Goal: Task Accomplishment & Management: Complete application form

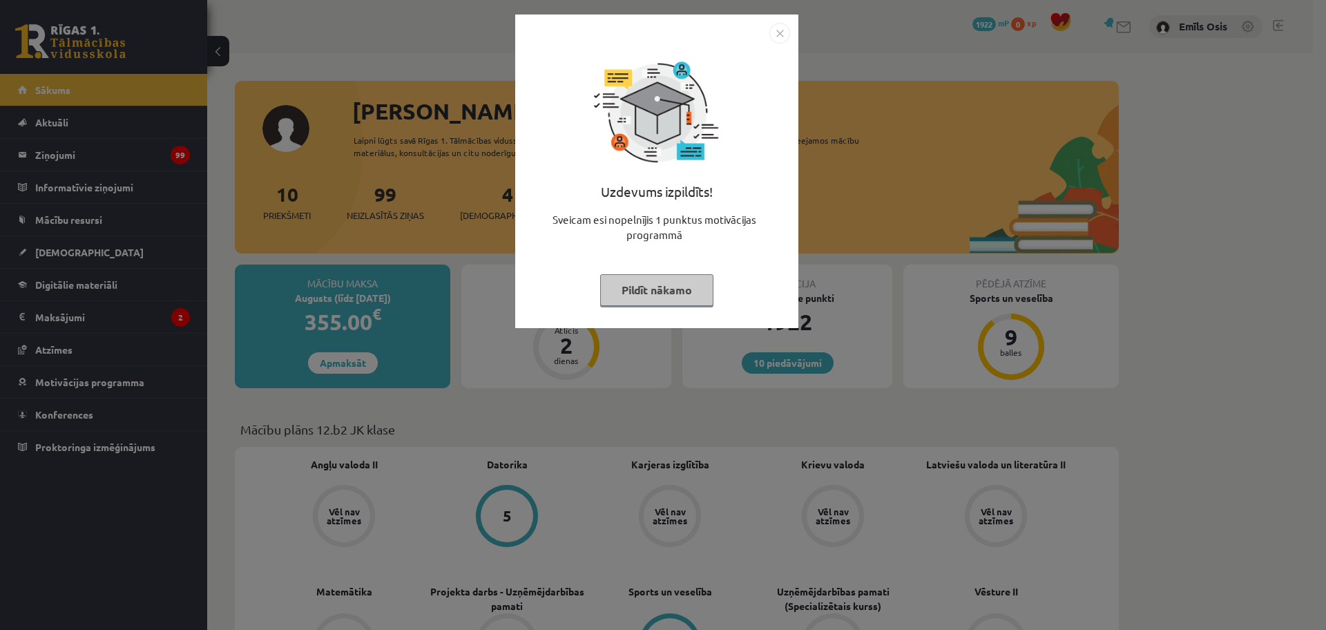
click at [670, 296] on button "Pildīt nākamo" at bounding box center [656, 290] width 113 height 32
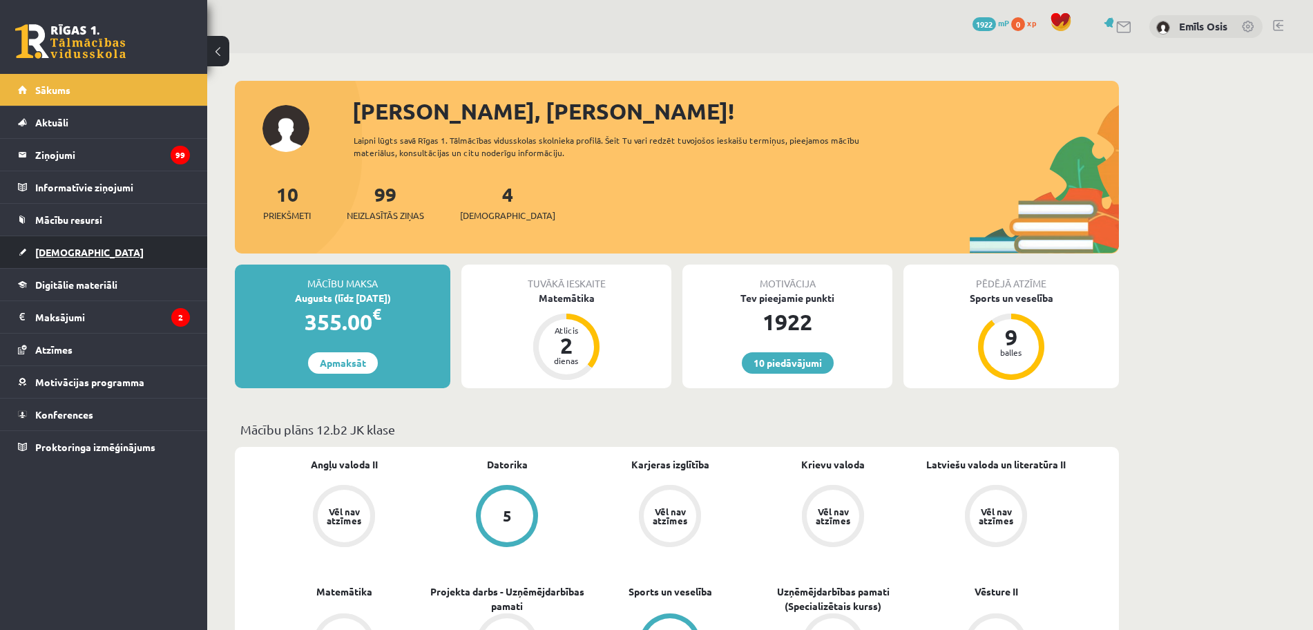
click at [65, 253] on span "[DEMOGRAPHIC_DATA]" at bounding box center [89, 252] width 108 height 12
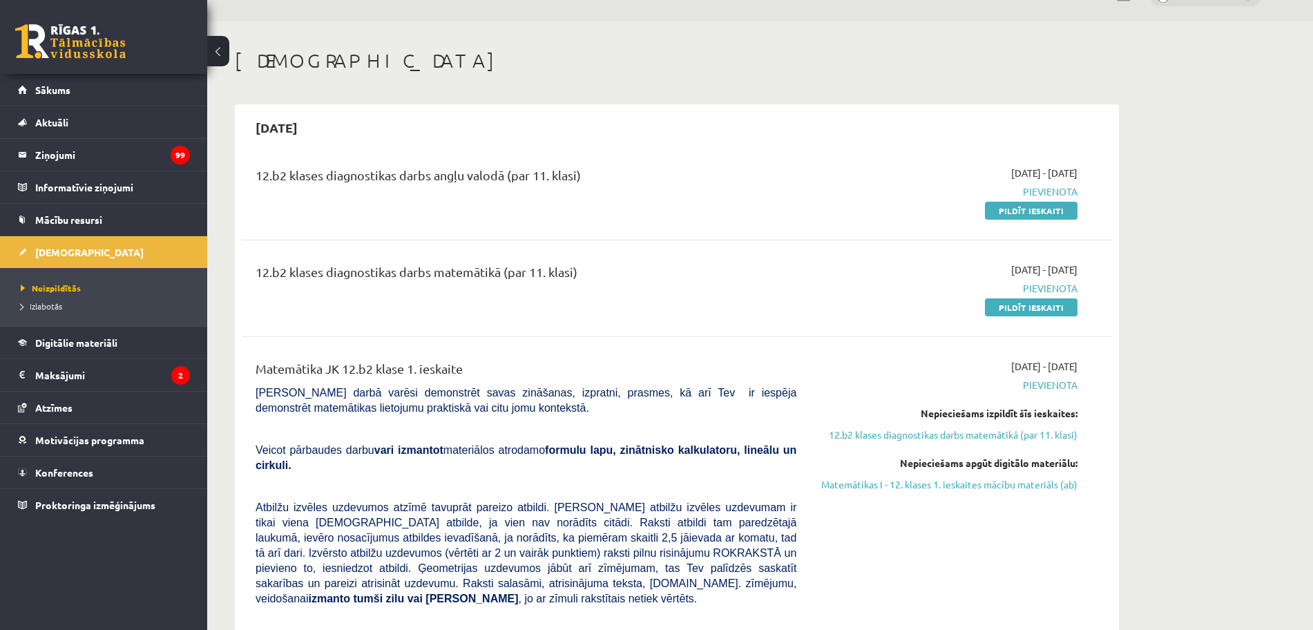
scroll to position [31, 0]
drag, startPoint x: 257, startPoint y: 610, endPoint x: 20, endPoint y: 642, distance: 239.0
drag, startPoint x: 20, startPoint y: 642, endPoint x: 602, endPoint y: 86, distance: 804.8
drag, startPoint x: 1021, startPoint y: 218, endPoint x: 739, endPoint y: 86, distance: 311.7
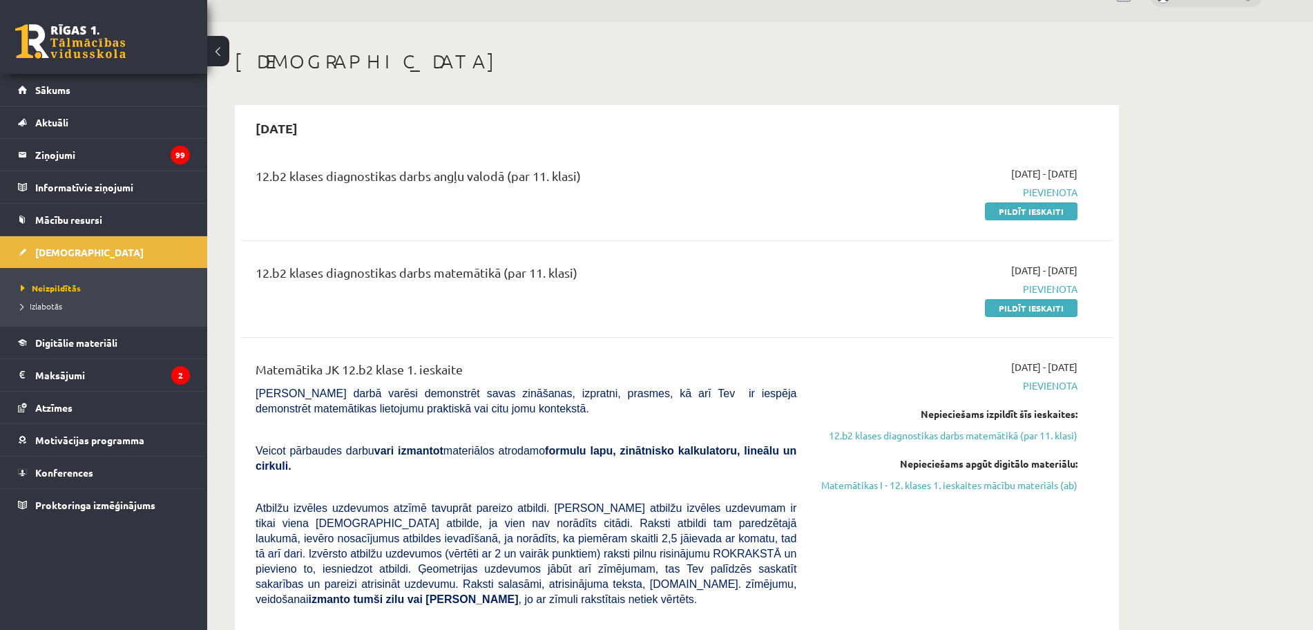
click at [1021, 218] on link "Pildīt ieskaiti" at bounding box center [1031, 211] width 93 height 18
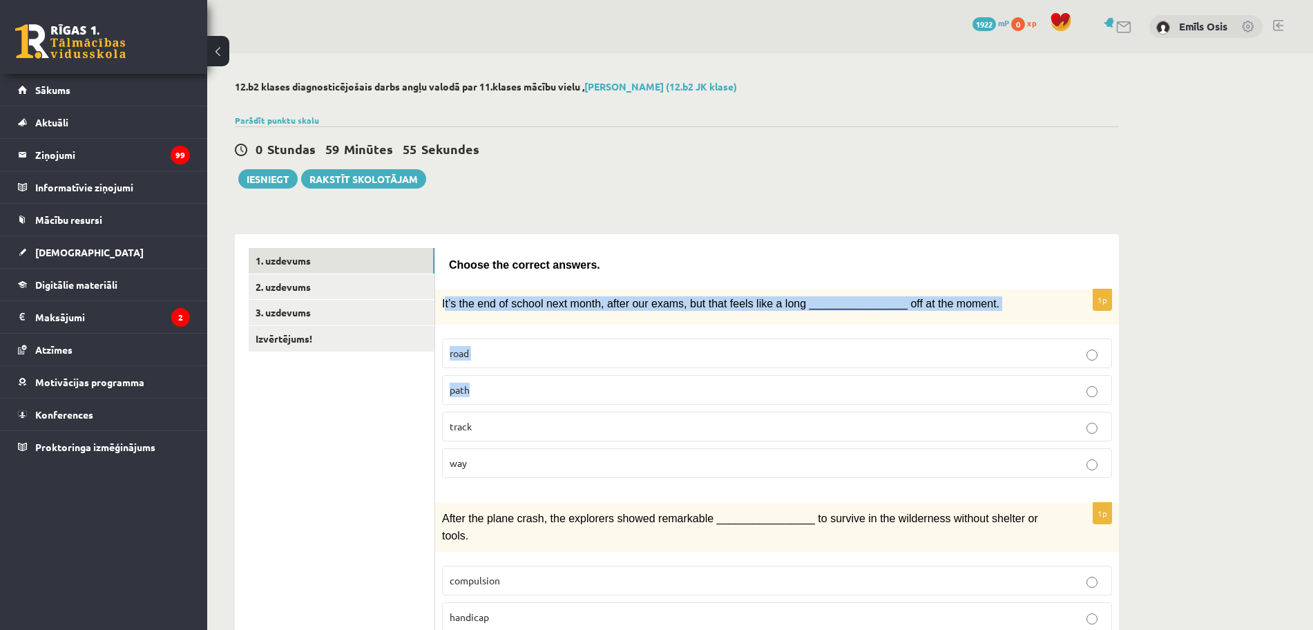
drag, startPoint x: 445, startPoint y: 301, endPoint x: 545, endPoint y: 376, distance: 124.8
click at [545, 376] on div "1p It’s the end of school next month, after our exams, but that feels like a lo…" at bounding box center [777, 389] width 684 height 200
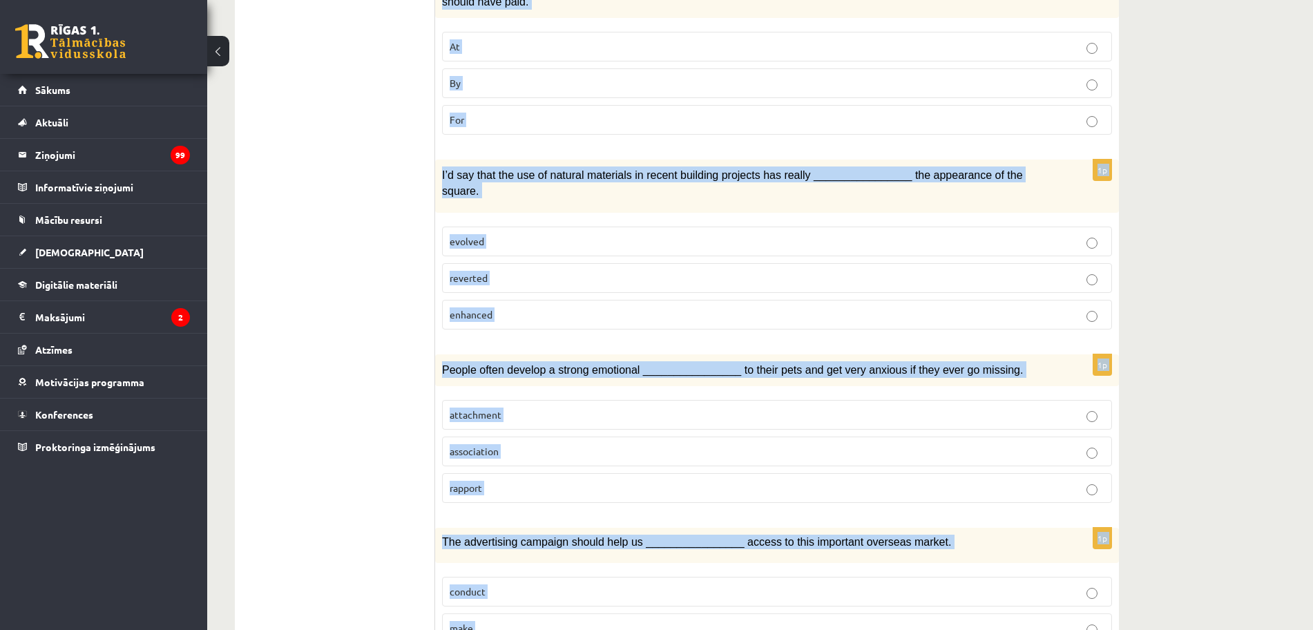
scroll to position [1894, 0]
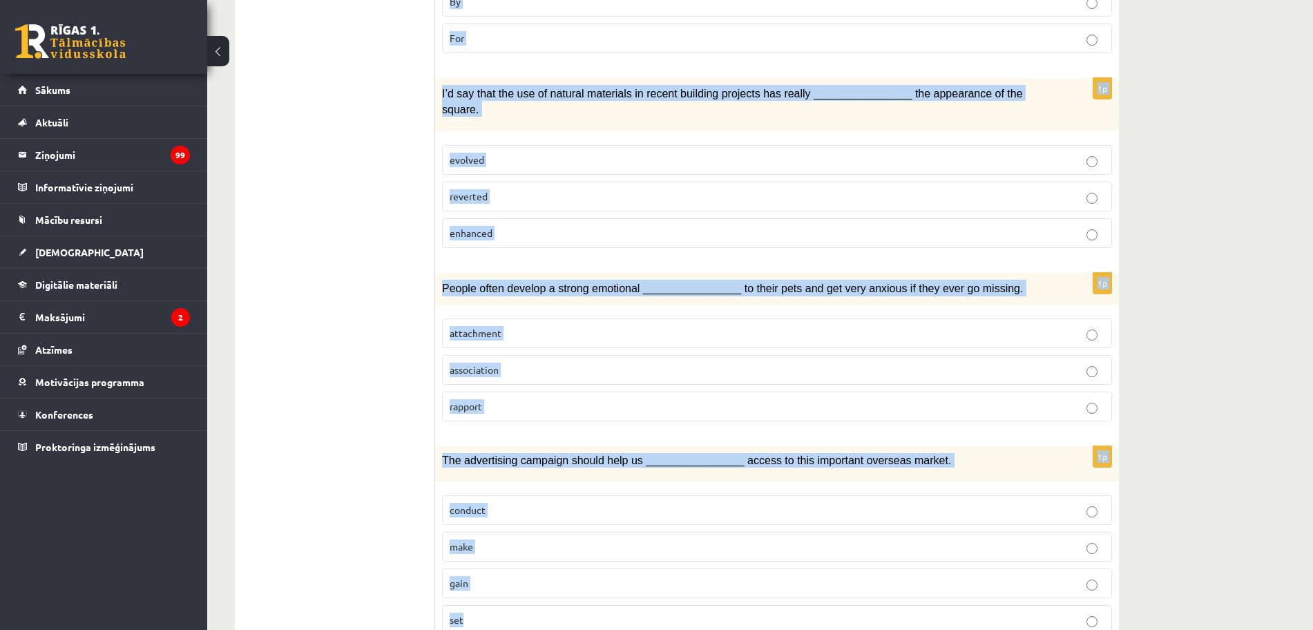
drag, startPoint x: 441, startPoint y: 304, endPoint x: 949, endPoint y: 559, distance: 568.8
copy form "It’s the end of school next month, after our exams, but that feels like a long …"
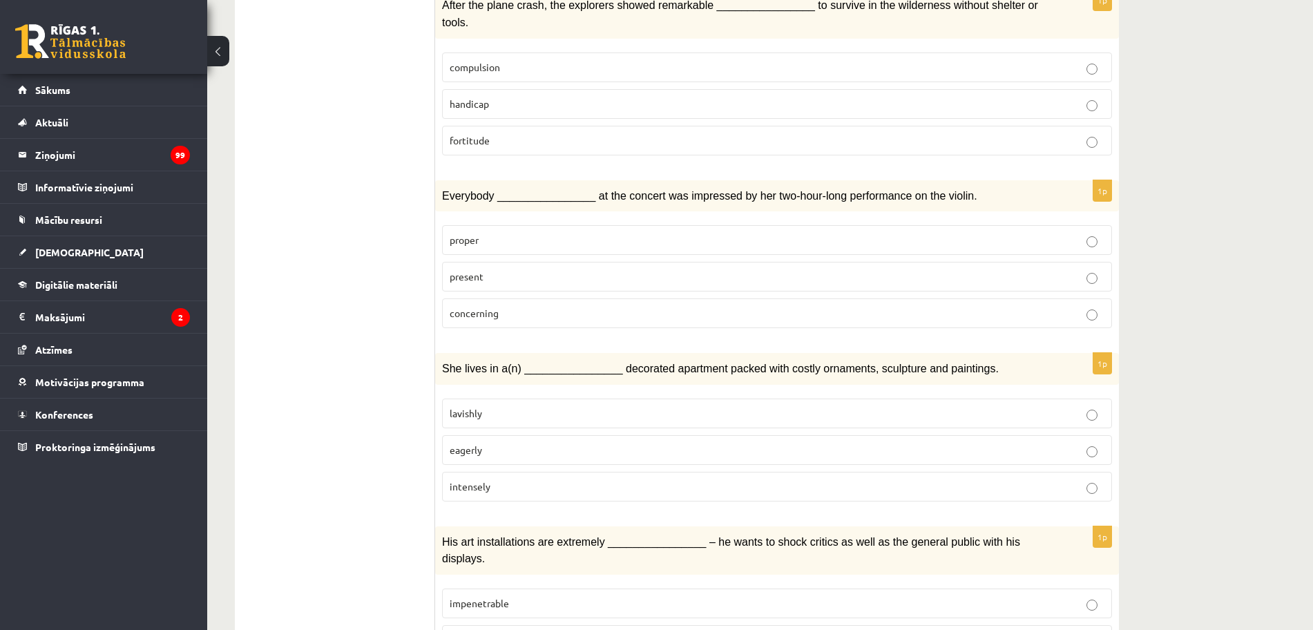
scroll to position [0, 0]
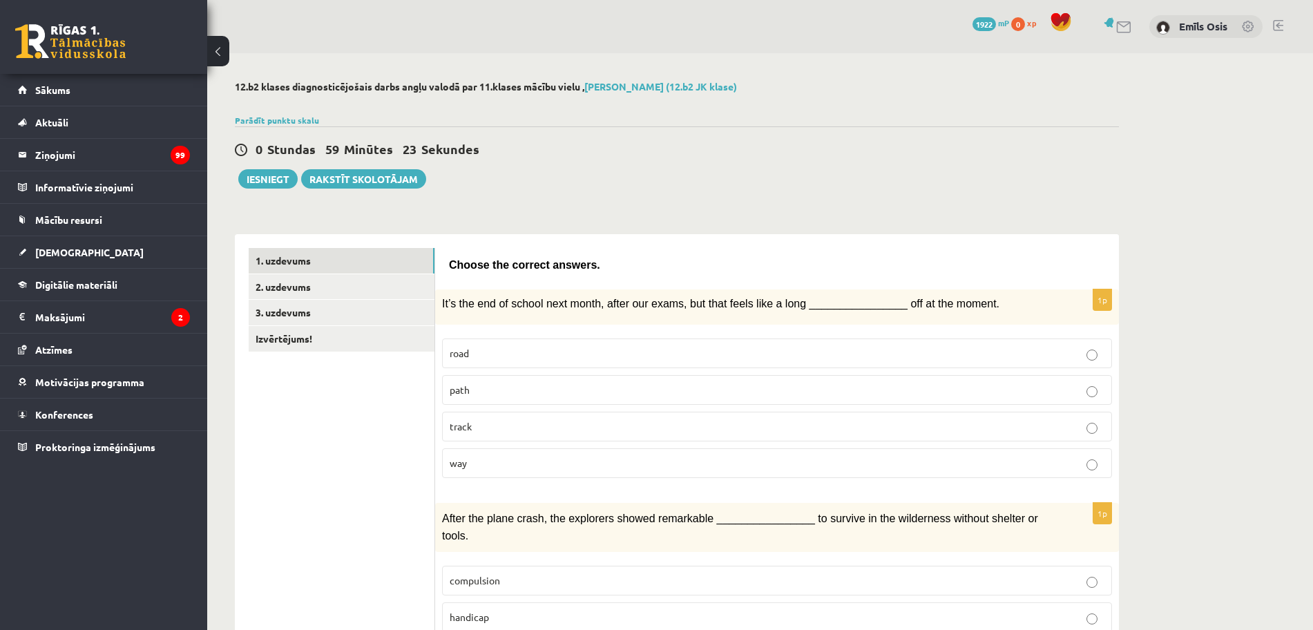
click at [479, 468] on p "way" at bounding box center [777, 463] width 655 height 15
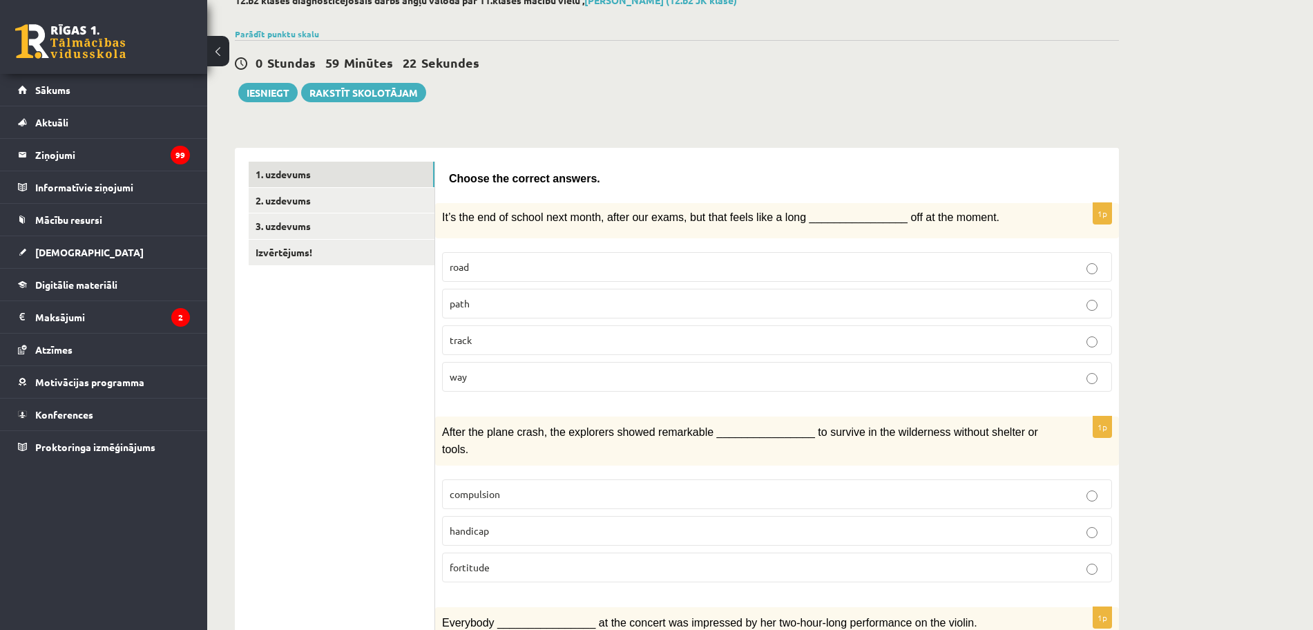
scroll to position [173, 0]
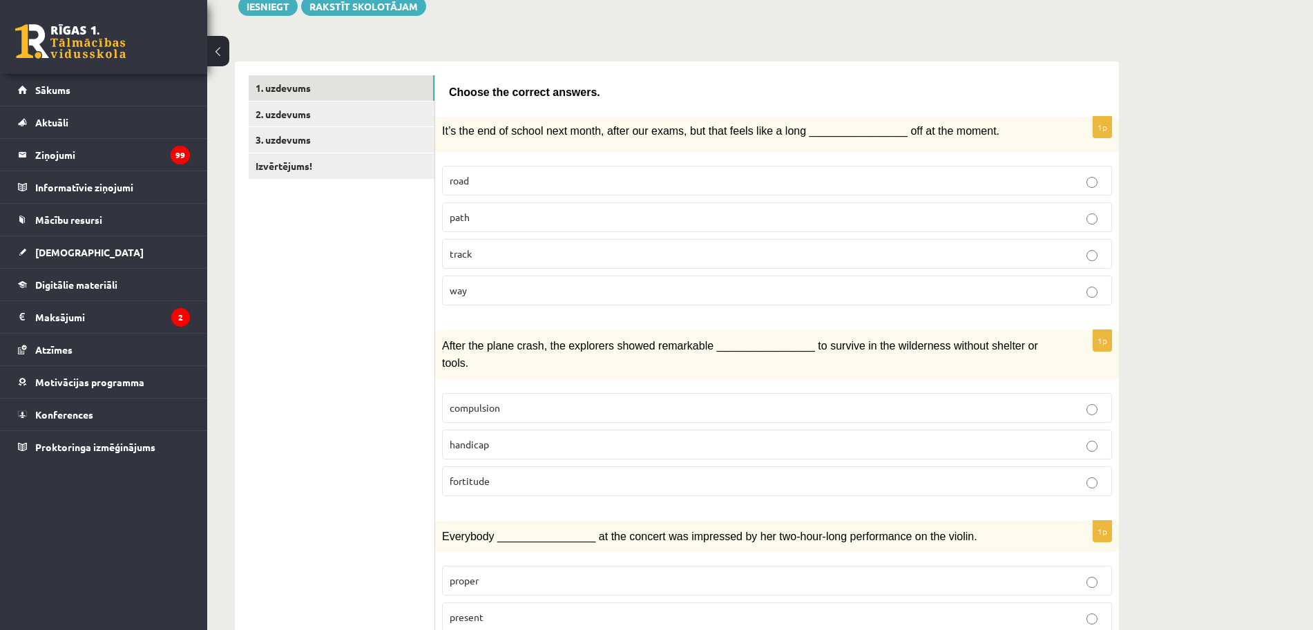
drag, startPoint x: 500, startPoint y: 456, endPoint x: 494, endPoint y: 464, distance: 9.4
click at [500, 474] on p "fortitude" at bounding box center [777, 481] width 655 height 15
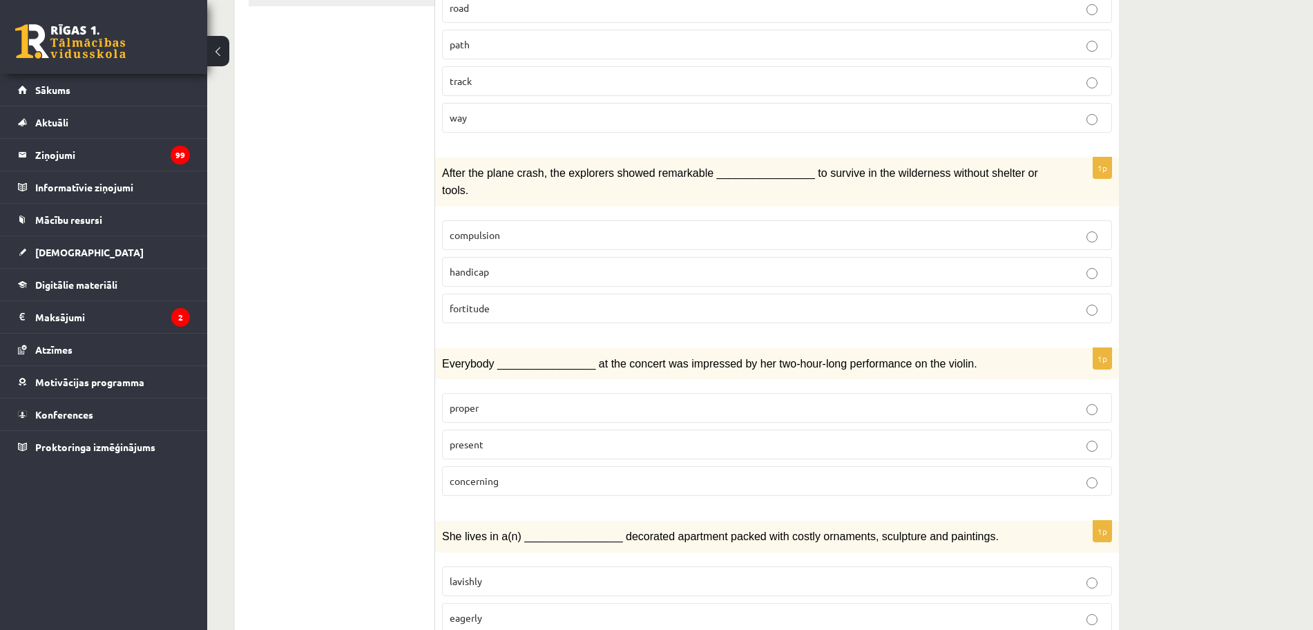
scroll to position [518, 0]
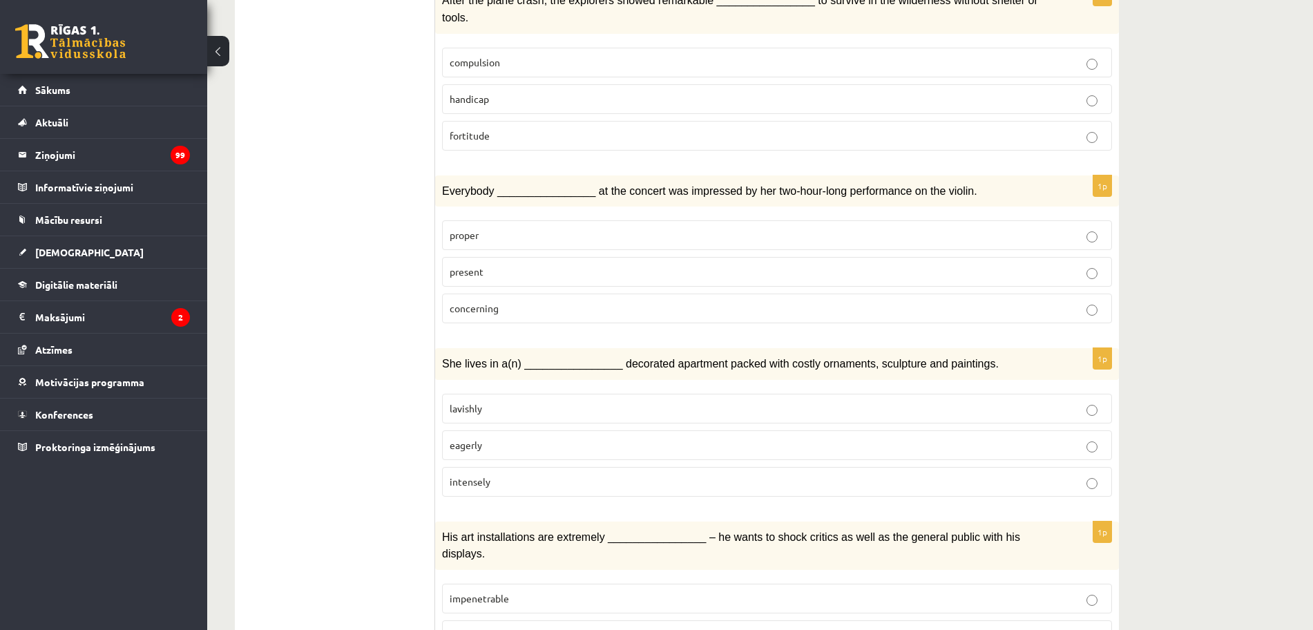
click at [476, 265] on span "present" at bounding box center [467, 271] width 34 height 12
click at [489, 401] on p "lavishly" at bounding box center [777, 408] width 655 height 15
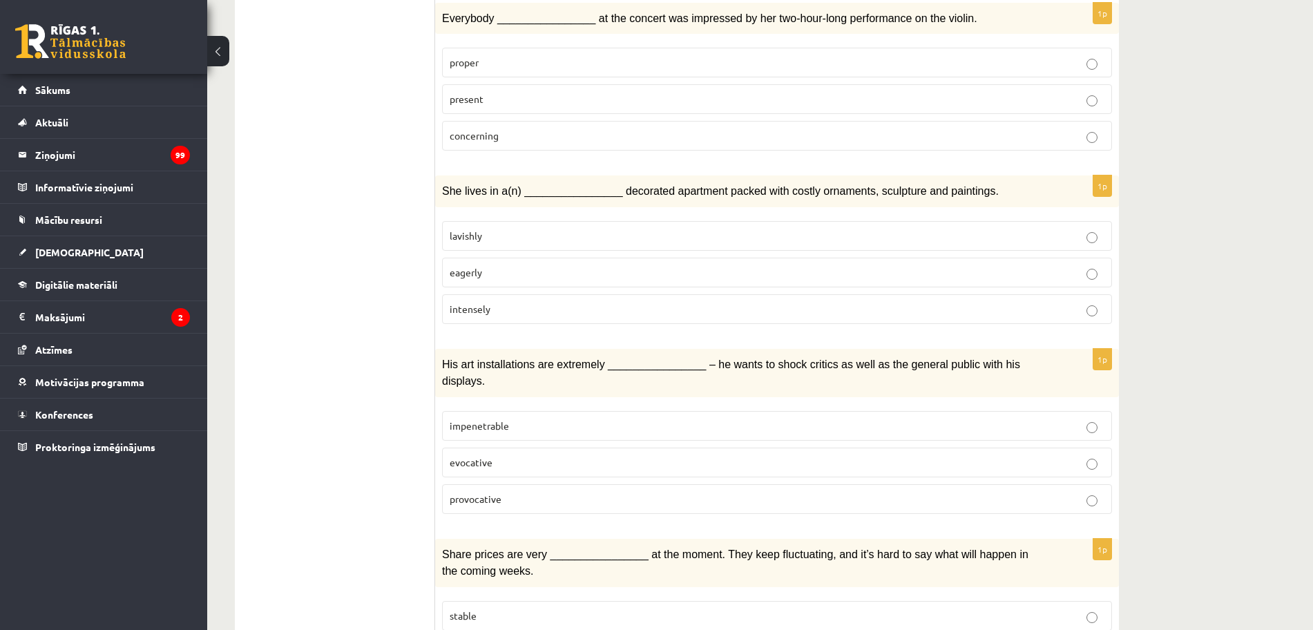
scroll to position [777, 0]
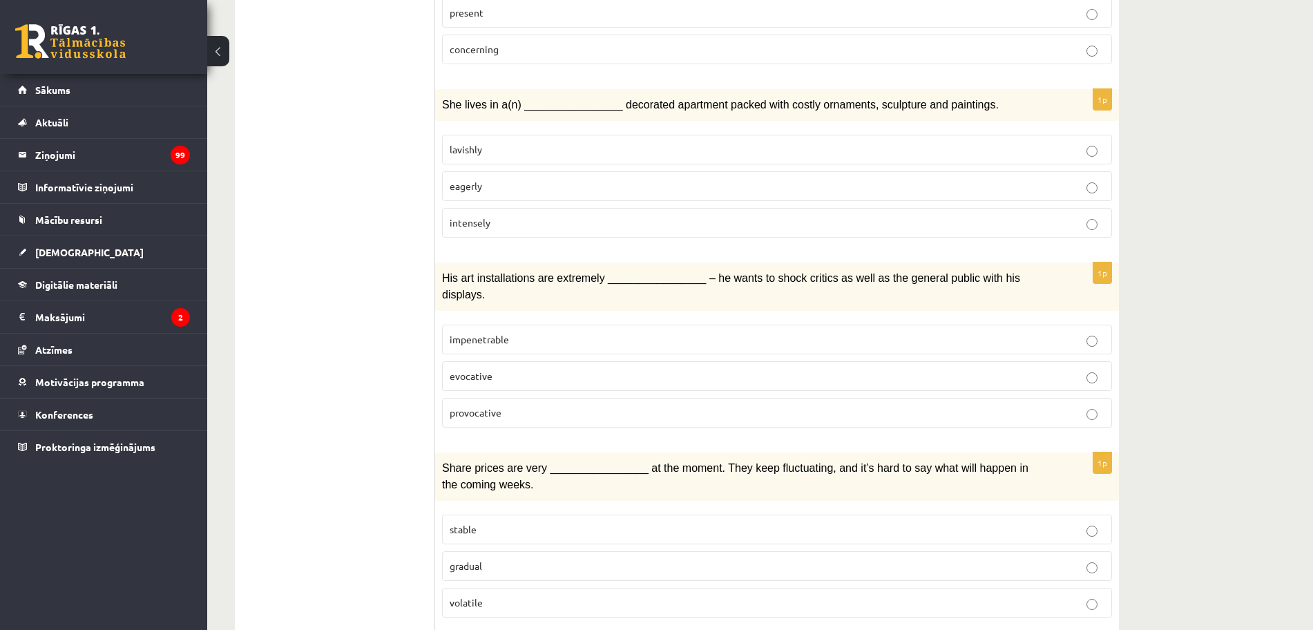
click at [512, 405] on p "provocative" at bounding box center [777, 412] width 655 height 15
click at [509, 595] on p "volatile" at bounding box center [777, 602] width 655 height 15
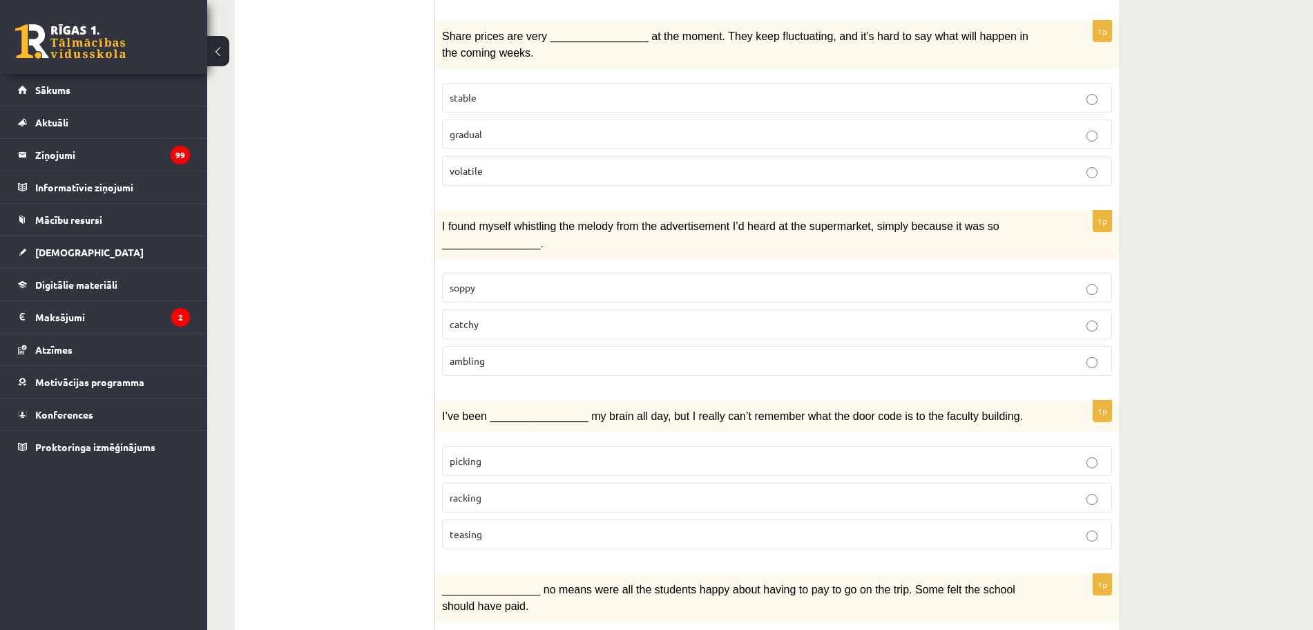
scroll to position [1295, 0]
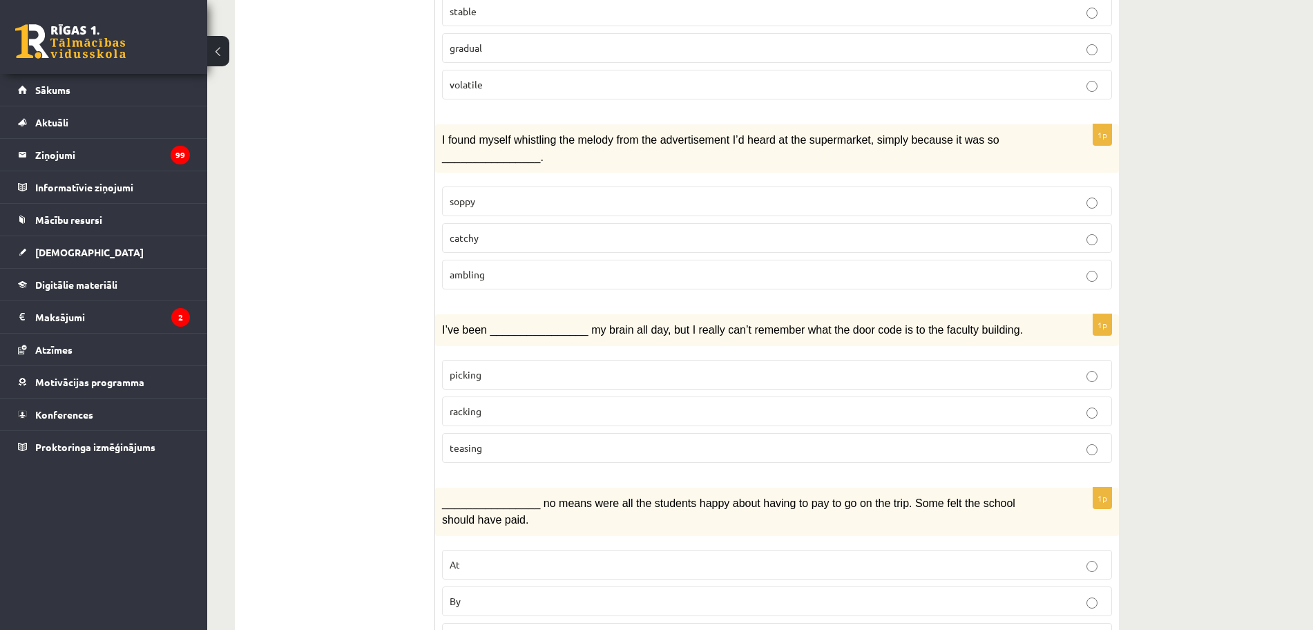
click at [469, 223] on label "catchy" at bounding box center [777, 238] width 670 height 30
click at [493, 404] on p "racking" at bounding box center [777, 411] width 655 height 15
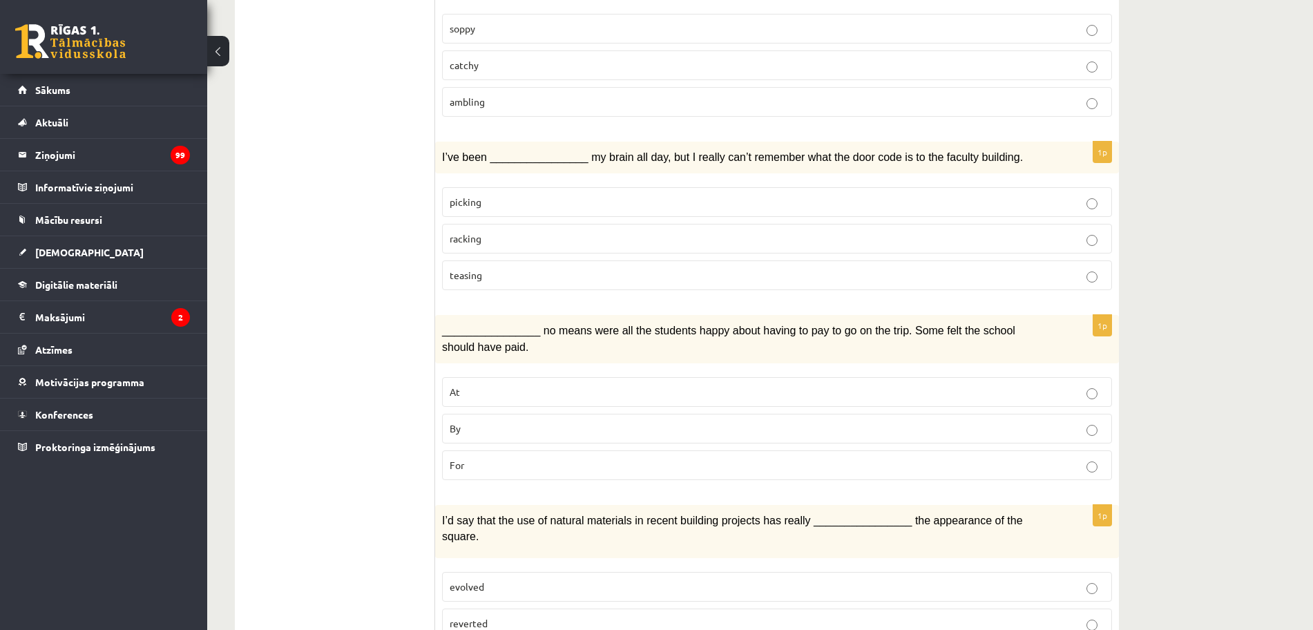
click at [461, 414] on label "By" at bounding box center [777, 429] width 670 height 30
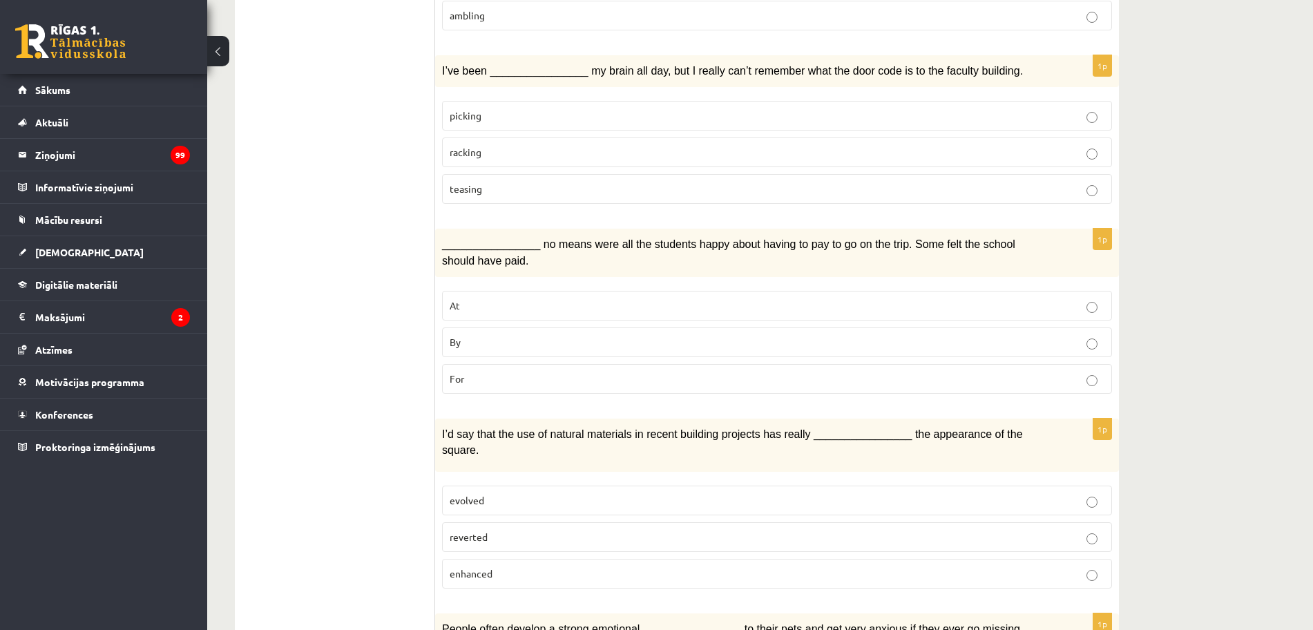
click at [482, 567] on span "enhanced" at bounding box center [471, 573] width 43 height 12
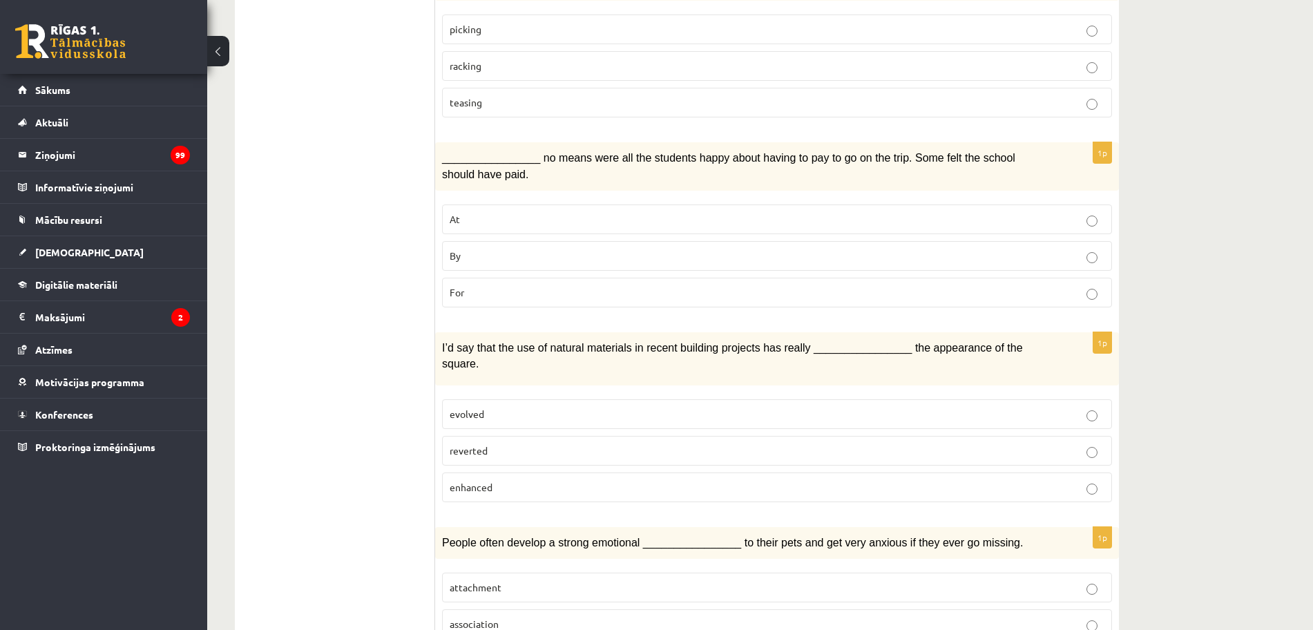
scroll to position [1726, 0]
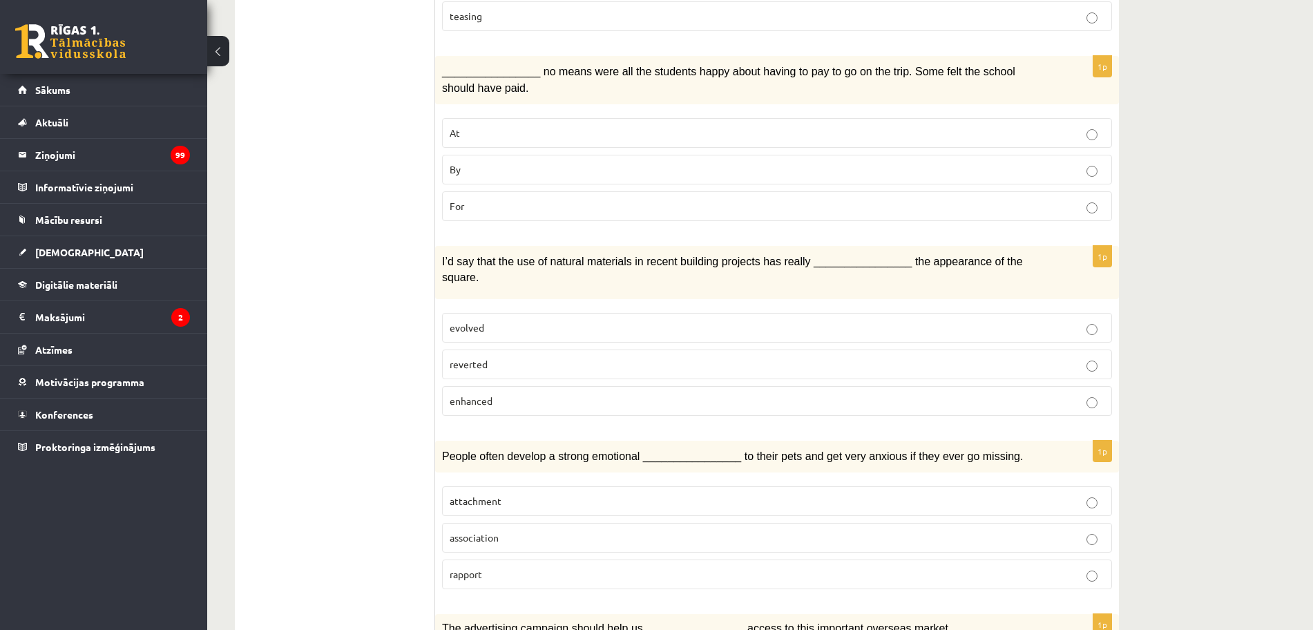
click at [496, 486] on label "attachment" at bounding box center [777, 501] width 670 height 30
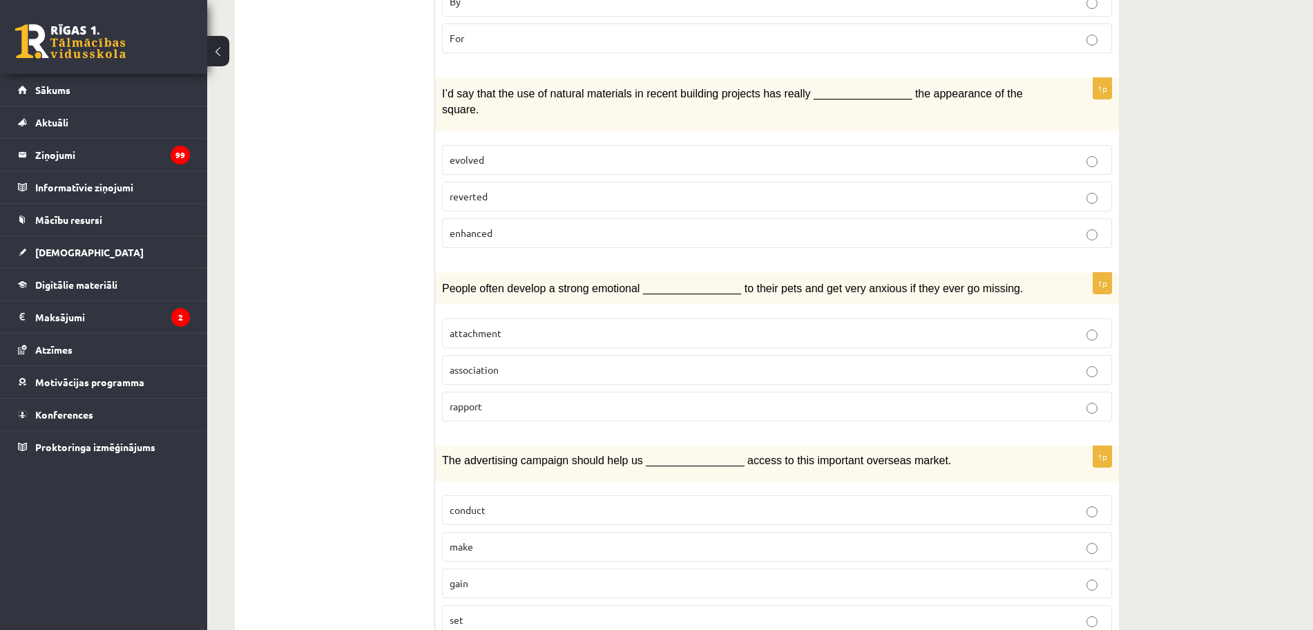
click at [476, 576] on p "gain" at bounding box center [777, 583] width 655 height 15
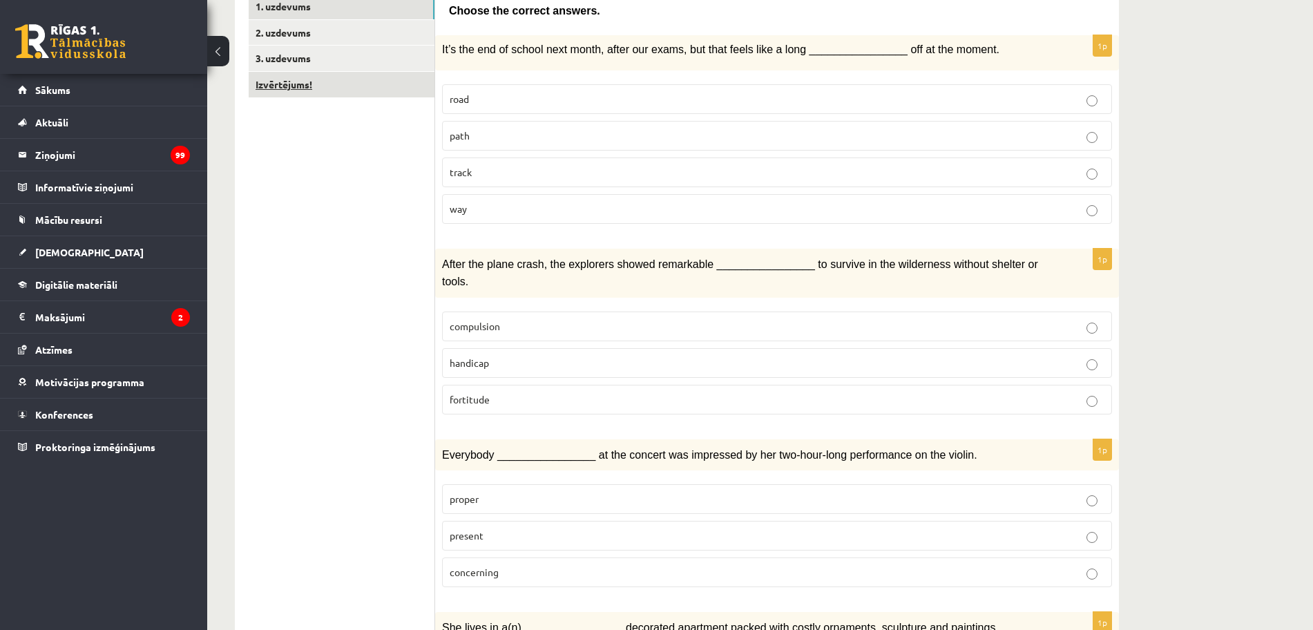
scroll to position [0, 0]
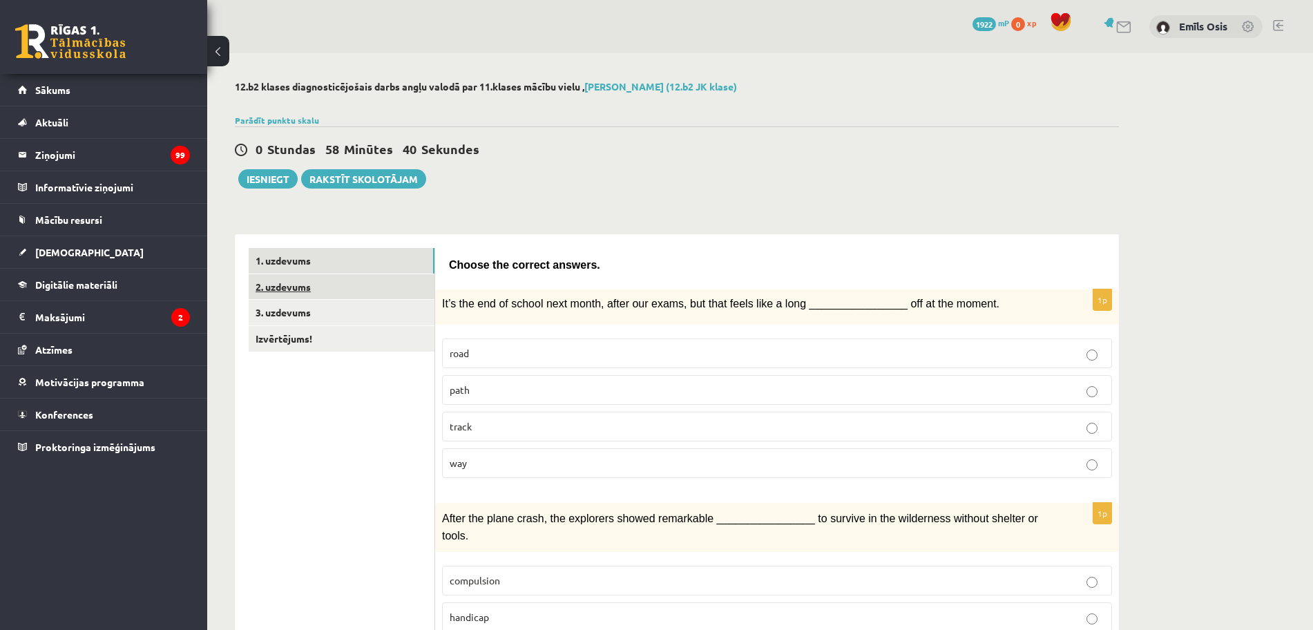
click at [287, 289] on link "2. uzdevums" at bounding box center [342, 287] width 186 height 26
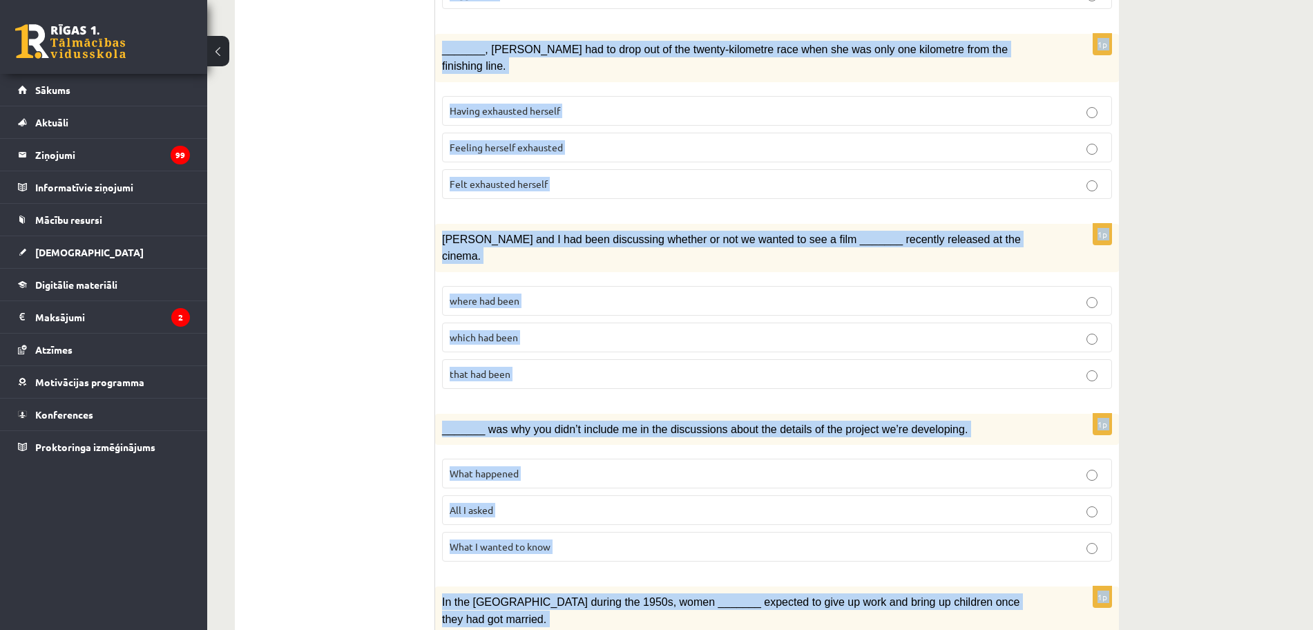
scroll to position [1411, 0]
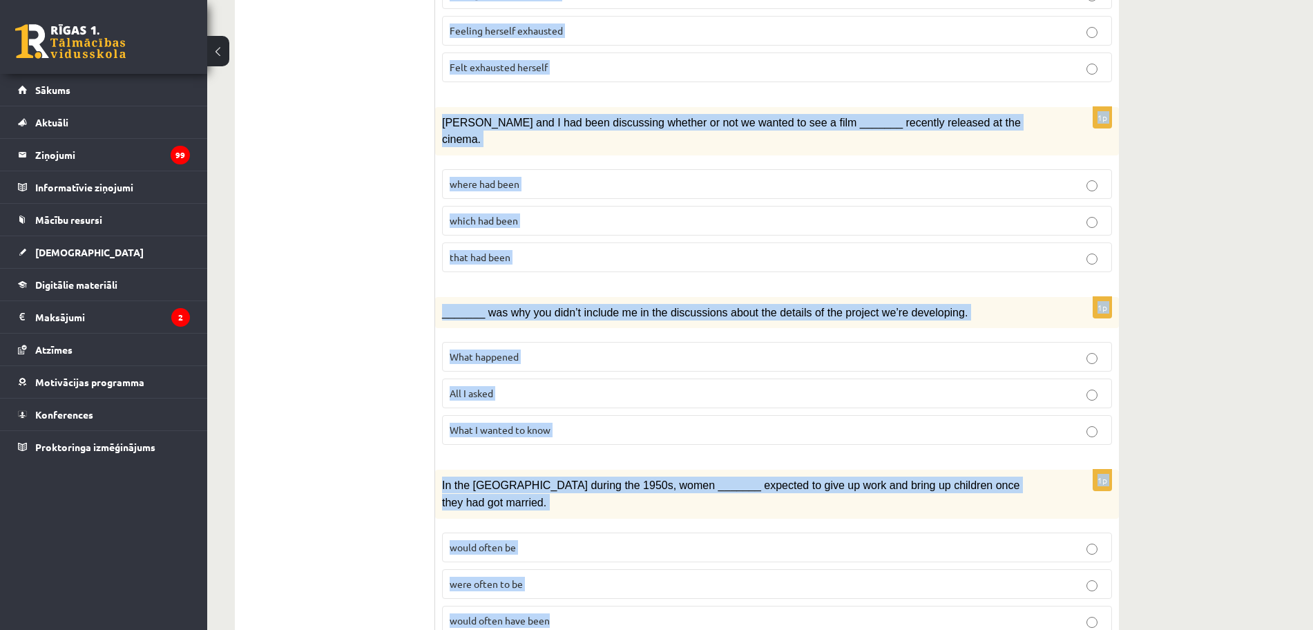
drag, startPoint x: 447, startPoint y: 267, endPoint x: 1009, endPoint y: 603, distance: 654.4
copy form "Circle the form that cannot be used to complete the sentences. 1p When I finall…"
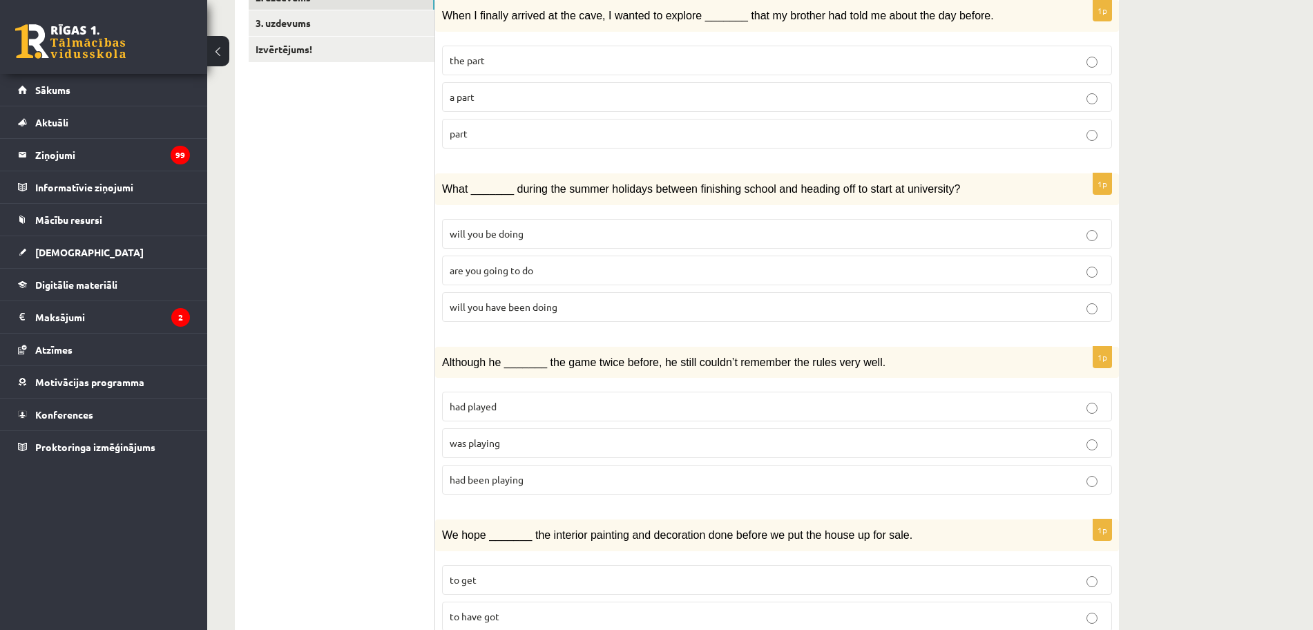
scroll to position [0, 0]
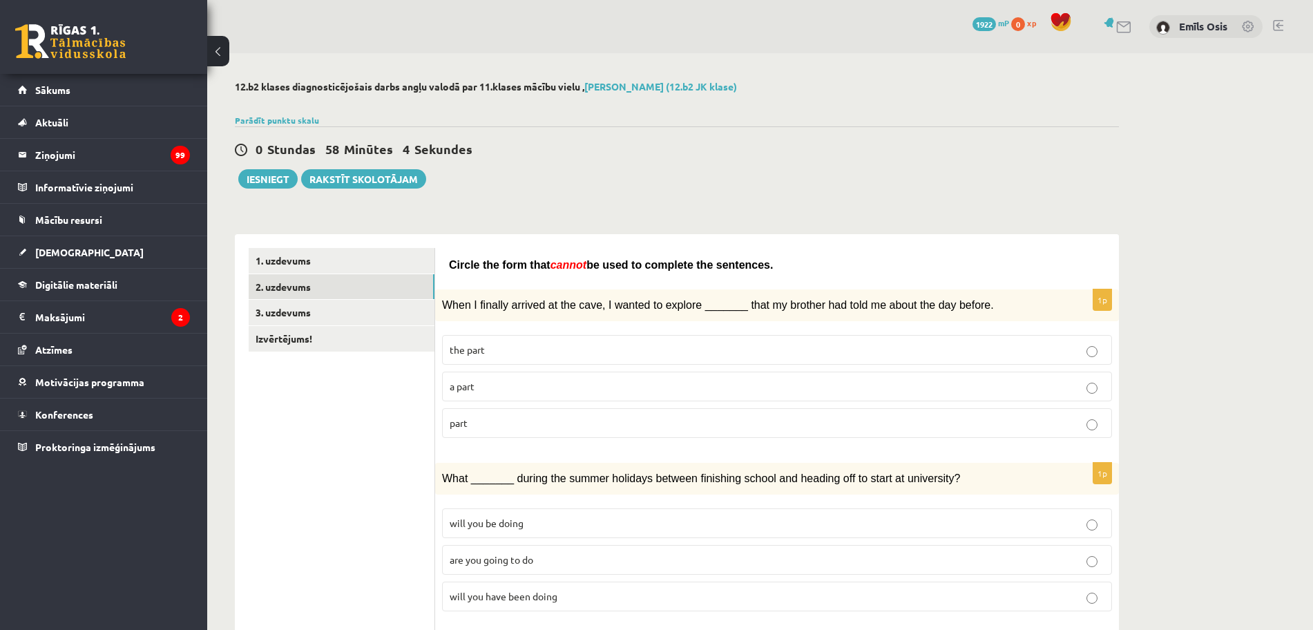
click at [480, 420] on p "part" at bounding box center [777, 423] width 655 height 15
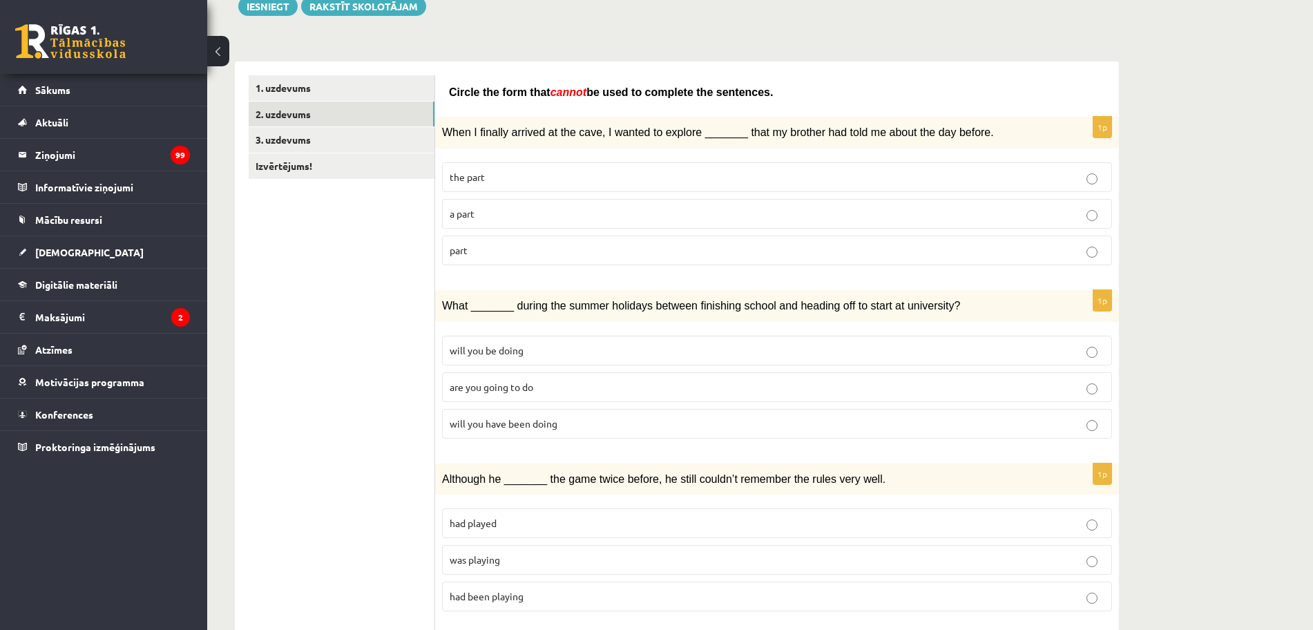
click at [480, 423] on span "will you have been doing" at bounding box center [504, 423] width 108 height 12
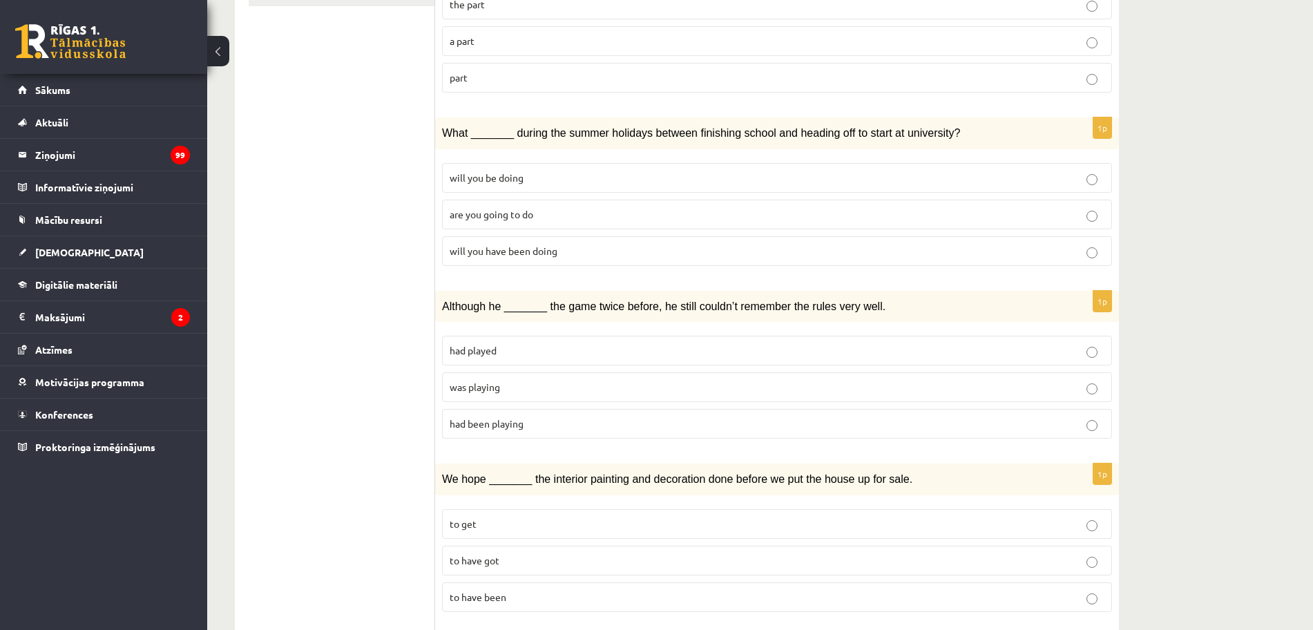
click at [484, 392] on p "was playing" at bounding box center [777, 387] width 655 height 15
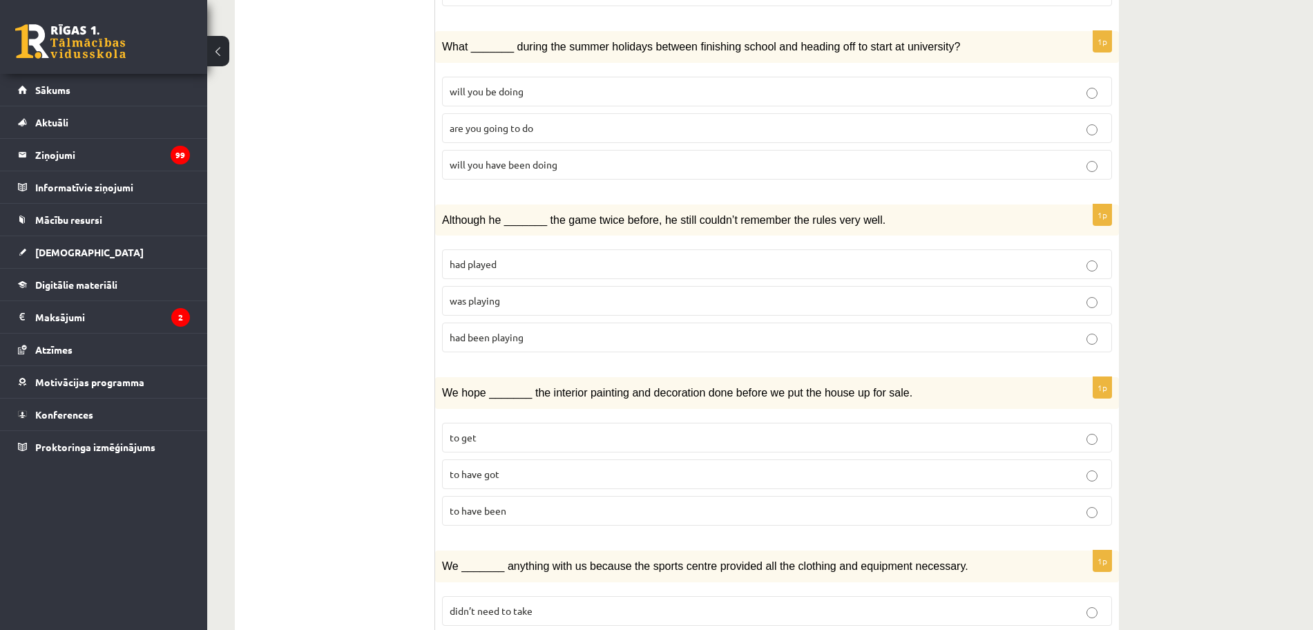
click at [515, 515] on label "to have been" at bounding box center [777, 511] width 670 height 30
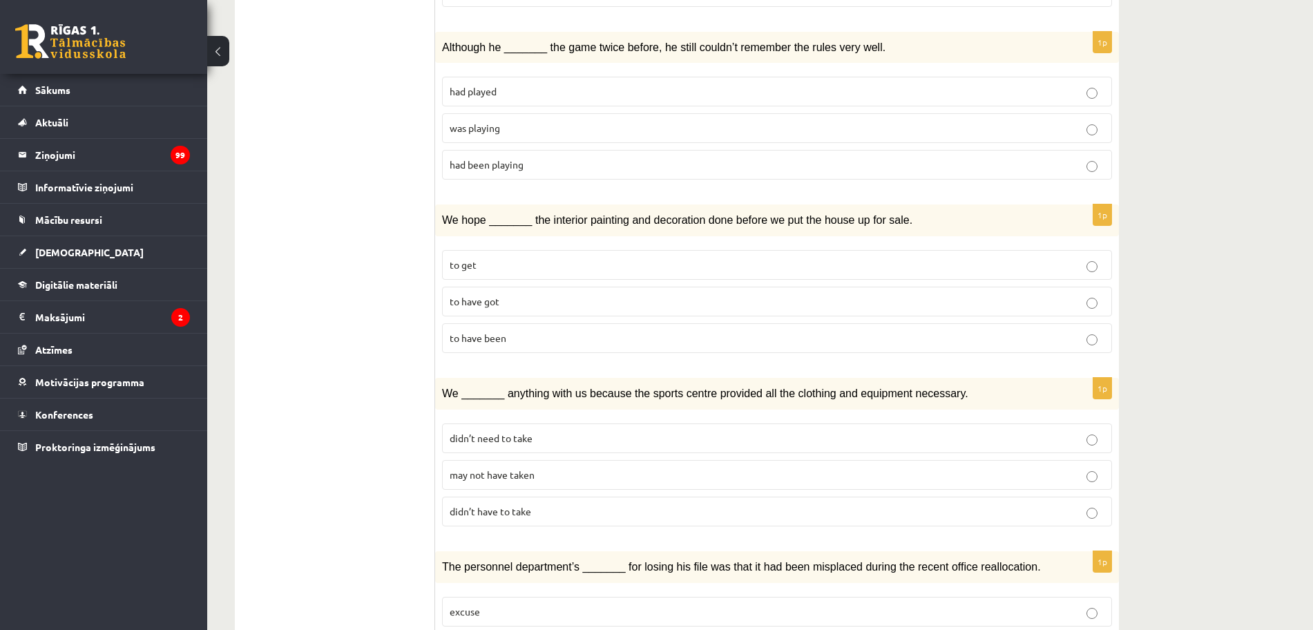
scroll to position [690, 0]
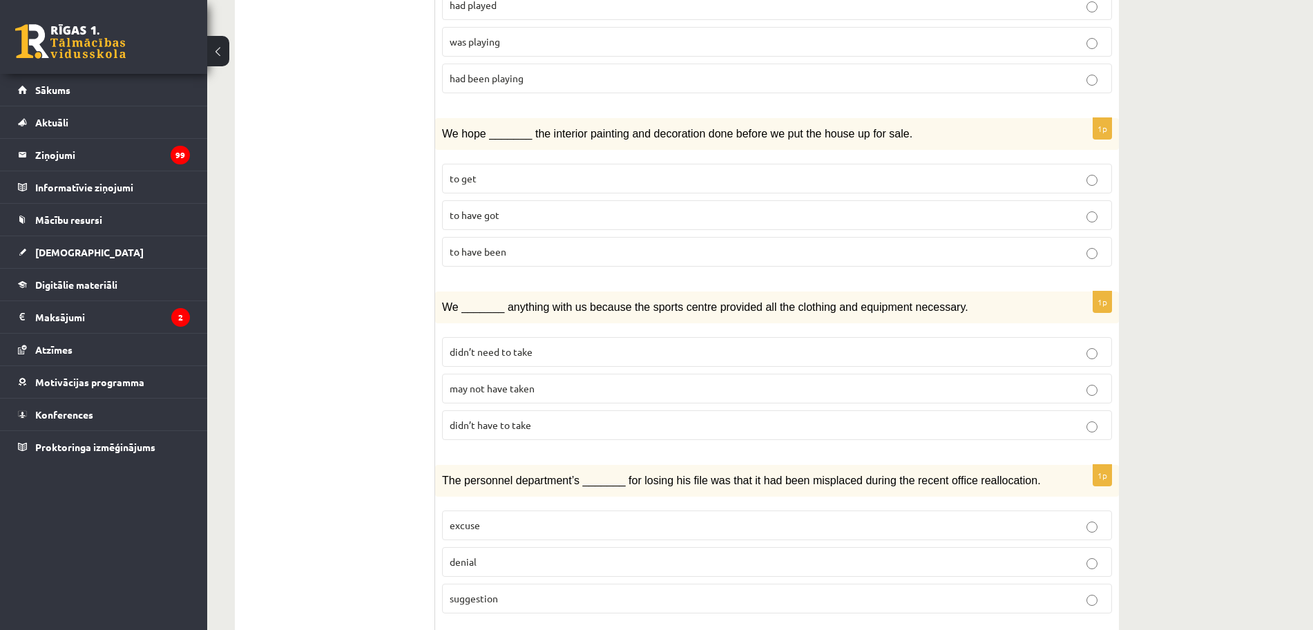
click at [525, 387] on span "may not have taken" at bounding box center [492, 388] width 85 height 12
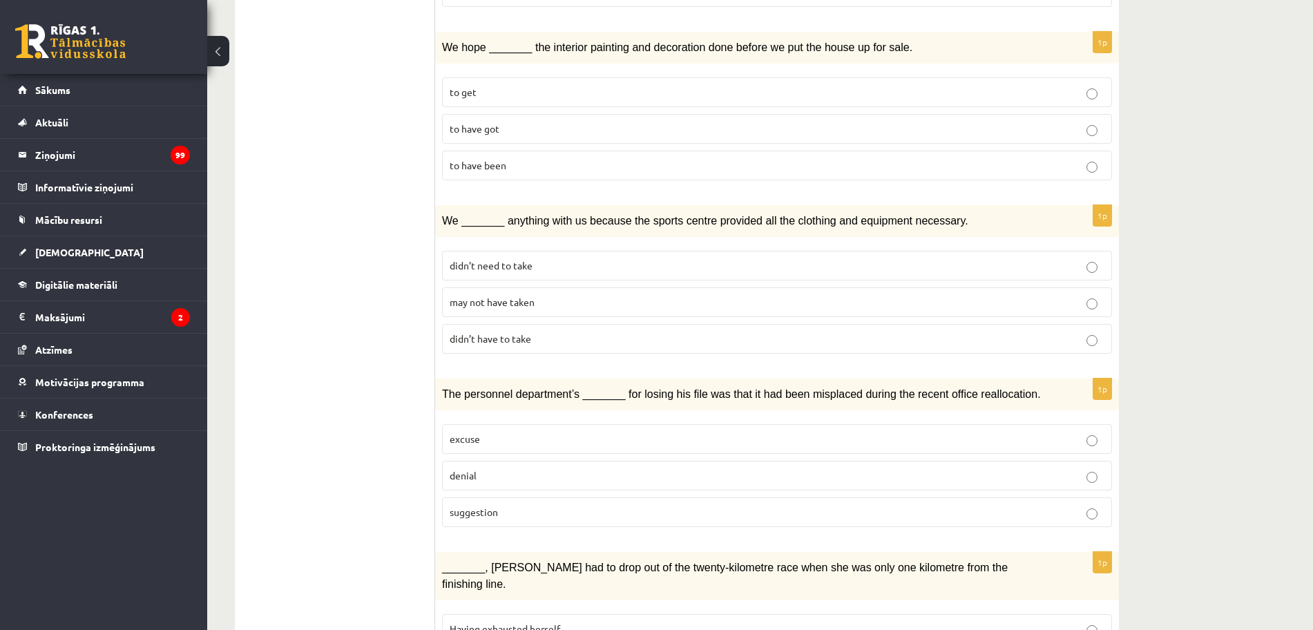
click at [504, 477] on p "denial" at bounding box center [777, 475] width 655 height 15
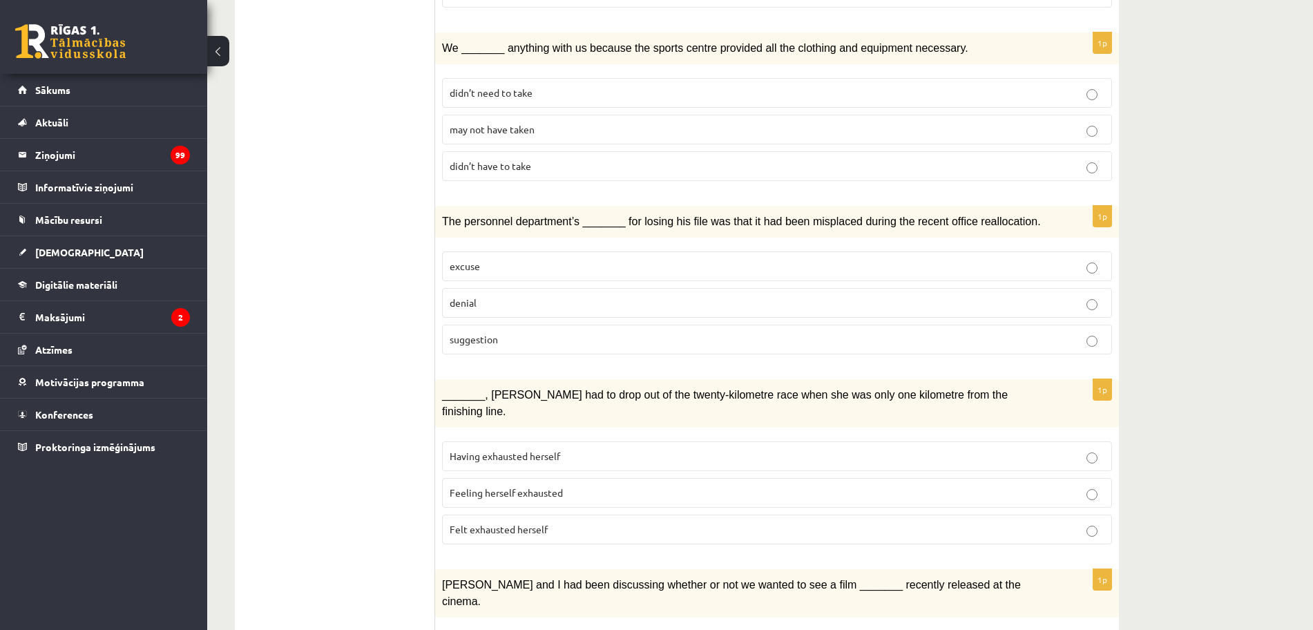
scroll to position [1036, 0]
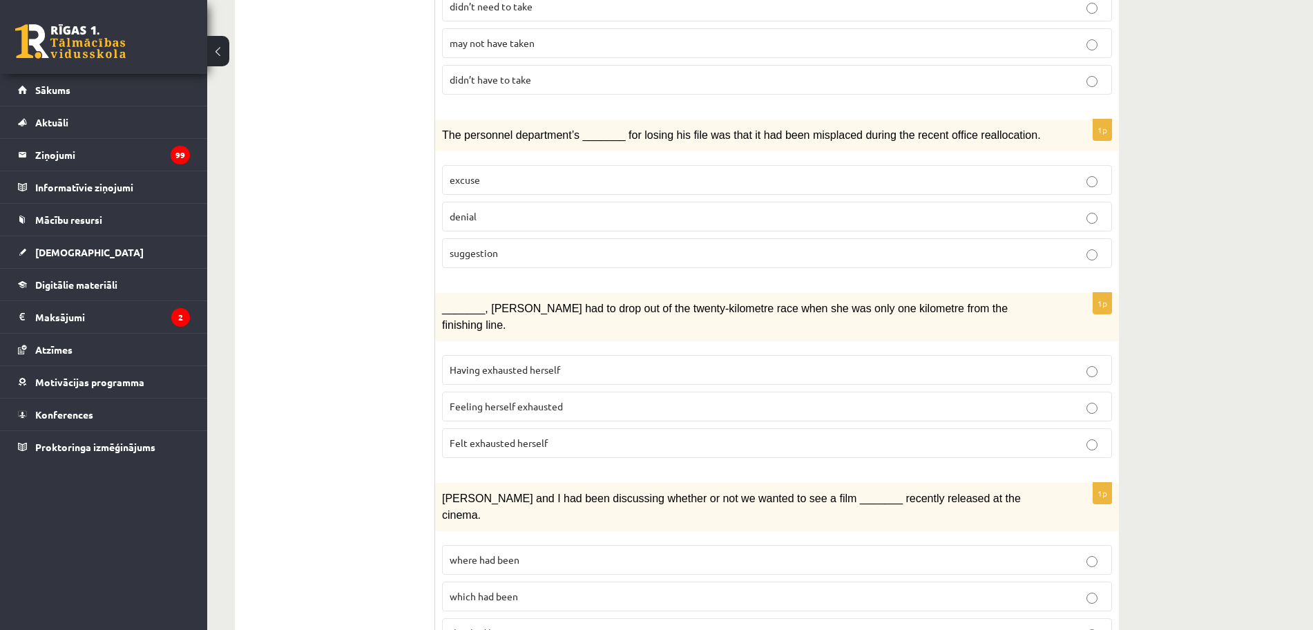
click at [505, 432] on label "Felt exhausted herself" at bounding box center [777, 443] width 670 height 30
click at [530, 552] on p "where had been" at bounding box center [777, 559] width 655 height 15
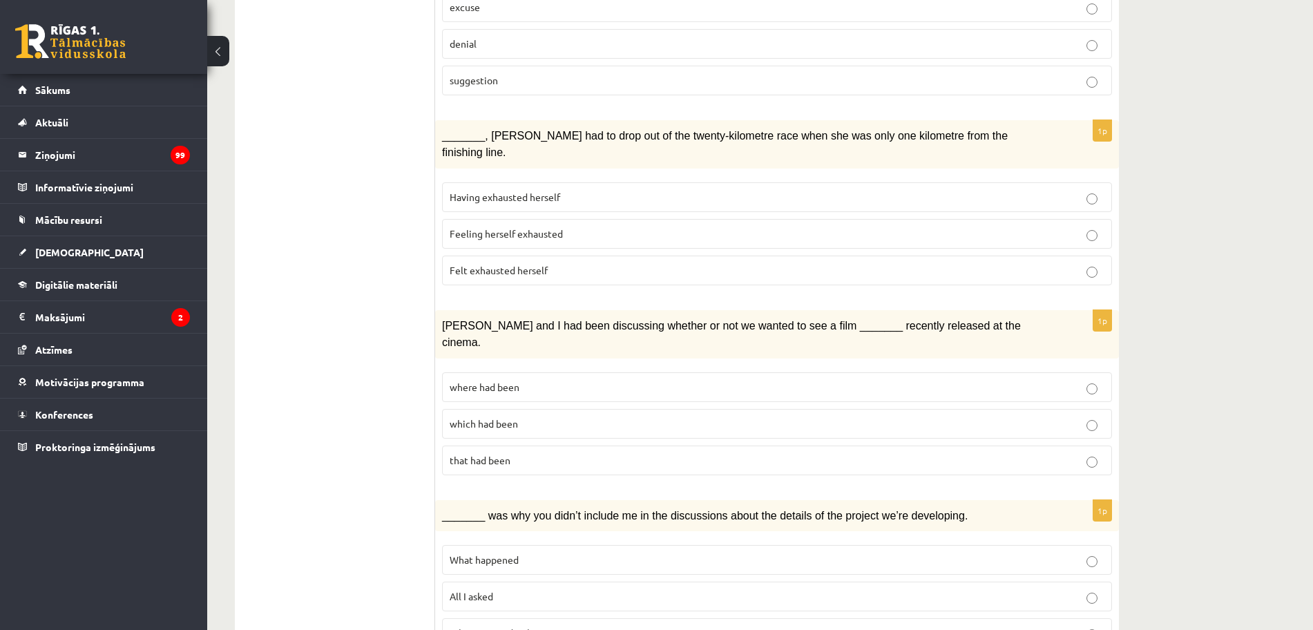
scroll to position [1295, 0]
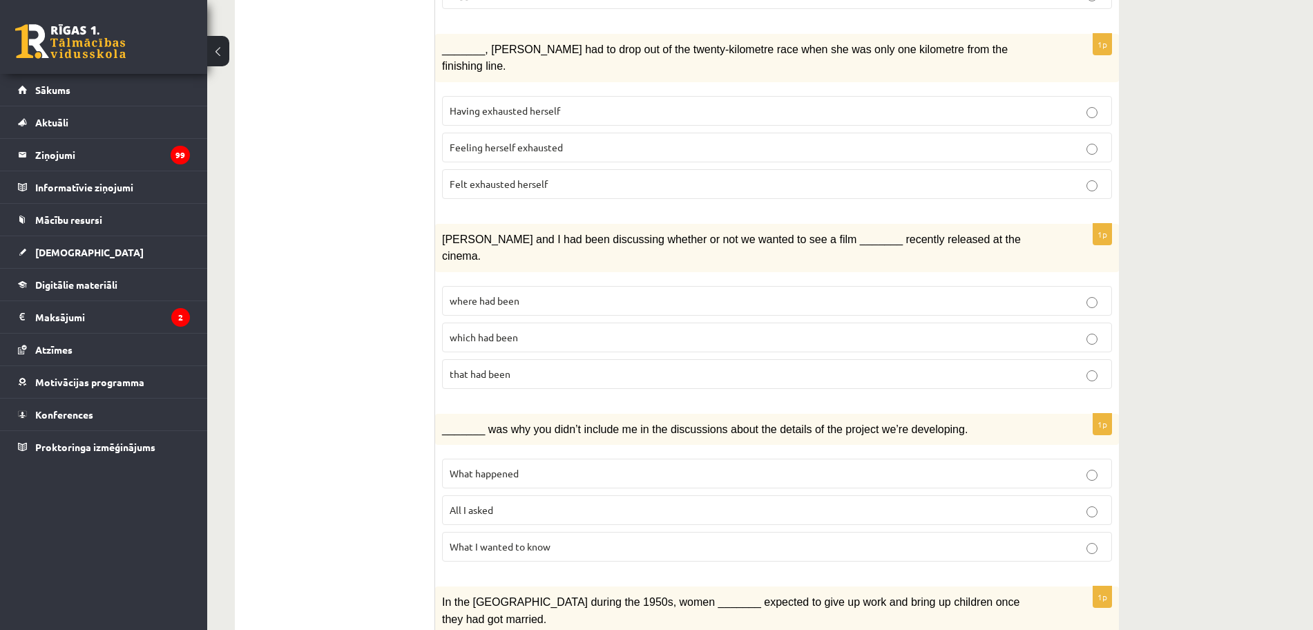
click at [508, 467] on span "What happened" at bounding box center [484, 473] width 69 height 12
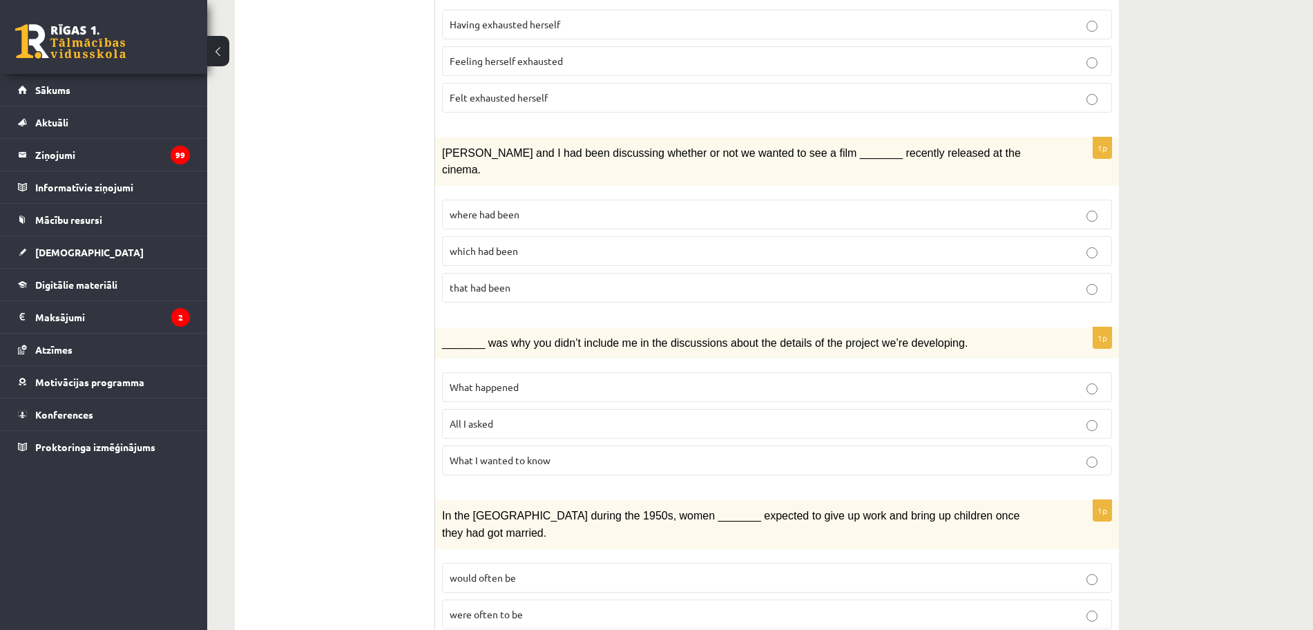
scroll to position [1411, 0]
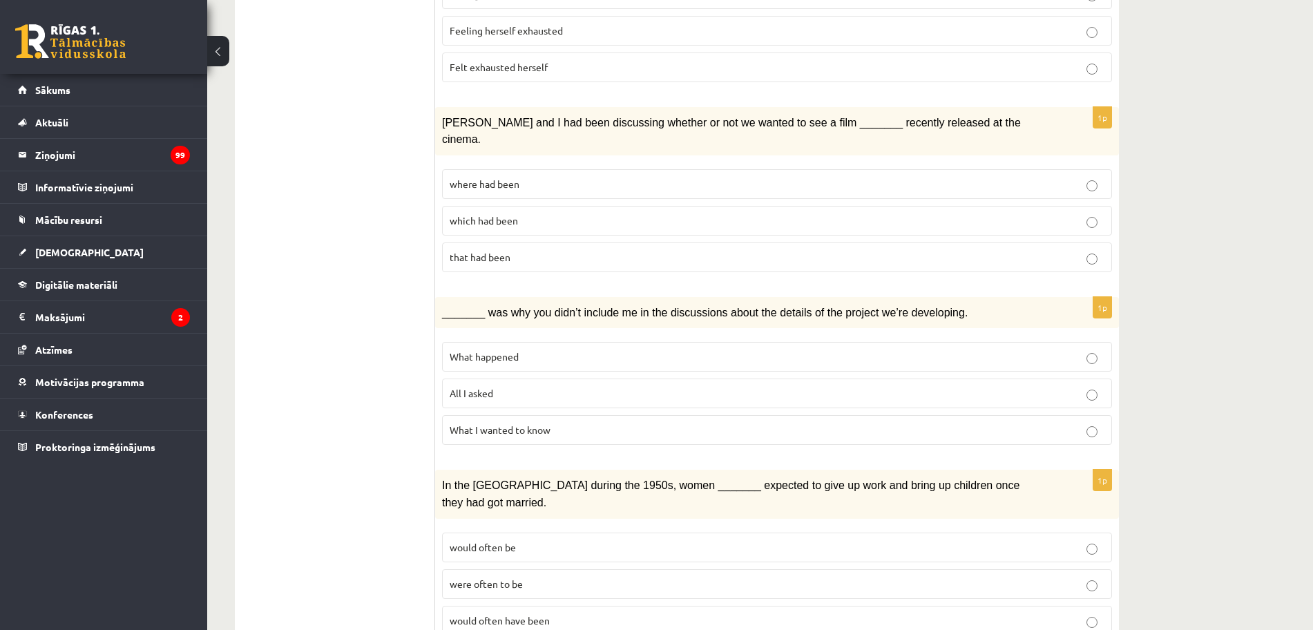
click at [576, 613] on p "would often have been" at bounding box center [777, 620] width 655 height 15
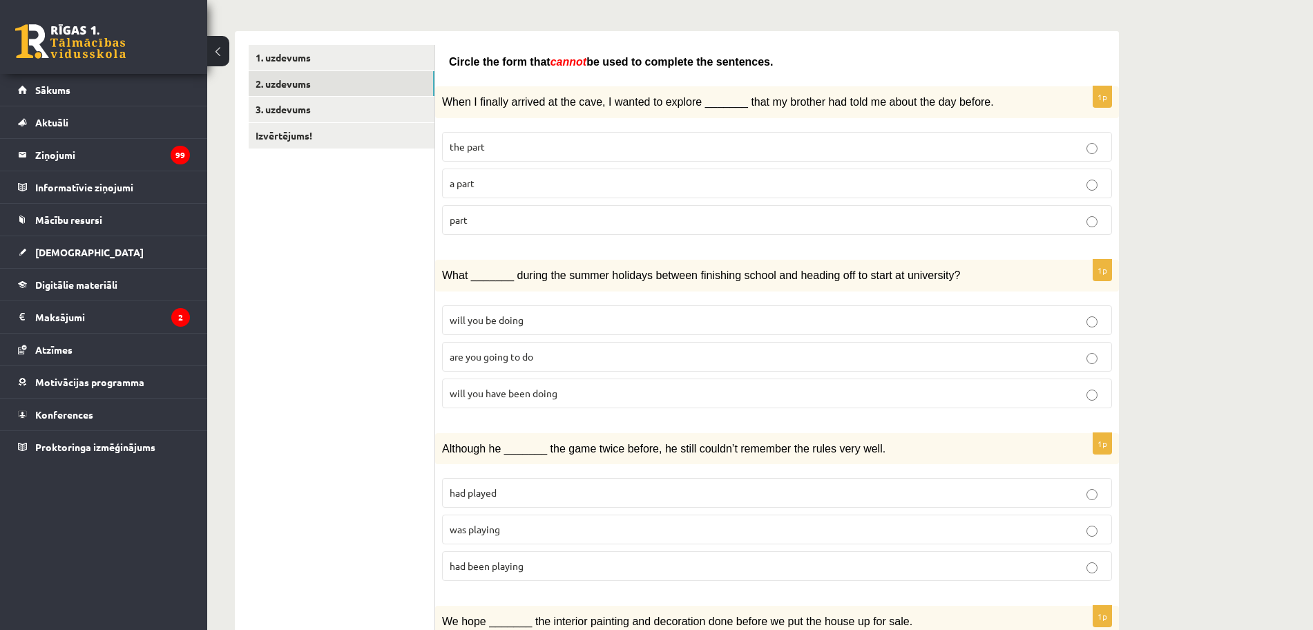
scroll to position [0, 0]
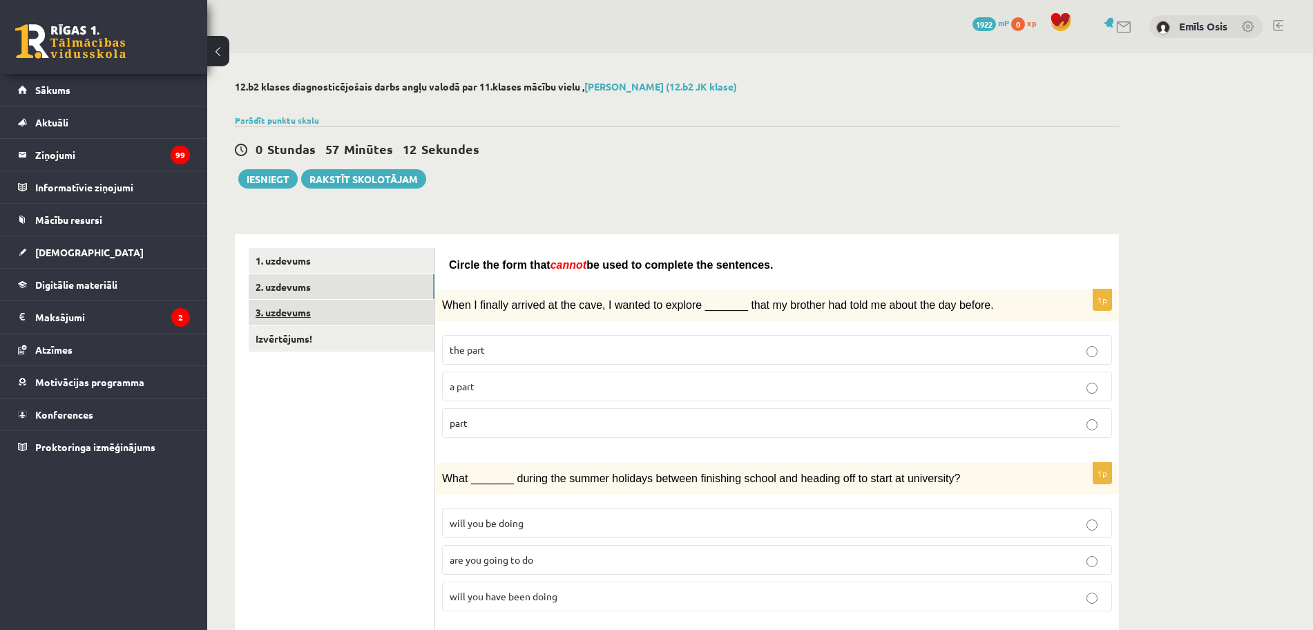
click at [317, 311] on link "3. uzdevums" at bounding box center [342, 313] width 186 height 26
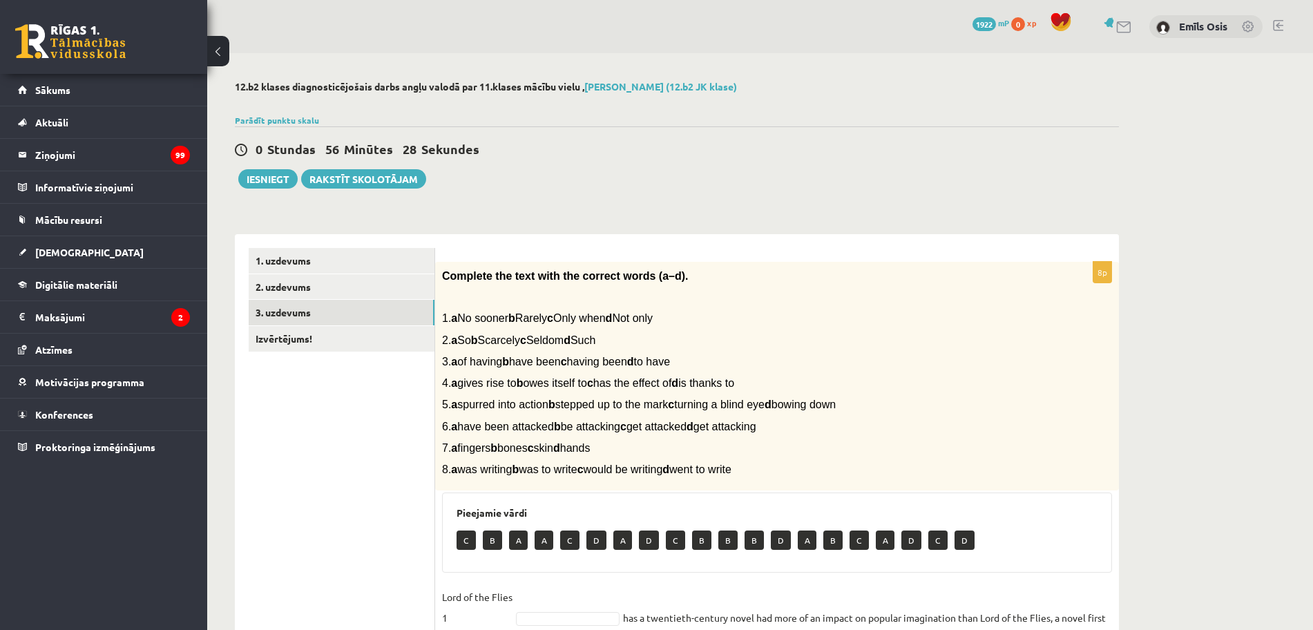
scroll to position [173, 0]
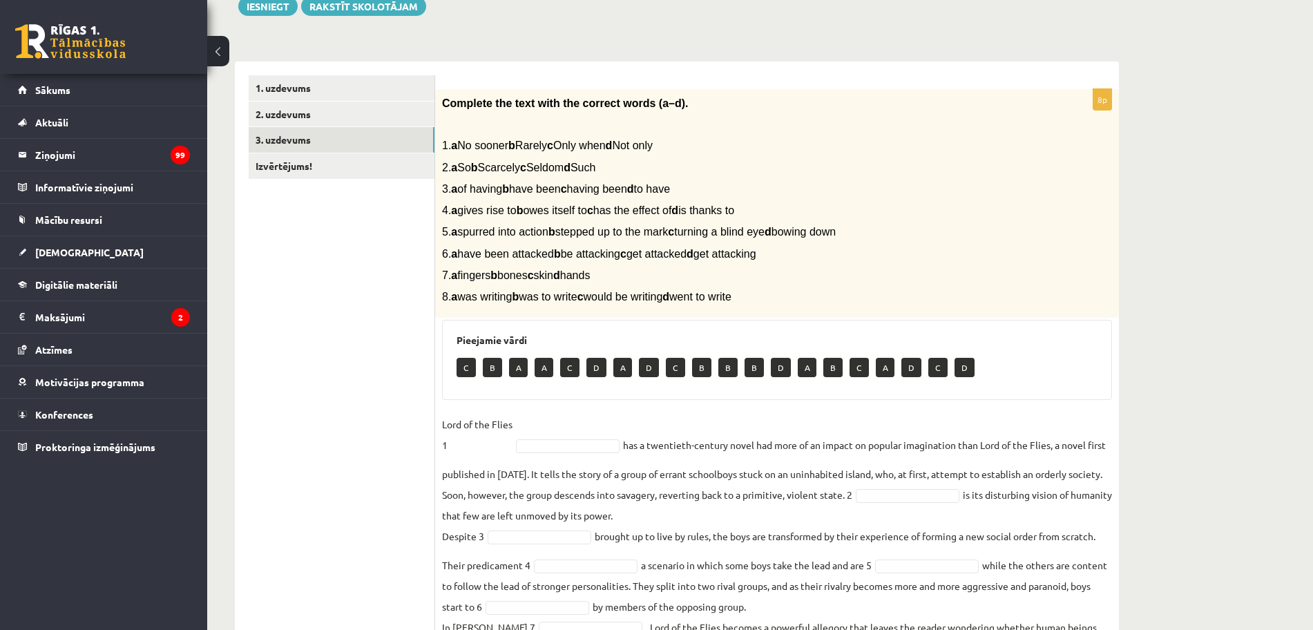
click at [446, 105] on span "Complete the text with the correct words (a–d)." at bounding box center [565, 103] width 247 height 12
click at [445, 105] on span "Complete the text with the correct words (a–d)." at bounding box center [565, 103] width 247 height 12
click at [447, 113] on div "Complete the text with the correct words (a–d). 1. a No sooner b Rarely c Only …" at bounding box center [777, 203] width 684 height 229
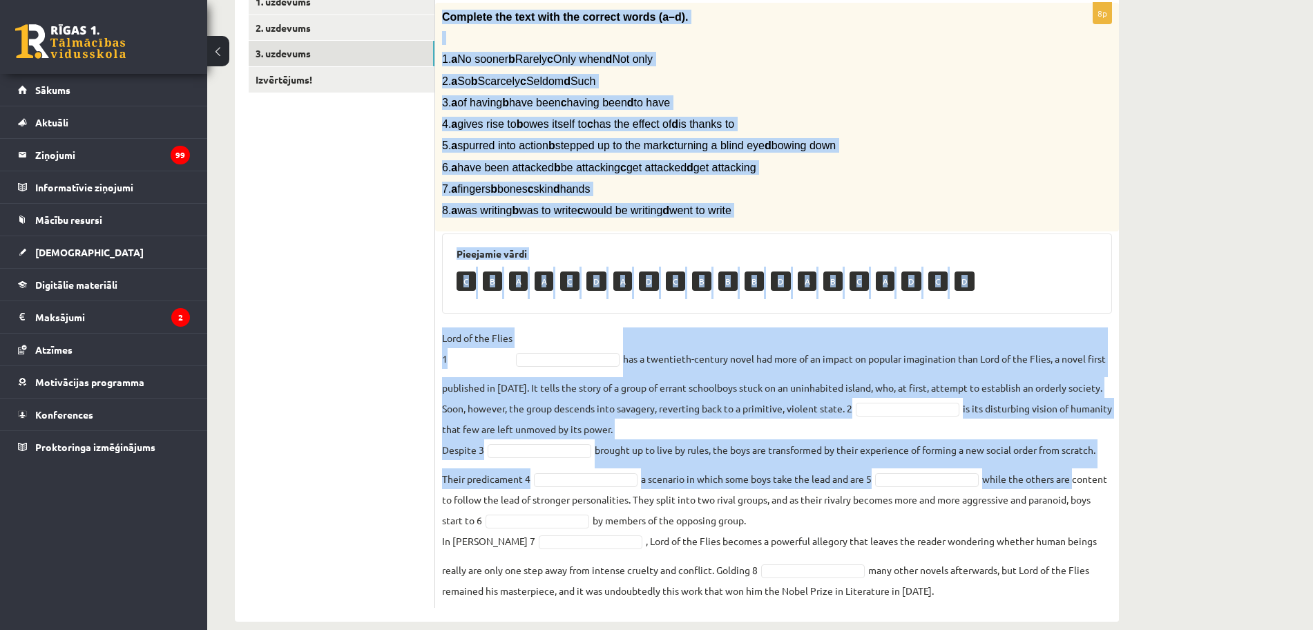
scroll to position [279, 0]
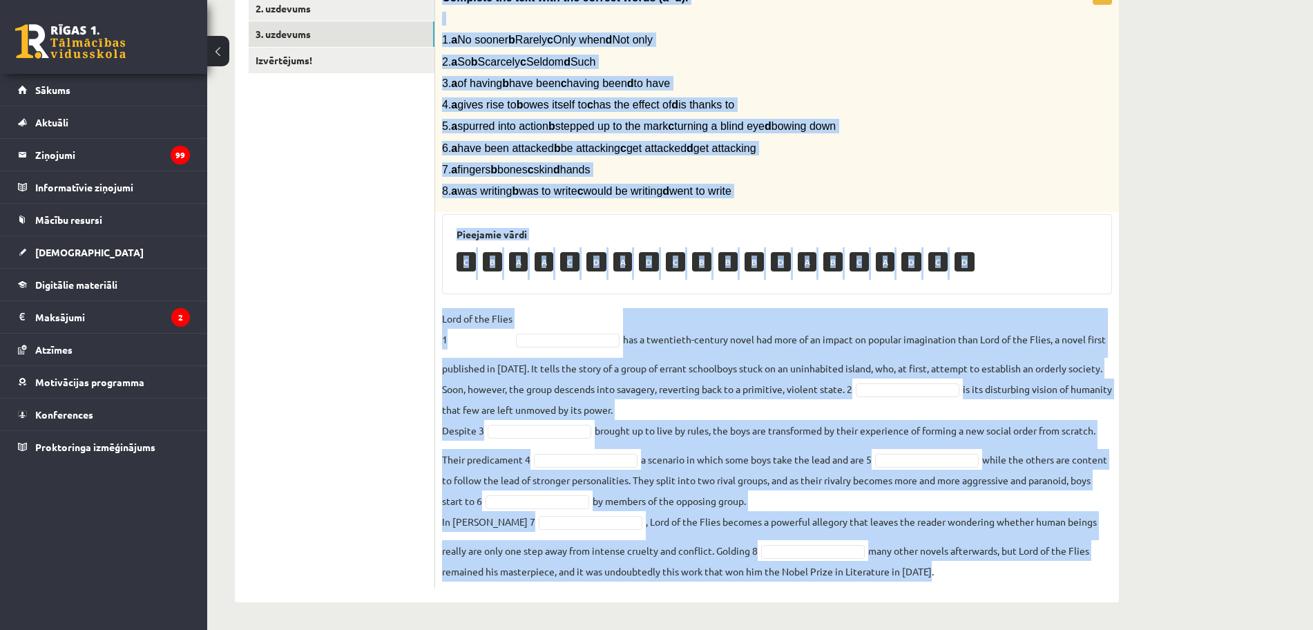
drag, startPoint x: 442, startPoint y: 105, endPoint x: 1152, endPoint y: 626, distance: 880.8
click at [1161, 351] on html "0 Dāvanas 1922 mP 0 xp Emīls Osis Sākums Aktuāli Kā mācīties eSKOLĀ Kontakti No…" at bounding box center [656, 37] width 1313 height 630
copy div "Complete the text with the correct words (a–d). 1. a No sooner b Rarely c Only …"
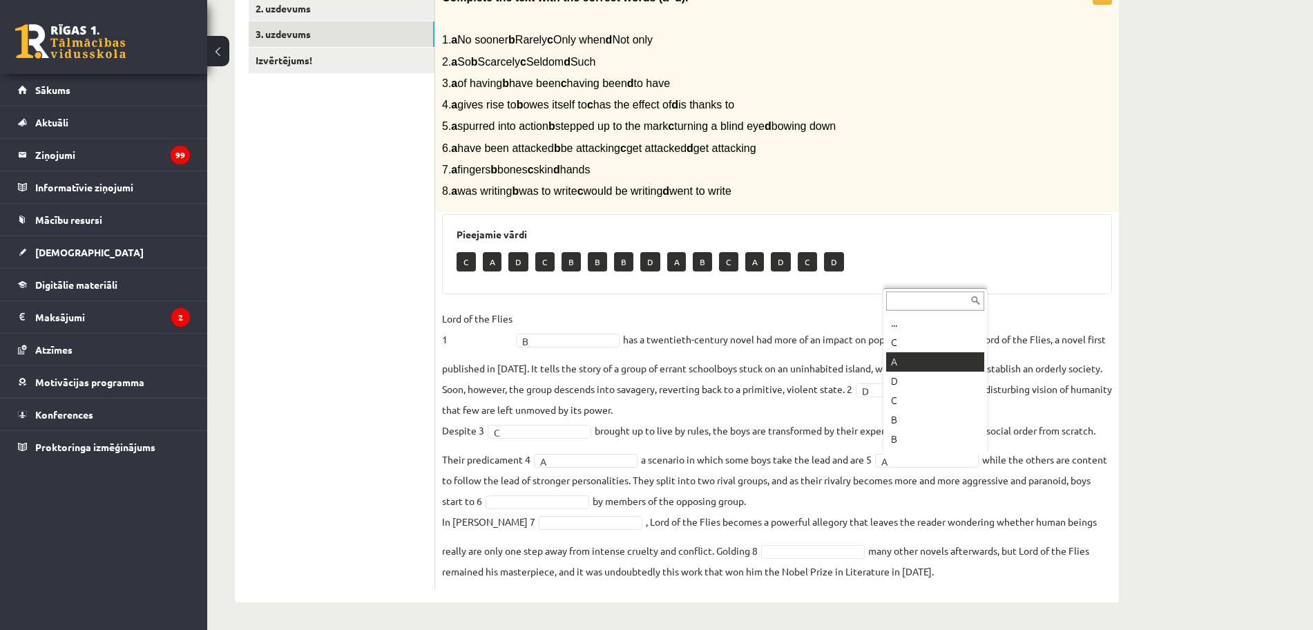
scroll to position [17, 0]
drag, startPoint x: 383, startPoint y: 420, endPoint x: 374, endPoint y: 410, distance: 13.7
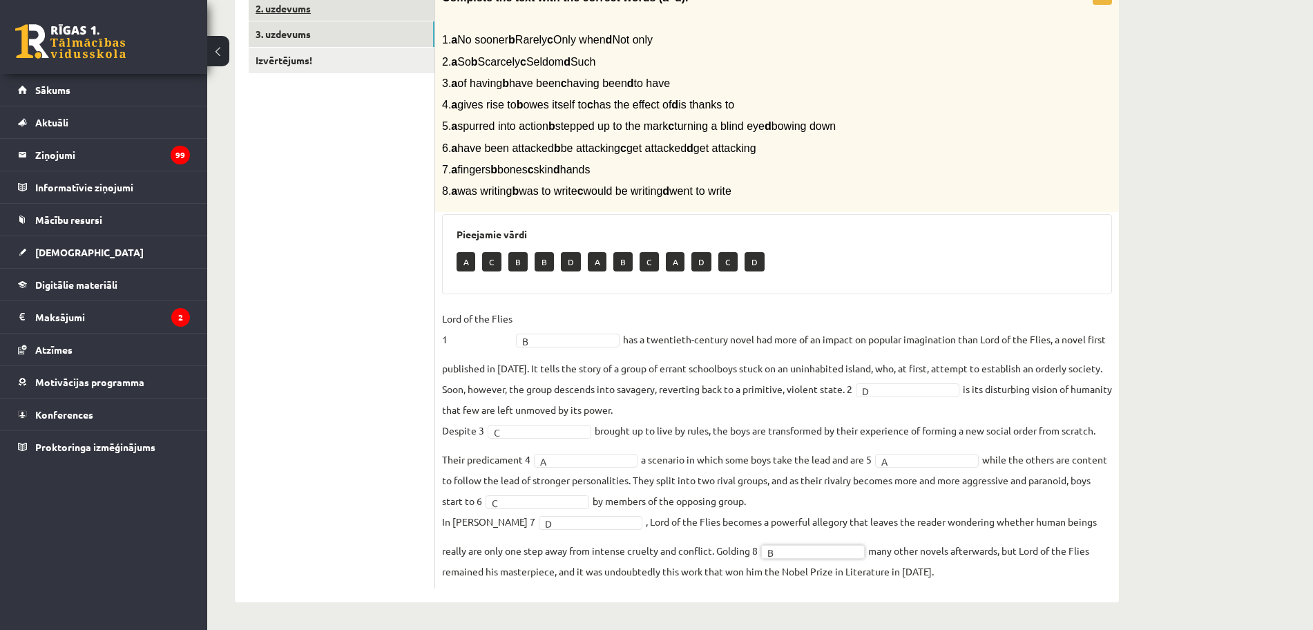
scroll to position [0, 0]
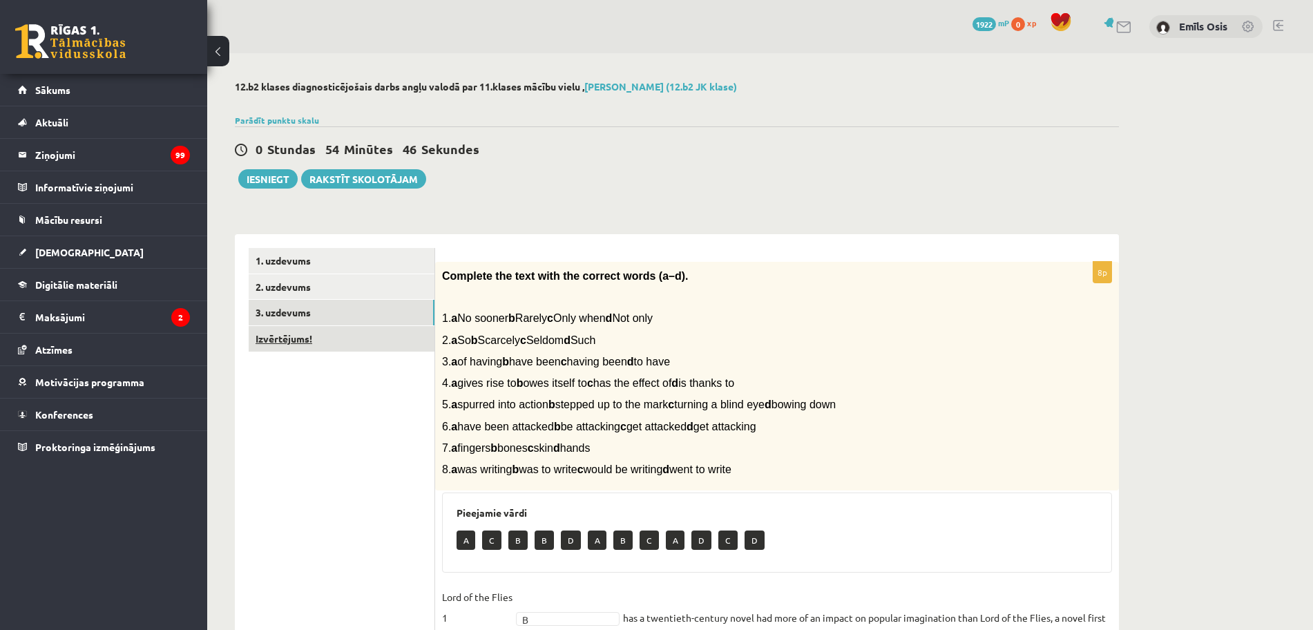
click at [299, 339] on link "Izvērtējums!" at bounding box center [342, 339] width 186 height 26
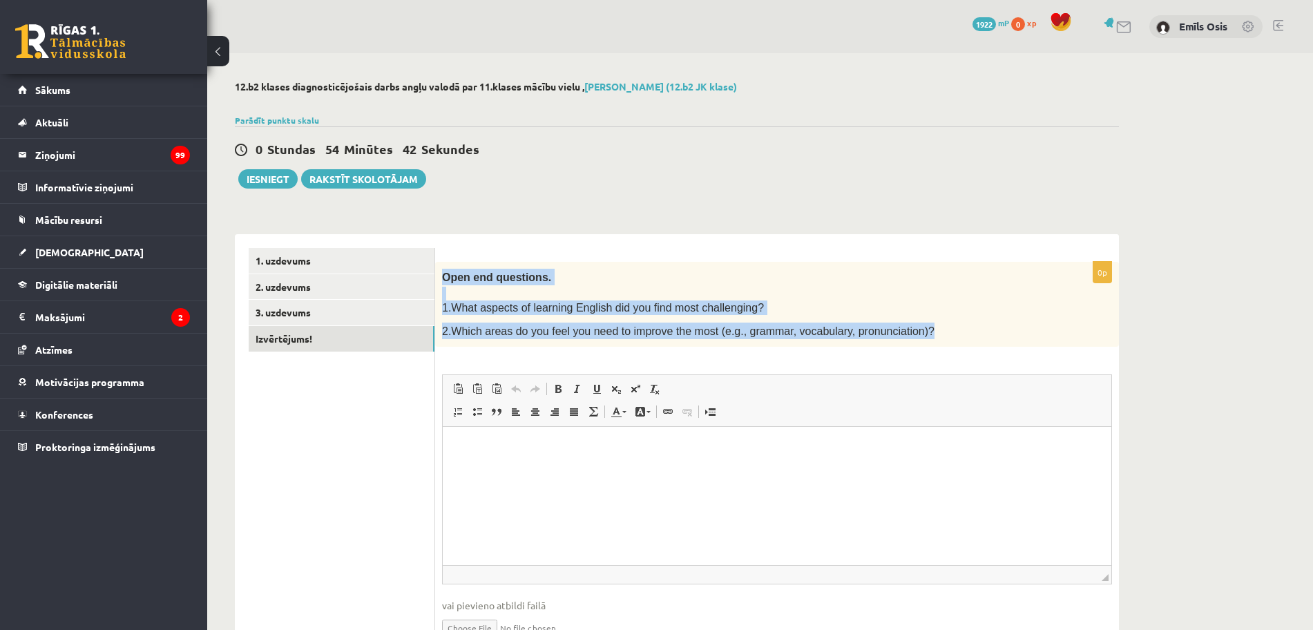
drag, startPoint x: 445, startPoint y: 276, endPoint x: 895, endPoint y: 333, distance: 453.8
click at [903, 331] on div "Open end questions. 1.What aspects of learning English did you find most challe…" at bounding box center [777, 305] width 684 height 86
copy div "Open end questions. 1.What aspects of learning English did you find most challe…"
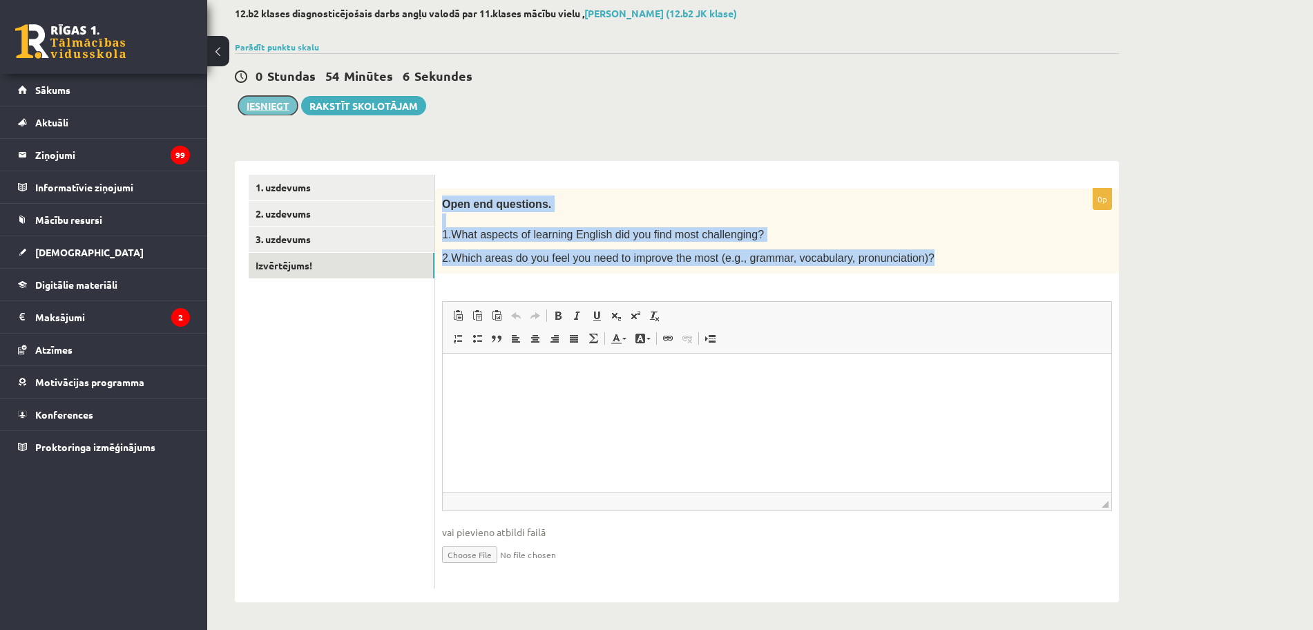
click at [264, 104] on button "Iesniegt" at bounding box center [267, 105] width 59 height 19
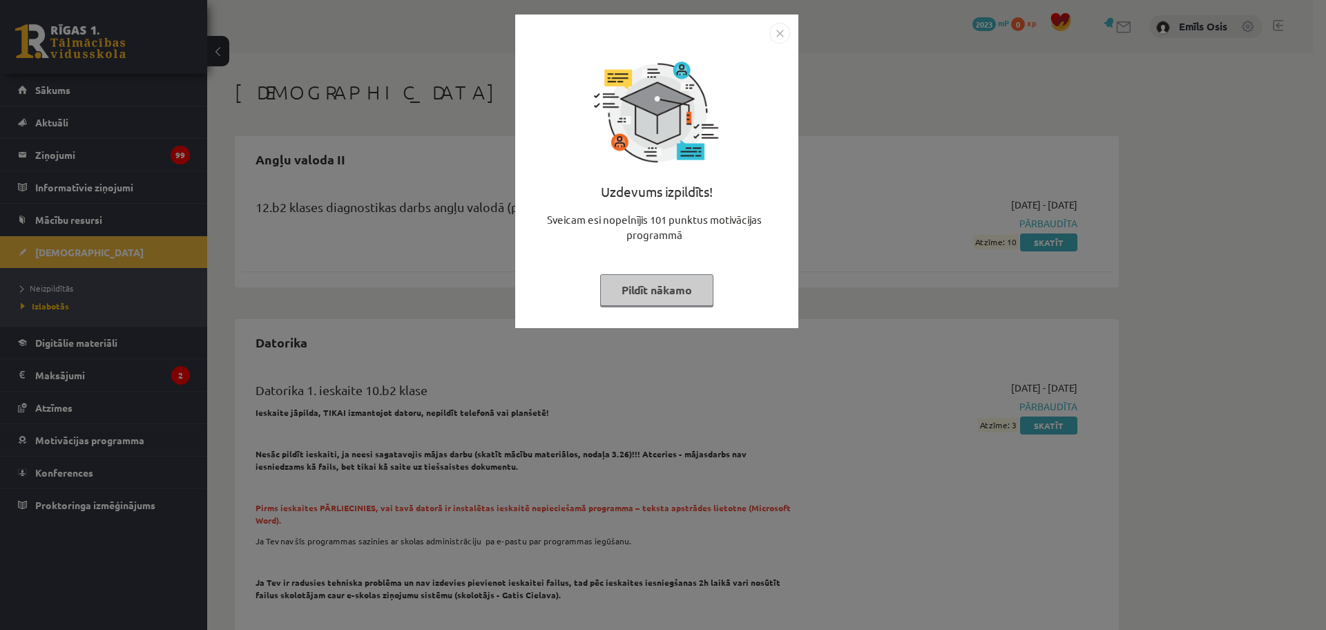
click at [781, 35] on img "Close" at bounding box center [779, 33] width 21 height 21
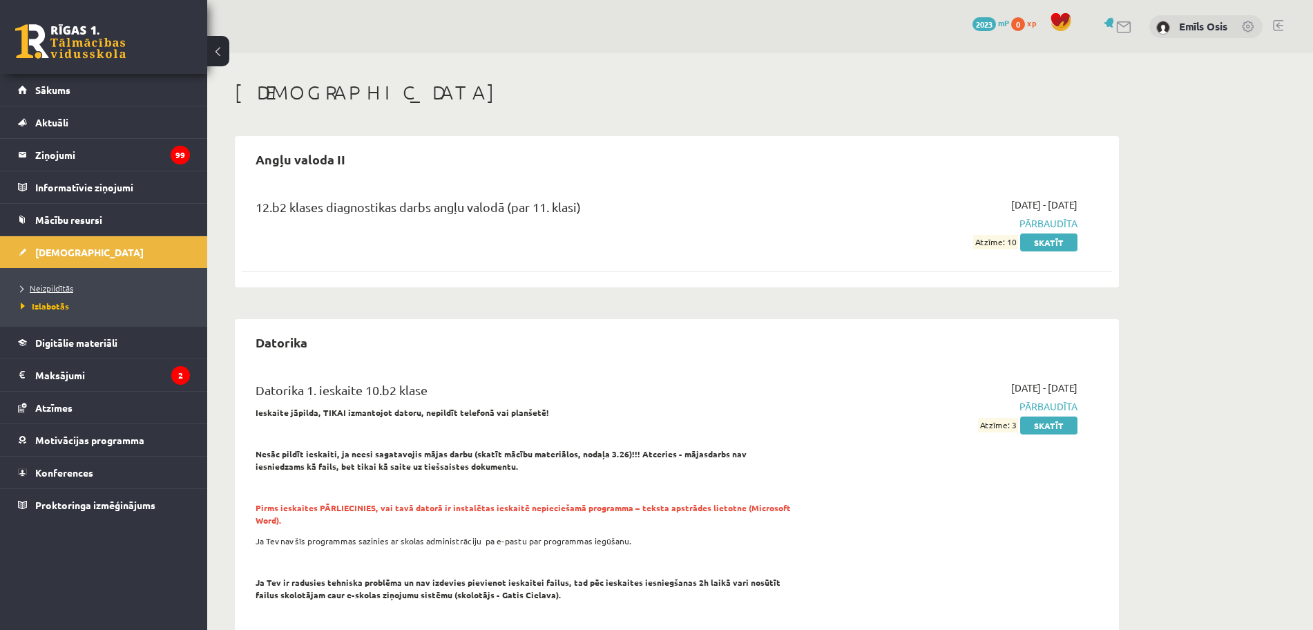
click at [66, 293] on link "Neizpildītās" at bounding box center [107, 288] width 173 height 12
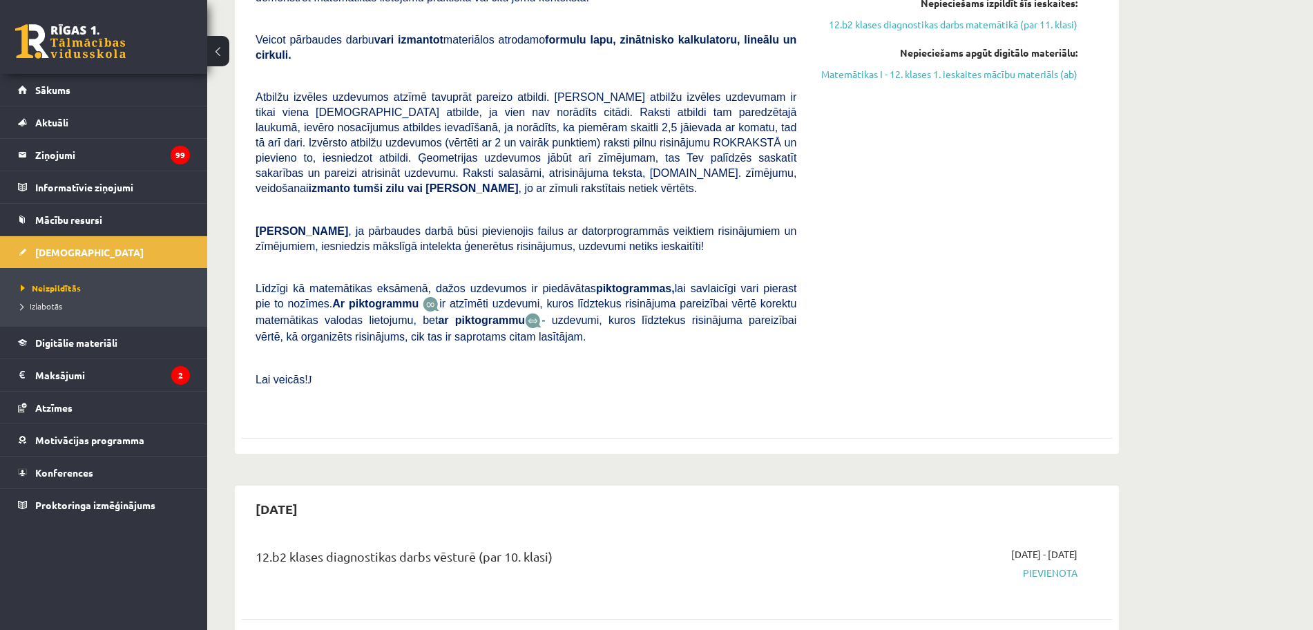
scroll to position [86, 0]
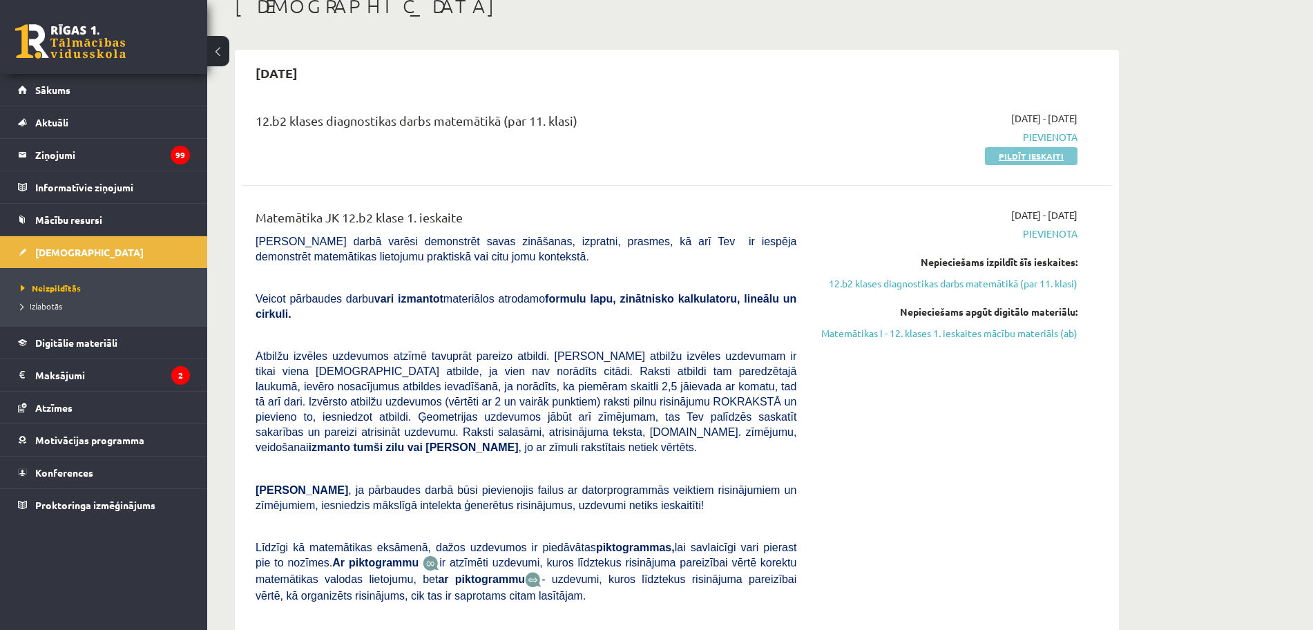
click at [1007, 154] on link "Pildīt ieskaiti" at bounding box center [1031, 156] width 93 height 18
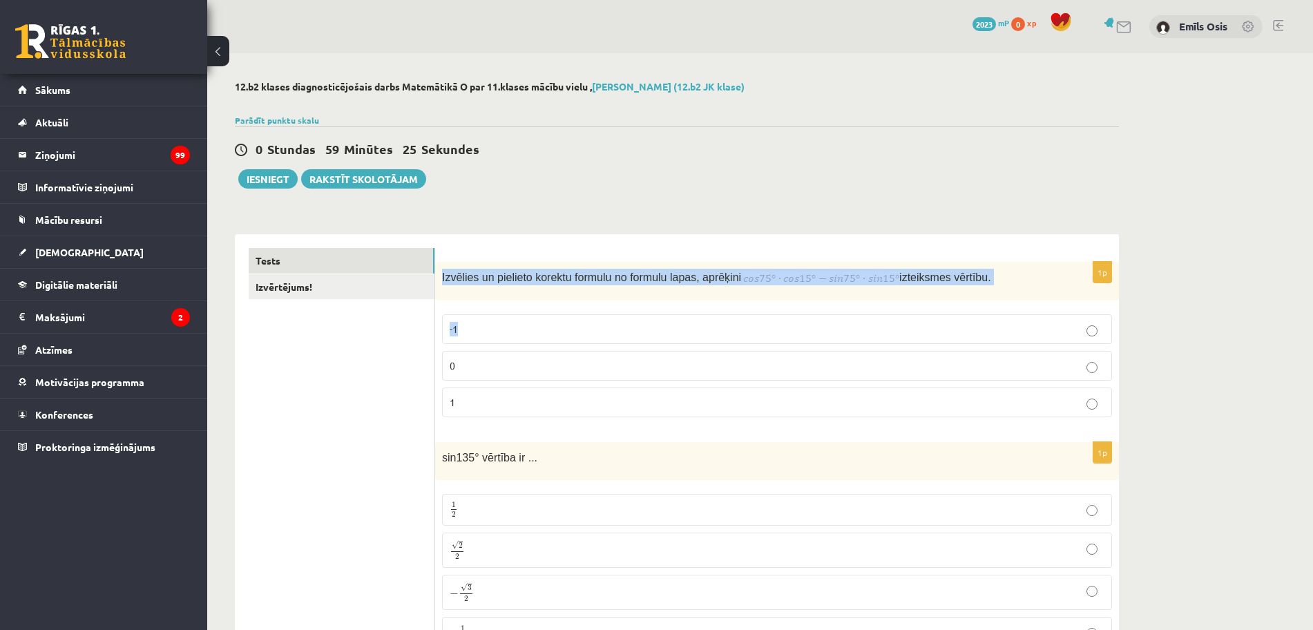
drag, startPoint x: 443, startPoint y: 277, endPoint x: 856, endPoint y: 229, distance: 416.3
click at [891, 308] on div "1p Izvēlies un pielieto korektu formulu no formulu lapas, aprēķini izteiksmes v…" at bounding box center [777, 345] width 684 height 166
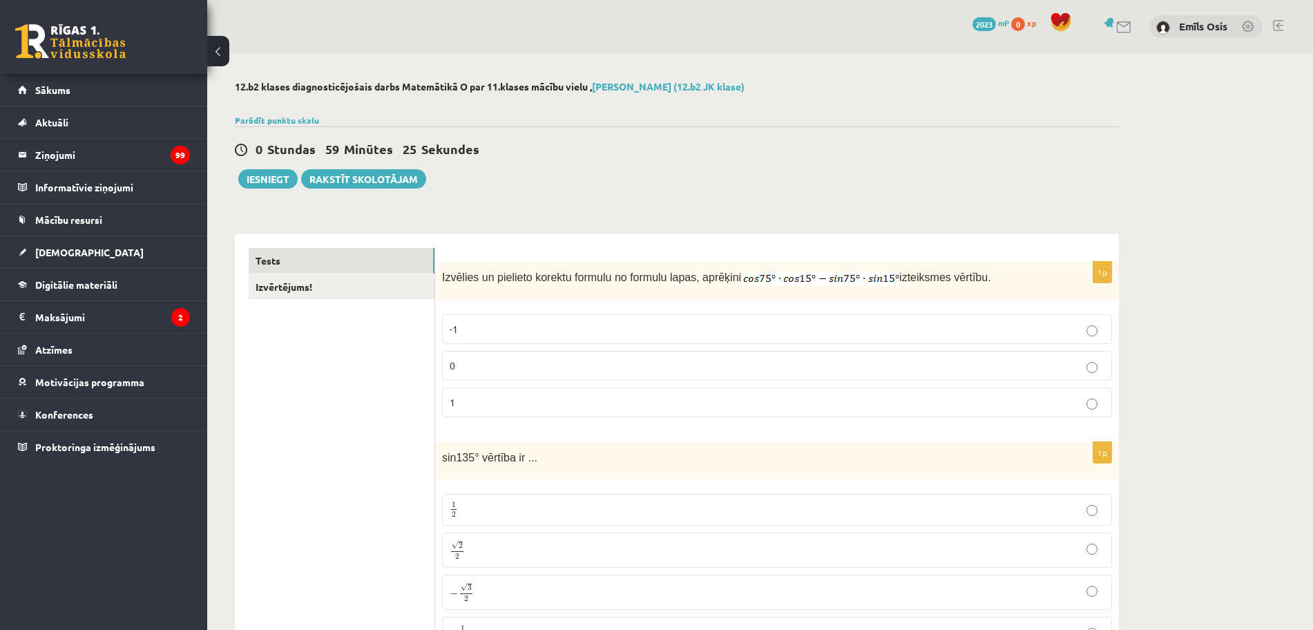
click at [853, 186] on div "0 Stundas 59 Minūtes 25 Sekundes Ieskaite saglabāta! Iesniegt Rakstīt skolotājam" at bounding box center [677, 157] width 884 height 62
click at [463, 368] on p "0" at bounding box center [777, 365] width 655 height 15
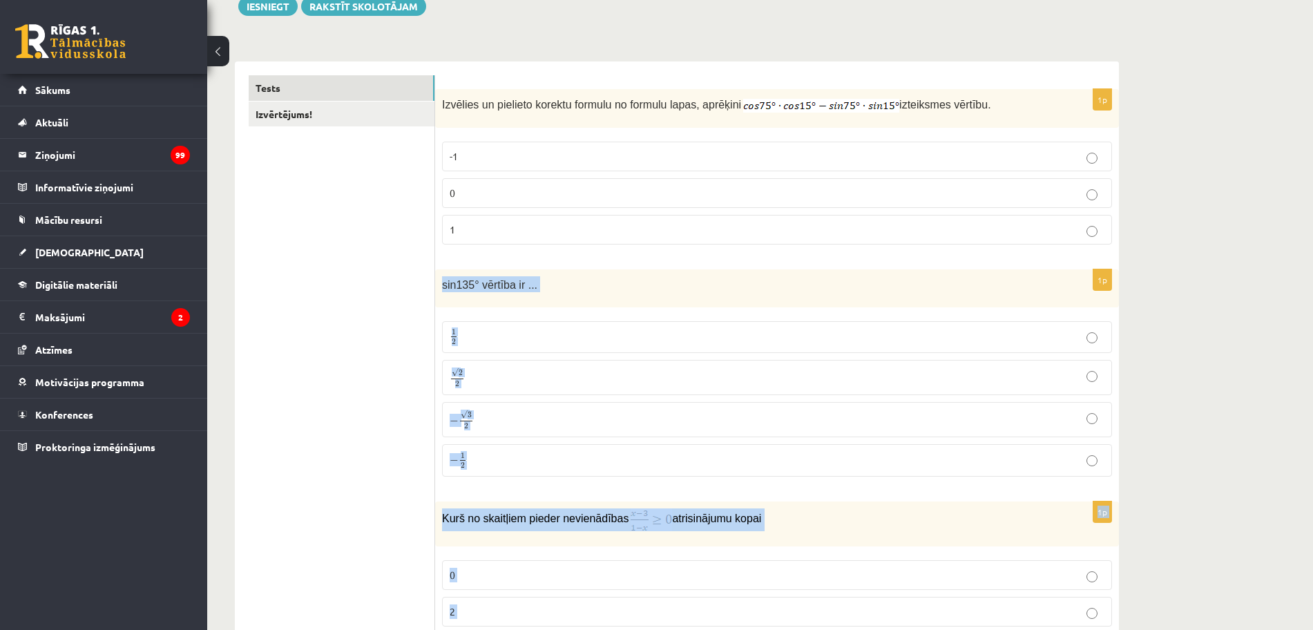
scroll to position [259, 0]
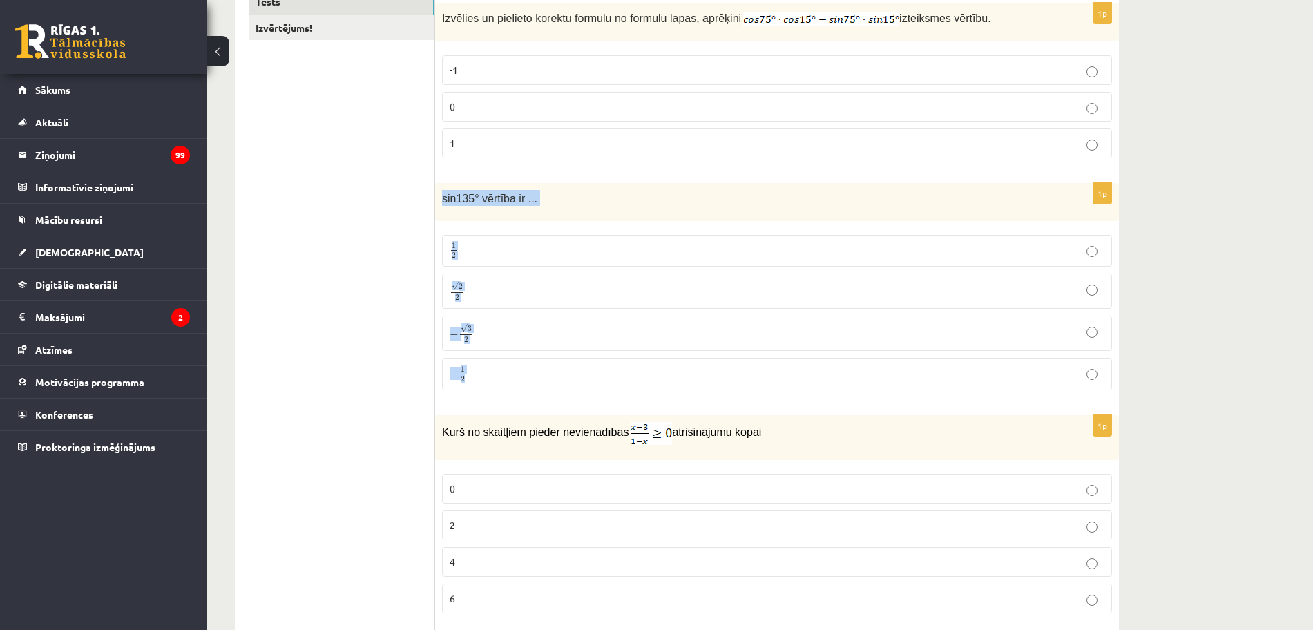
drag, startPoint x: 442, startPoint y: 456, endPoint x: 528, endPoint y: 387, distance: 110.0
click at [528, 387] on div "1p sin135° vērtība ir ... 1 2 1 2 √ 2 2 2 2 − √ 3 2 − 3 2 − 1 2 − 1 2" at bounding box center [777, 292] width 684 height 218
copy div "sin135° vērtība ir ... 1 2 1 2 √ 2 2 2 2 − √ 3 2 − 3 2 − 1 2"
click at [494, 302] on label "√ 2 2 2 2" at bounding box center [777, 290] width 670 height 35
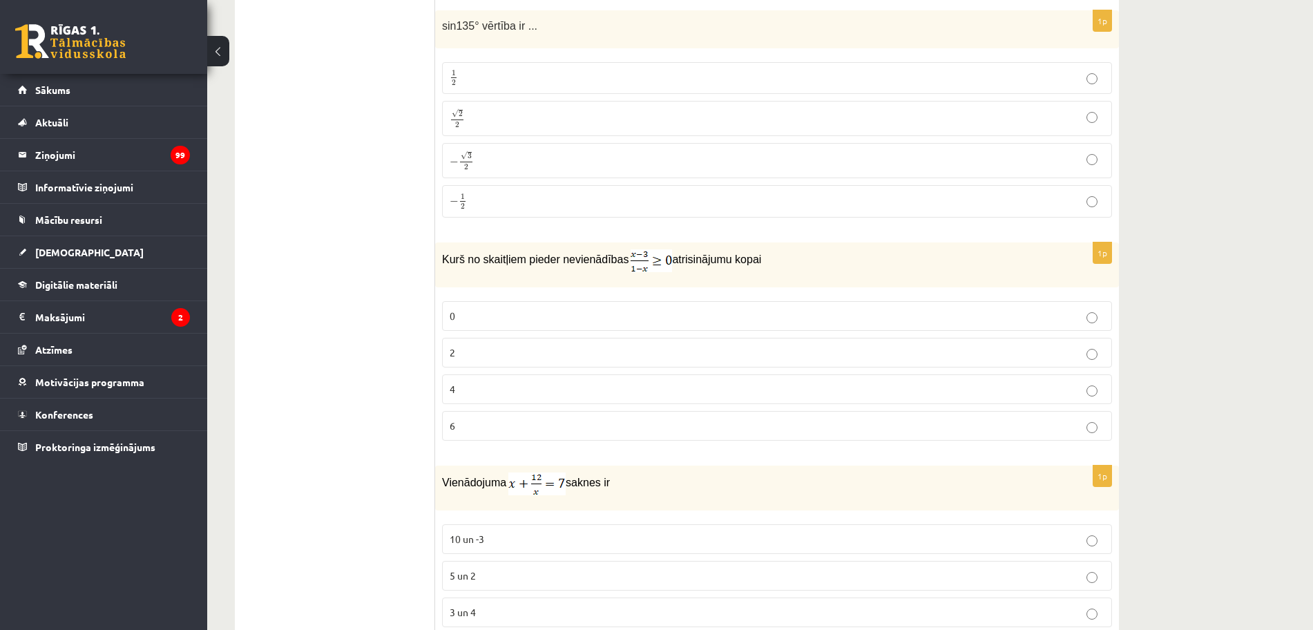
click at [704, 321] on p "0" at bounding box center [777, 316] width 655 height 15
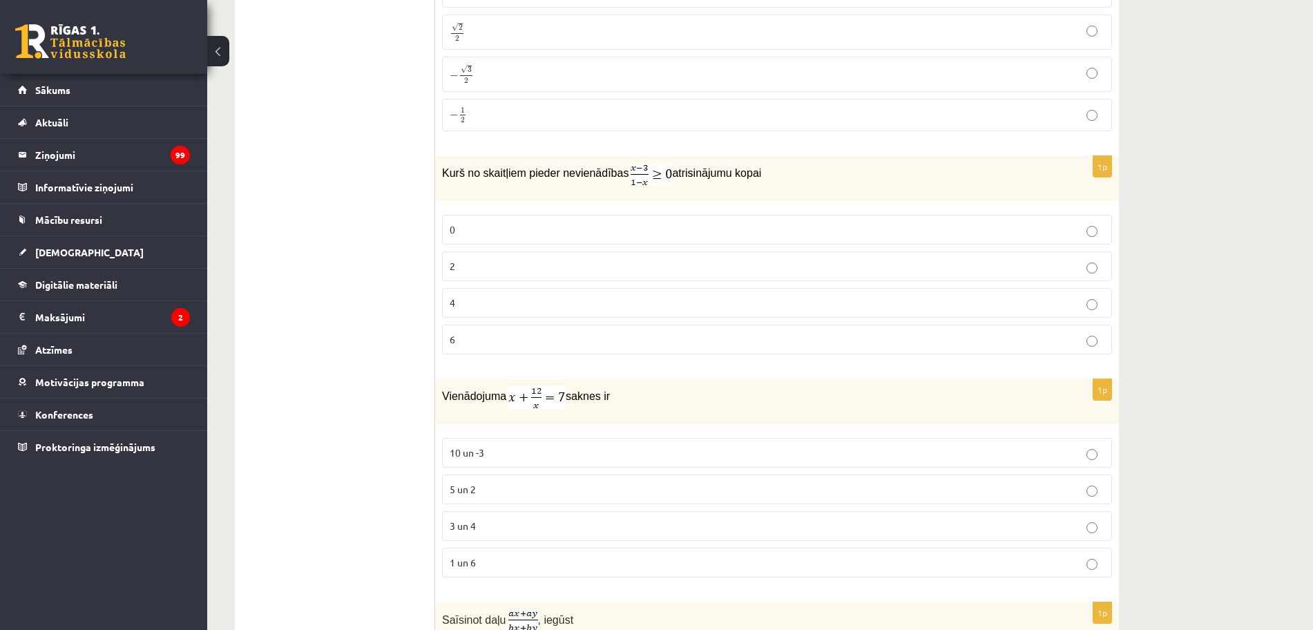
scroll to position [604, 0]
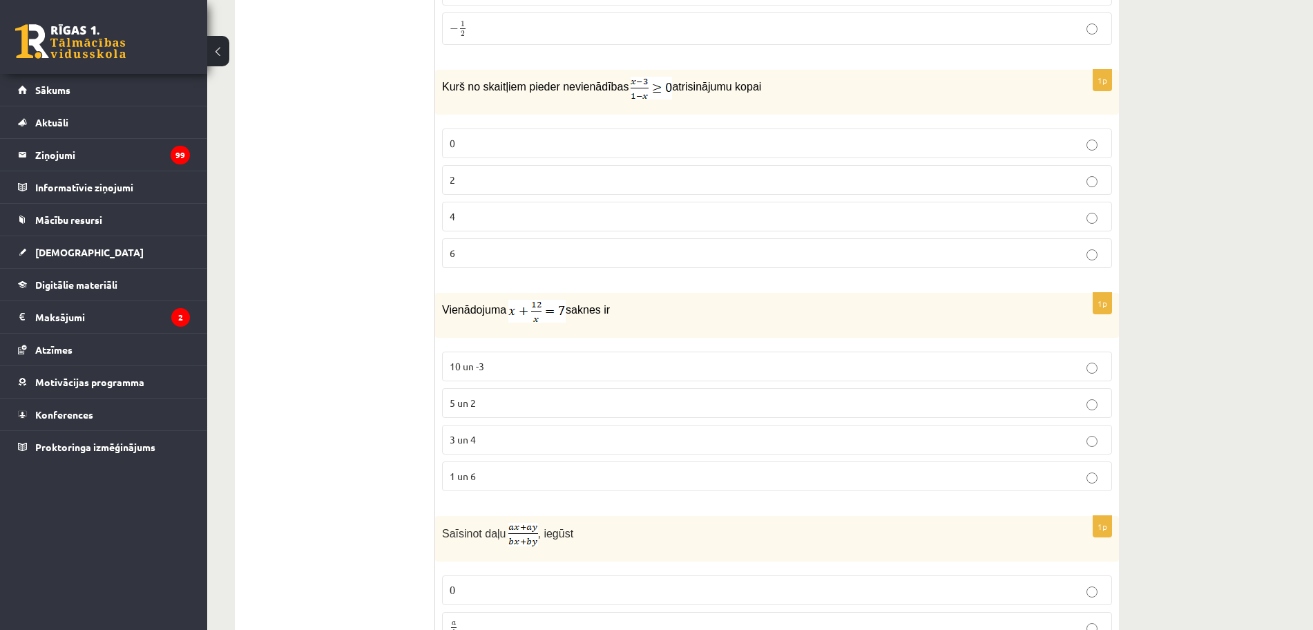
click at [511, 437] on p "3 un 4" at bounding box center [777, 439] width 655 height 15
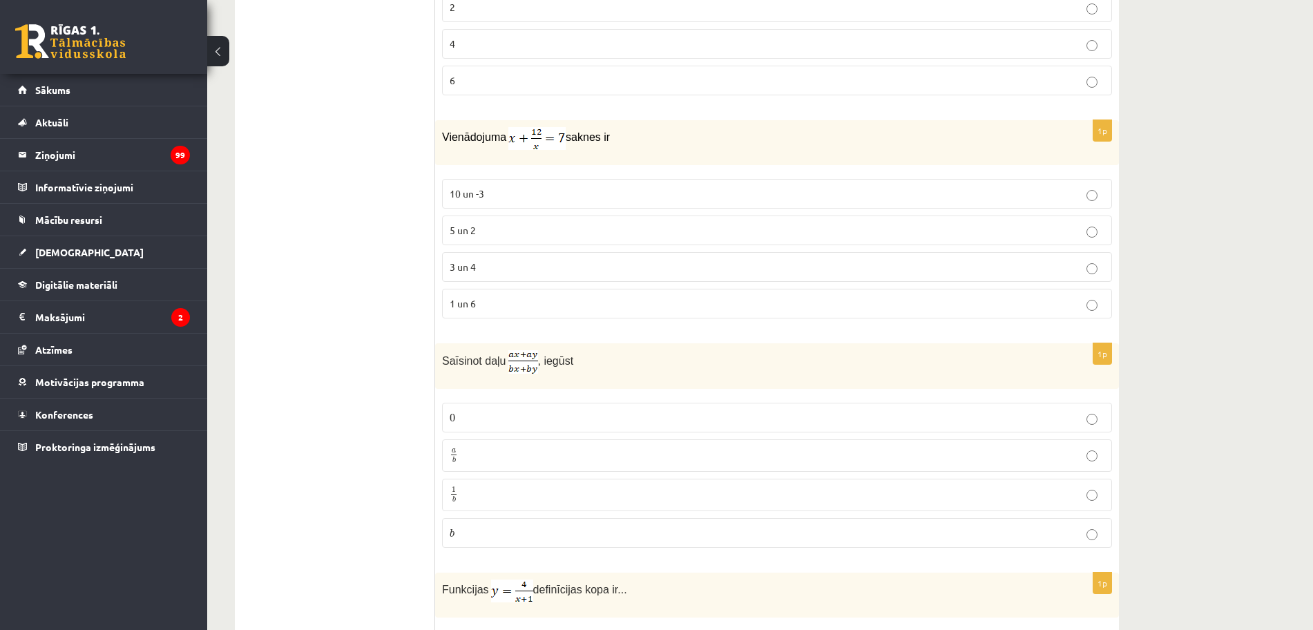
scroll to position [863, 0]
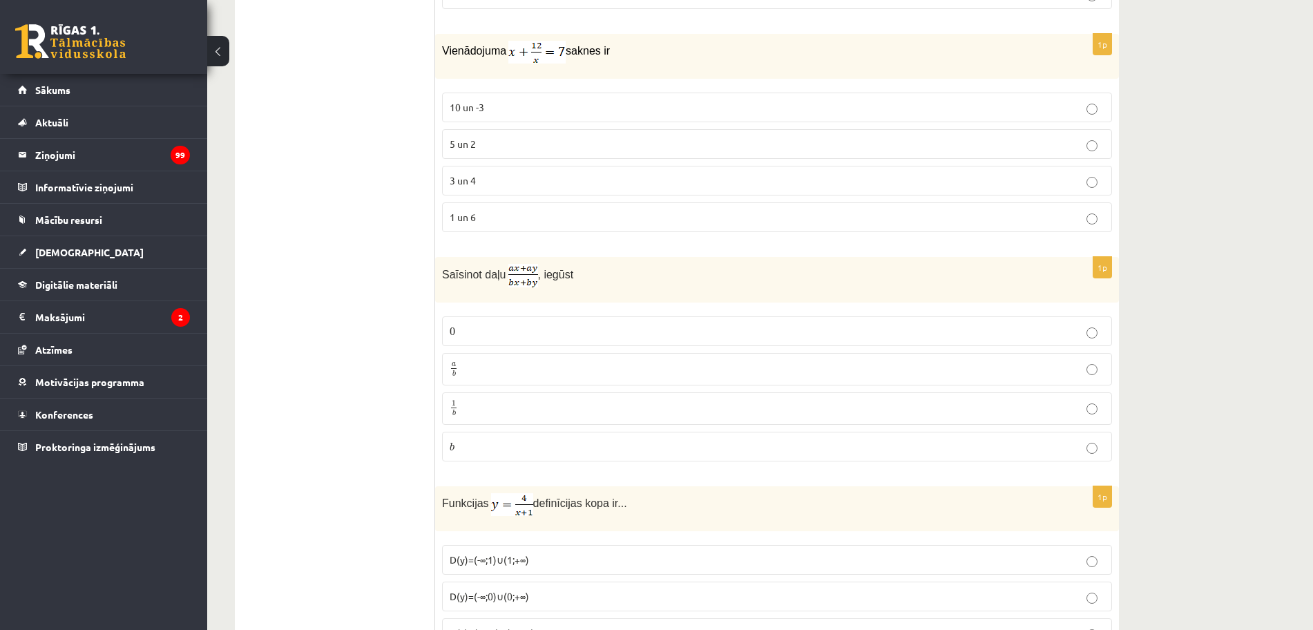
click at [472, 369] on p "a b a b" at bounding box center [777, 368] width 655 height 17
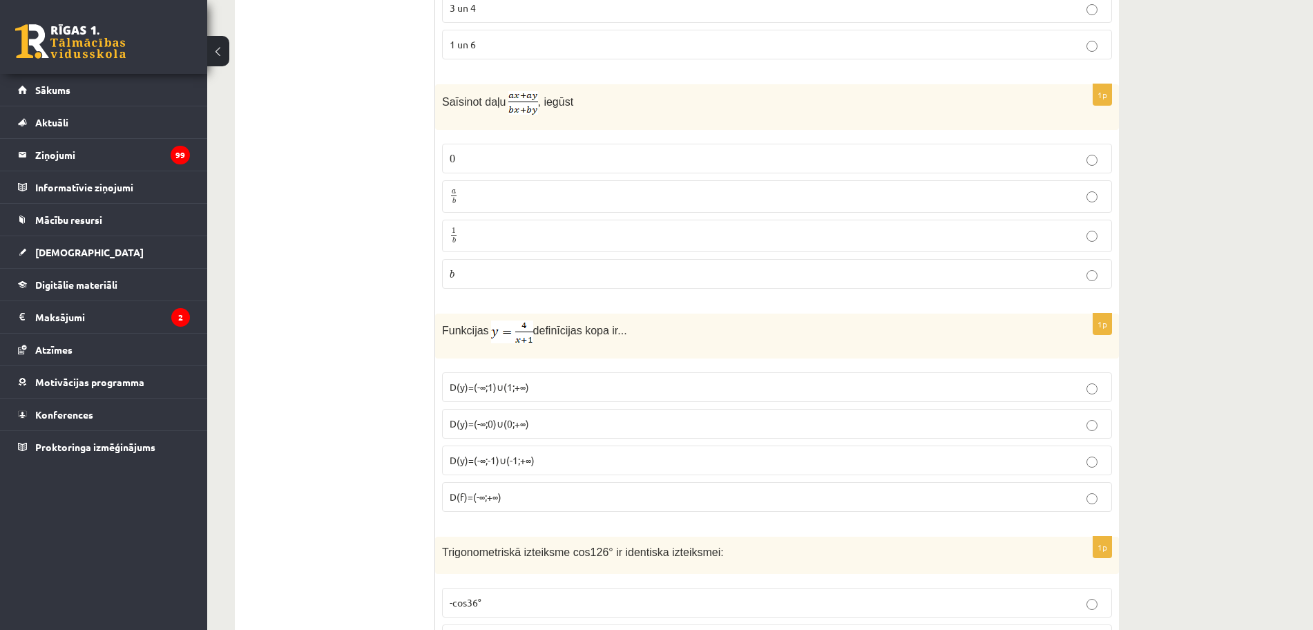
scroll to position [1122, 0]
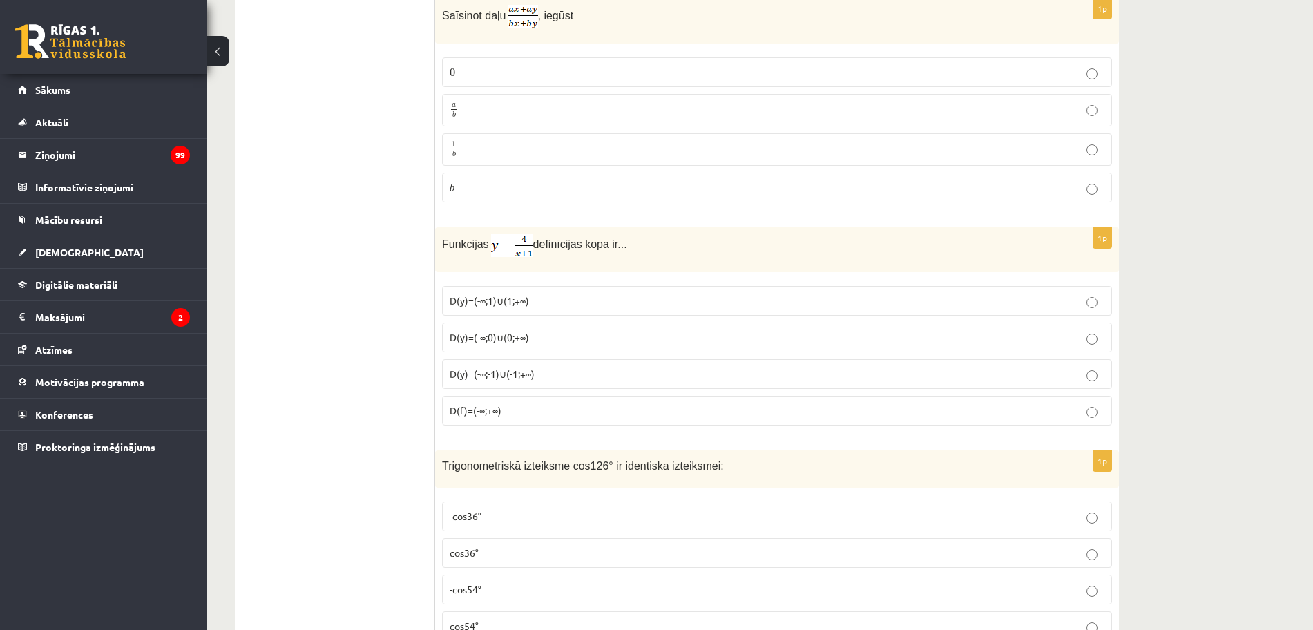
click at [527, 380] on label "D(y)=(-∞;-1)∪(-1;+∞)" at bounding box center [777, 374] width 670 height 30
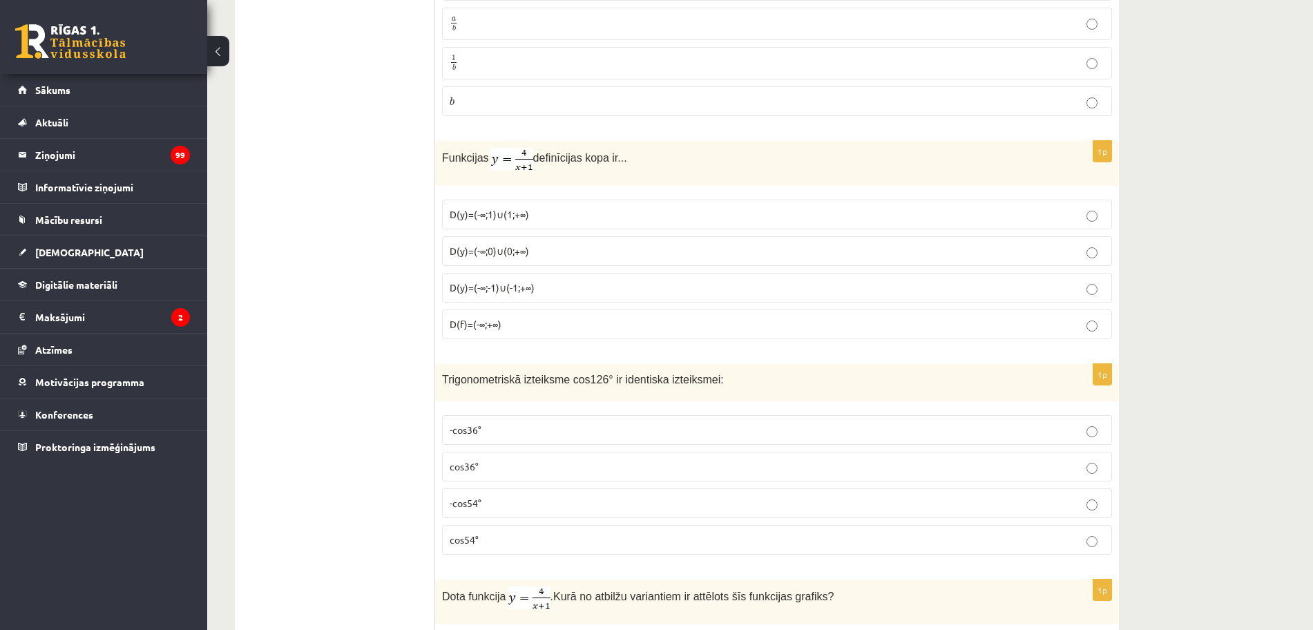
scroll to position [1295, 0]
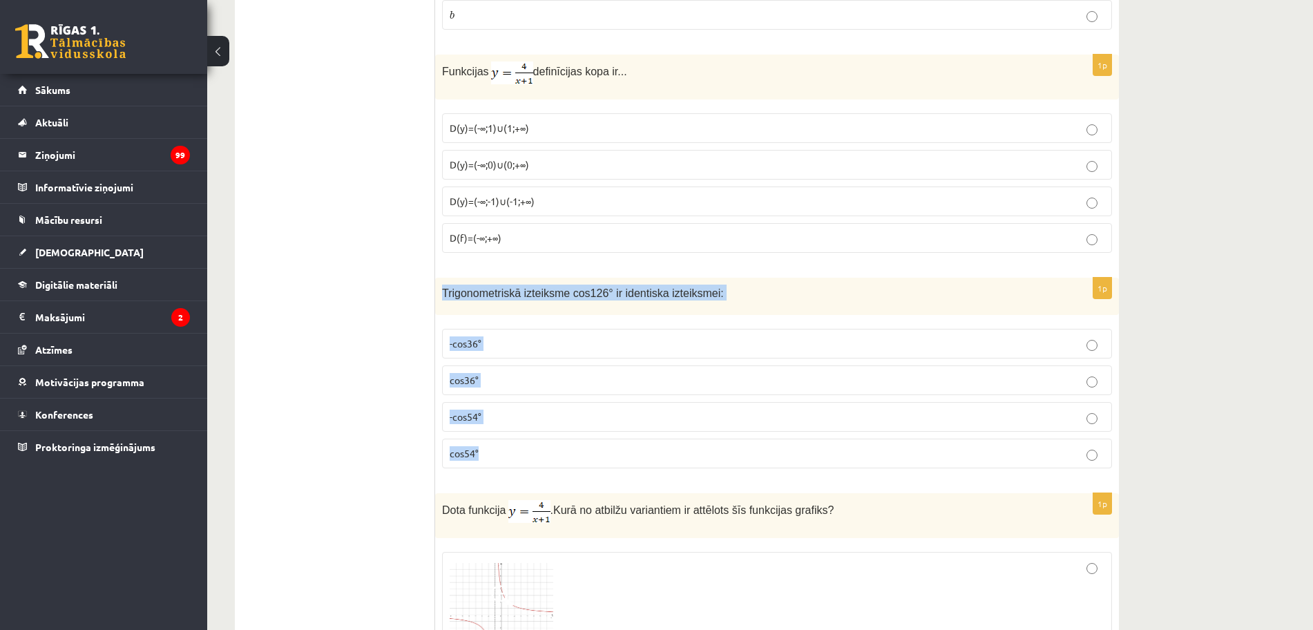
drag, startPoint x: 443, startPoint y: 296, endPoint x: 533, endPoint y: 446, distance: 175.6
click at [533, 446] on div "1p Trigonometriskā izteiksme cos126° ir identiska izteiksmei: -cos36° cos36° -c…" at bounding box center [777, 379] width 684 height 202
copy div "Trigonometriskā izteiksme cos126° ir identiska izteiksmei: -cos36° cos36° -cos5…"
click at [492, 423] on p "-cos54°" at bounding box center [777, 416] width 655 height 15
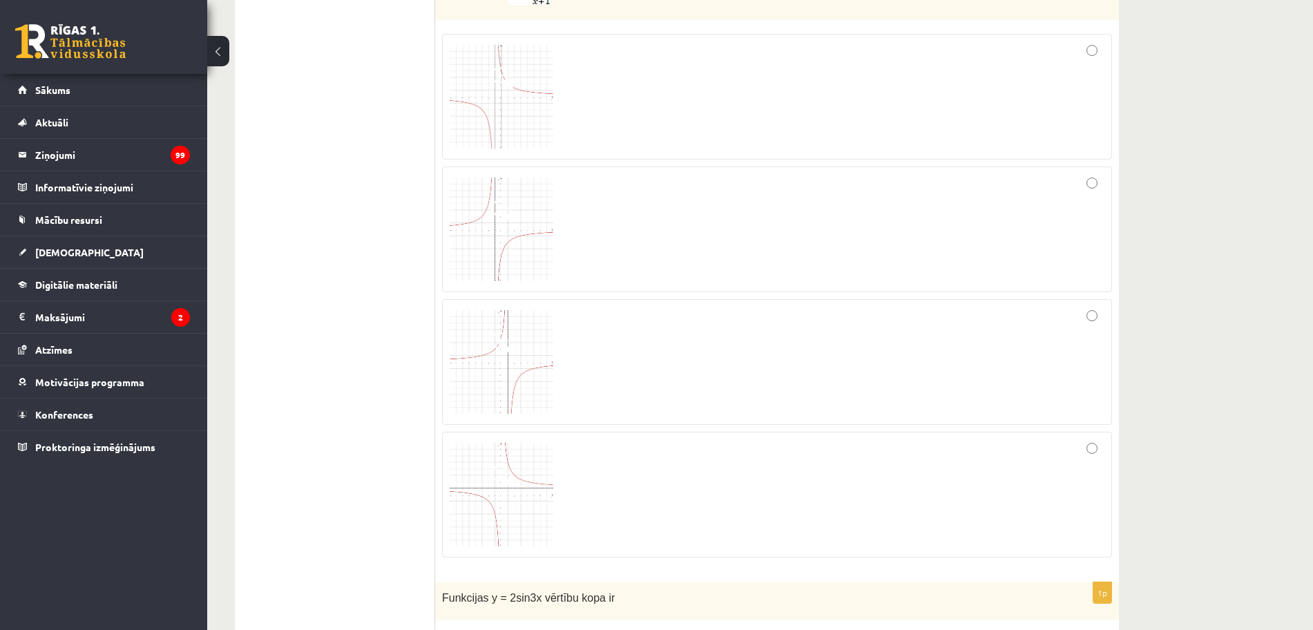
scroll to position [1640, 0]
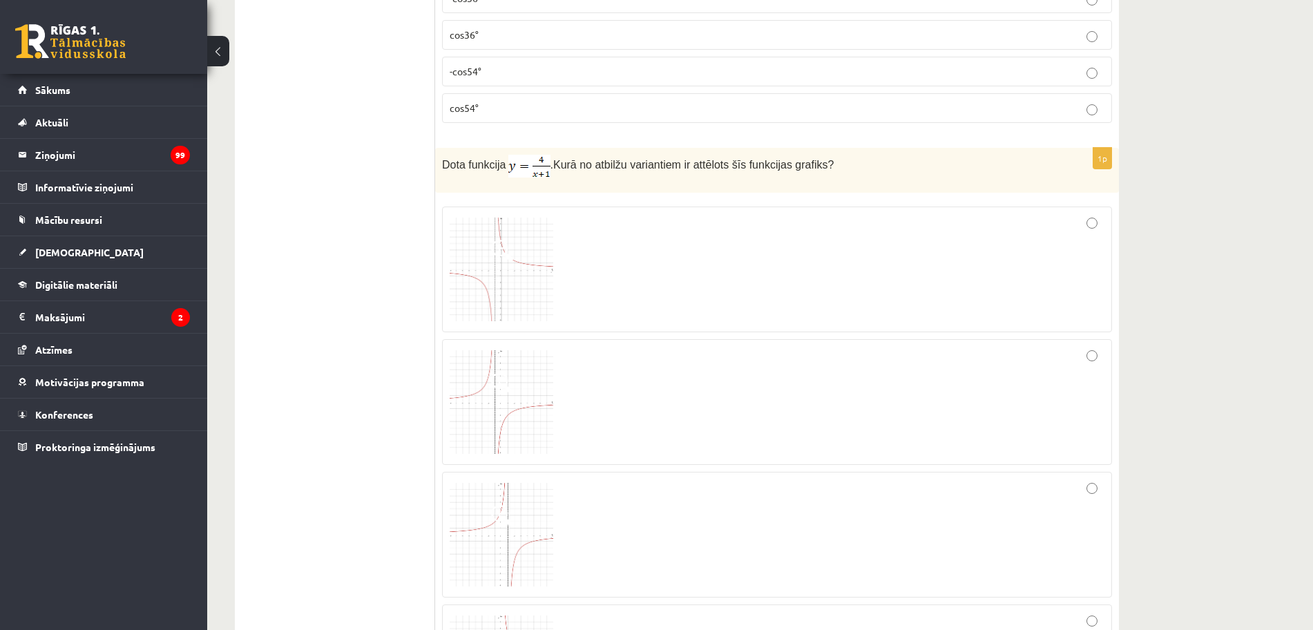
click at [508, 262] on img at bounding box center [502, 270] width 104 height 104
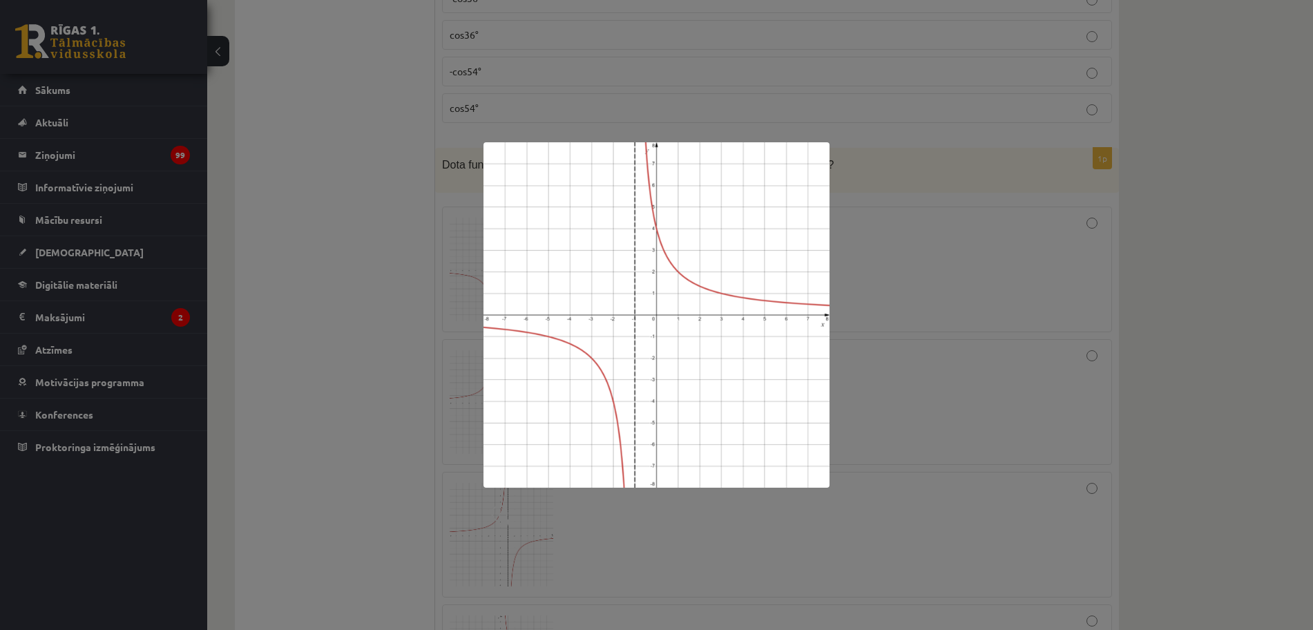
click at [402, 335] on div at bounding box center [656, 315] width 1313 height 630
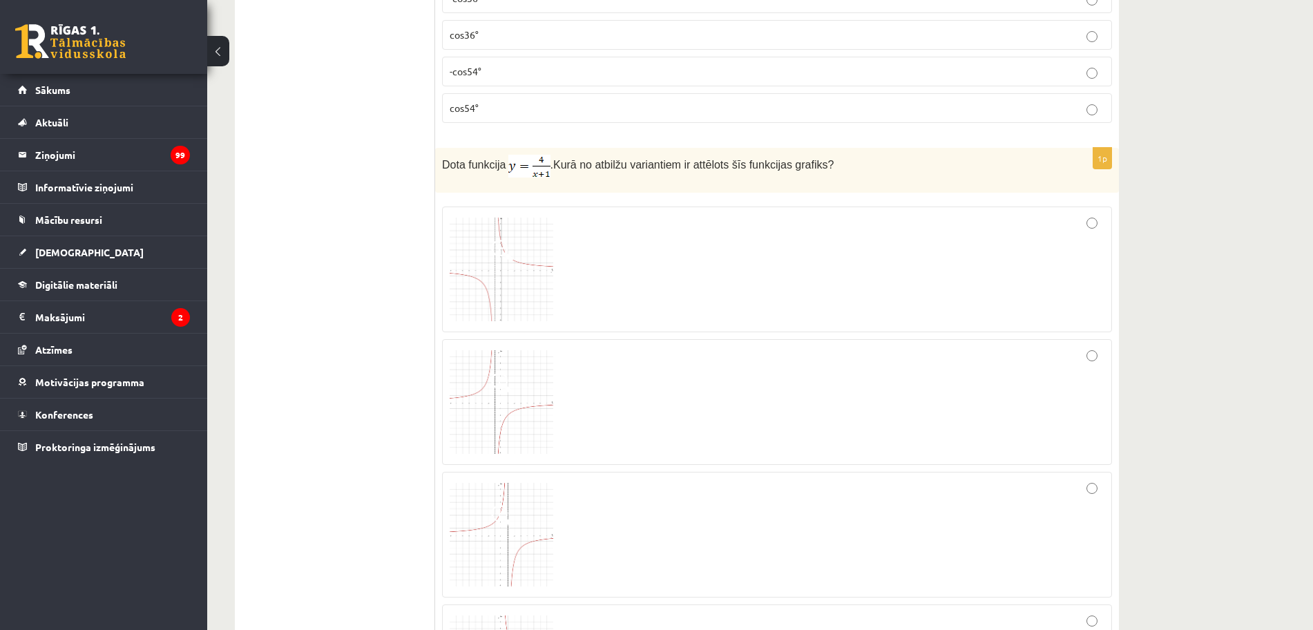
click at [497, 379] on span at bounding box center [502, 383] width 22 height 22
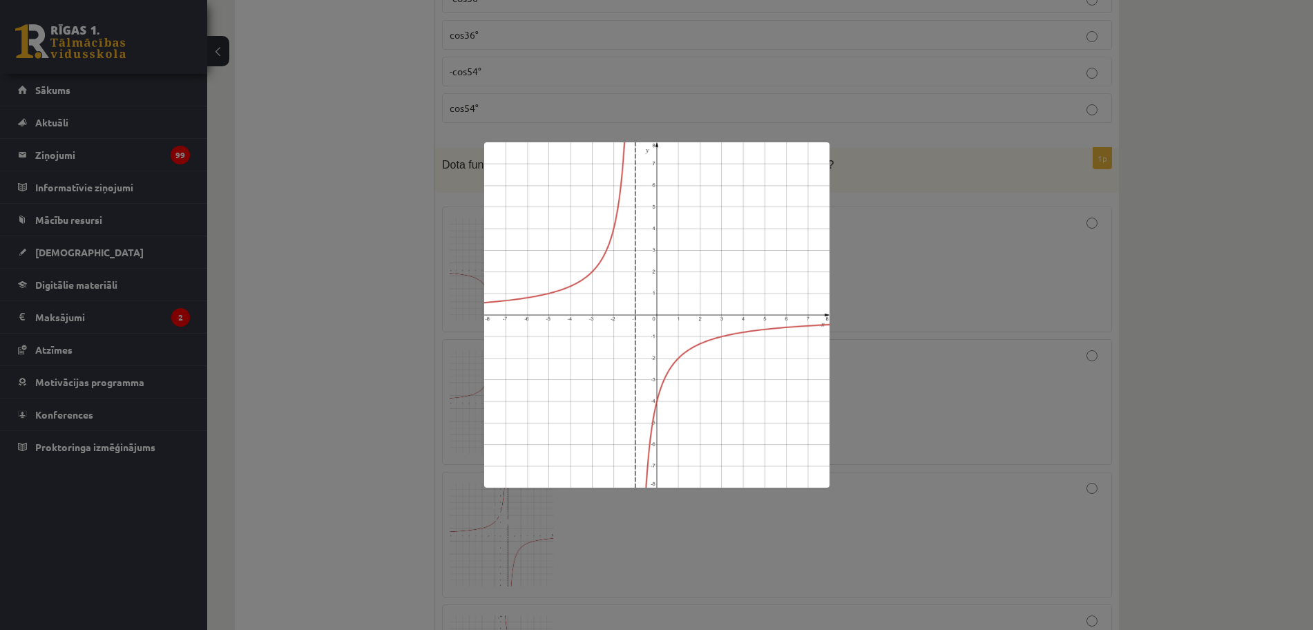
click at [365, 373] on div at bounding box center [656, 315] width 1313 height 630
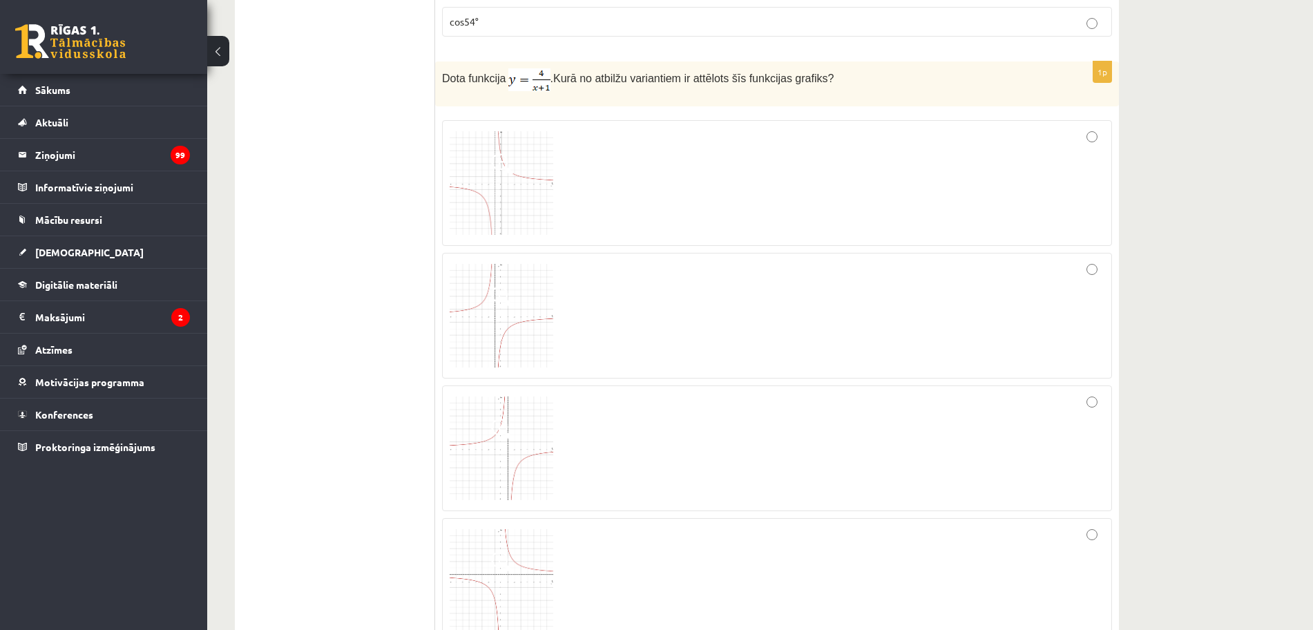
scroll to position [1813, 0]
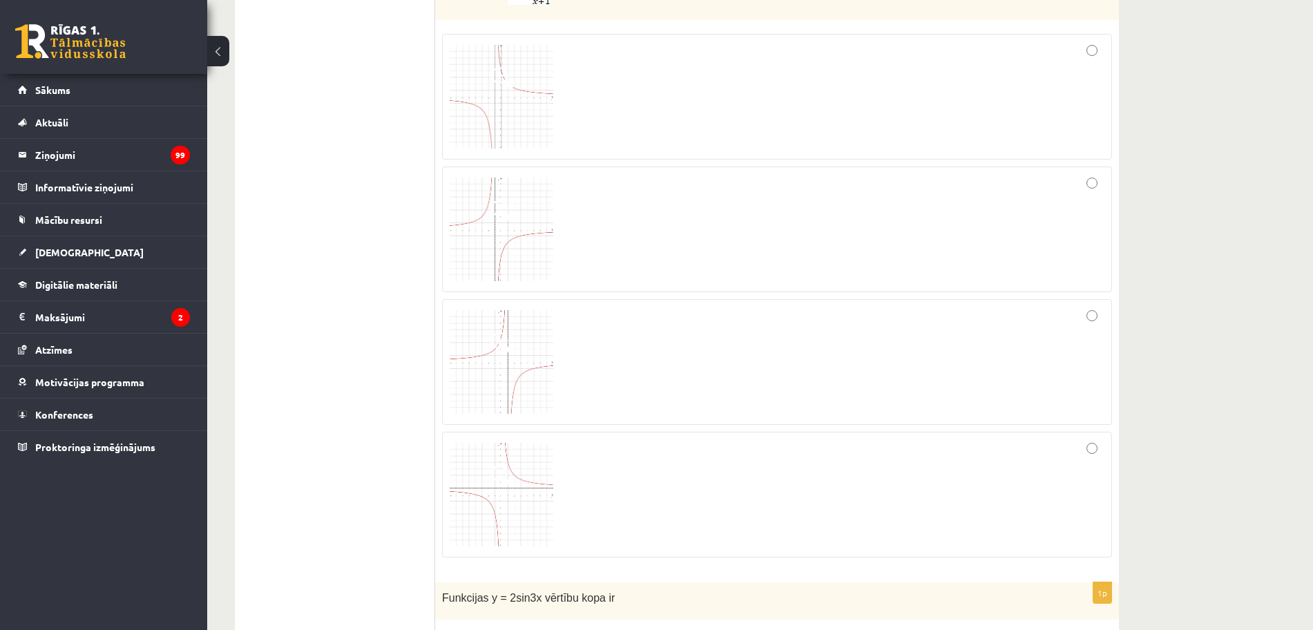
click at [469, 468] on img at bounding box center [502, 495] width 104 height 104
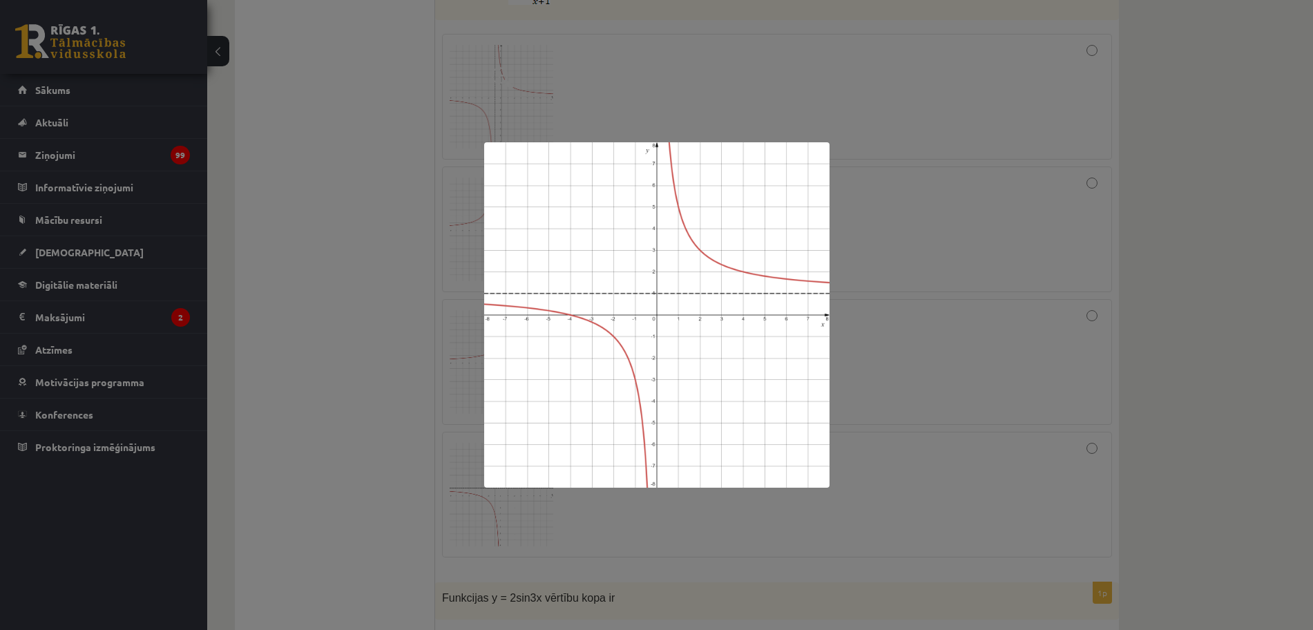
click at [392, 458] on div at bounding box center [656, 315] width 1313 height 630
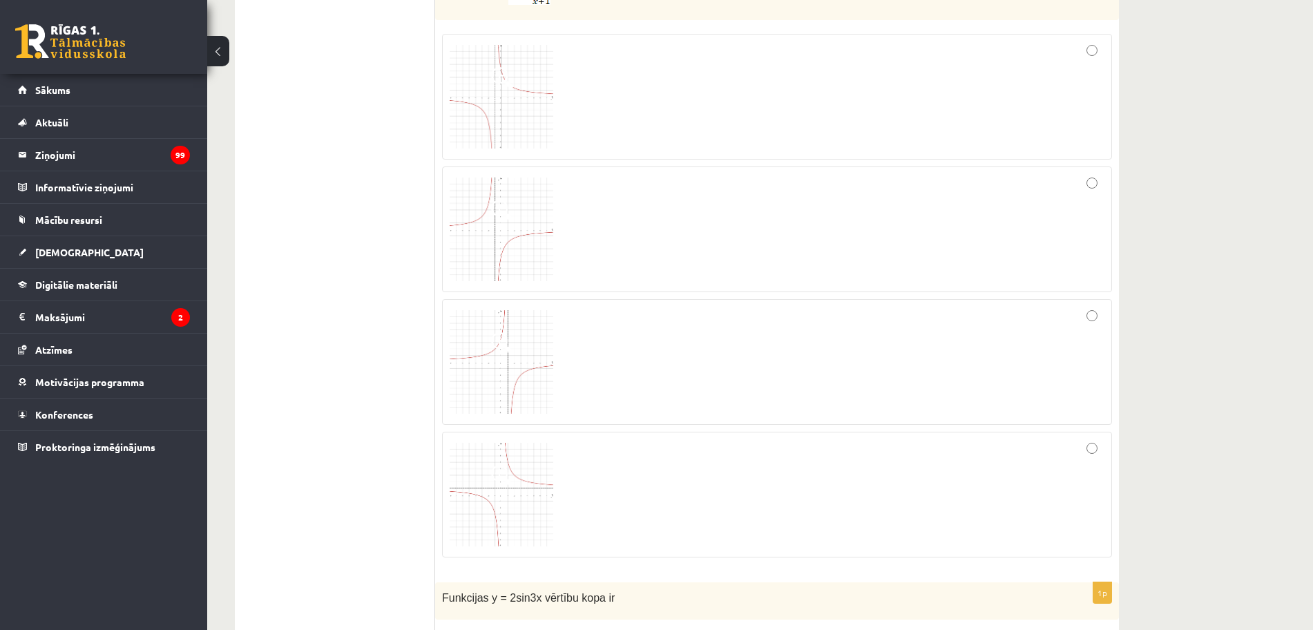
click at [442, 374] on div "1p Dota funkcija . Kurā no atbilžu variantiem ir attēlots šīs funkcijas grafiks?" at bounding box center [777, 271] width 684 height 593
click at [458, 371] on img at bounding box center [502, 362] width 104 height 104
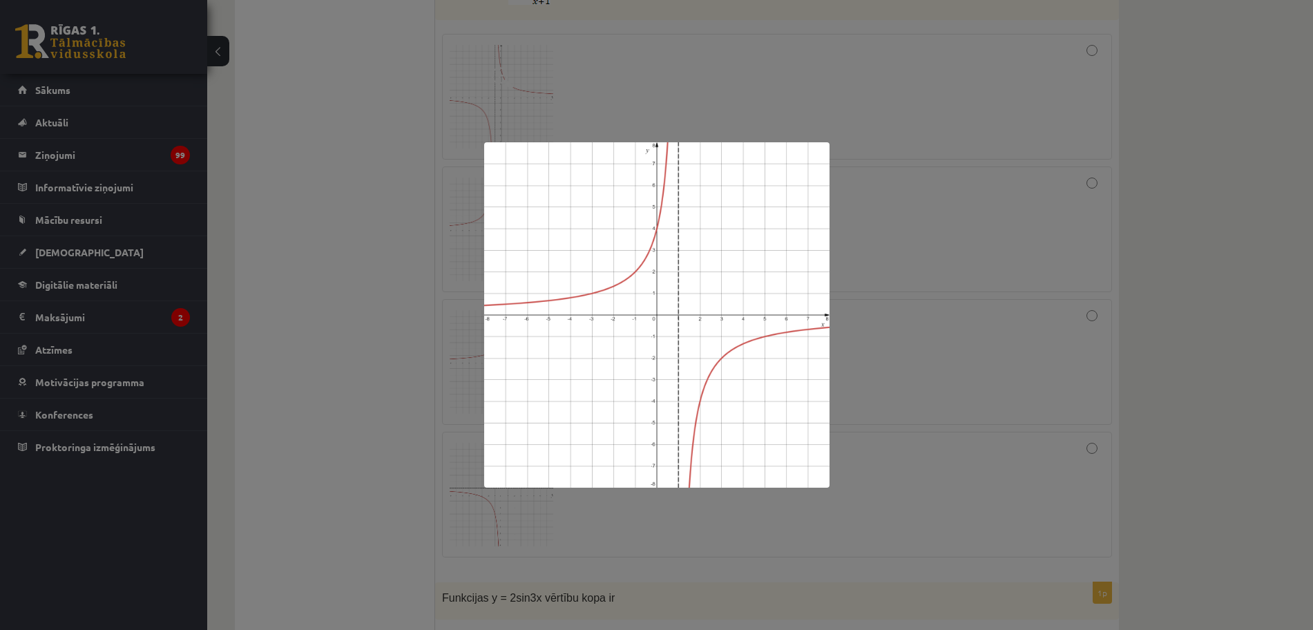
click at [379, 383] on div at bounding box center [656, 315] width 1313 height 630
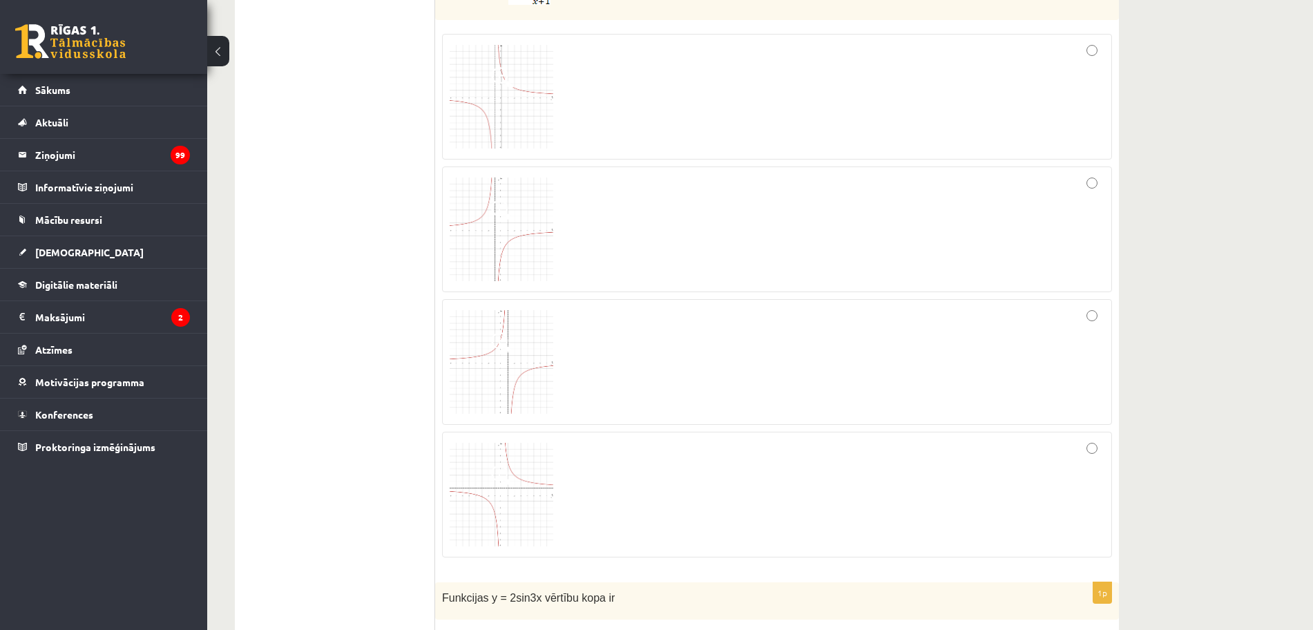
click at [524, 259] on img at bounding box center [502, 229] width 104 height 104
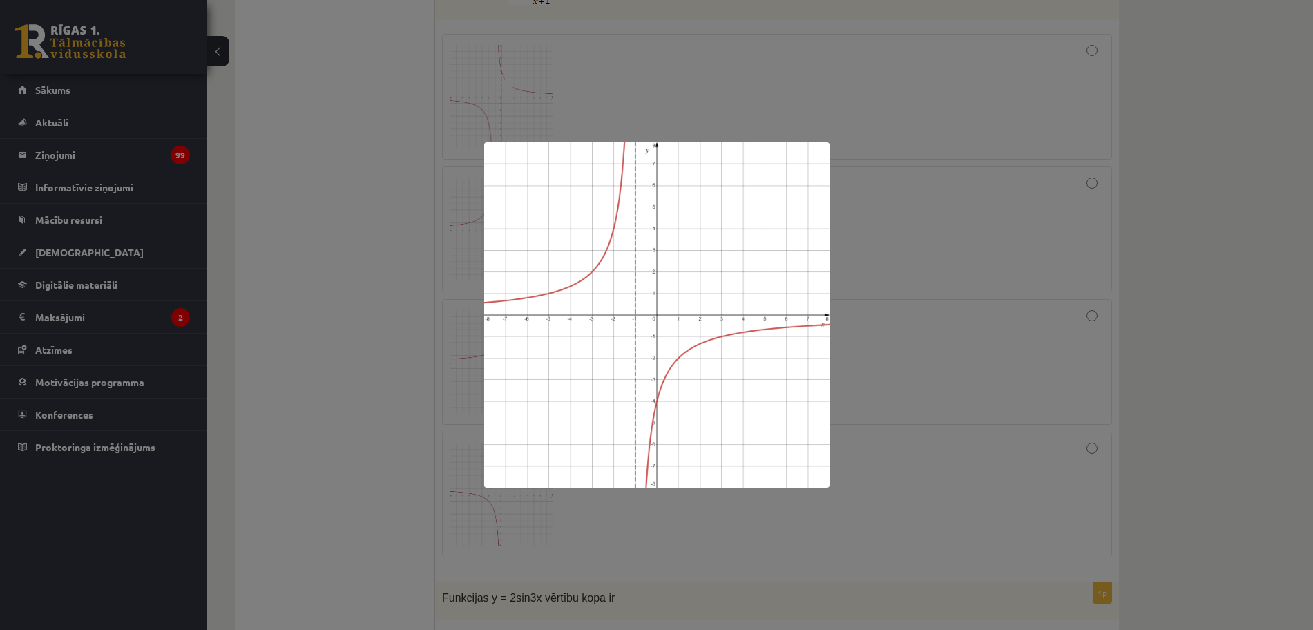
click at [390, 259] on div at bounding box center [656, 315] width 1313 height 630
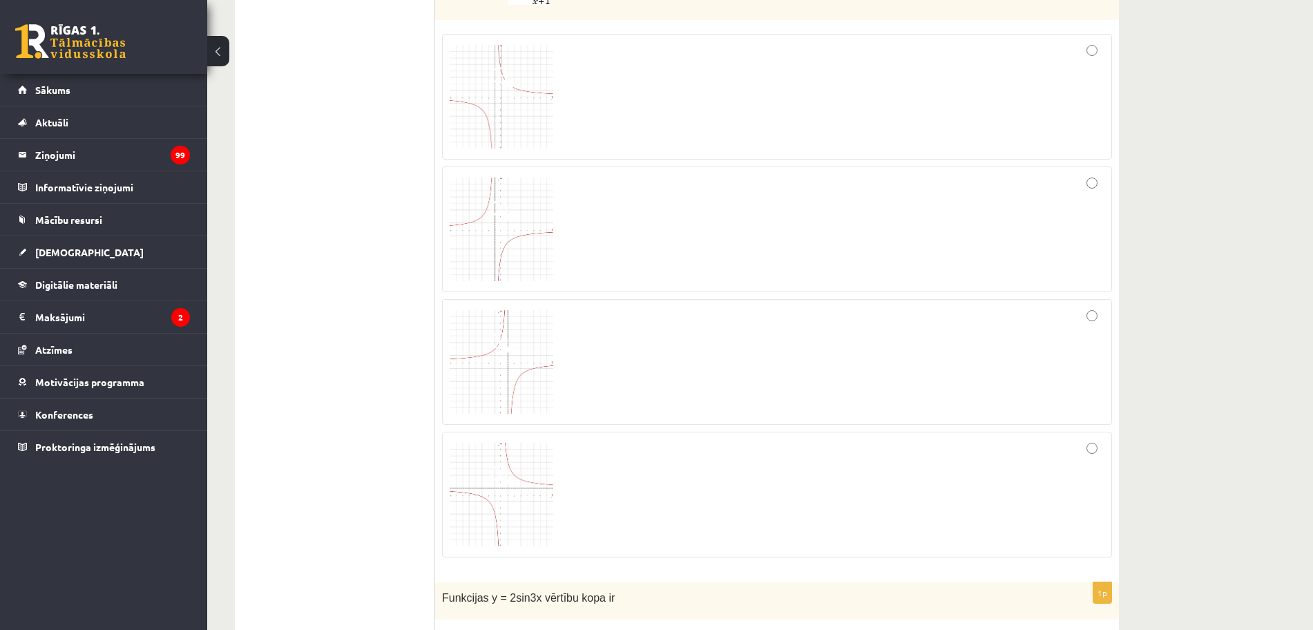
scroll to position [1640, 0]
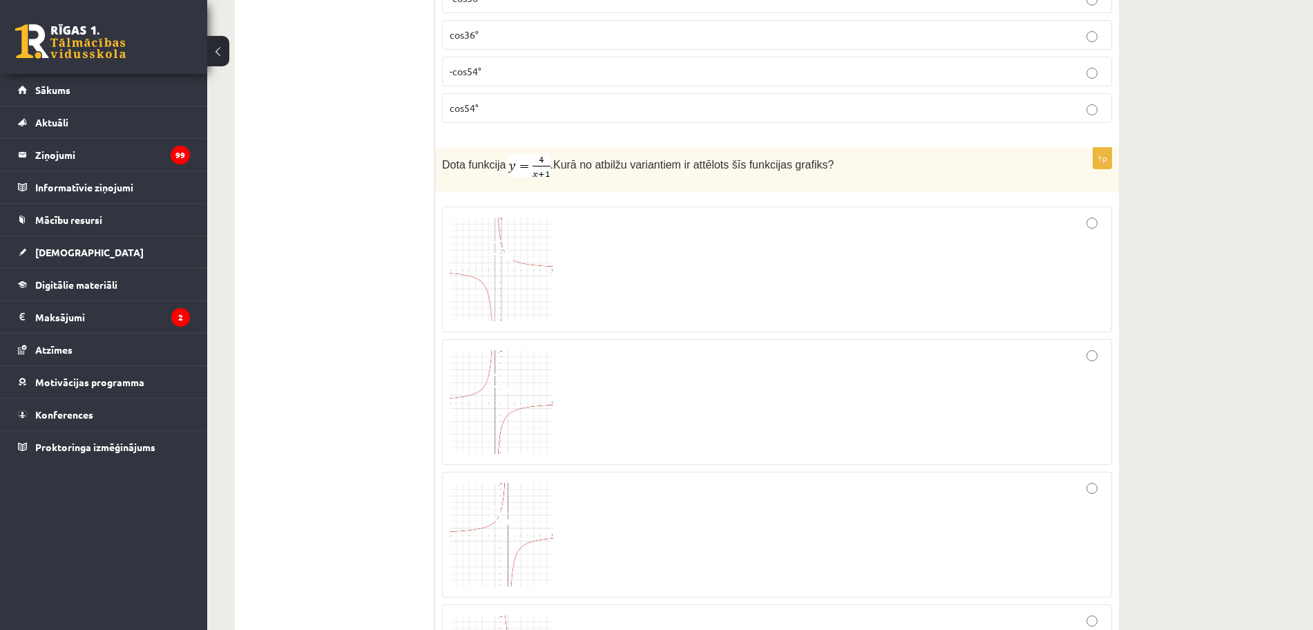
click at [483, 253] on img at bounding box center [502, 270] width 104 height 104
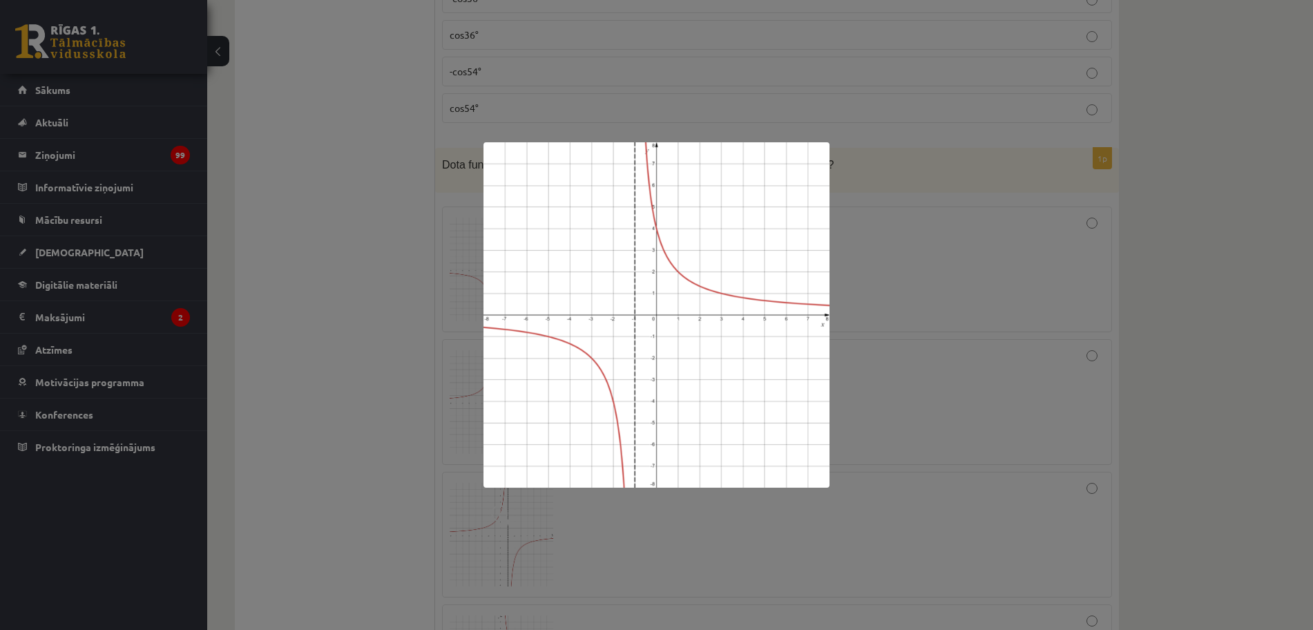
click at [343, 238] on div at bounding box center [656, 315] width 1313 height 630
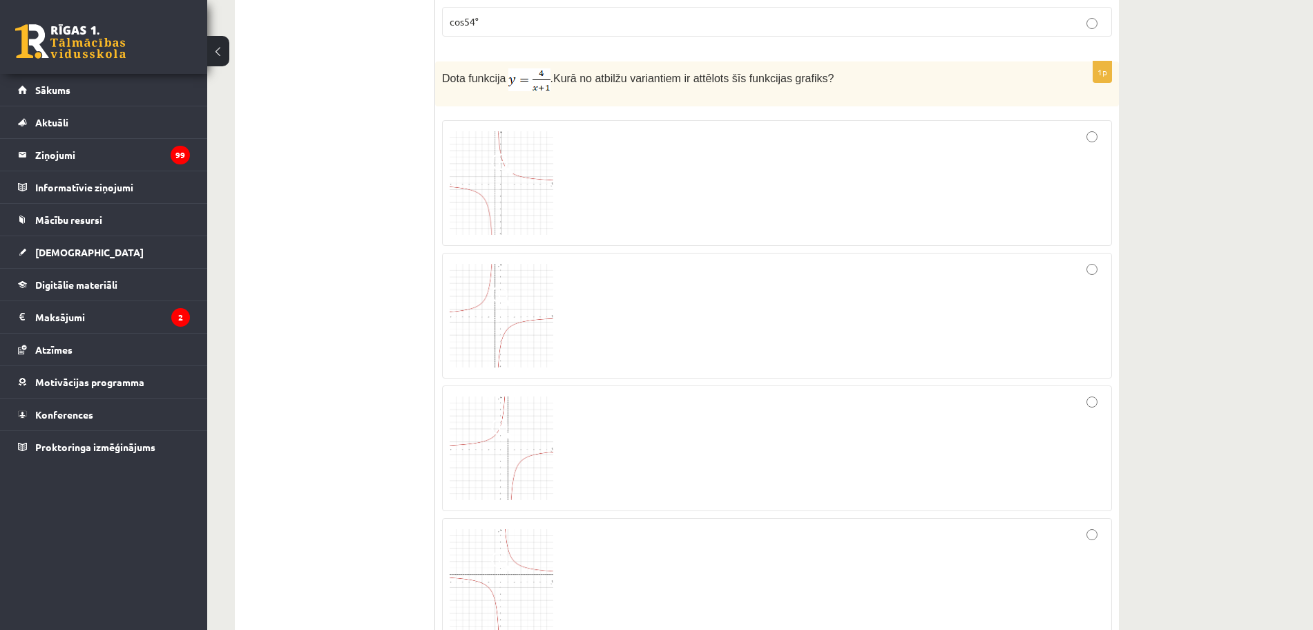
scroll to position [1813, 0]
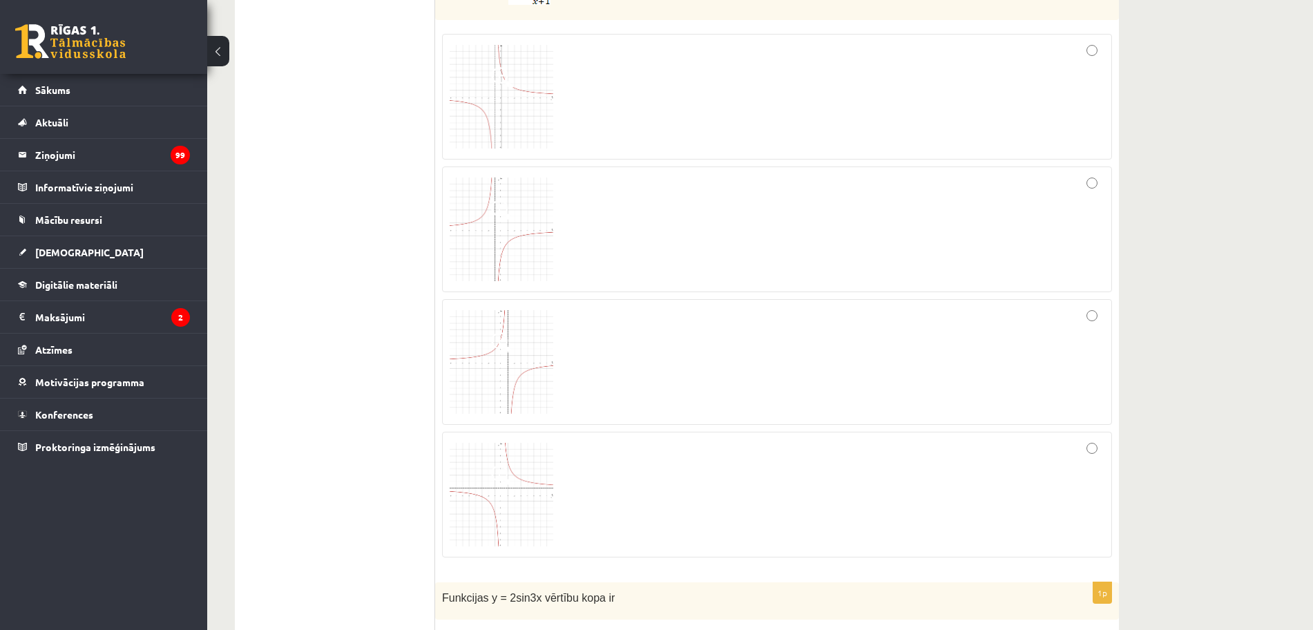
click at [885, 253] on div at bounding box center [777, 229] width 655 height 110
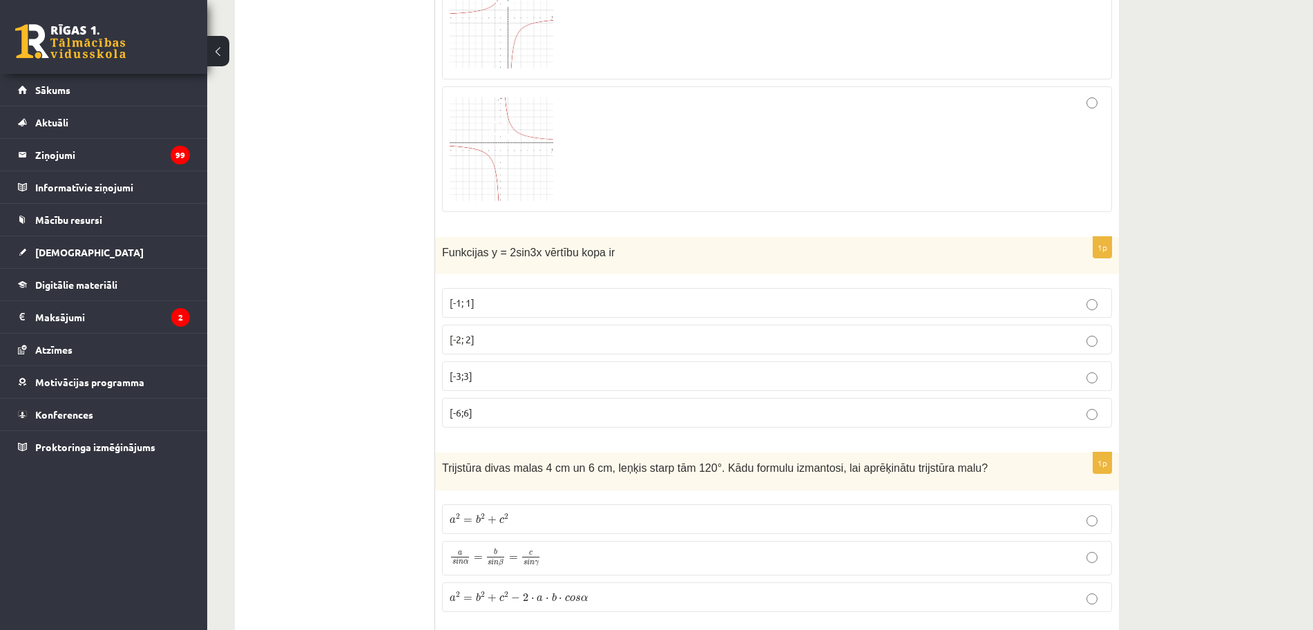
scroll to position [2244, 0]
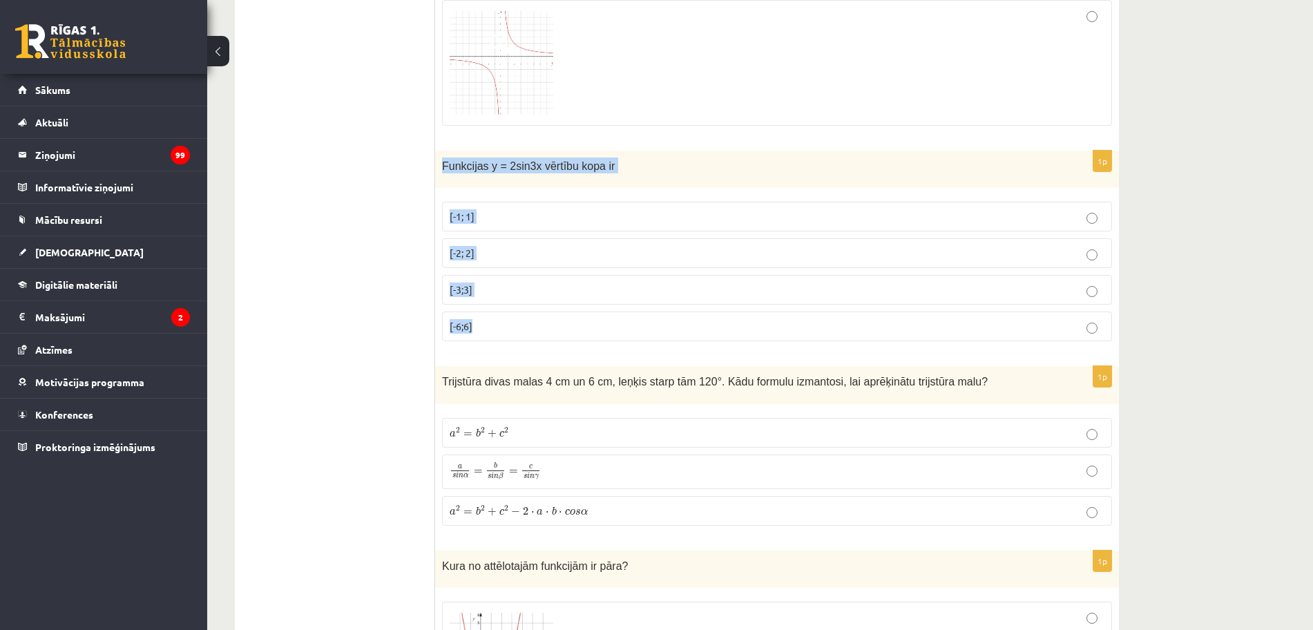
drag, startPoint x: 439, startPoint y: 164, endPoint x: 476, endPoint y: 286, distance: 126.9
click at [508, 318] on div "1p Funkcijas y = 2sin3x vērtību kopa ir [-1; 1] [-2; 2] [-3;3] [-6;6]" at bounding box center [777, 252] width 684 height 202
copy div "Funkcijas y = 2sin3x vērtību kopa ir [-1; 1] [-2; 2] [-3;3] [-6;6]"
drag, startPoint x: 533, startPoint y: 246, endPoint x: 521, endPoint y: 248, distance: 11.9
click at [532, 246] on p "[-2; 2]" at bounding box center [777, 253] width 655 height 15
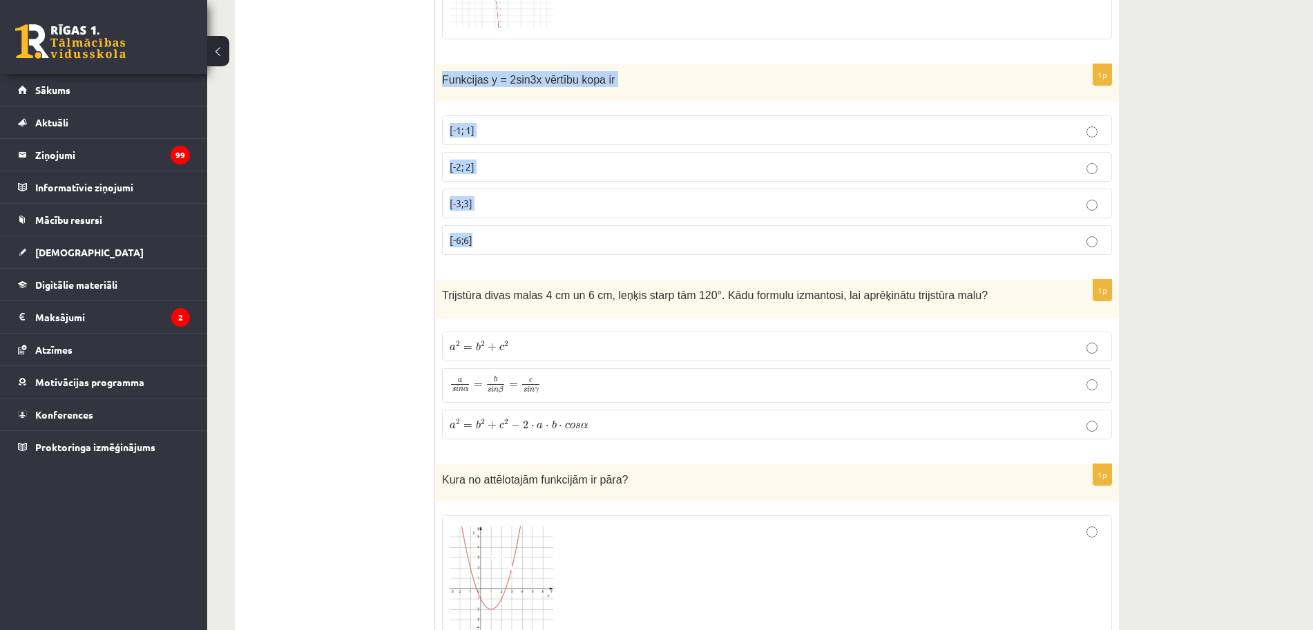
scroll to position [2417, 0]
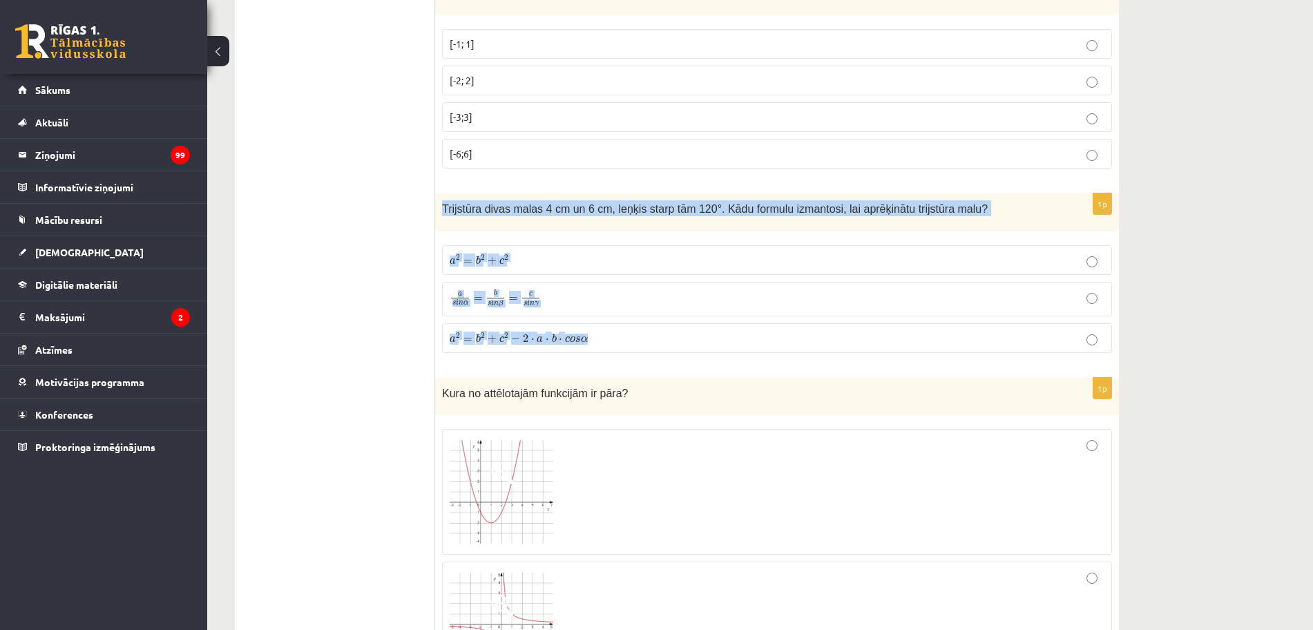
drag, startPoint x: 442, startPoint y: 209, endPoint x: 638, endPoint y: 338, distance: 234.4
click at [638, 338] on div "1p Trijstūra divas malas 4 cm un 6 cm, leņķis starp tām 120°. Kādu formulu izma…" at bounding box center [777, 278] width 684 height 170
copy div "Trijstūra divas malas 4 cm un 6 cm, leņķis starp tām 120°. Kādu formulu izmanto…"
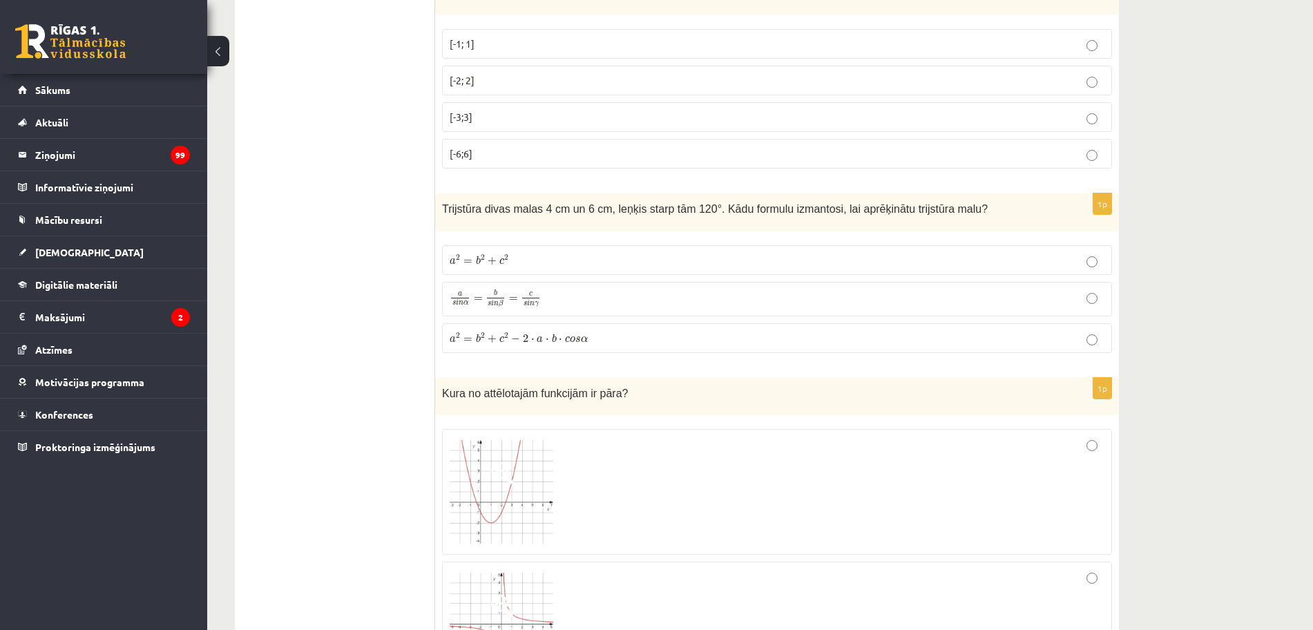
click at [459, 333] on span "2" at bounding box center [458, 335] width 4 height 6
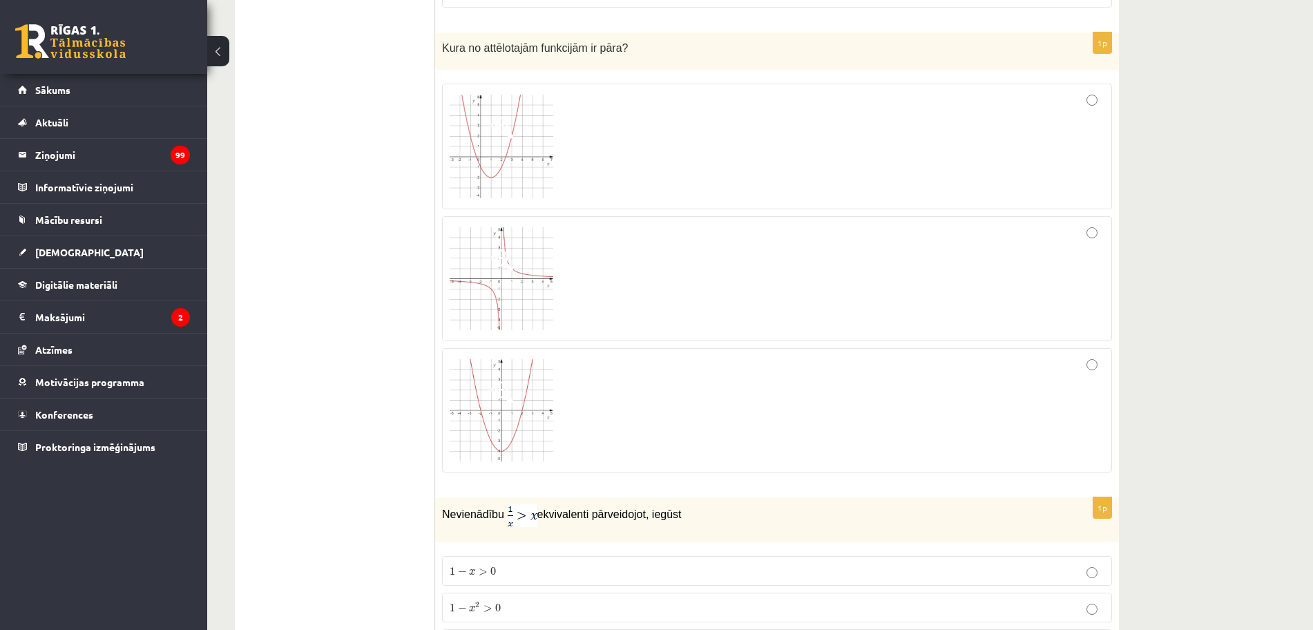
scroll to position [2676, 0]
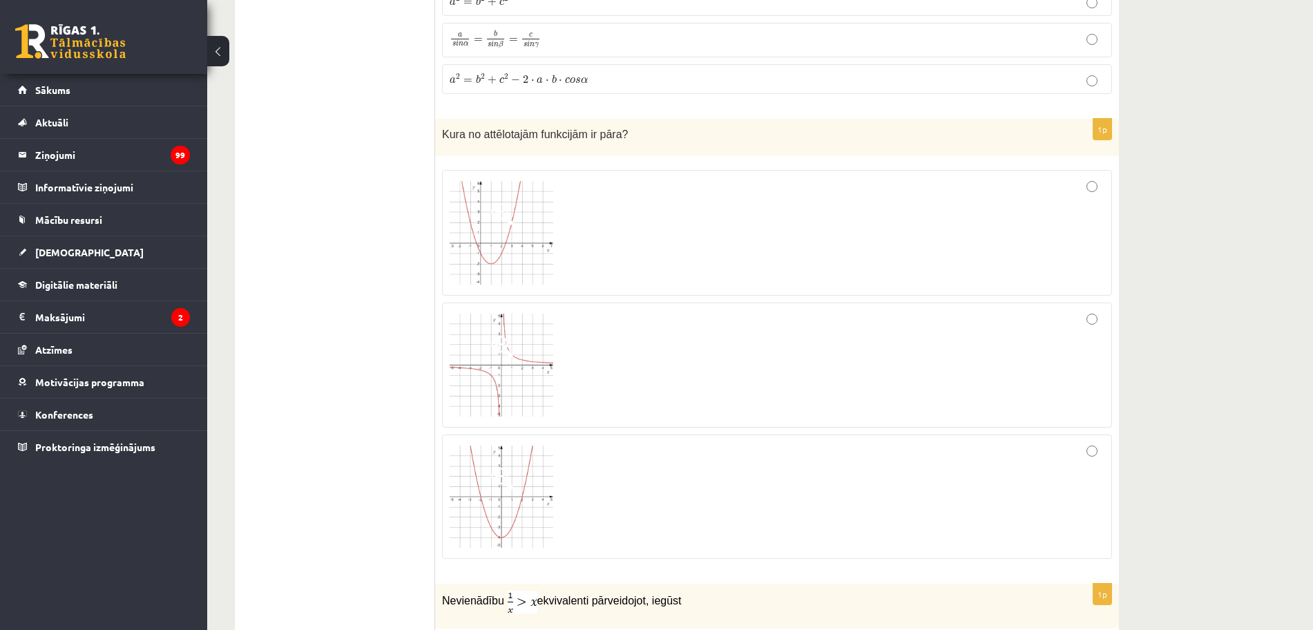
click at [509, 219] on span at bounding box center [502, 214] width 22 height 22
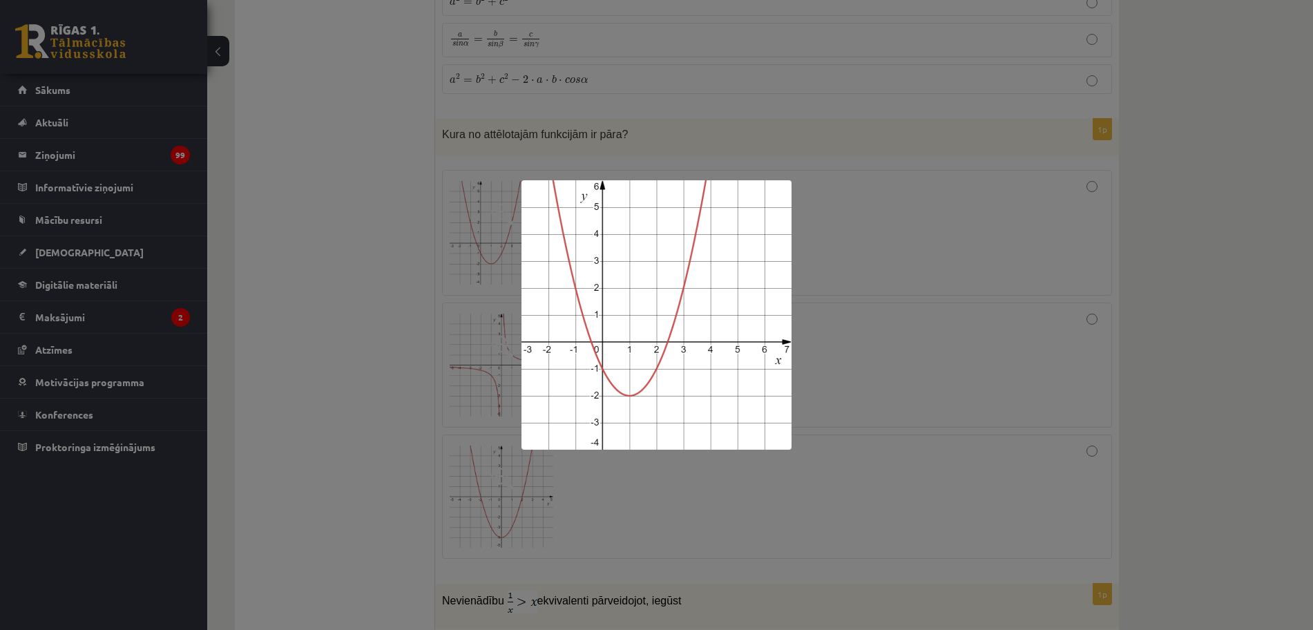
drag, startPoint x: 351, startPoint y: 209, endPoint x: 355, endPoint y: 232, distance: 23.0
click at [350, 209] on div at bounding box center [656, 315] width 1313 height 630
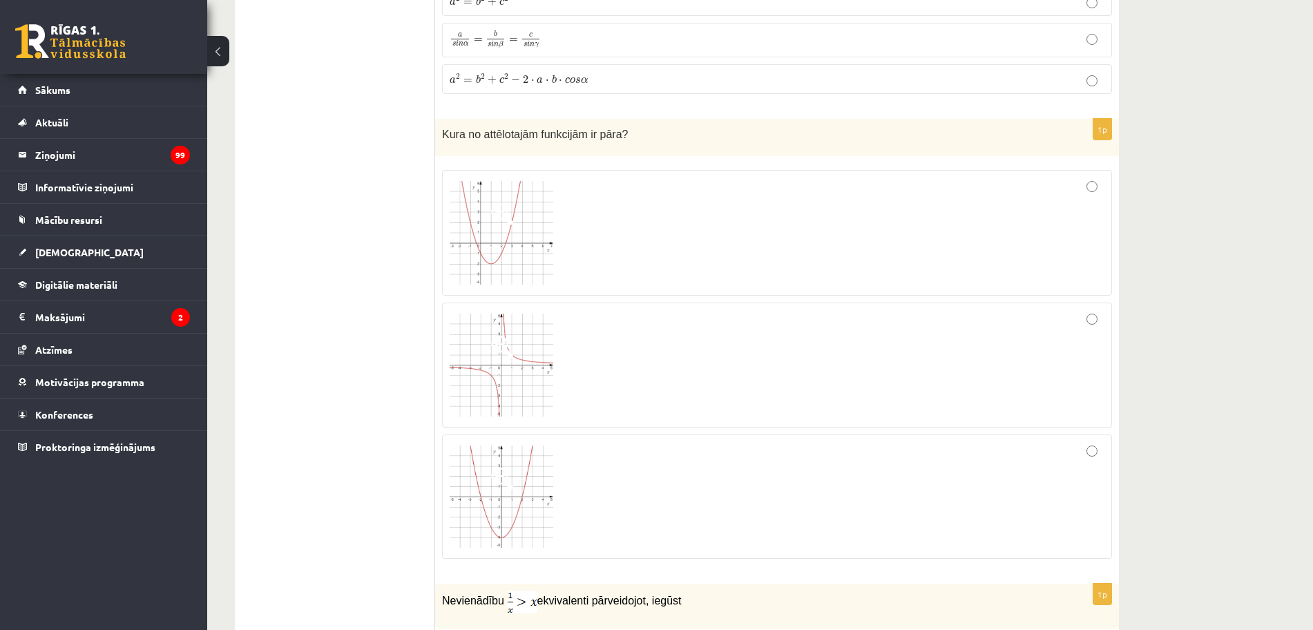
click at [501, 510] on img at bounding box center [502, 496] width 104 height 102
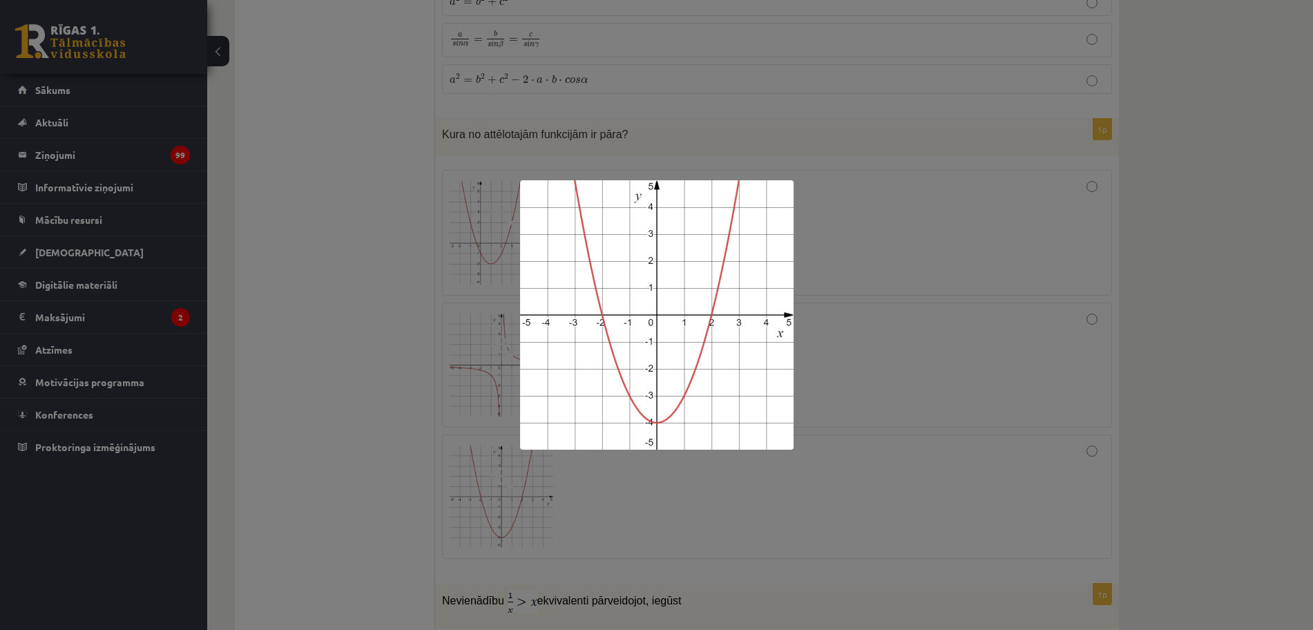
click at [281, 258] on div at bounding box center [656, 315] width 1313 height 630
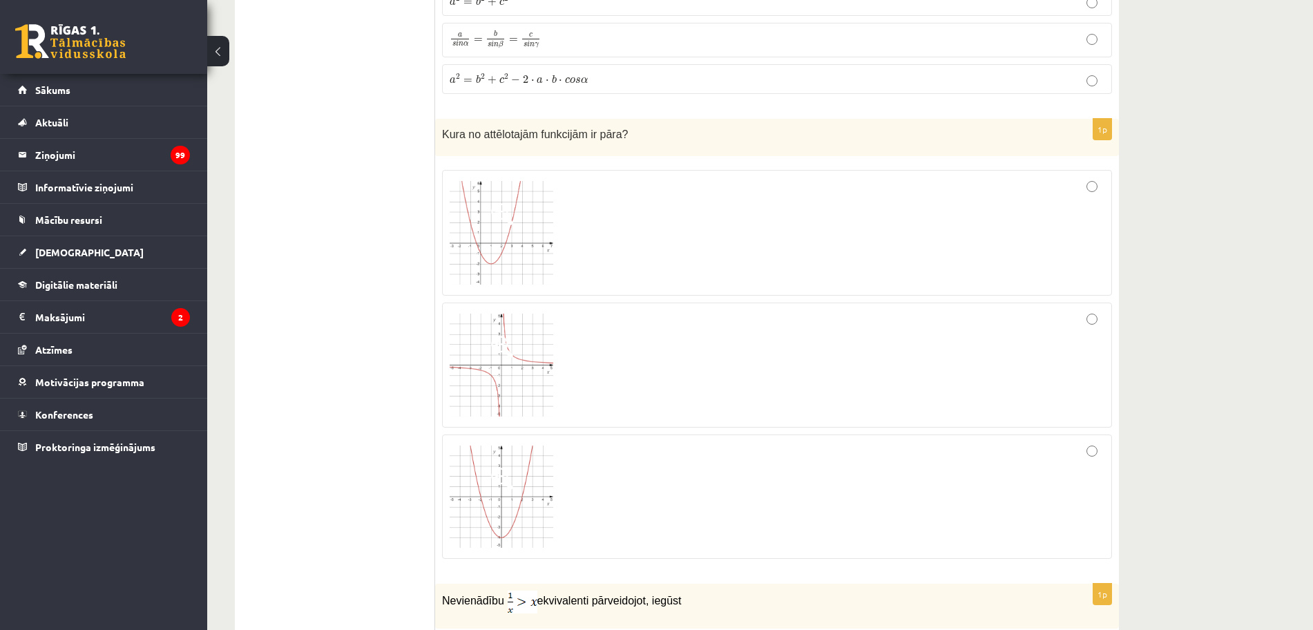
click at [858, 514] on div at bounding box center [777, 496] width 655 height 109
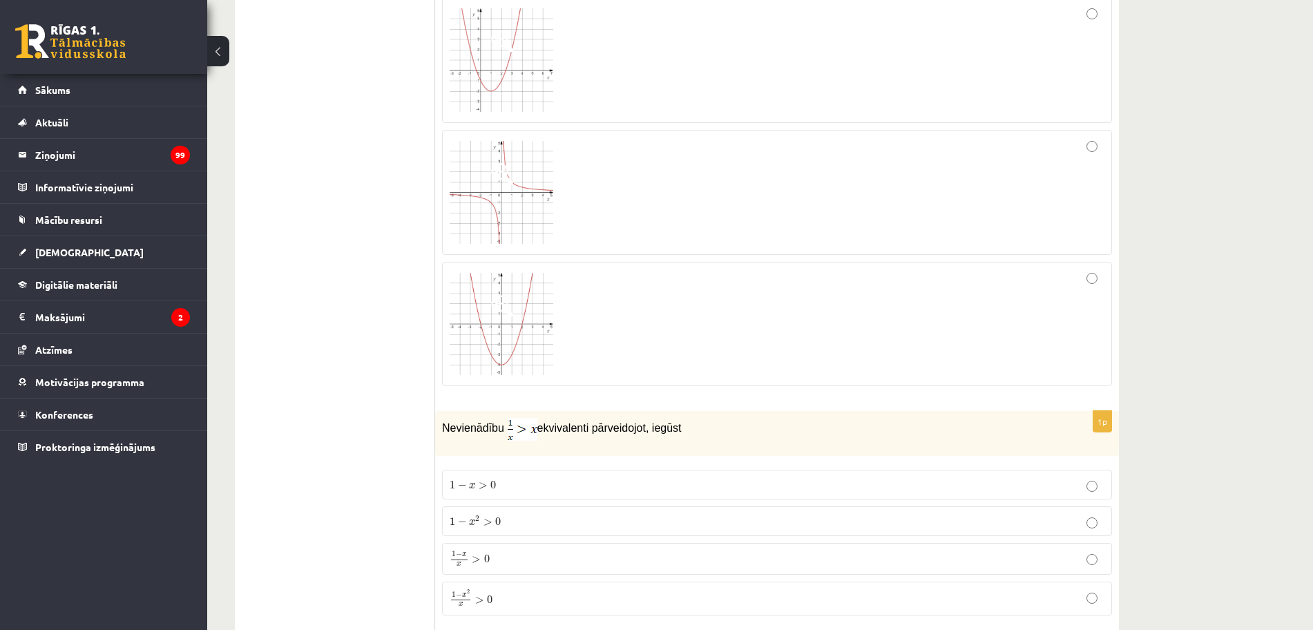
scroll to position [2935, 0]
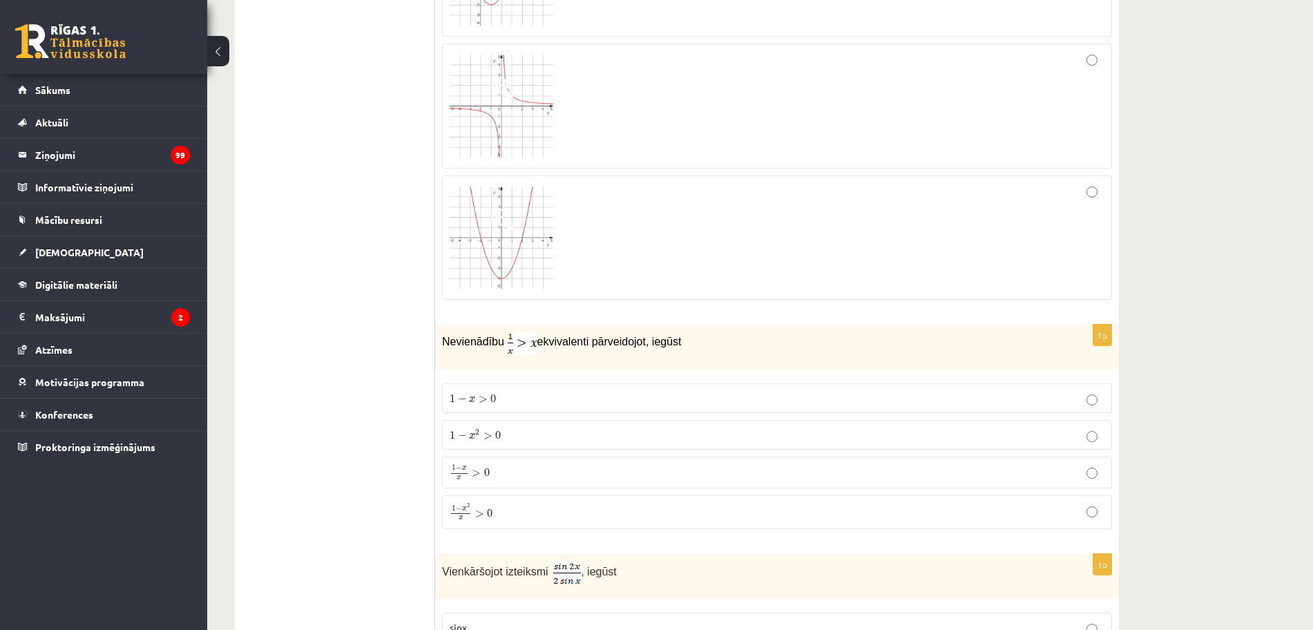
click at [527, 403] on p "1 − x > 0 1 − x > 0" at bounding box center [777, 398] width 655 height 15
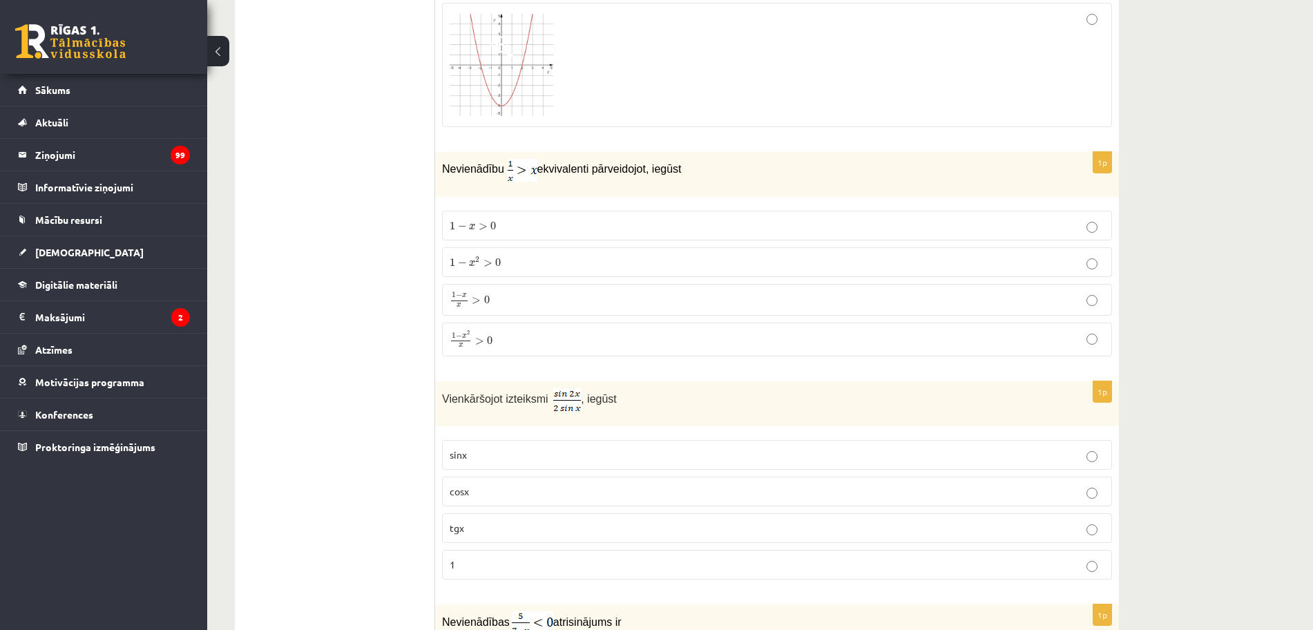
scroll to position [3193, 0]
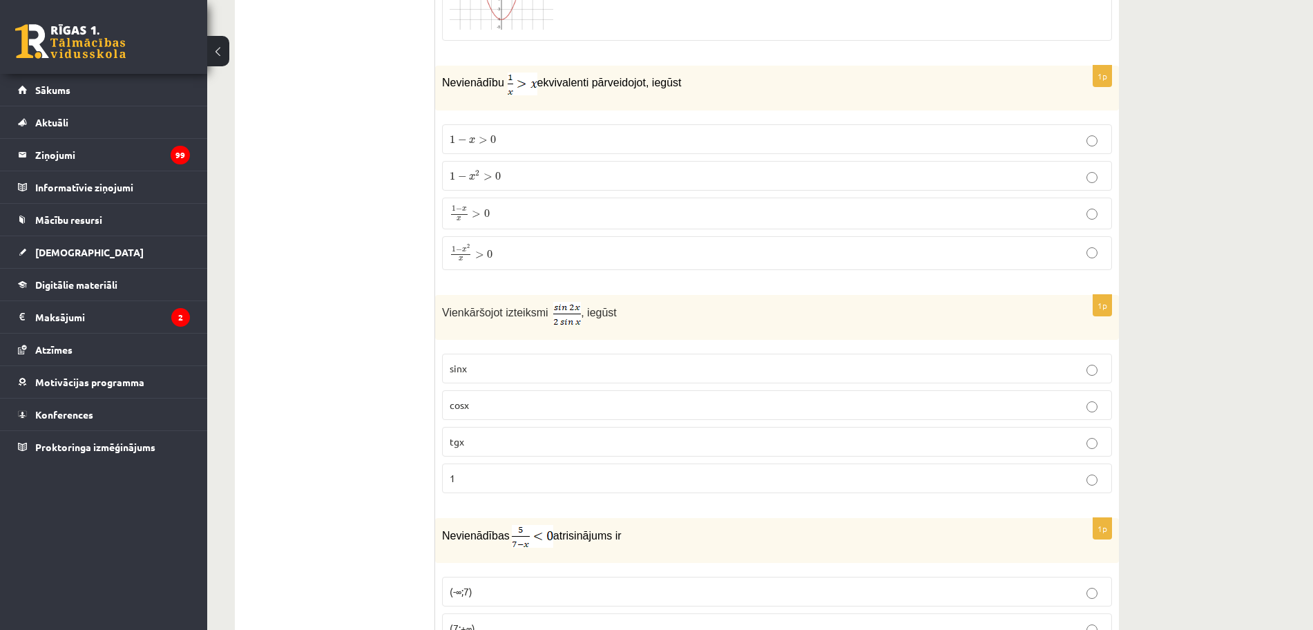
click at [648, 393] on label "cosx" at bounding box center [777, 405] width 670 height 30
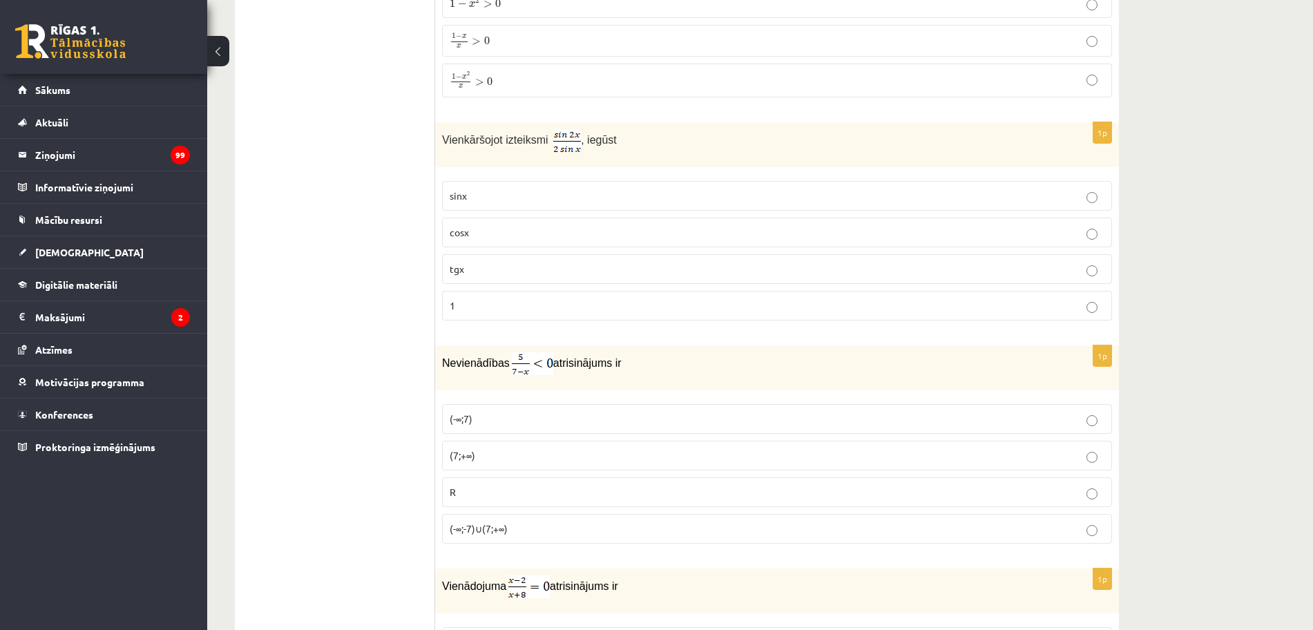
scroll to position [3452, 0]
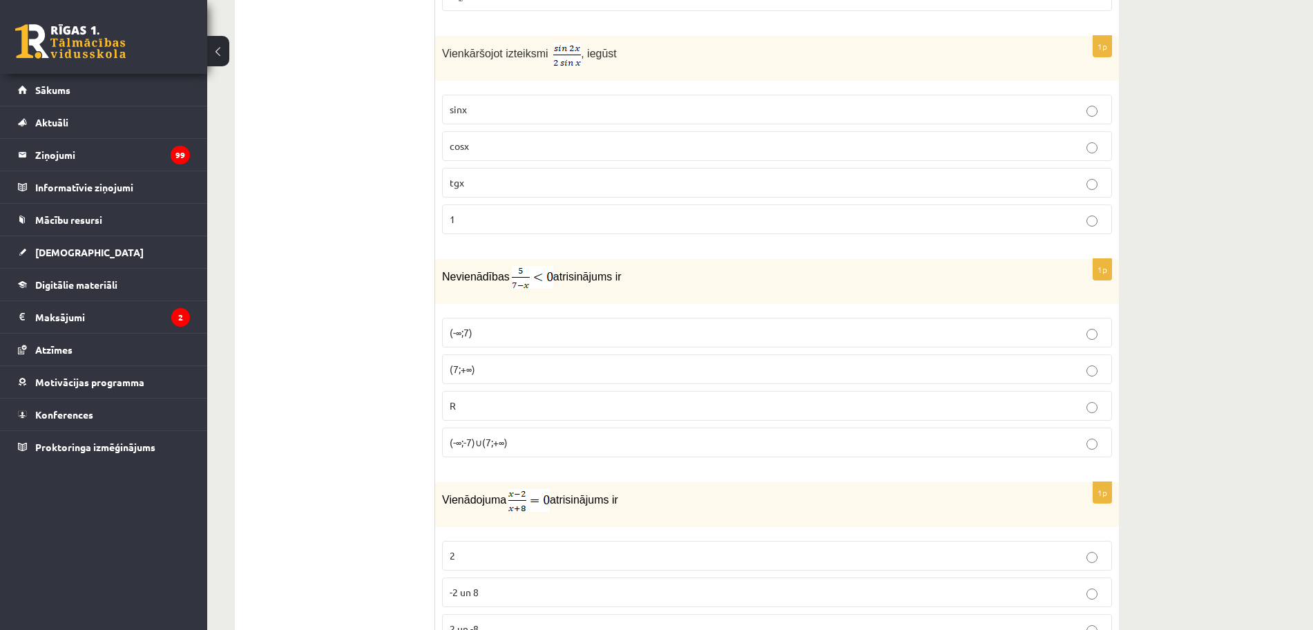
drag, startPoint x: 483, startPoint y: 369, endPoint x: 479, endPoint y: 376, distance: 7.7
click at [483, 370] on p "(7;+∞)" at bounding box center [777, 369] width 655 height 15
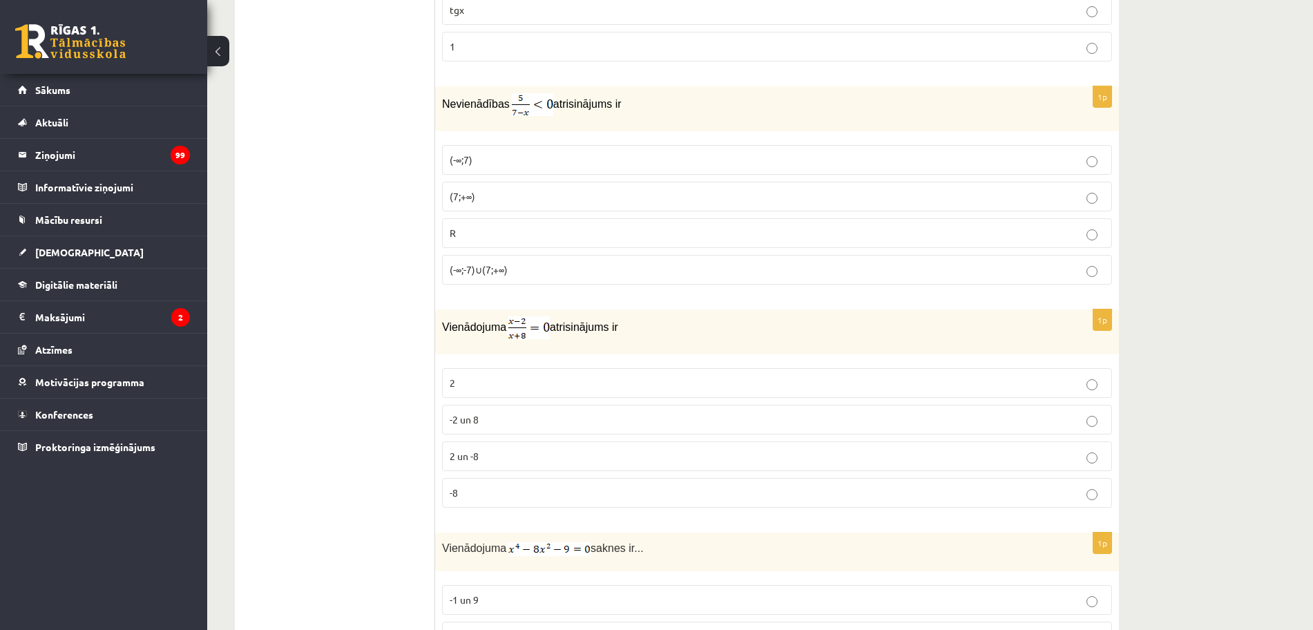
scroll to position [3711, 0]
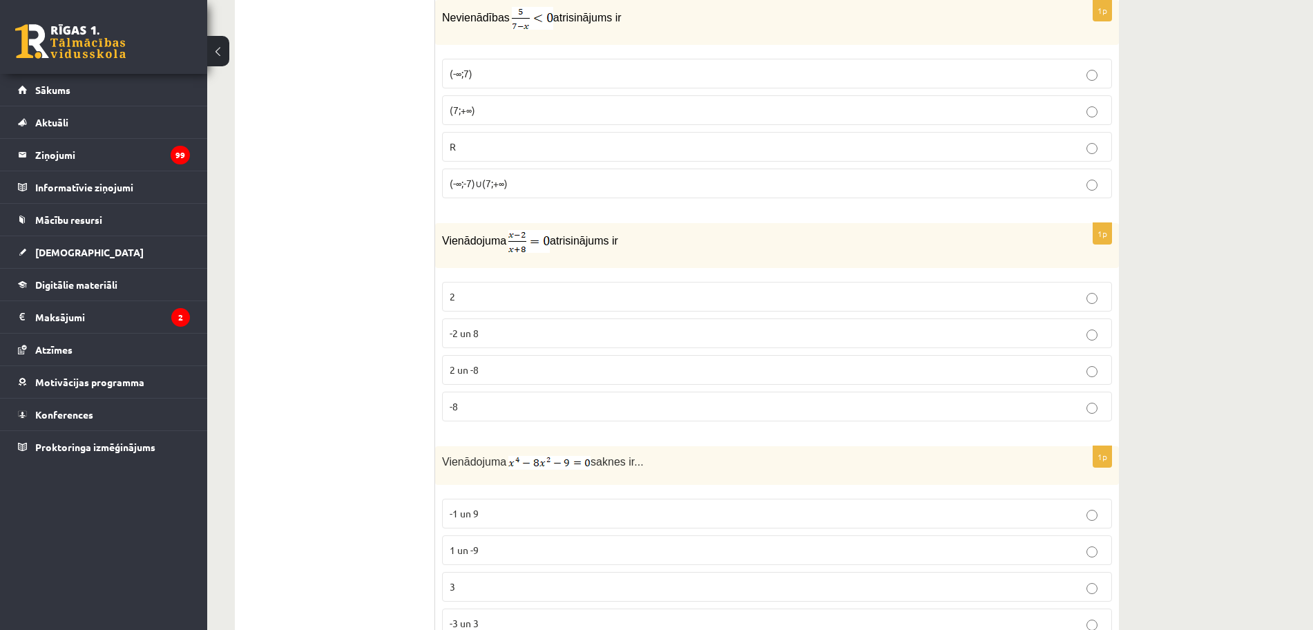
click at [593, 296] on p "2" at bounding box center [777, 296] width 655 height 15
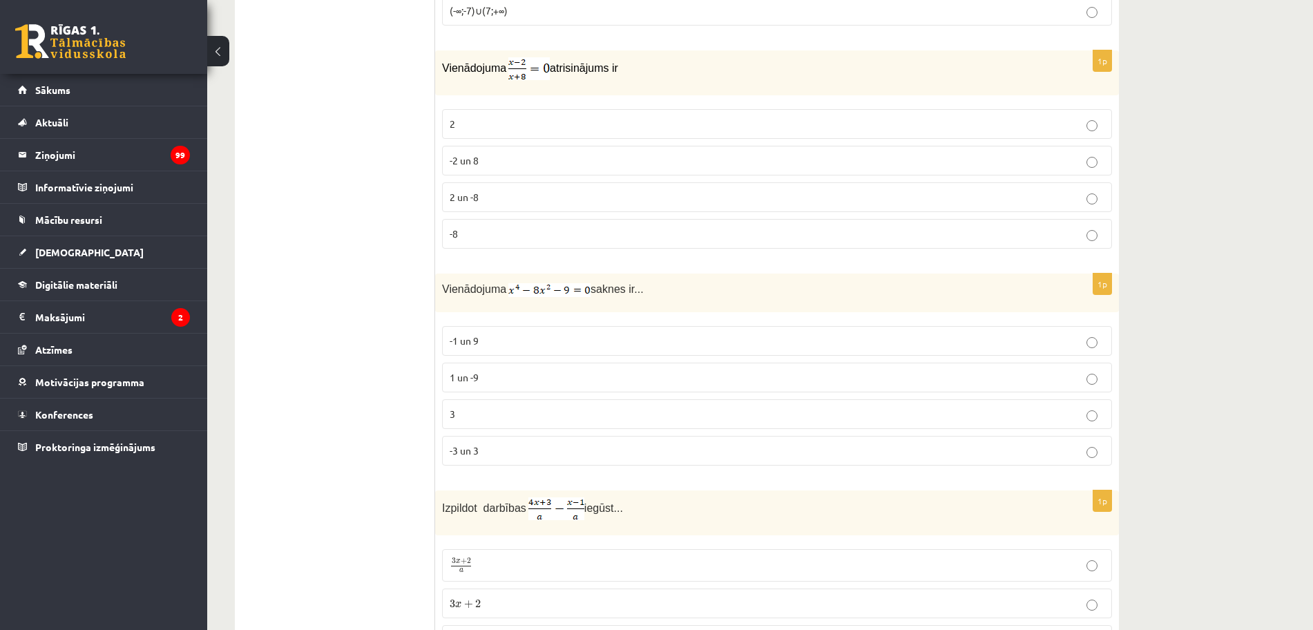
scroll to position [3970, 0]
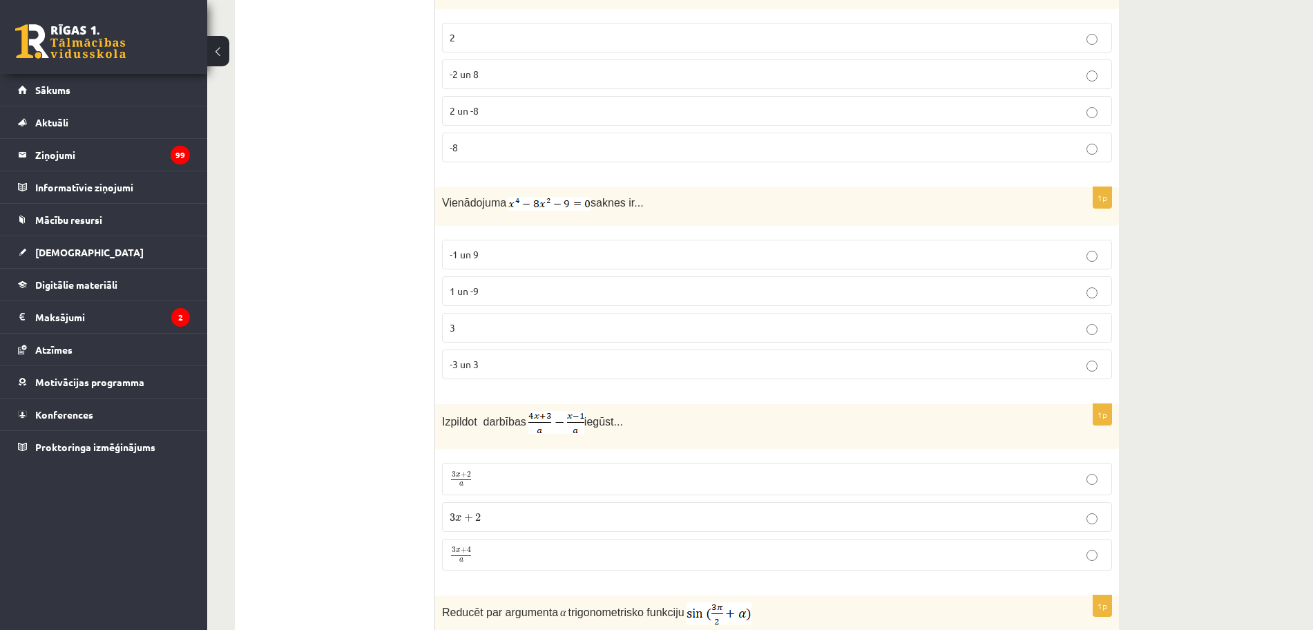
click at [513, 365] on p "-3 un 3" at bounding box center [777, 364] width 655 height 15
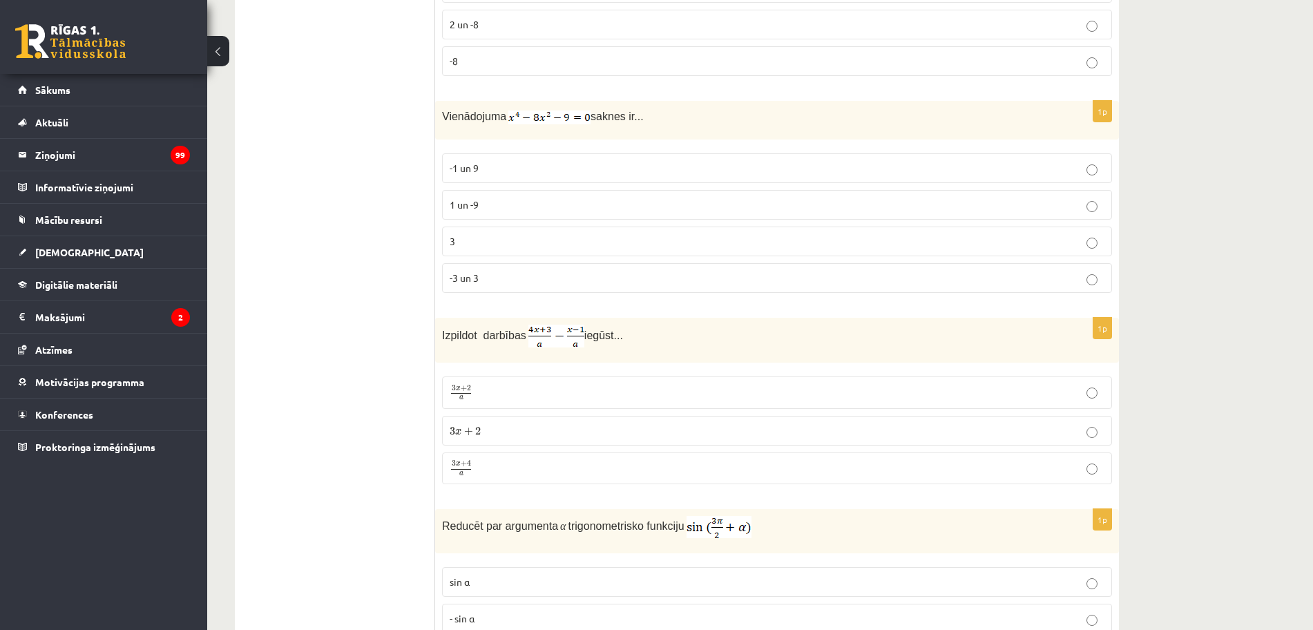
scroll to position [4143, 0]
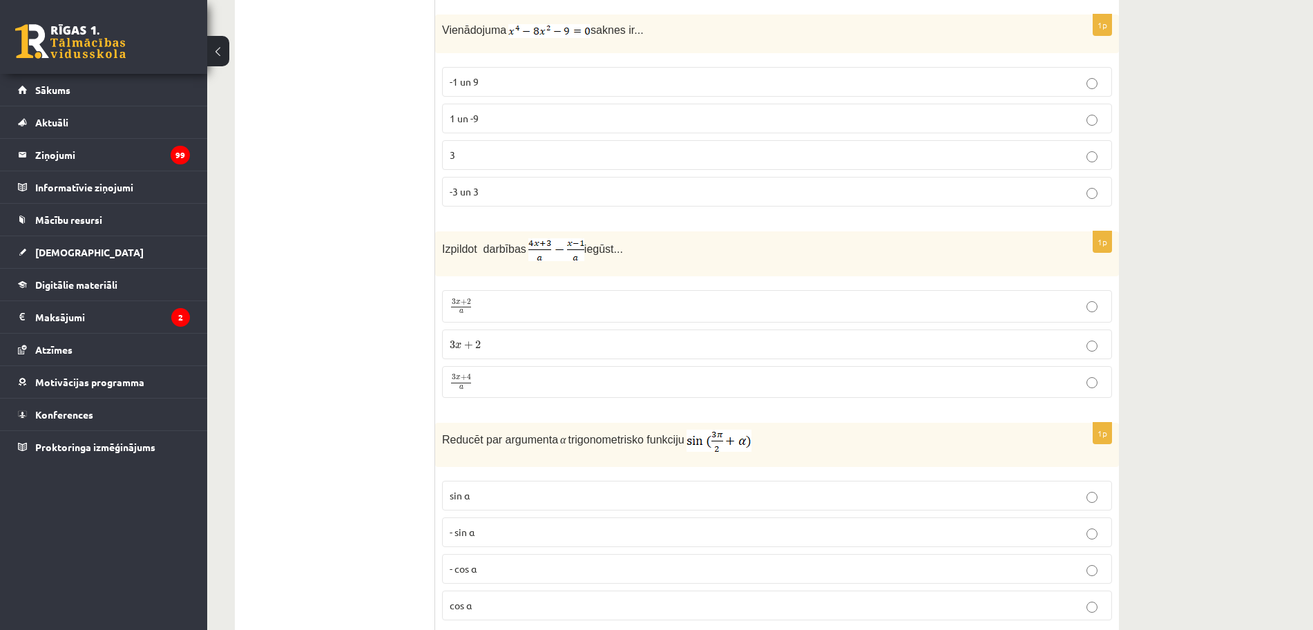
click at [510, 385] on p "3 x + 4 a 3 x + 4 a" at bounding box center [777, 382] width 655 height 17
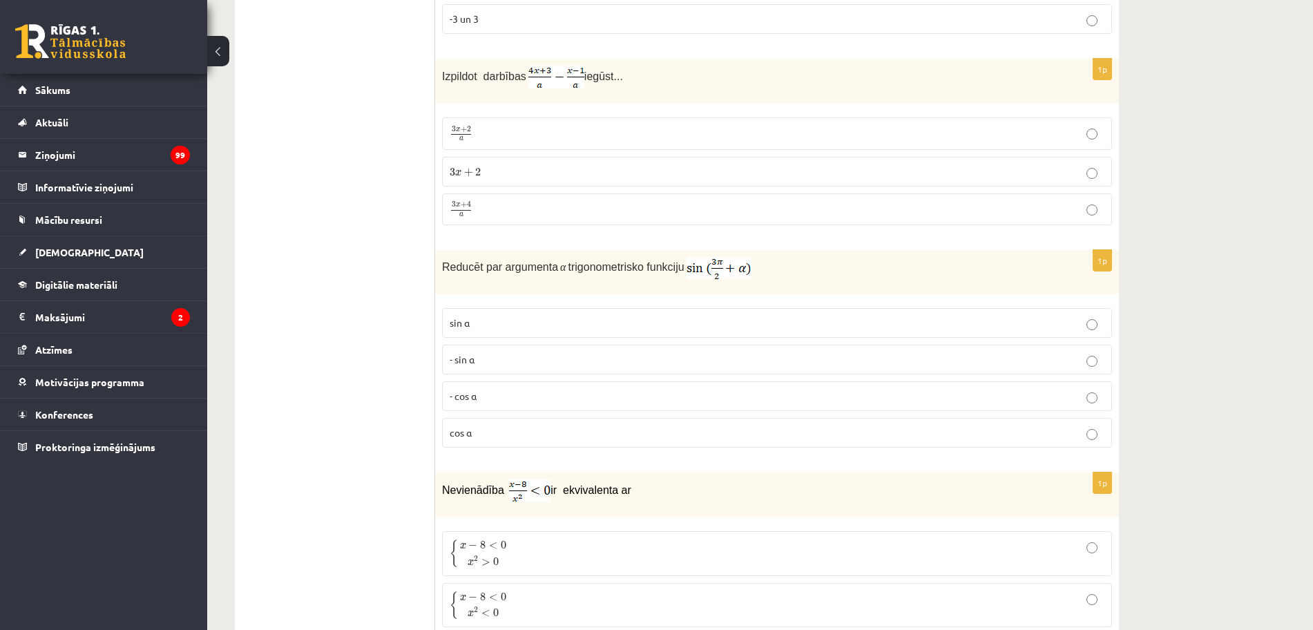
click at [525, 402] on p "- cos ⁡α" at bounding box center [777, 396] width 655 height 15
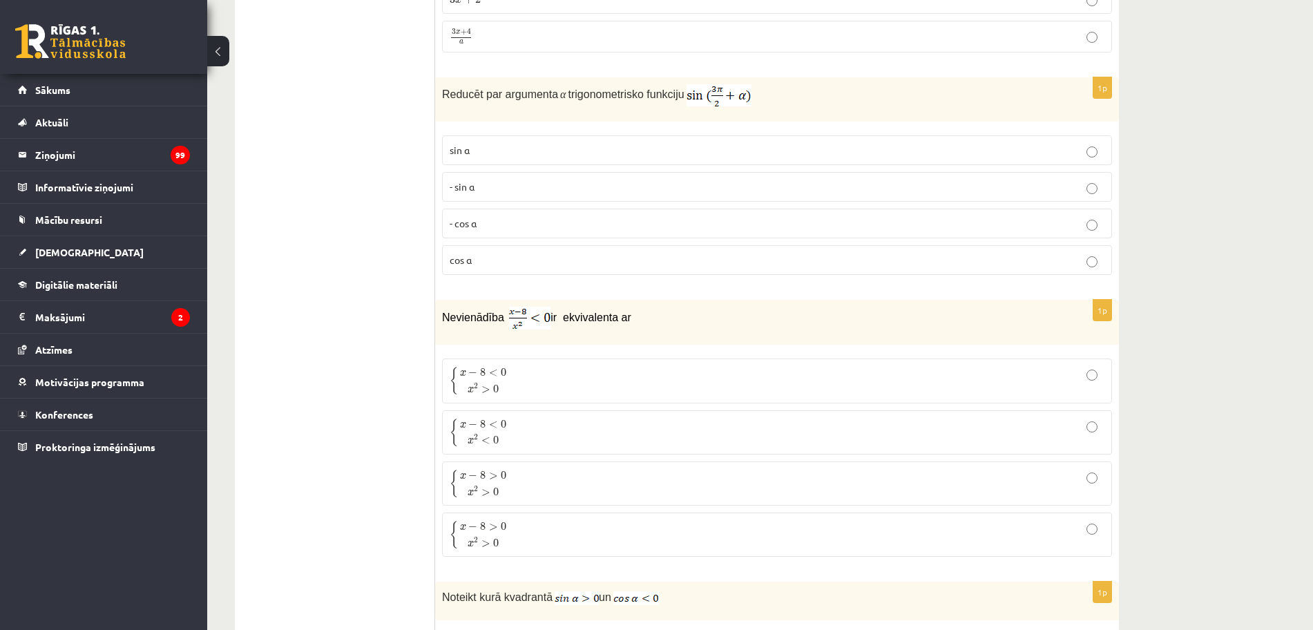
scroll to position [4574, 0]
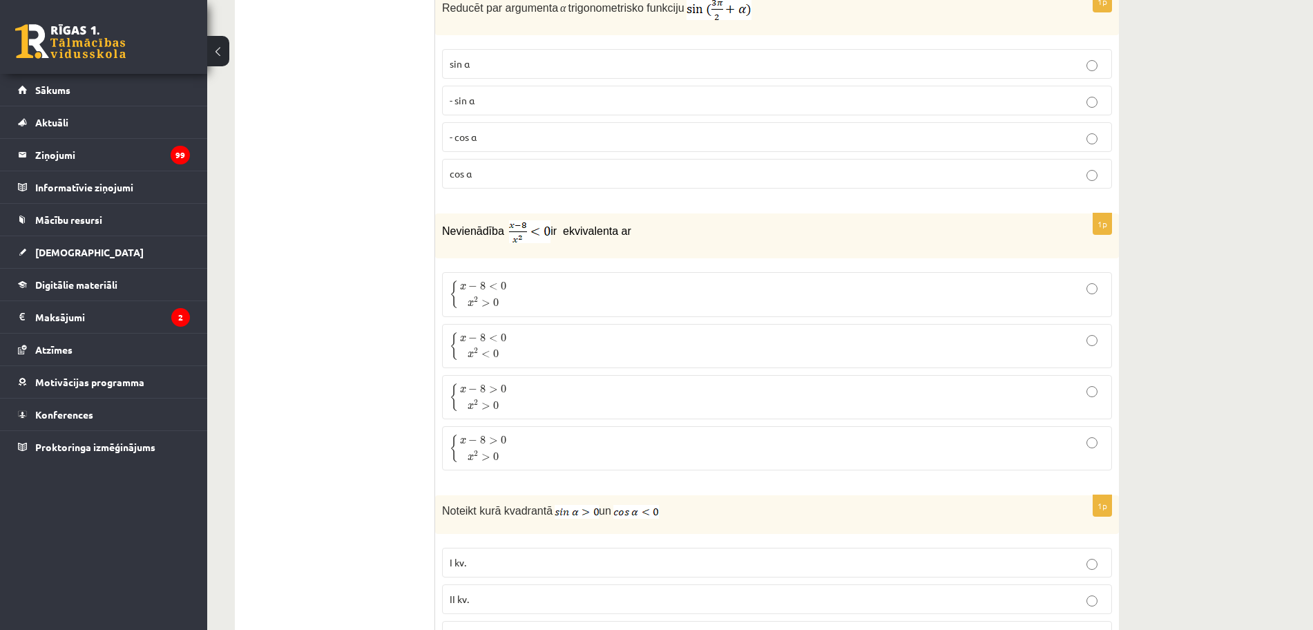
click at [514, 307] on p "{ x − 8 < 0 x 2 > 0 { x − 8 < 0 x 2 > 0" at bounding box center [777, 294] width 655 height 29
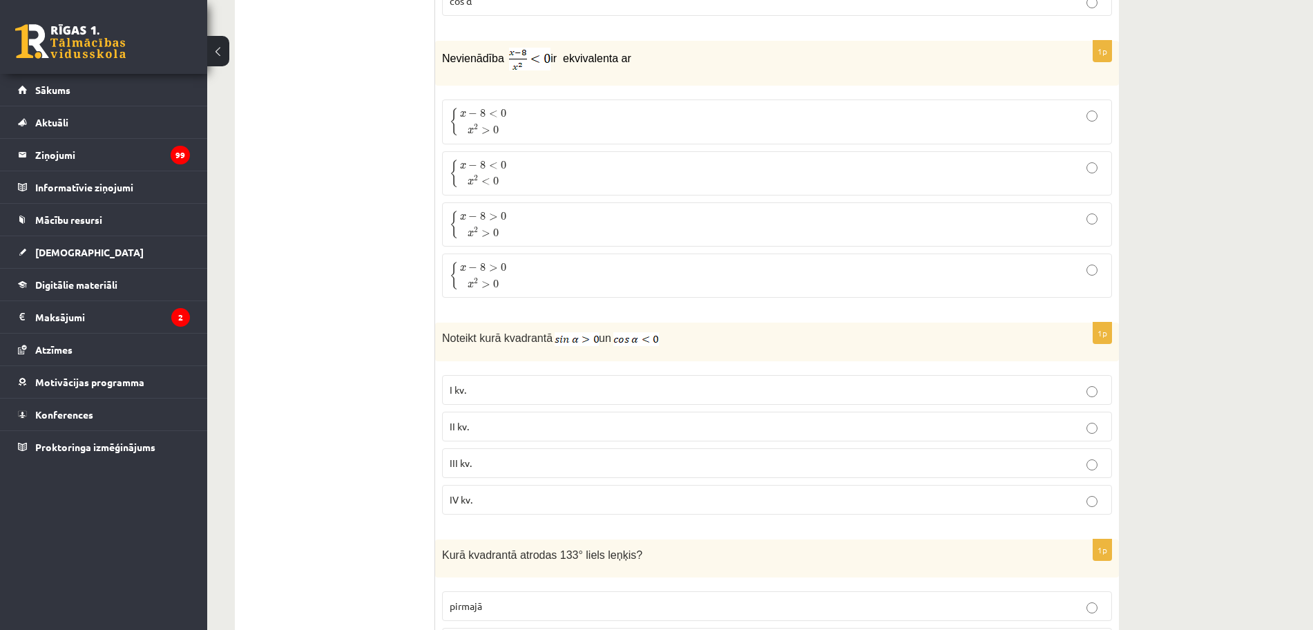
click at [497, 425] on p "II kv." at bounding box center [777, 426] width 655 height 15
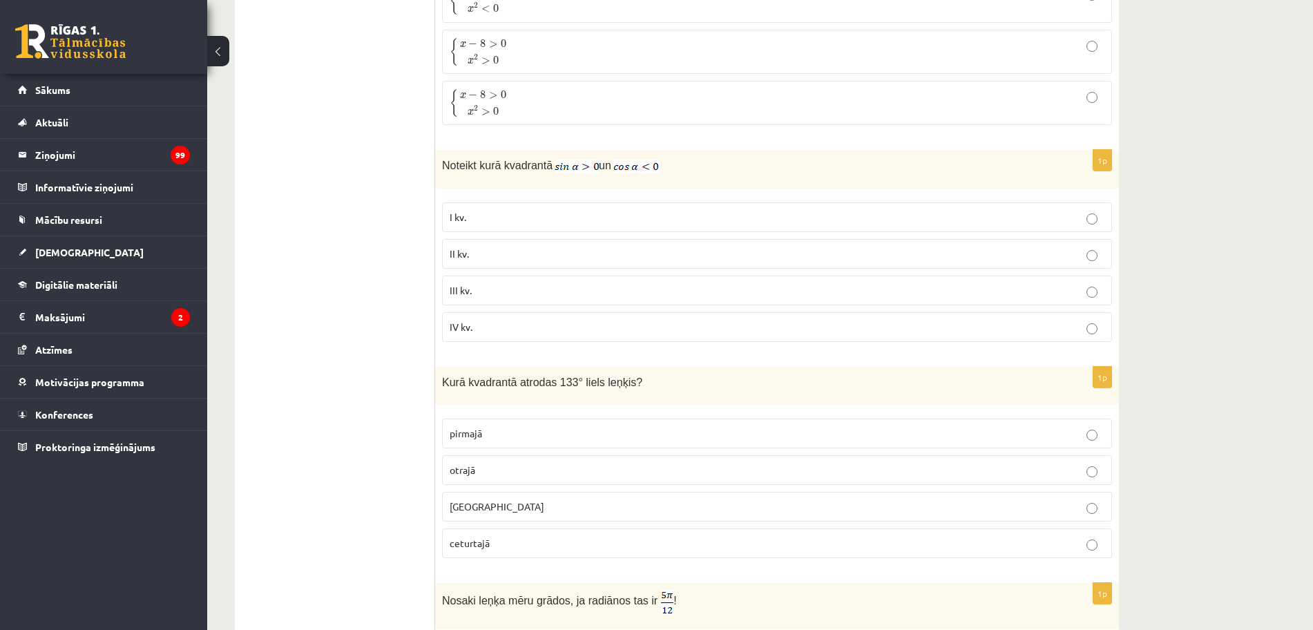
scroll to position [5006, 0]
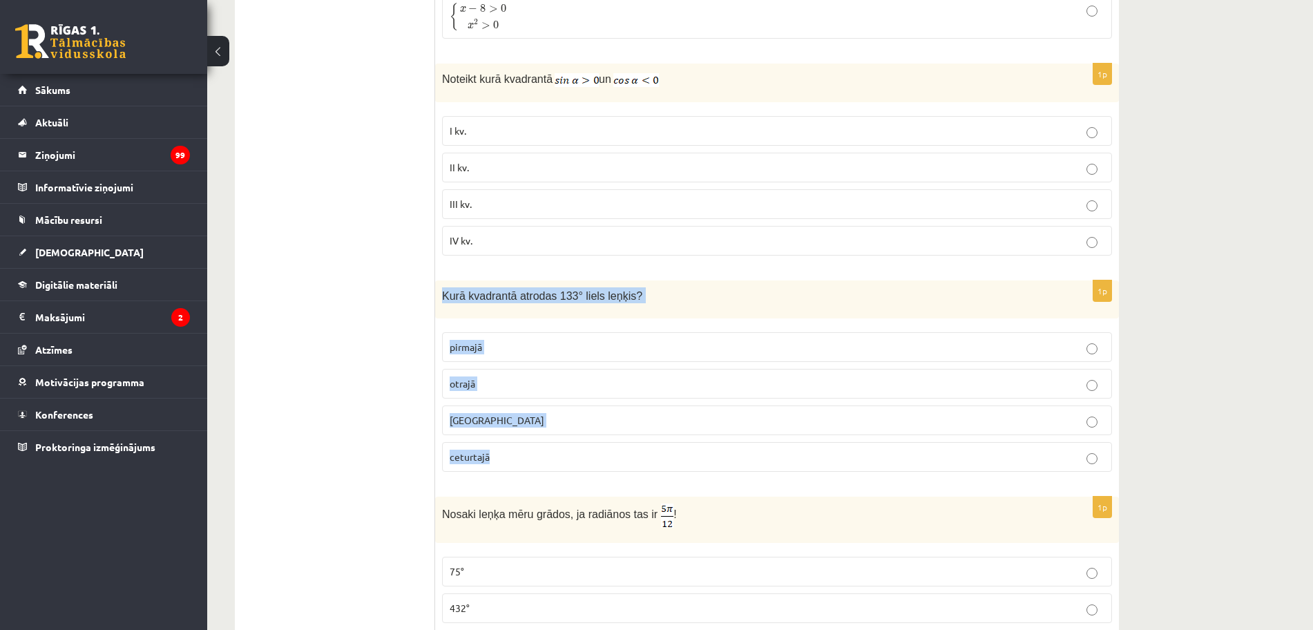
drag, startPoint x: 440, startPoint y: 292, endPoint x: 513, endPoint y: 465, distance: 187.5
click at [513, 465] on div "1p Kurā kvadrantā atrodas 133° liels leņķis? pirmajā otrajā trešajā ceturtajā" at bounding box center [777, 381] width 684 height 202
copy div "Kurā kvadrantā atrodas 133° liels leņķis? pirmajā otrajā trešajā ceturtajā"
click at [1087, 390] on label "otrajā" at bounding box center [777, 384] width 670 height 30
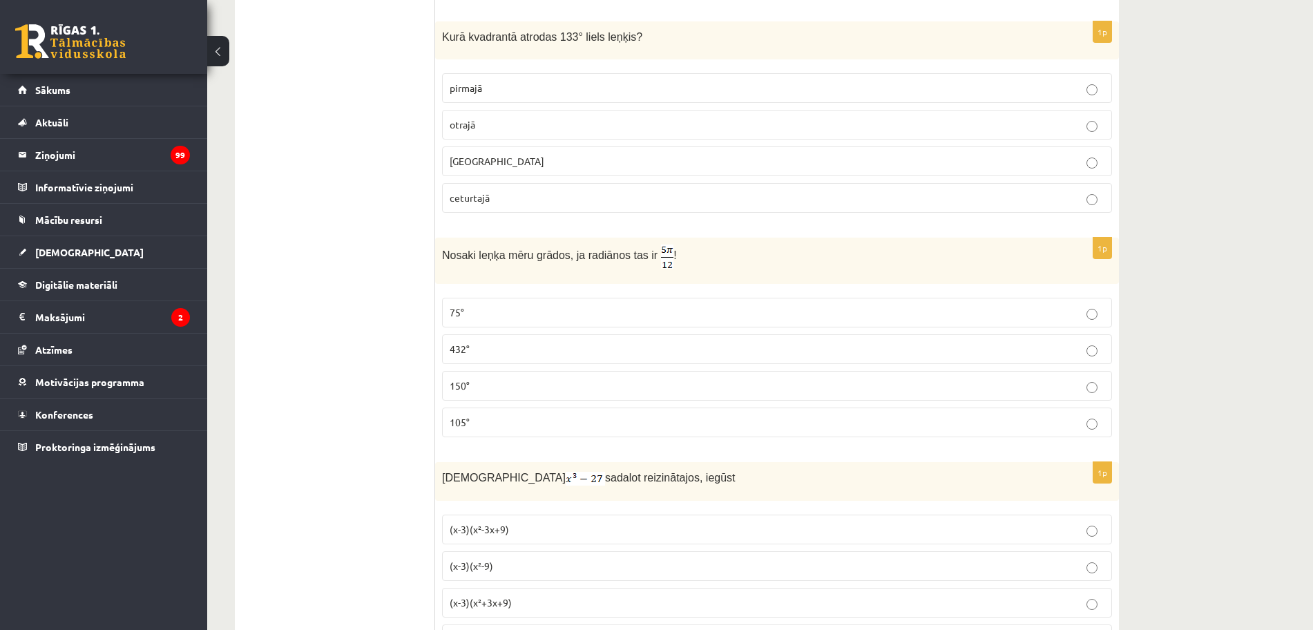
click at [476, 307] on p "75°" at bounding box center [777, 312] width 655 height 15
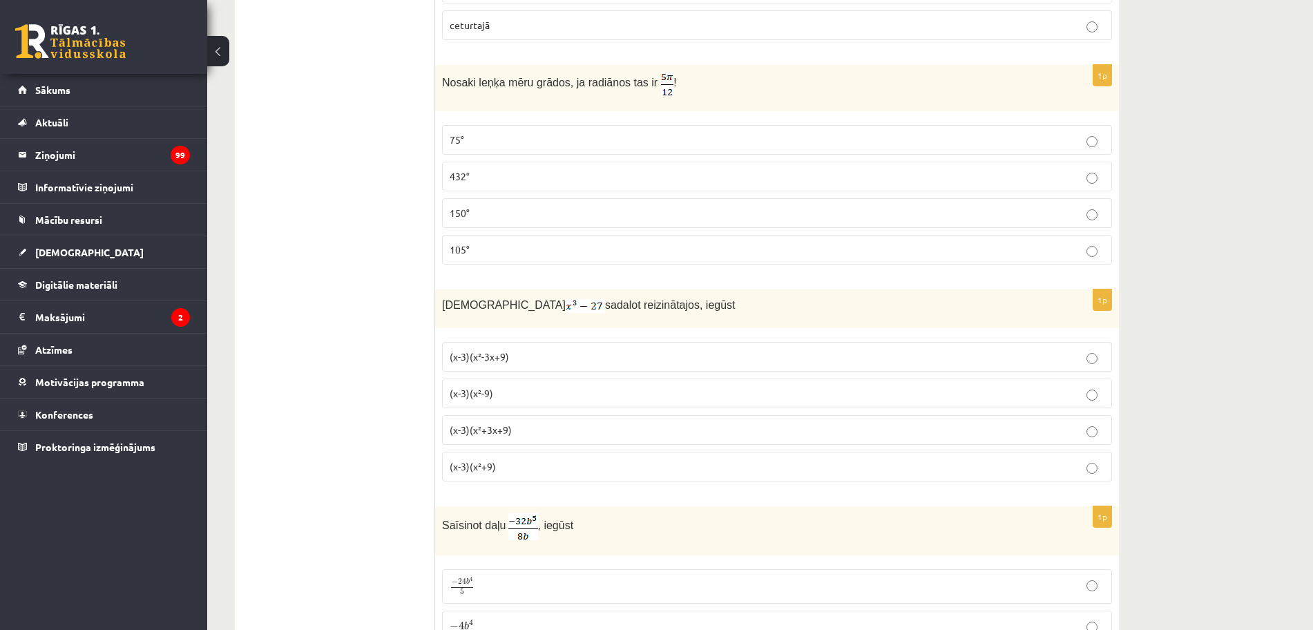
scroll to position [5524, 0]
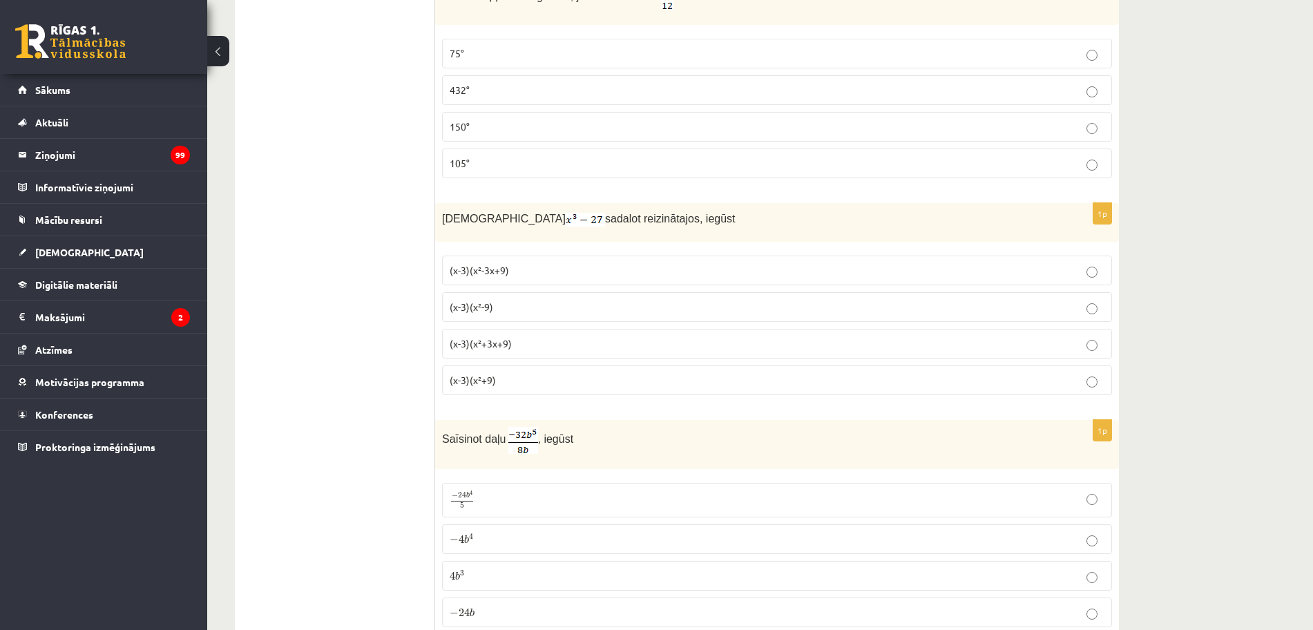
click at [513, 339] on p "(x-3)(x²+3x+9)" at bounding box center [777, 343] width 655 height 15
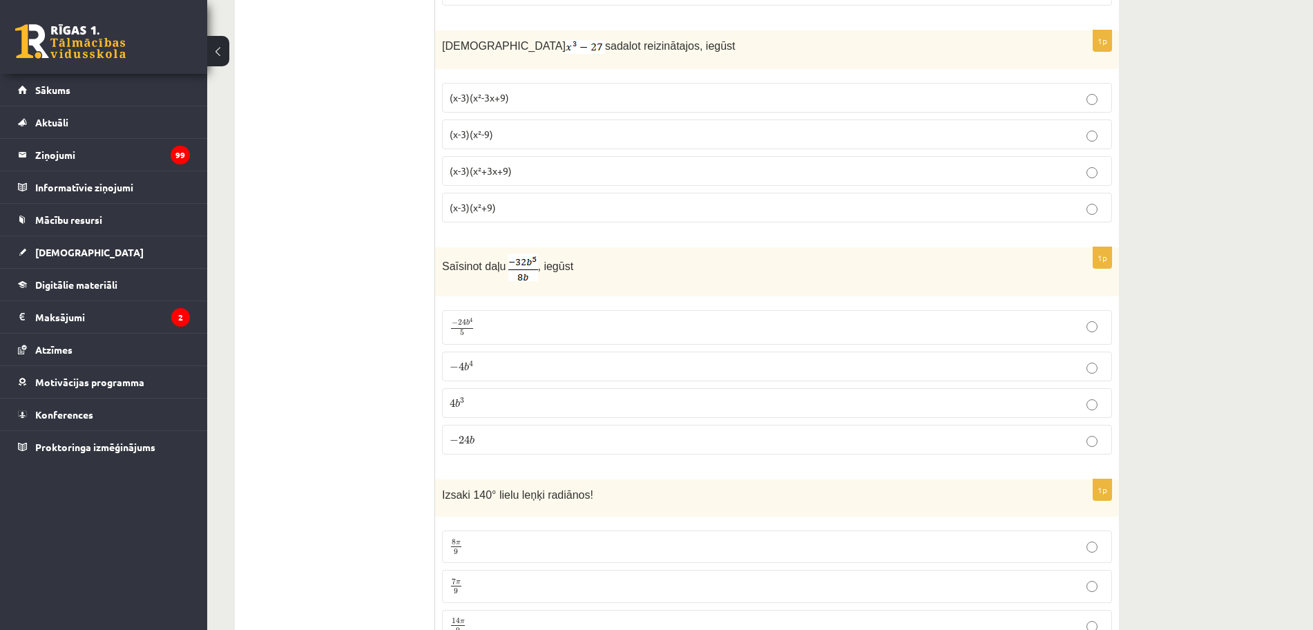
click at [512, 365] on p "− 4 b 4 − 4 b 4" at bounding box center [777, 366] width 655 height 15
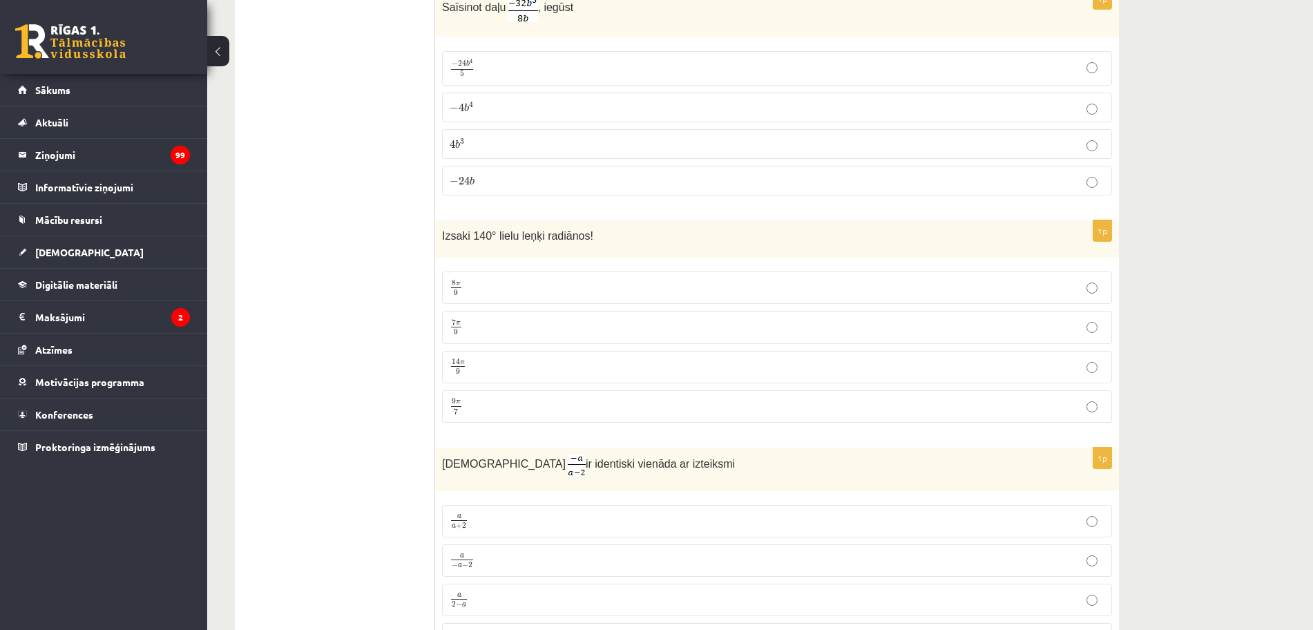
scroll to position [6042, 0]
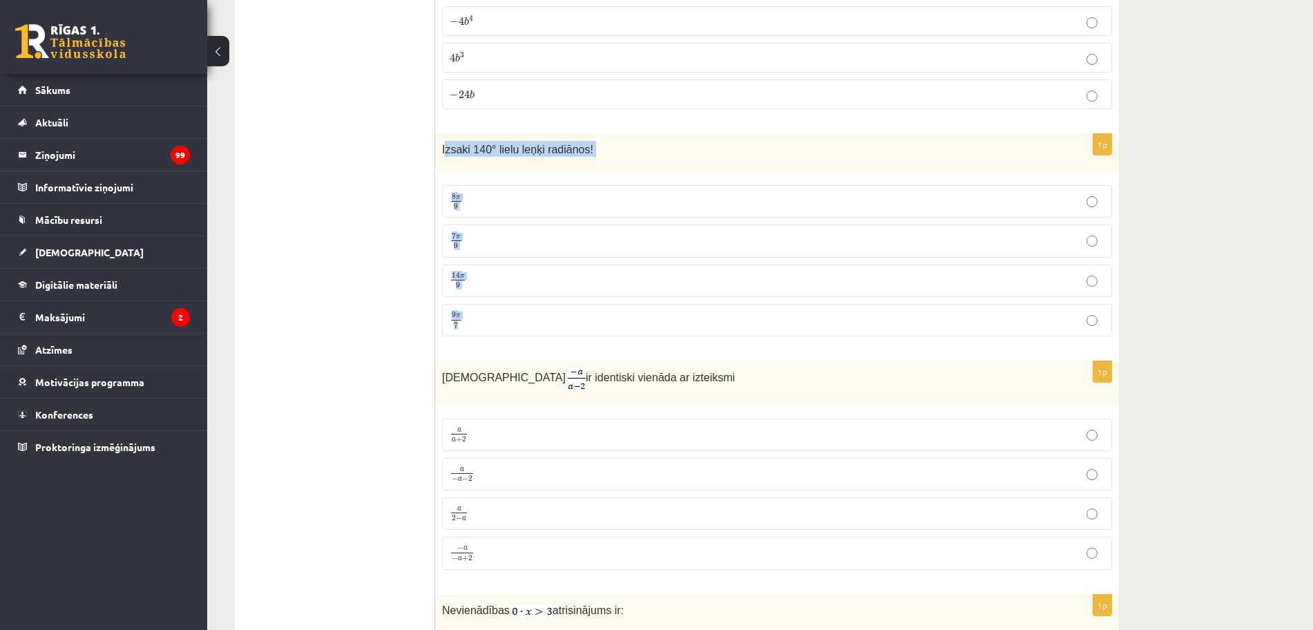
drag, startPoint x: 445, startPoint y: 148, endPoint x: 509, endPoint y: 317, distance: 180.1
click at [509, 317] on div "1p Izsaki 140° lielu leņķi radiānos! 8 π 9 8 π 9 7 π 9 7 π 9 14 π 9 14 π 9 9 π …" at bounding box center [777, 240] width 684 height 213
drag, startPoint x: 441, startPoint y: 146, endPoint x: 465, endPoint y: 307, distance: 162.7
click at [465, 308] on div "1p Izsaki 140° lielu leņķi radiānos! 8 π 9 8 π 9 7 π 9 7 π 9 14 π 9 14 π 9 9 π …" at bounding box center [777, 240] width 684 height 213
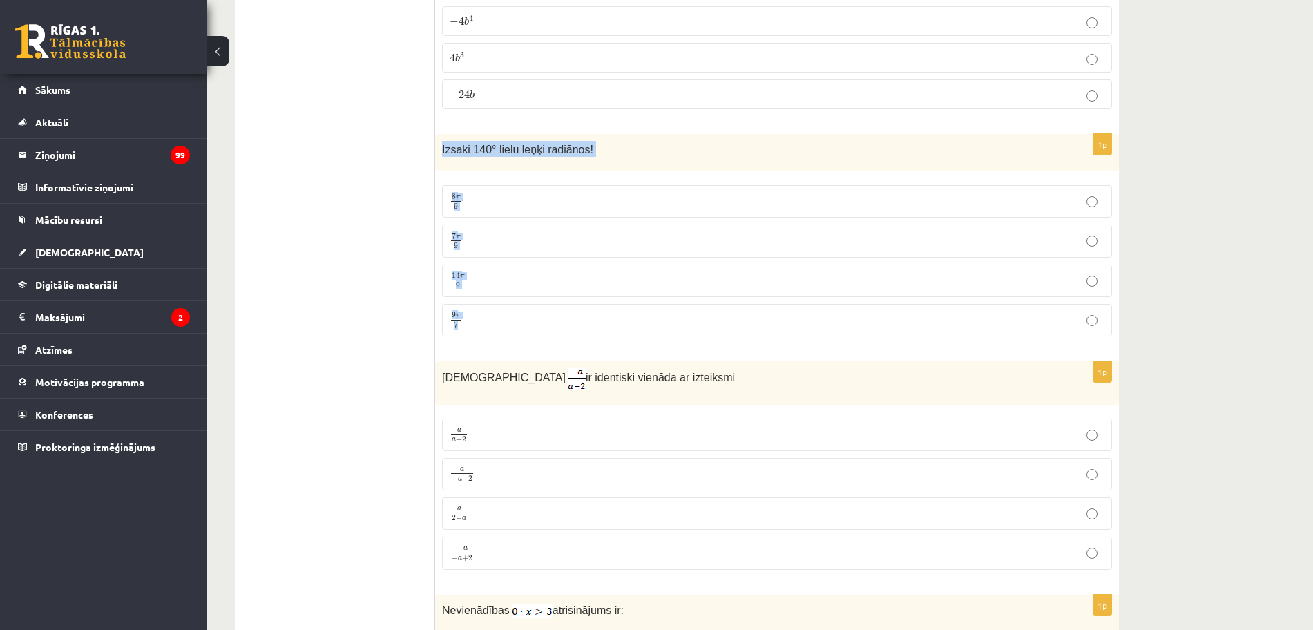
copy div "Izsaki 140° lielu leņķi radiānos! 8 π 9 8 π 9 7 π 9 7 π 9 14 π 9 14 π 9 9 π 7"
click at [464, 240] on p "7 π 9 7 π 9" at bounding box center [777, 240] width 655 height 17
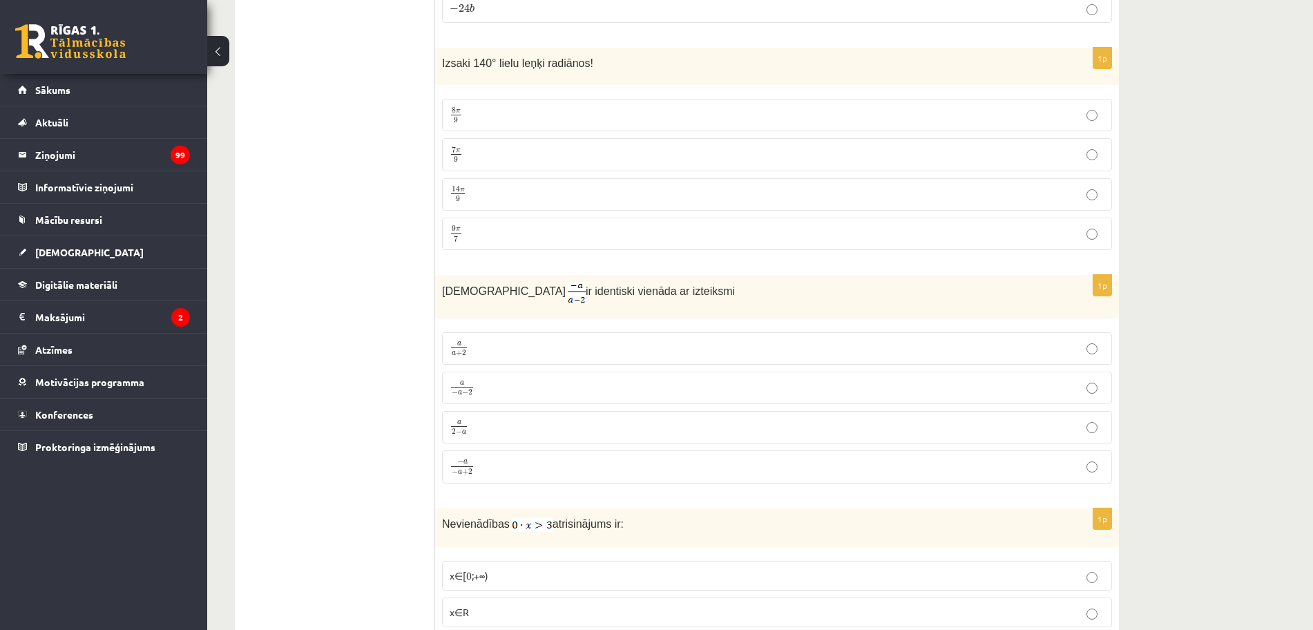
scroll to position [6214, 0]
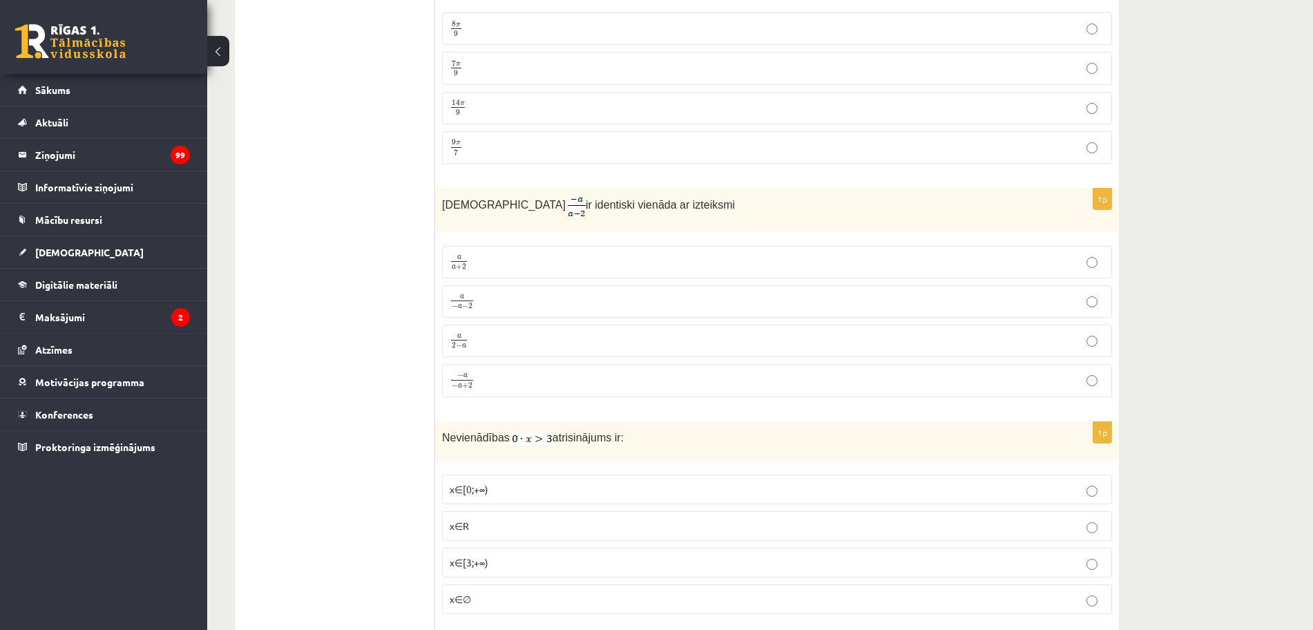
click at [505, 344] on p "a 2 − a a 2 − a" at bounding box center [777, 340] width 655 height 17
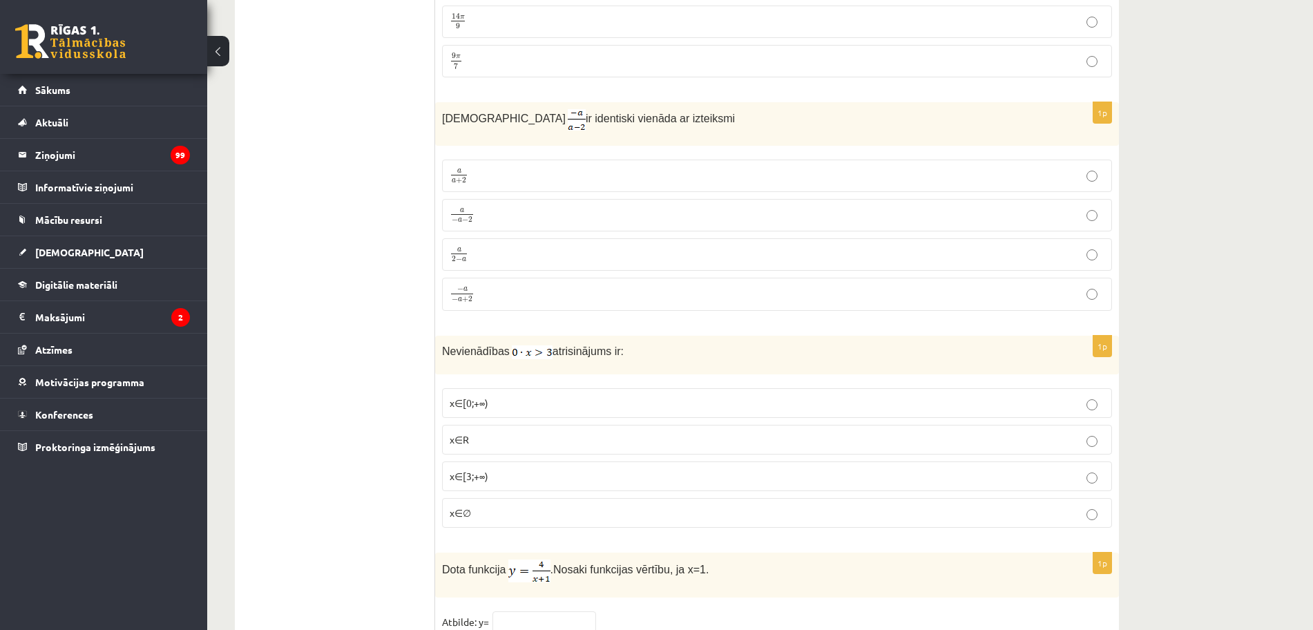
scroll to position [6387, 0]
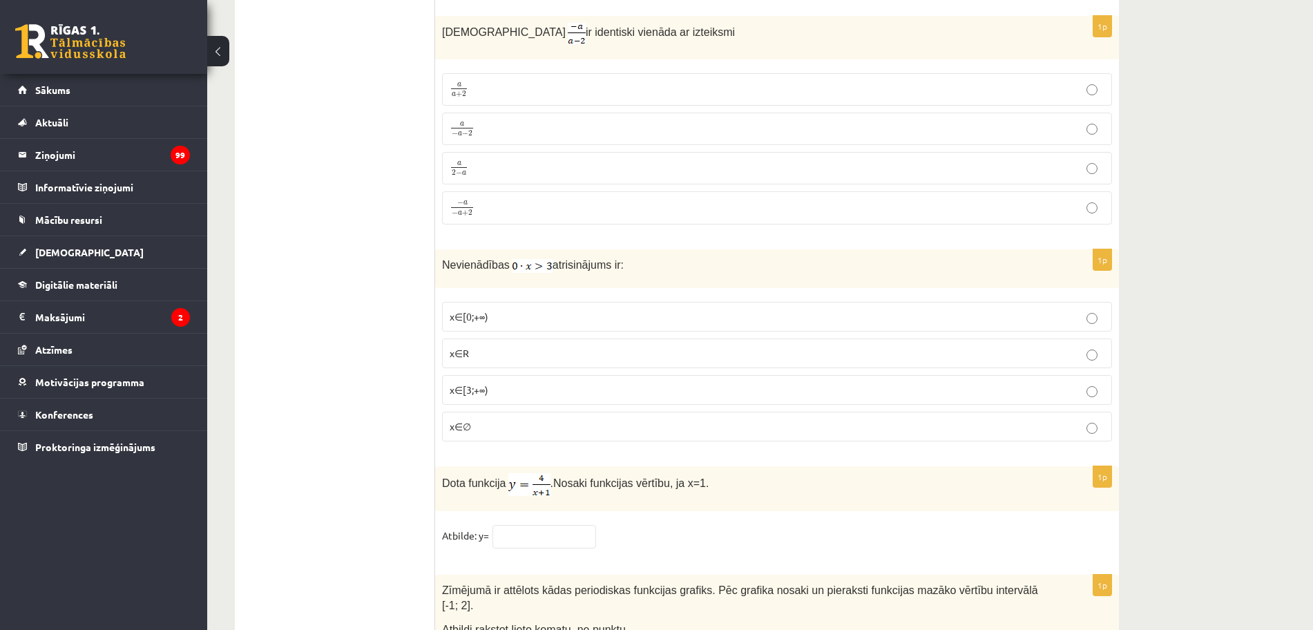
click at [467, 319] on p "x∈[0;+∞)" at bounding box center [777, 316] width 655 height 15
click at [490, 392] on p "x∈[3;+∞)" at bounding box center [777, 390] width 655 height 15
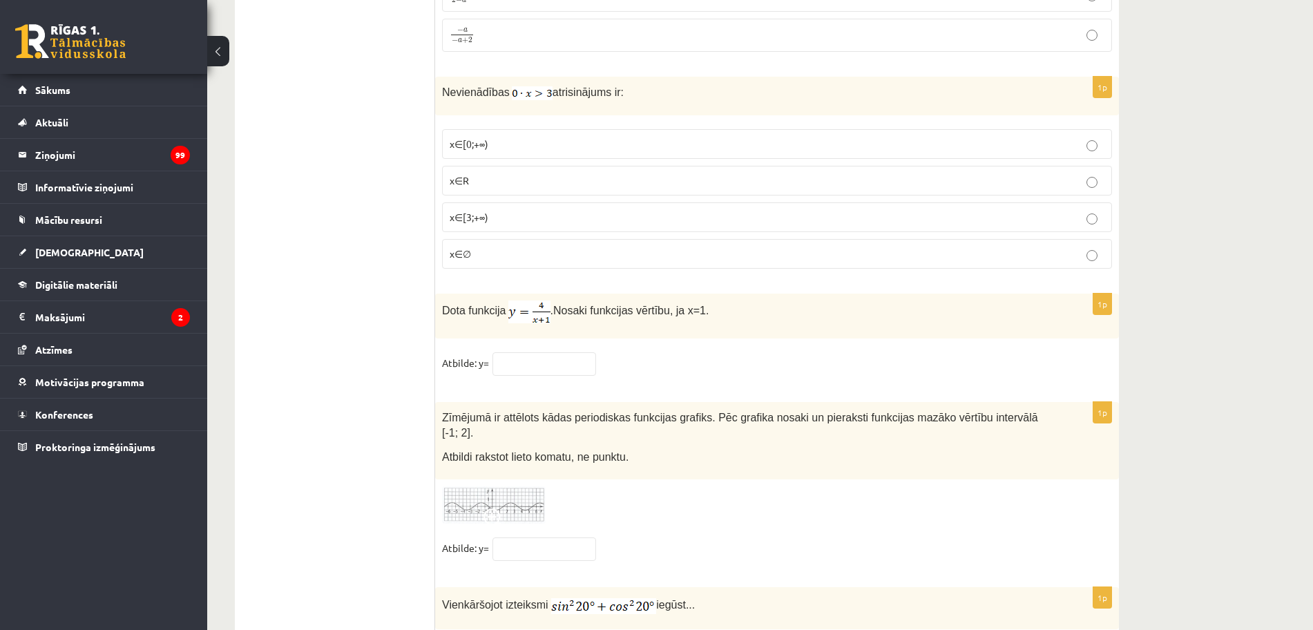
scroll to position [6633, 0]
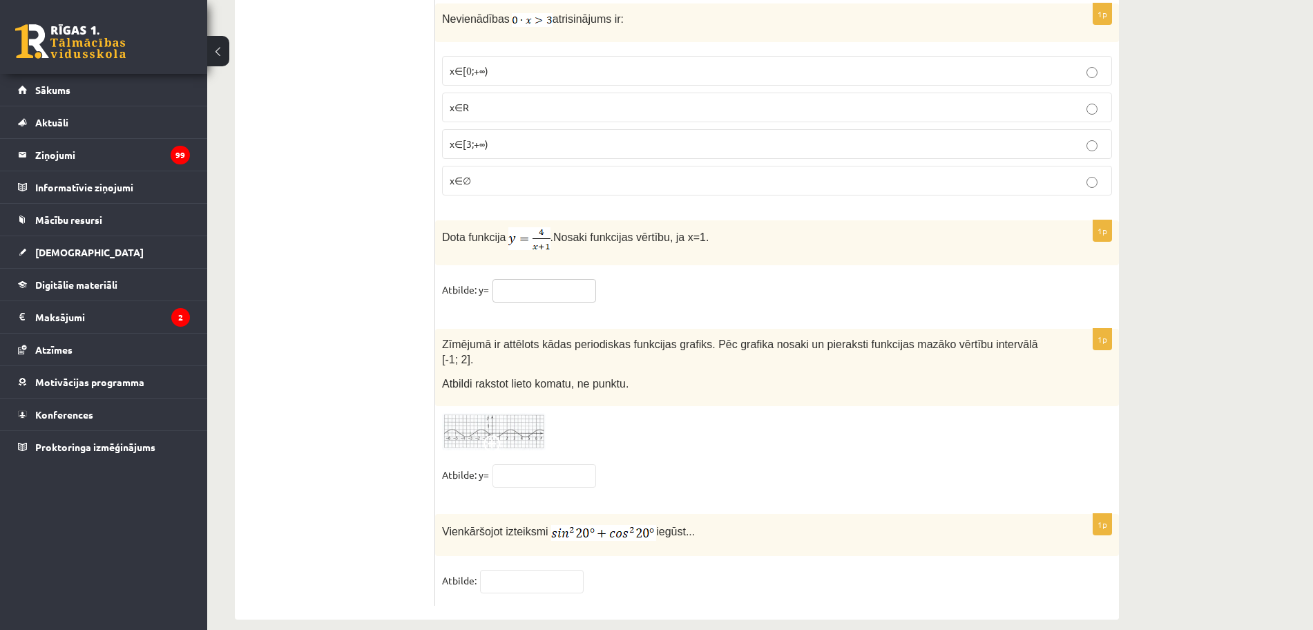
click at [545, 282] on input "text" at bounding box center [544, 290] width 104 height 23
type input "*"
click at [515, 414] on img at bounding box center [494, 432] width 104 height 38
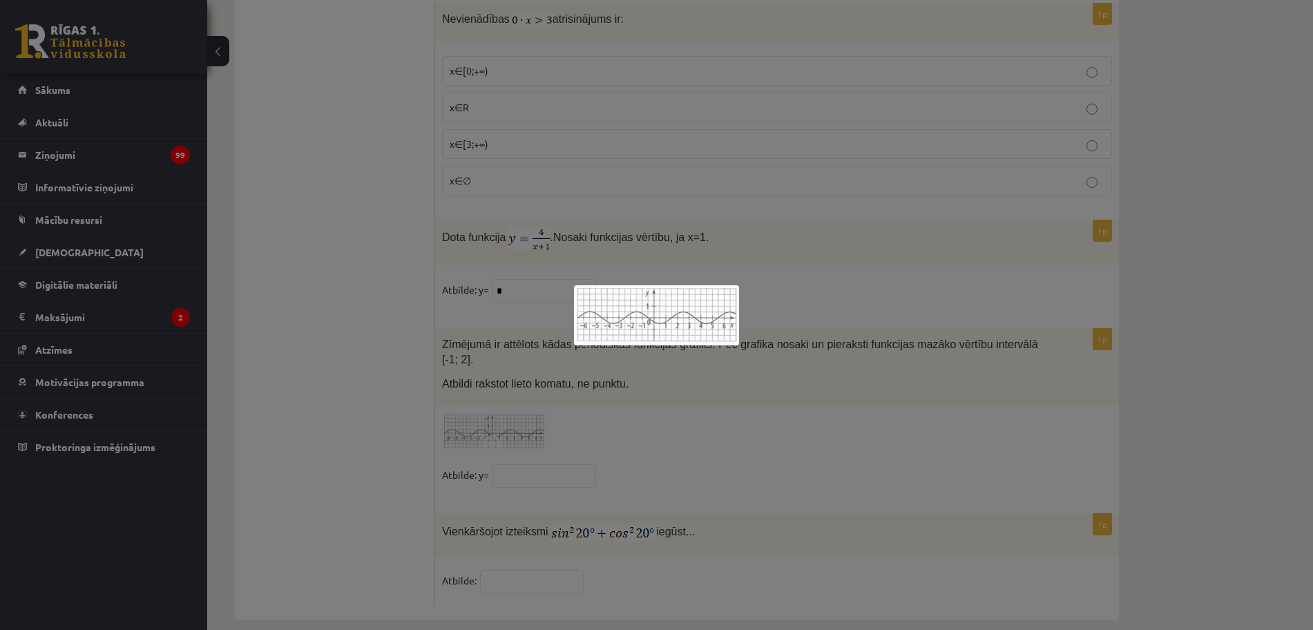
click at [638, 421] on div at bounding box center [656, 315] width 1313 height 630
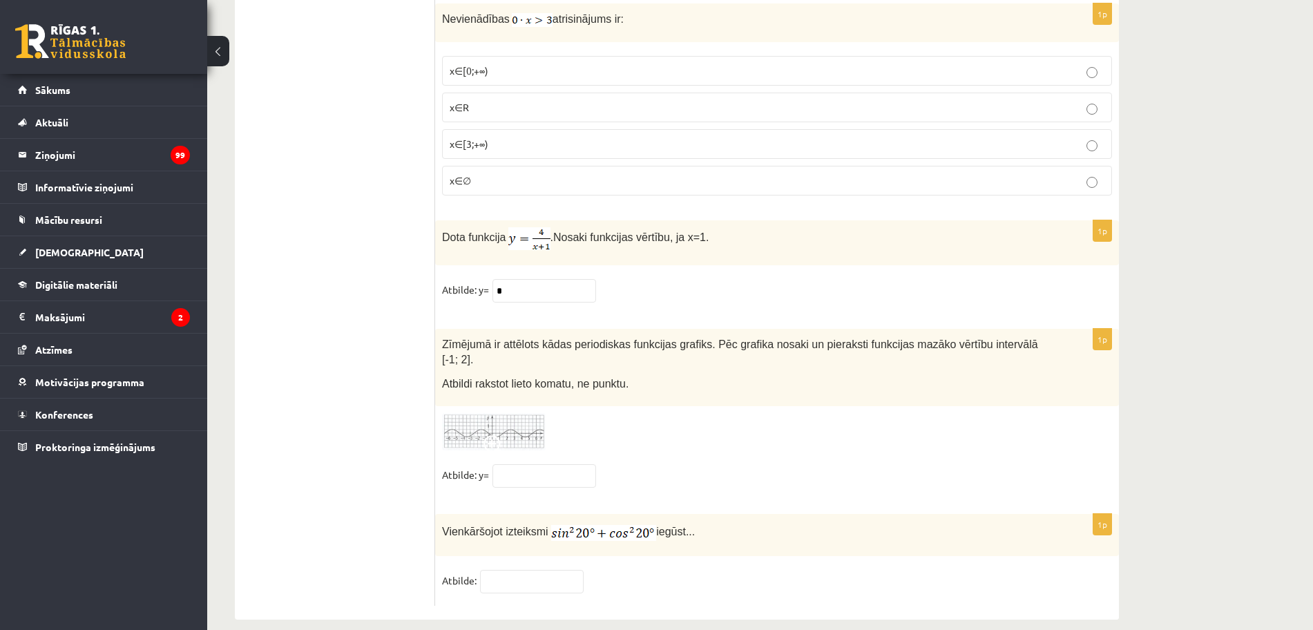
scroll to position [6546, 0]
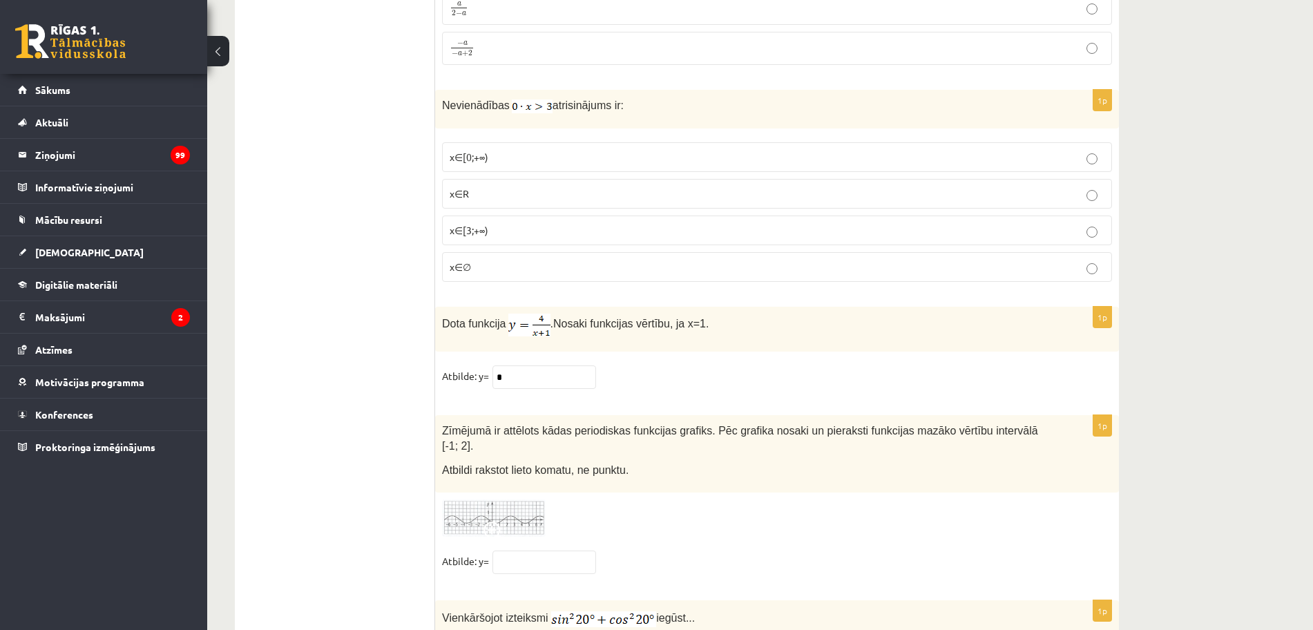
click at [506, 500] on img at bounding box center [494, 518] width 104 height 38
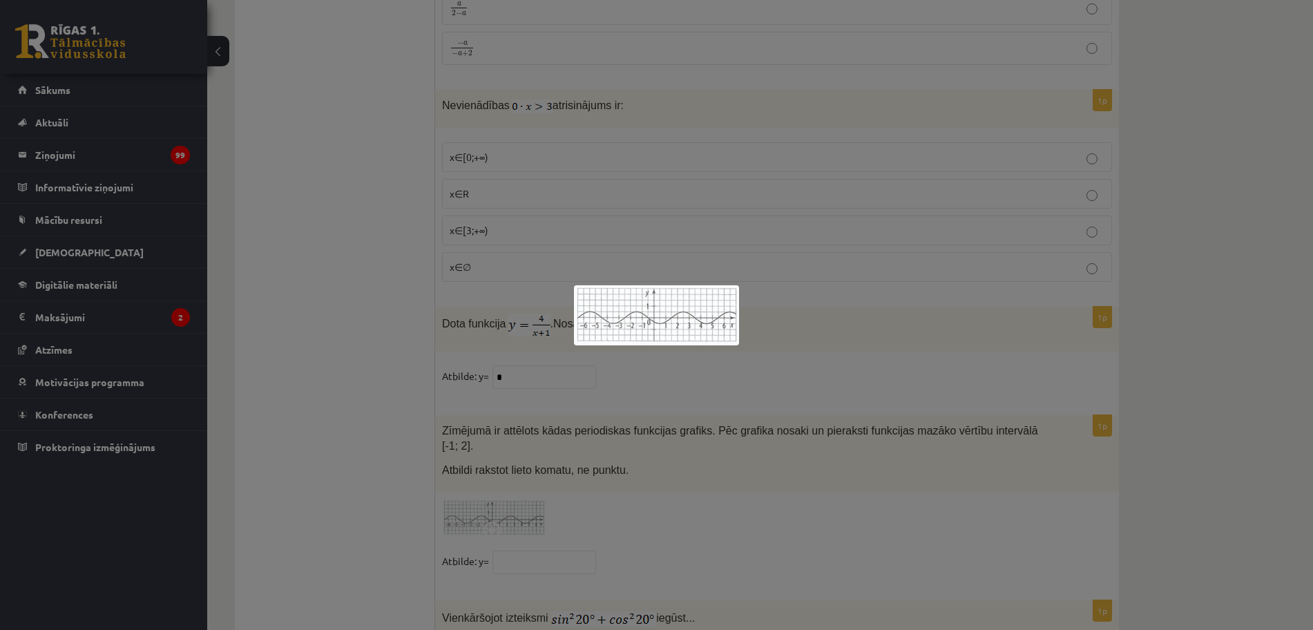
click at [505, 541] on div at bounding box center [656, 315] width 1313 height 630
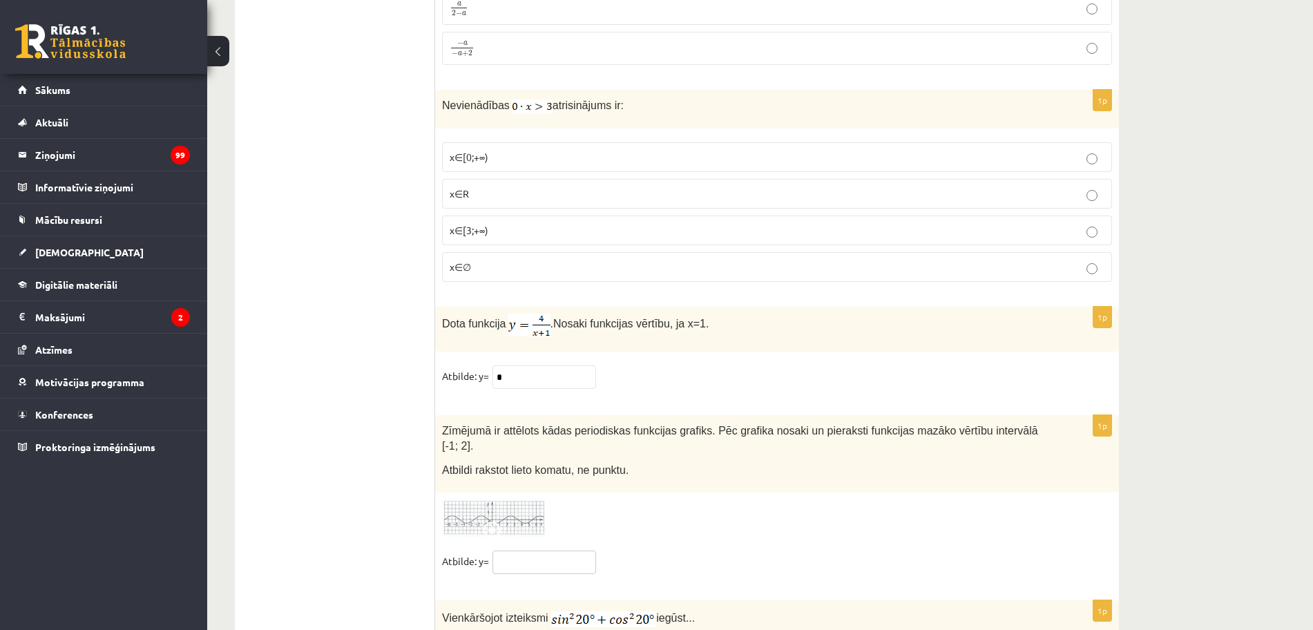
click at [505, 550] on input "text" at bounding box center [544, 561] width 104 height 23
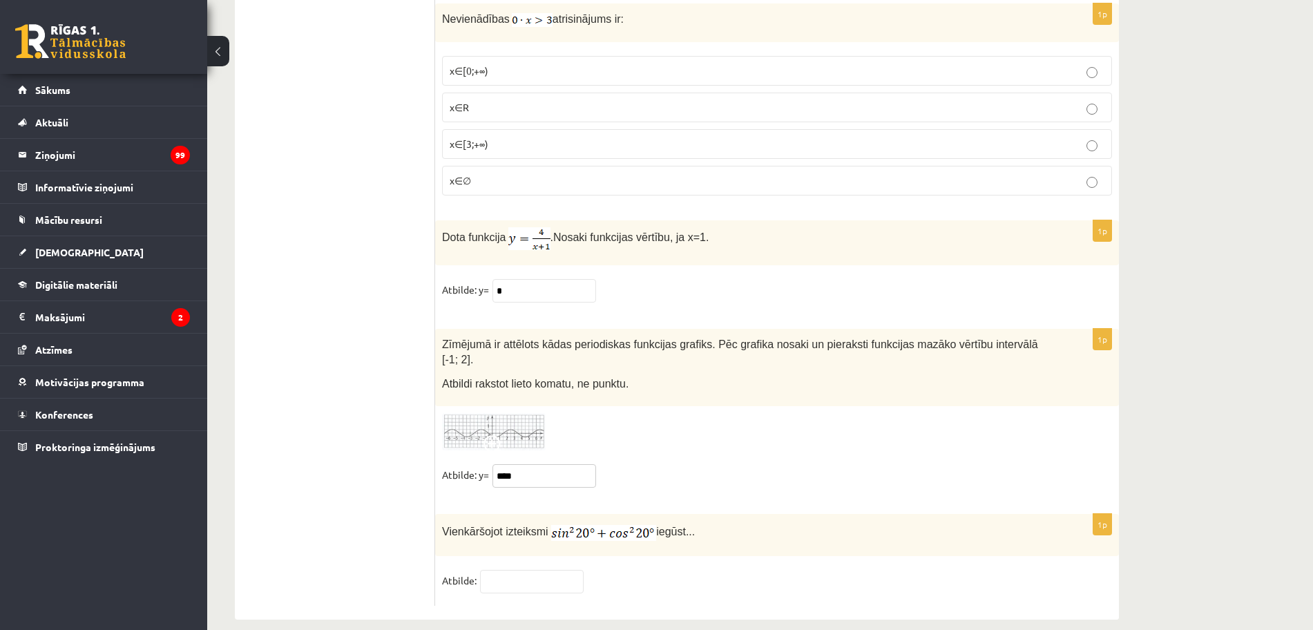
type input "****"
click at [521, 570] on input "text" at bounding box center [532, 581] width 104 height 23
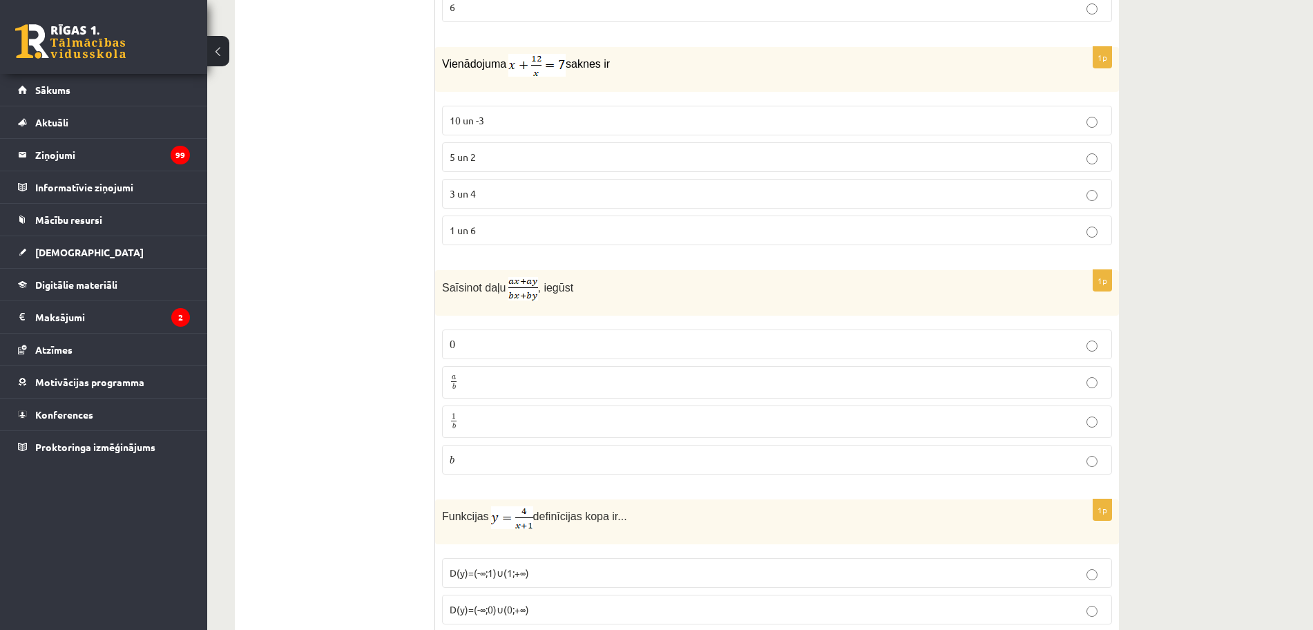
scroll to position [73, 0]
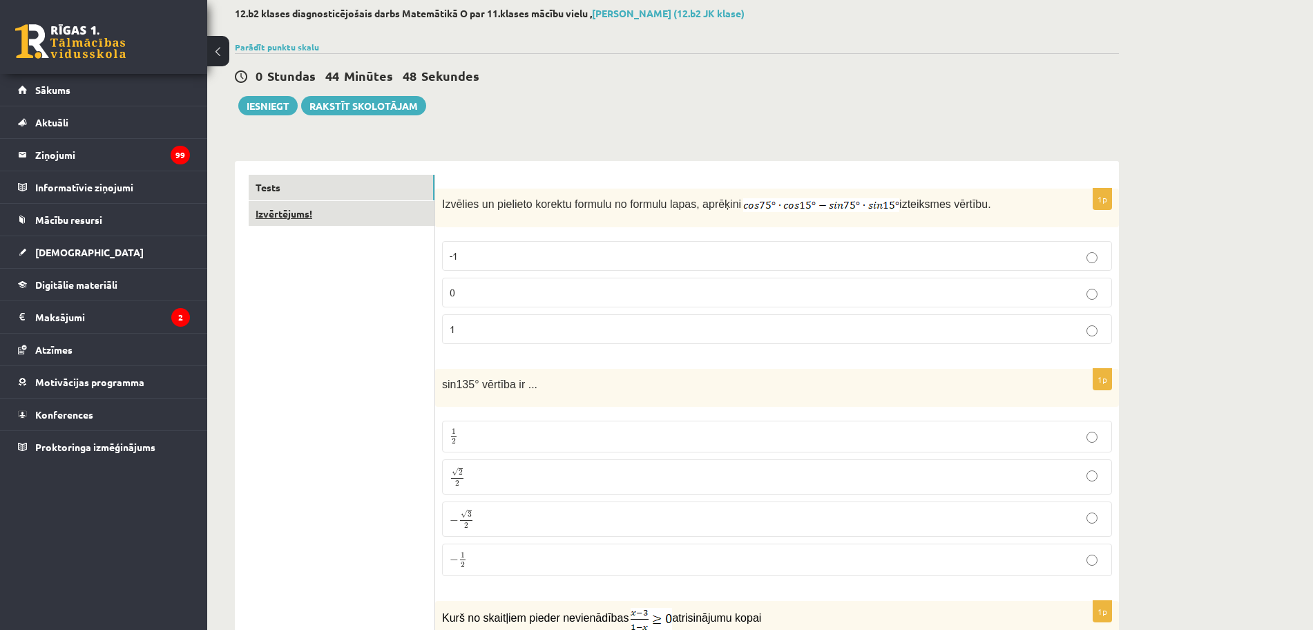
type input "*"
click at [302, 217] on link "Izvērtējums!" at bounding box center [342, 214] width 186 height 26
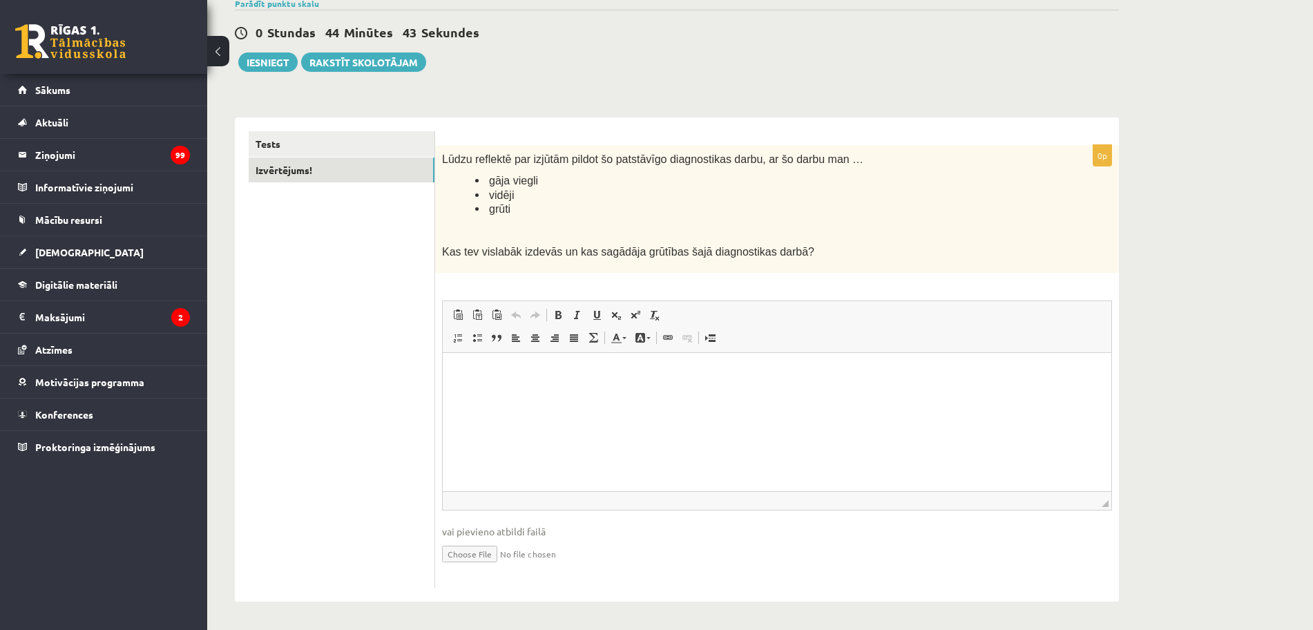
scroll to position [0, 0]
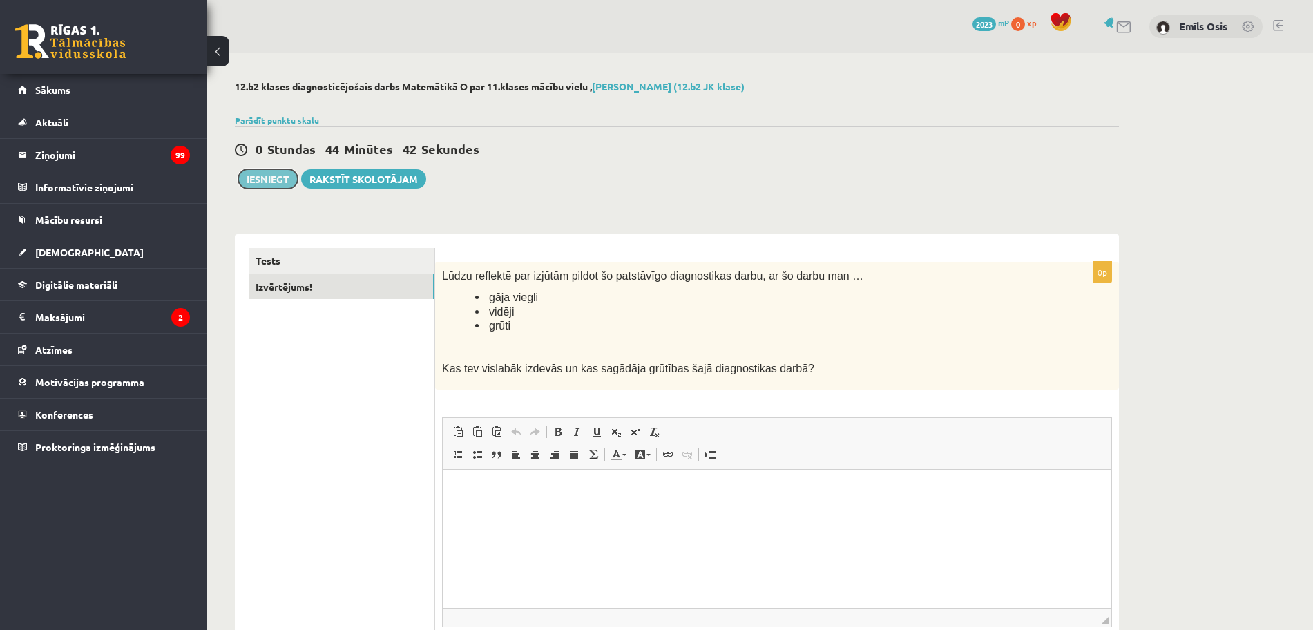
click at [264, 181] on button "Iesniegt" at bounding box center [267, 178] width 59 height 19
click at [277, 171] on button "Iesniegt" at bounding box center [267, 178] width 59 height 19
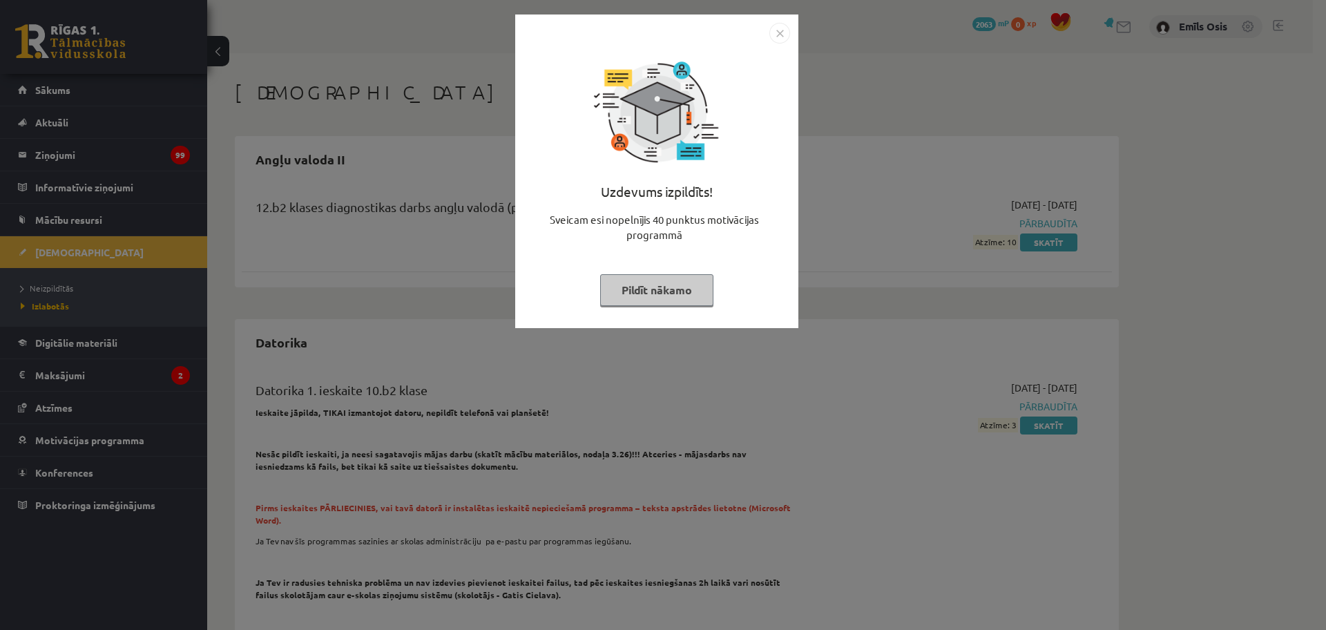
click at [777, 30] on img "Close" at bounding box center [779, 33] width 21 height 21
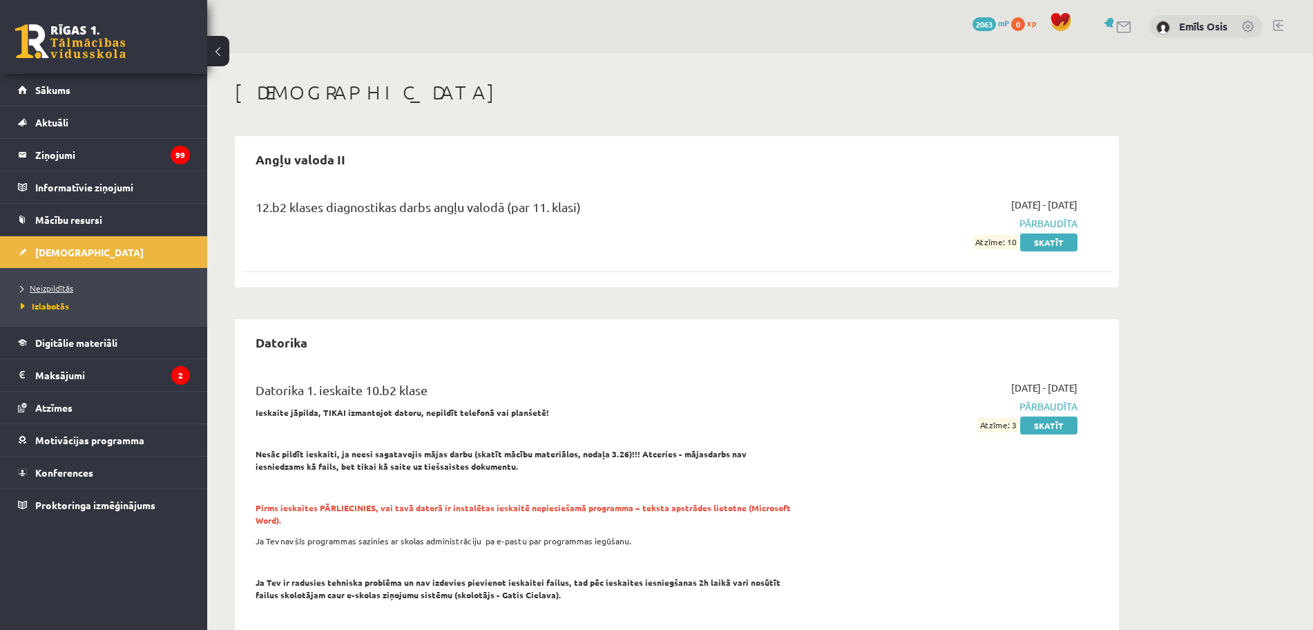
click at [39, 285] on span "Neizpildītās" at bounding box center [47, 287] width 52 height 11
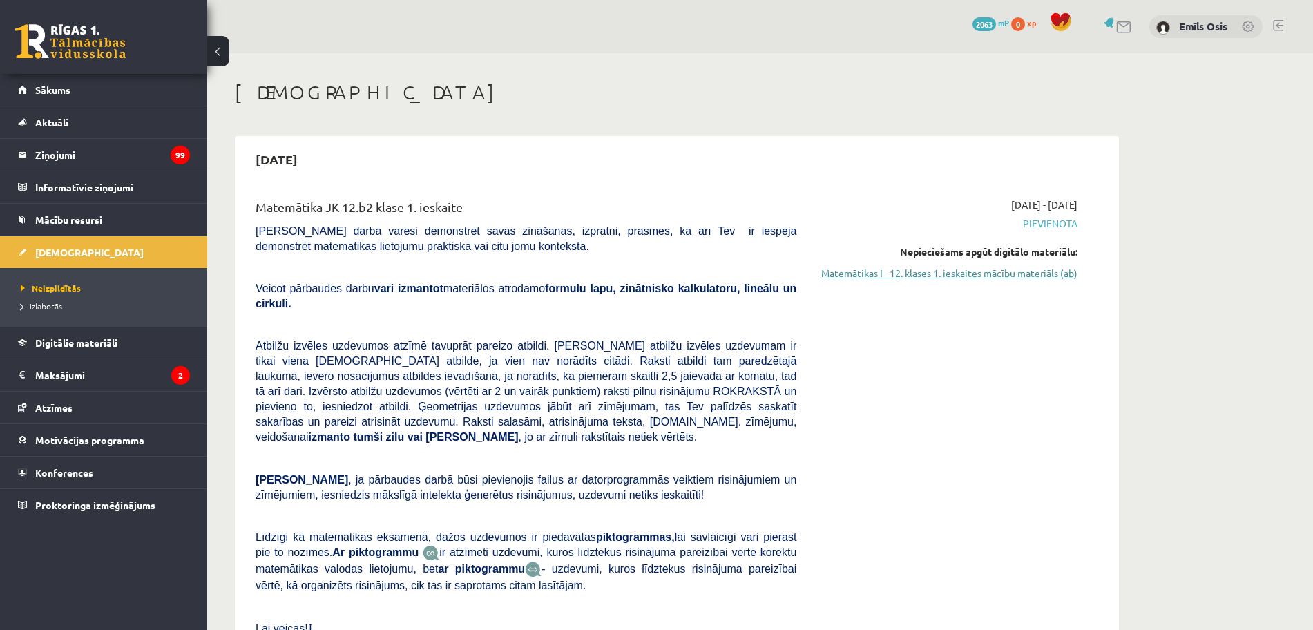
click at [909, 280] on link "Matemātikas I - 12. klases 1. ieskaites mācību materiāls (ab)" at bounding box center [947, 273] width 260 height 15
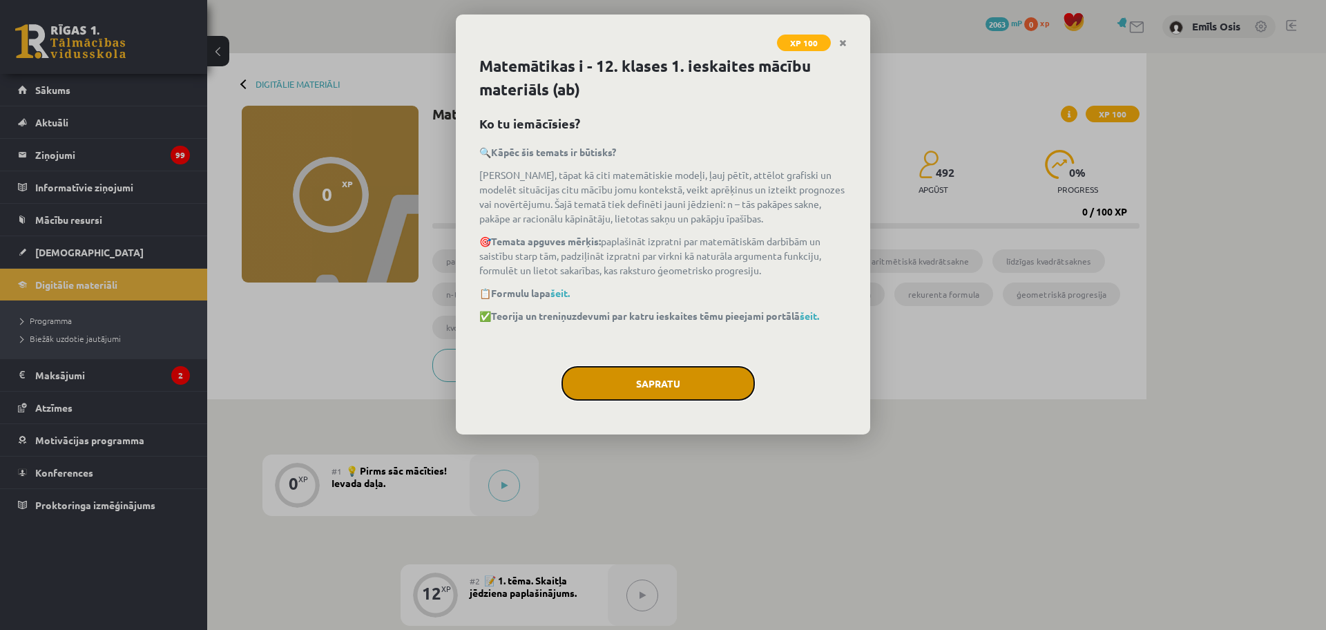
click at [713, 382] on button "Sapratu" at bounding box center [657, 383] width 193 height 35
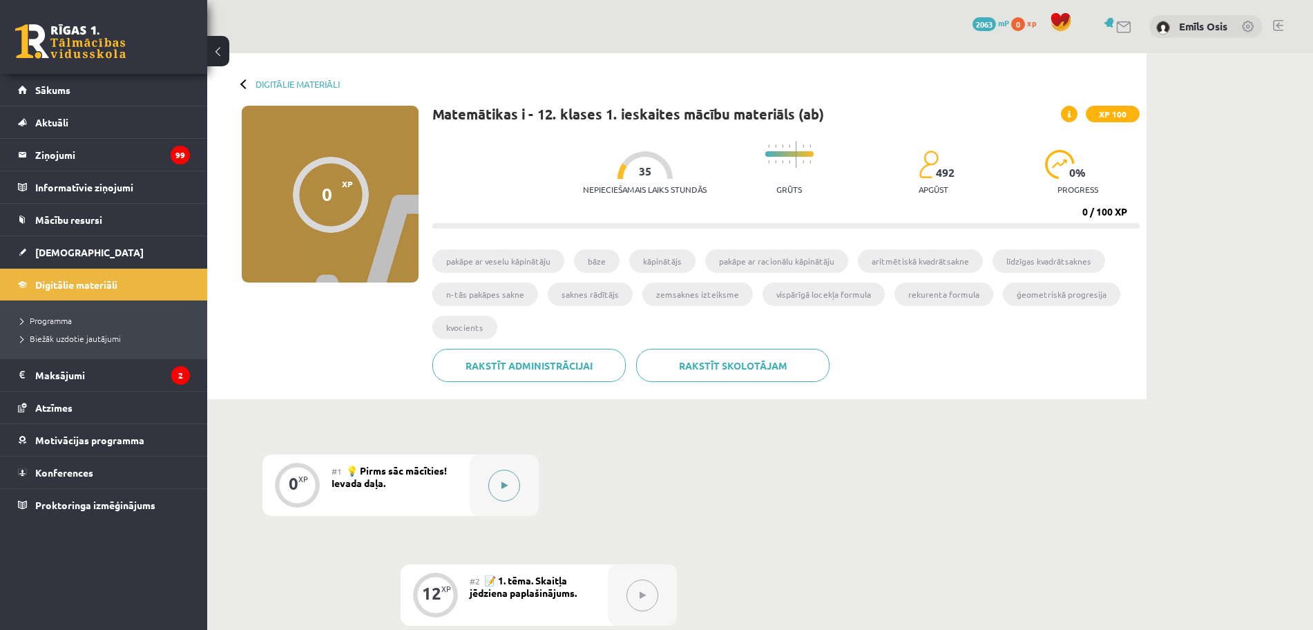
click at [507, 481] on icon at bounding box center [504, 485] width 6 height 8
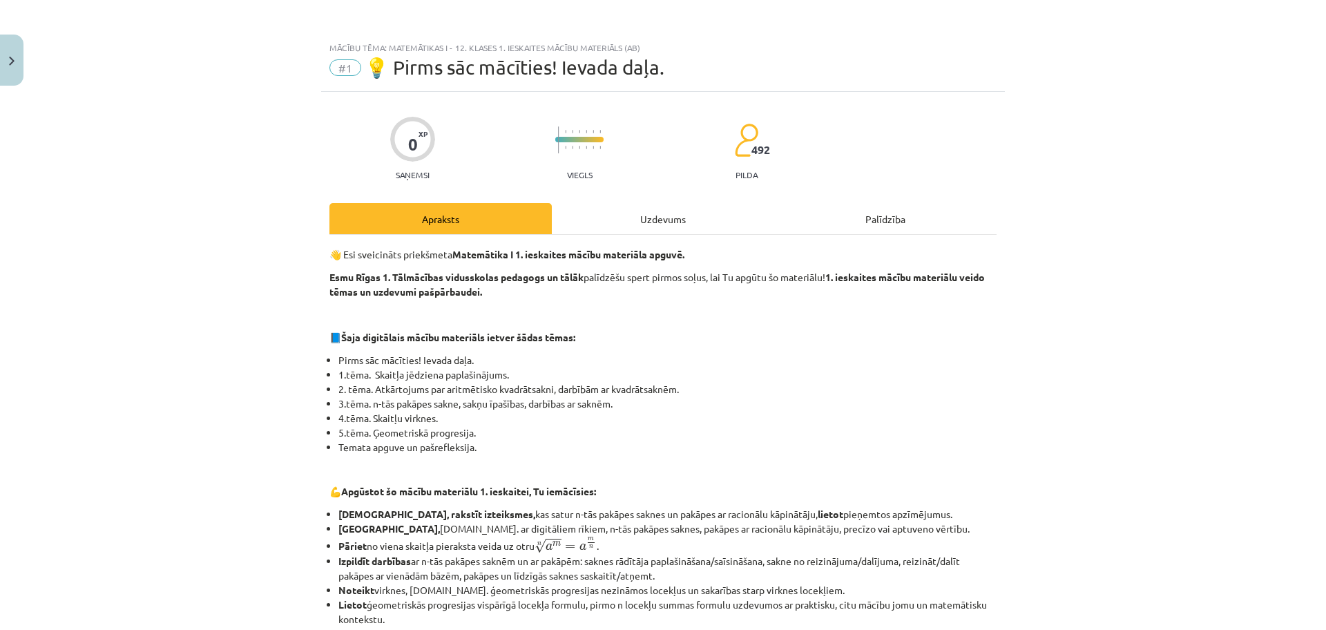
scroll to position [481, 0]
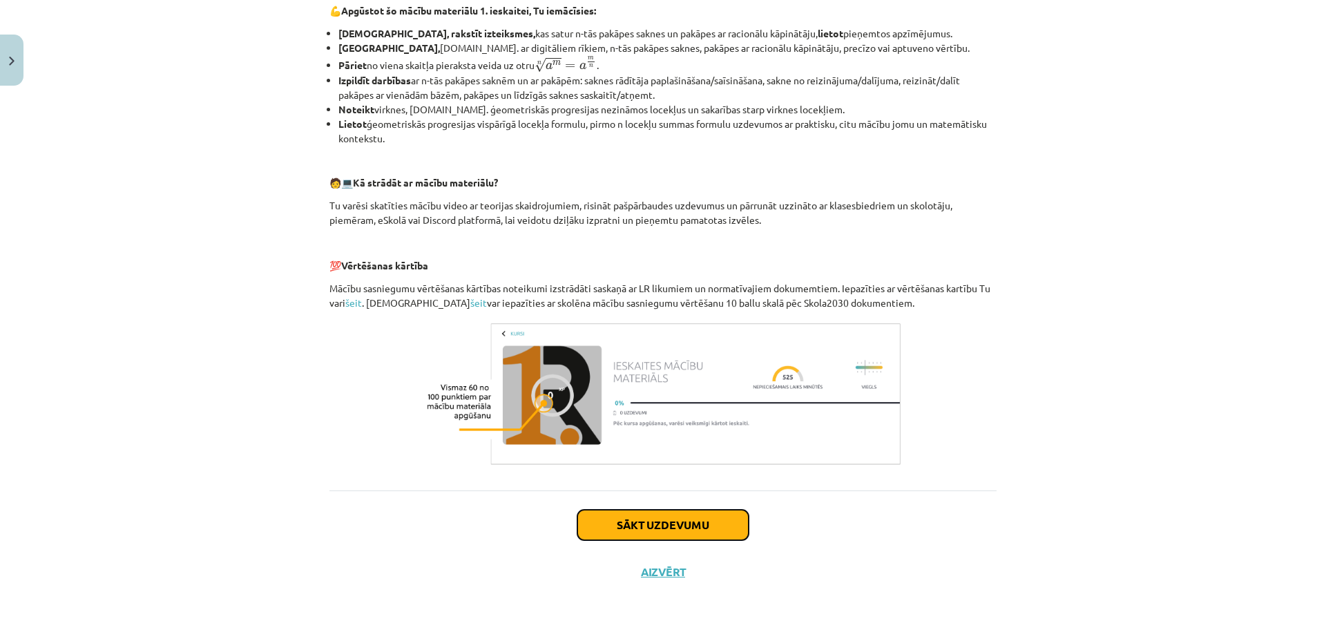
click at [666, 521] on button "Sākt uzdevumu" at bounding box center [662, 525] width 171 height 30
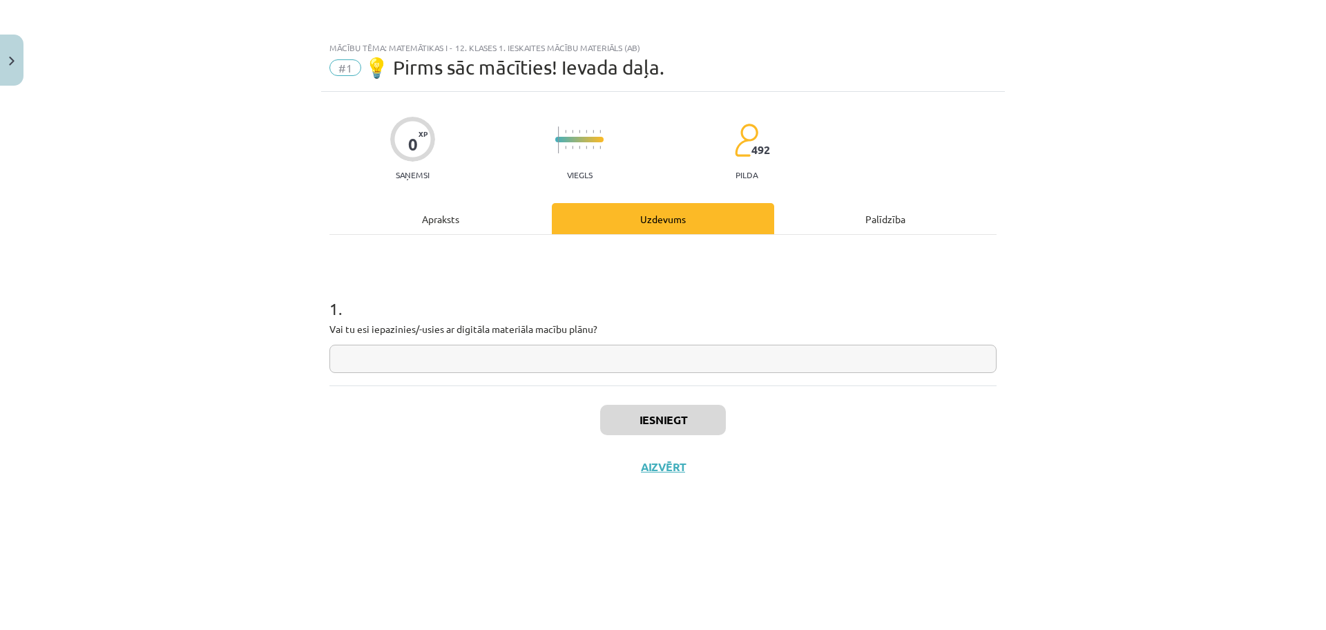
scroll to position [0, 0]
click at [380, 365] on input "text" at bounding box center [662, 359] width 667 height 28
type input "**"
click at [703, 423] on button "Iesniegt" at bounding box center [663, 420] width 126 height 30
click at [670, 472] on button "Nākamā nodarbība" at bounding box center [662, 476] width 135 height 32
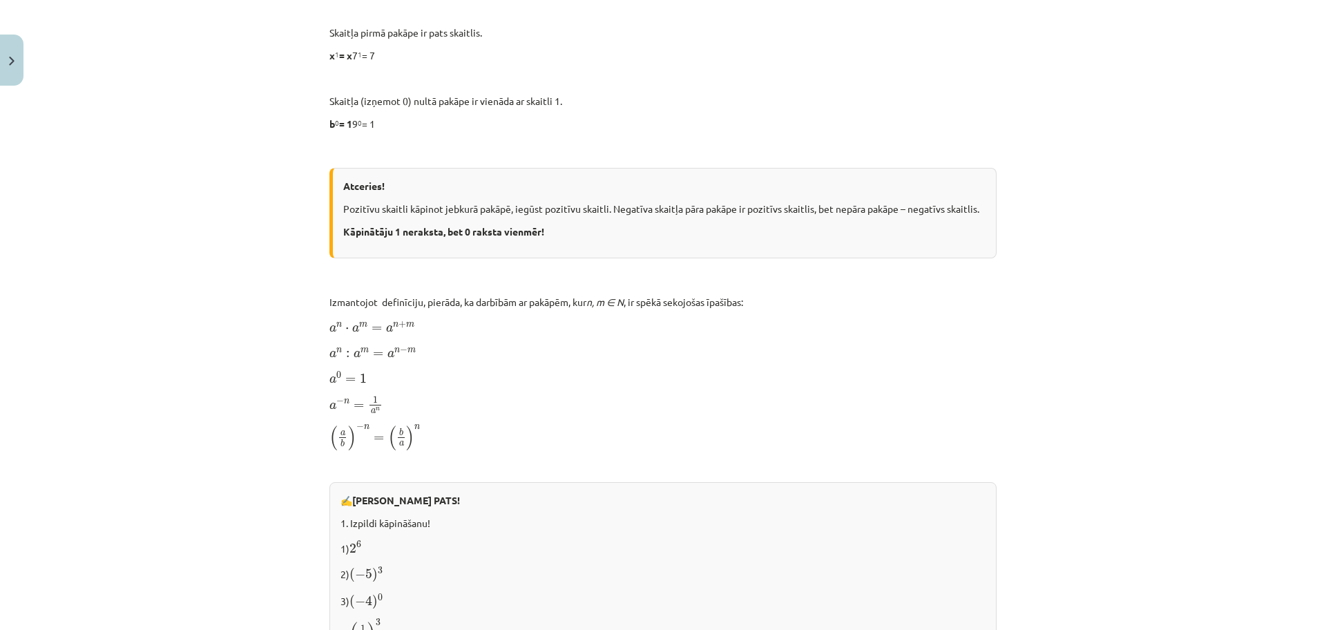
scroll to position [1295, 0]
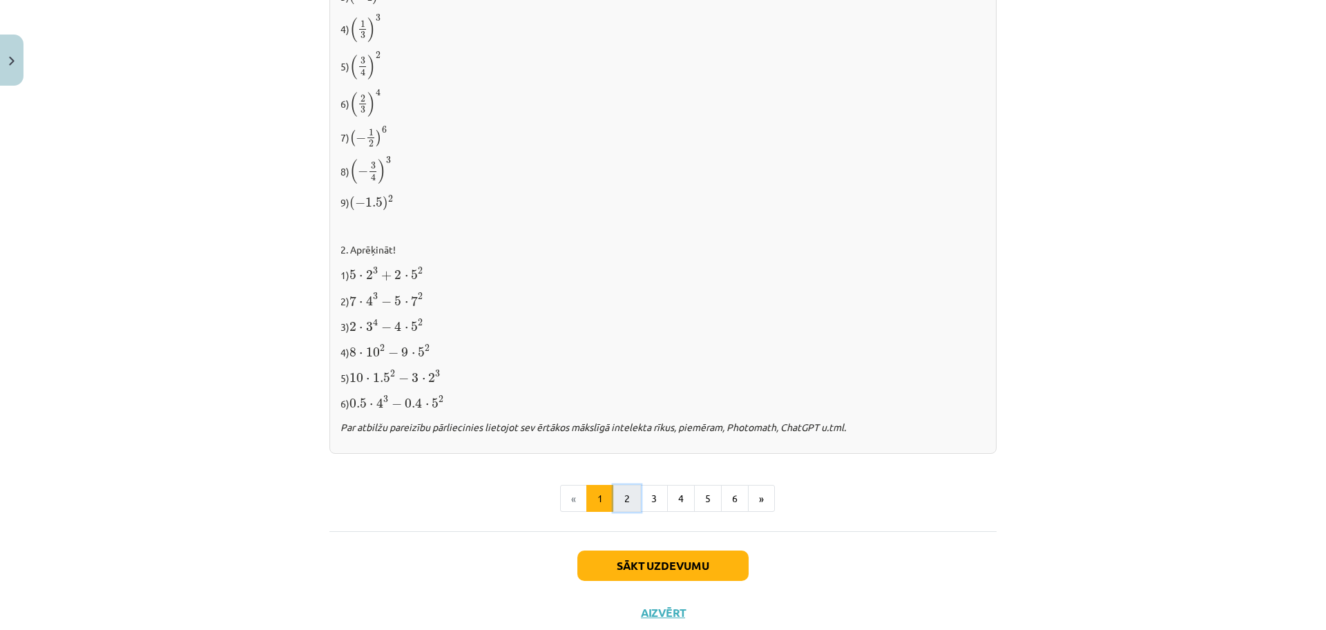
click at [624, 499] on button "2" at bounding box center [627, 499] width 28 height 28
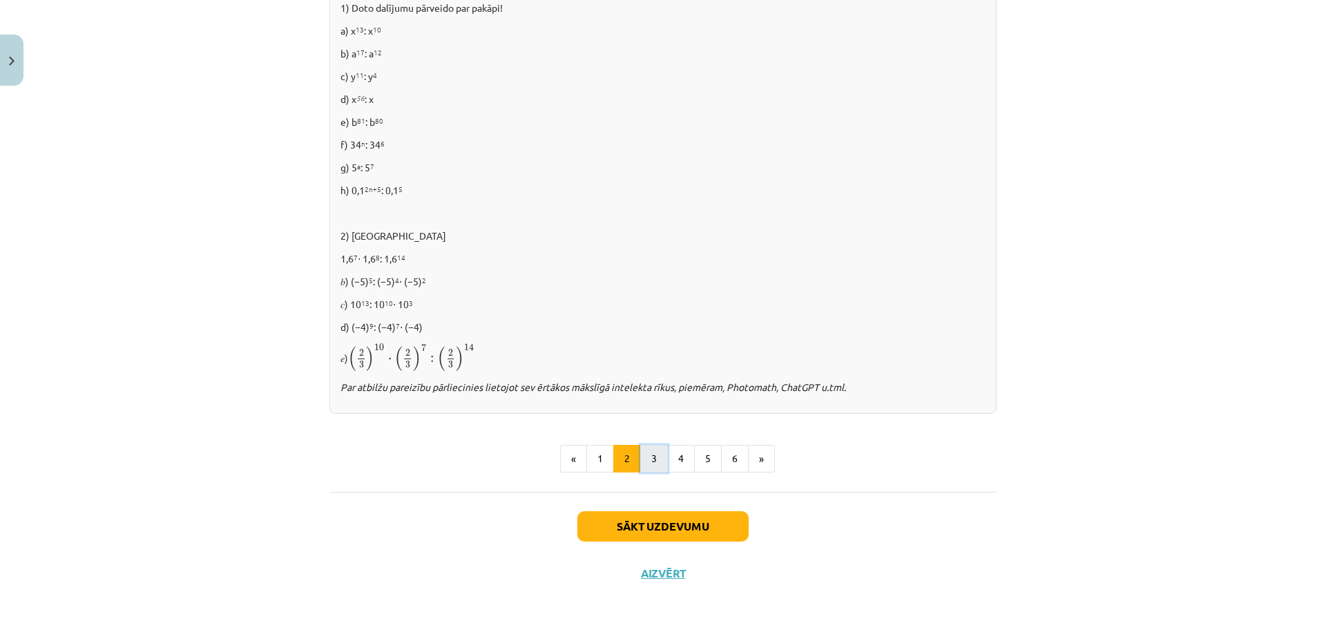
click at [649, 461] on button "3" at bounding box center [654, 459] width 28 height 28
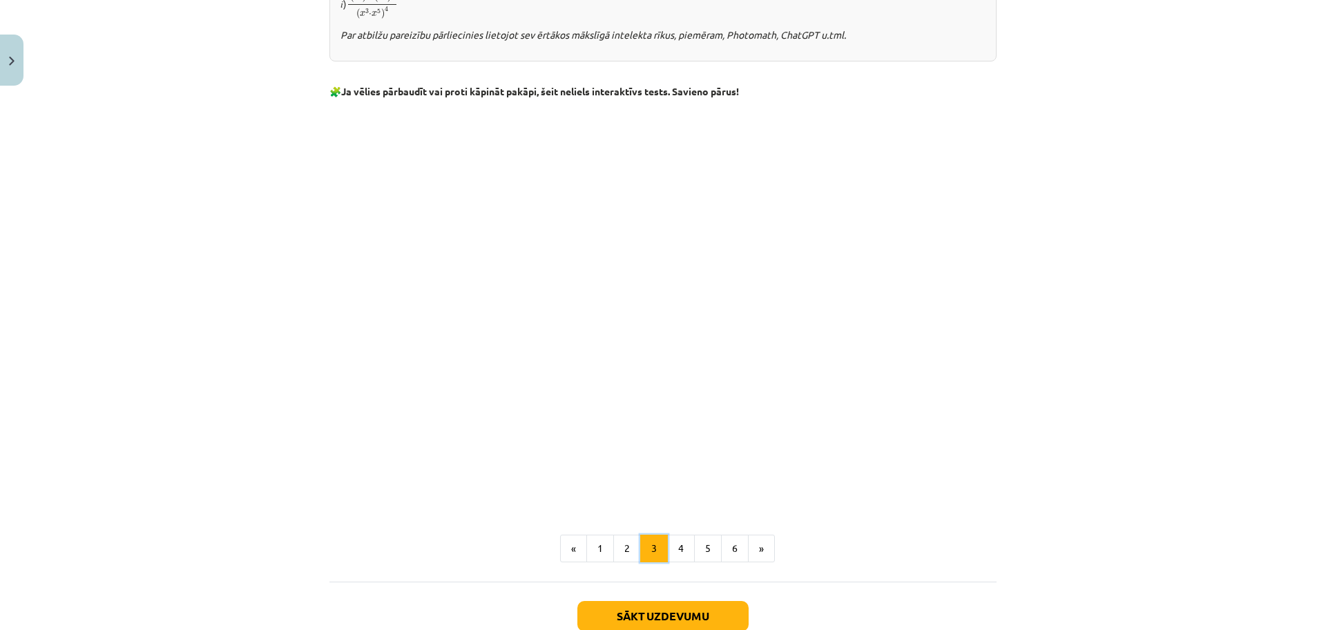
scroll to position [1115, 0]
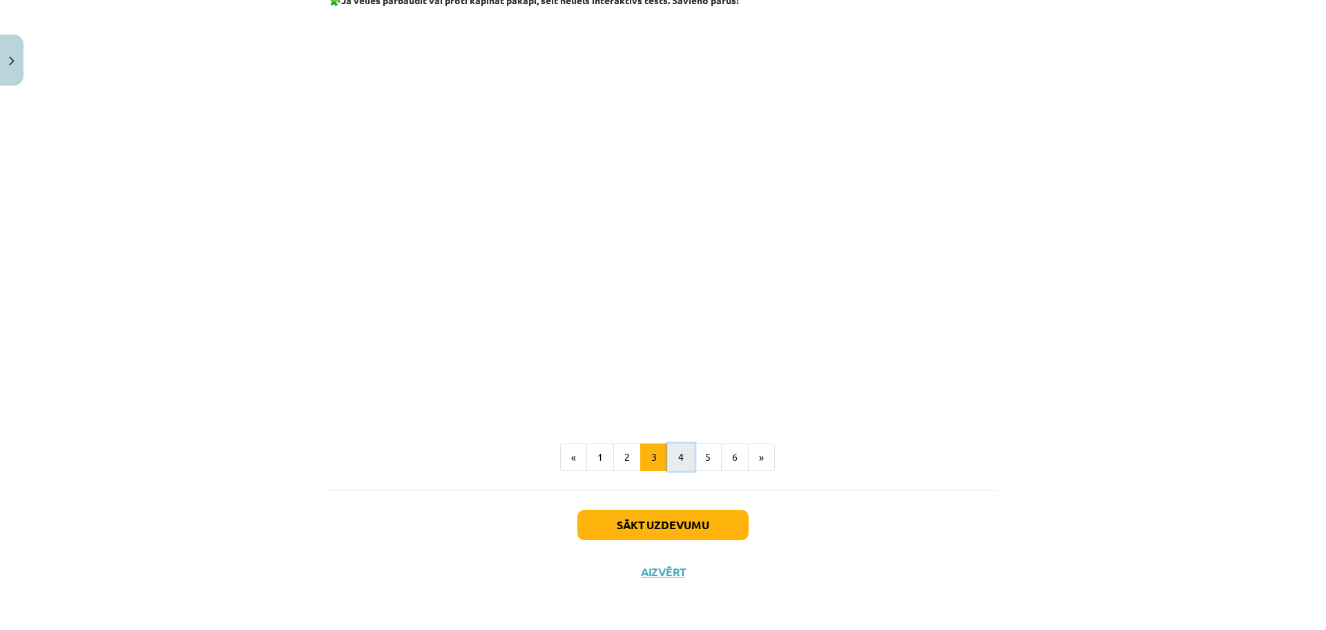
click at [673, 464] on button "4" at bounding box center [681, 457] width 28 height 28
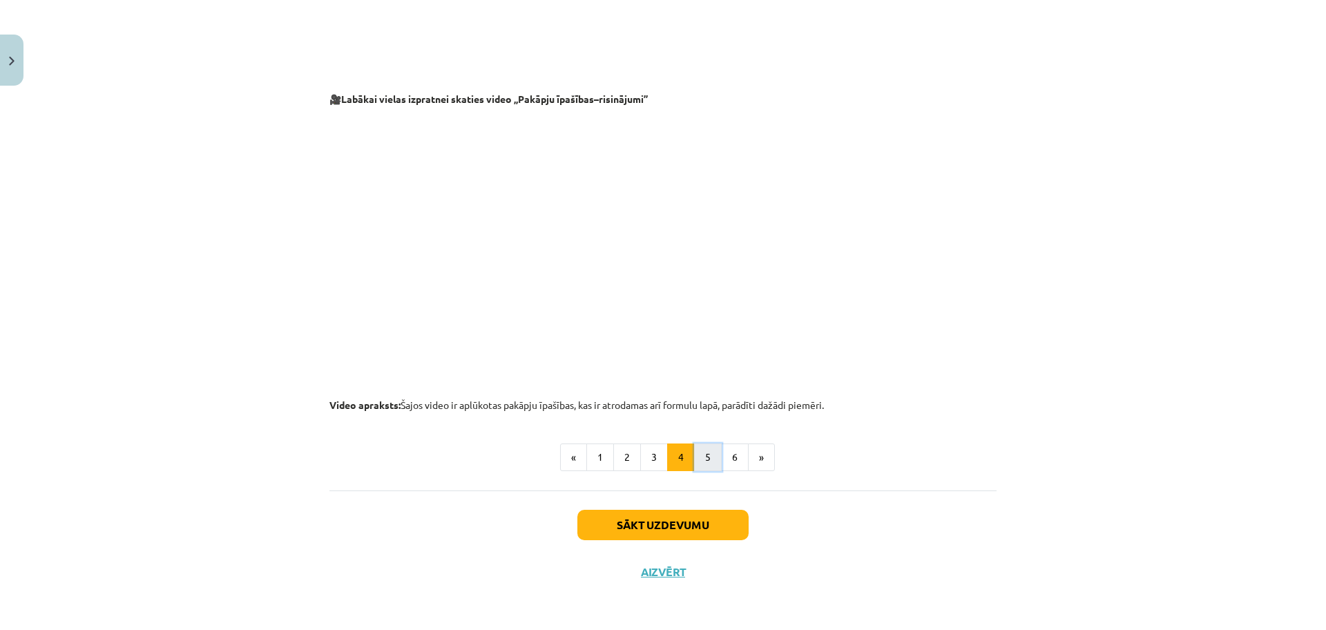
click at [699, 459] on button "5" at bounding box center [708, 457] width 28 height 28
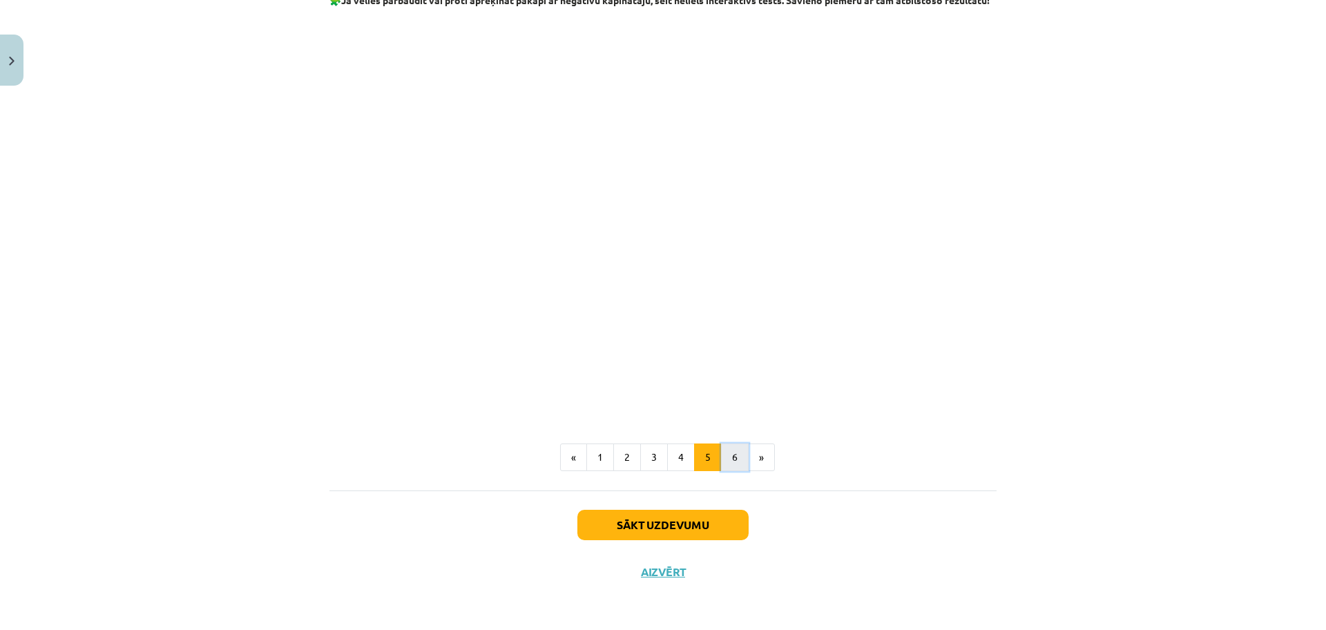
click at [722, 451] on button "6" at bounding box center [735, 457] width 28 height 28
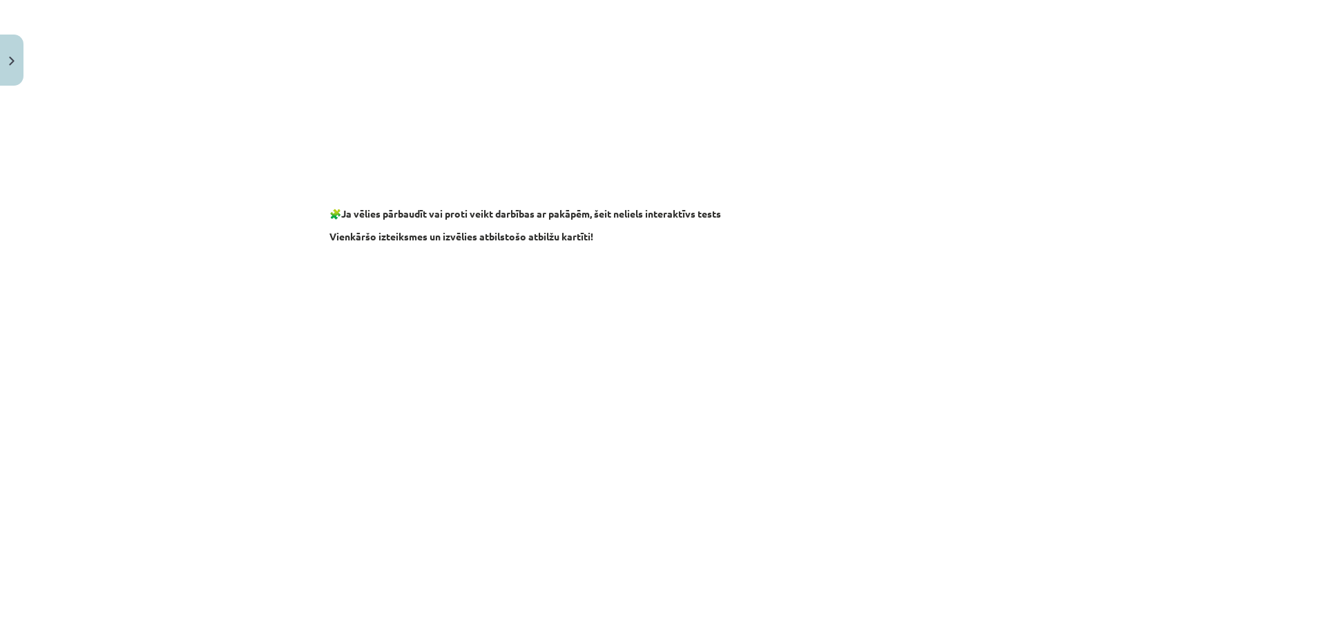
scroll to position [1202, 0]
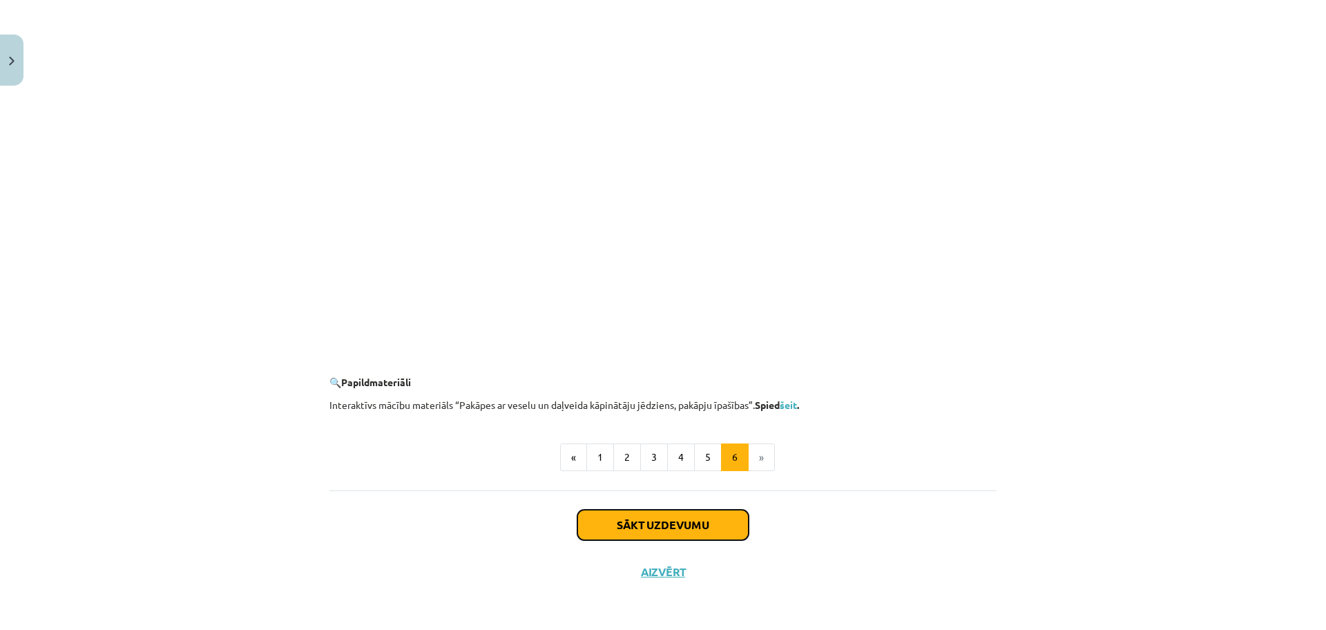
click at [635, 530] on button "Sākt uzdevumu" at bounding box center [662, 525] width 171 height 30
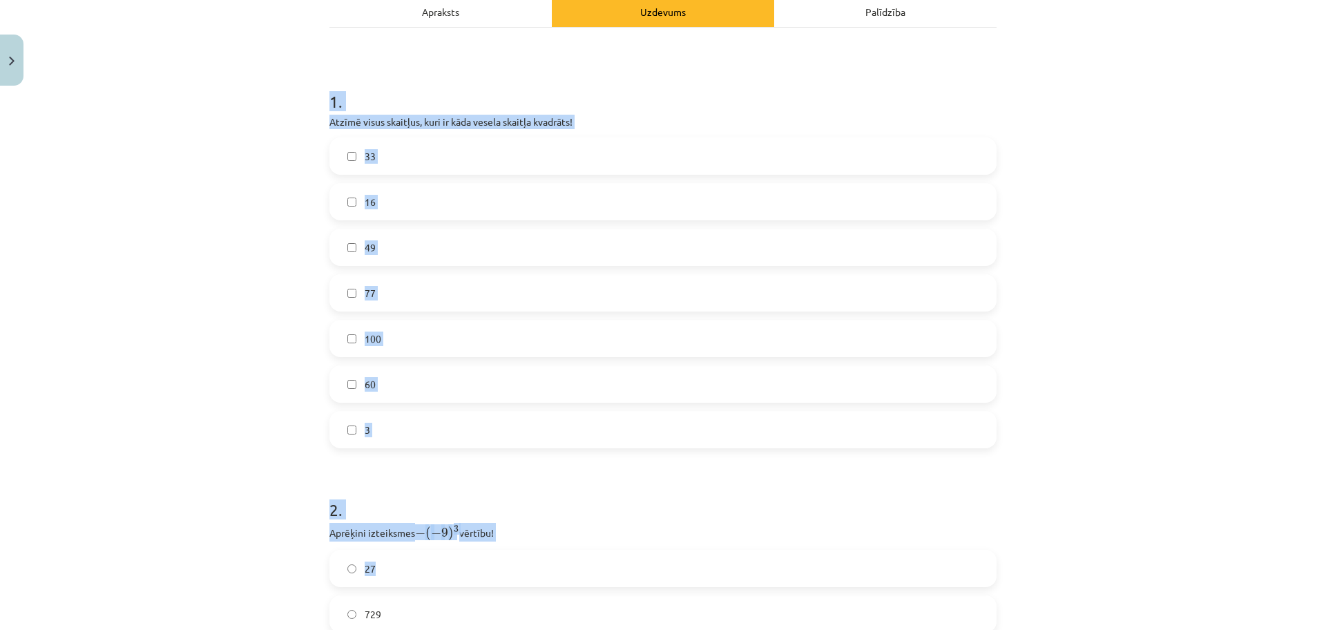
scroll to position [293, 0]
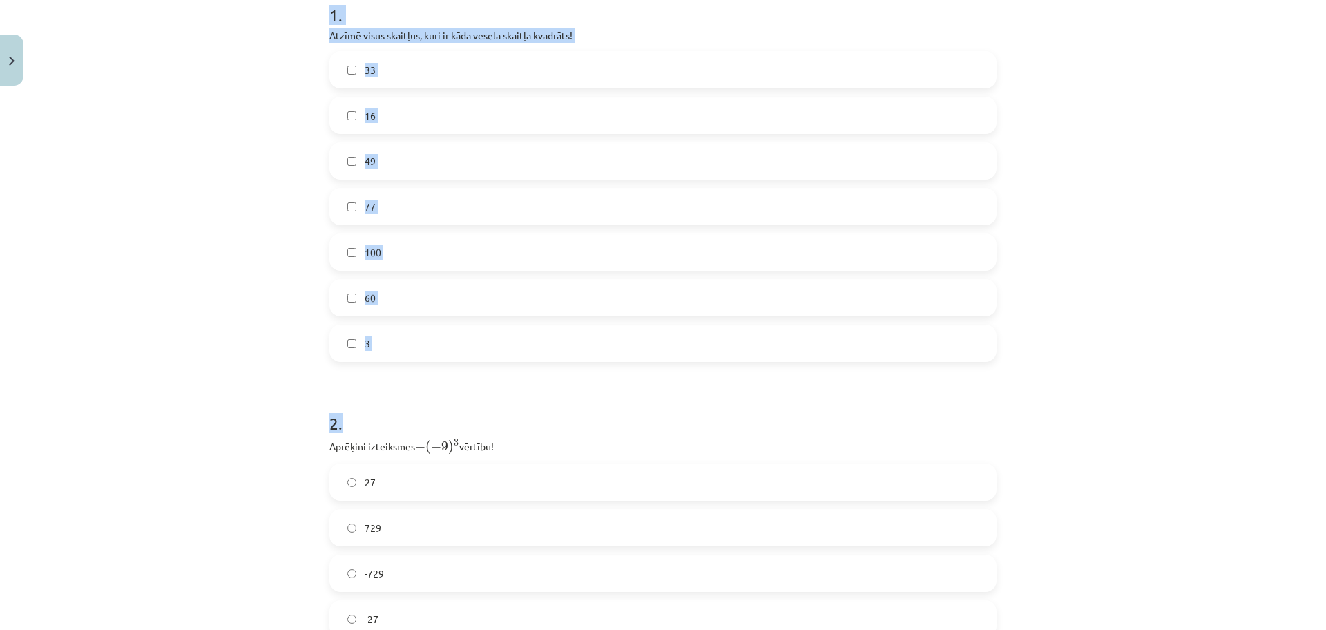
drag, startPoint x: 326, startPoint y: 273, endPoint x: 486, endPoint y: 363, distance: 183.6
click at [486, 363] on form "1 . Atzīmē visus skaitļus, kuri ir kāda vesela skaitļa kvadrāts! 33 16 49 77 10…" at bounding box center [662, 425] width 667 height 889
copy form "1 . Atzīmē visus skaitļus, kuri ir kāda vesela skaitļa kvadrāts! 33 16 49 77 10…"
click at [190, 316] on div "Mācību tēma: Matemātikas i - 12. klases 1. ieskaites mācību materiāls (ab) #2 📝…" at bounding box center [663, 315] width 1326 height 630
click at [404, 401] on h1 "2 ." at bounding box center [662, 410] width 667 height 43
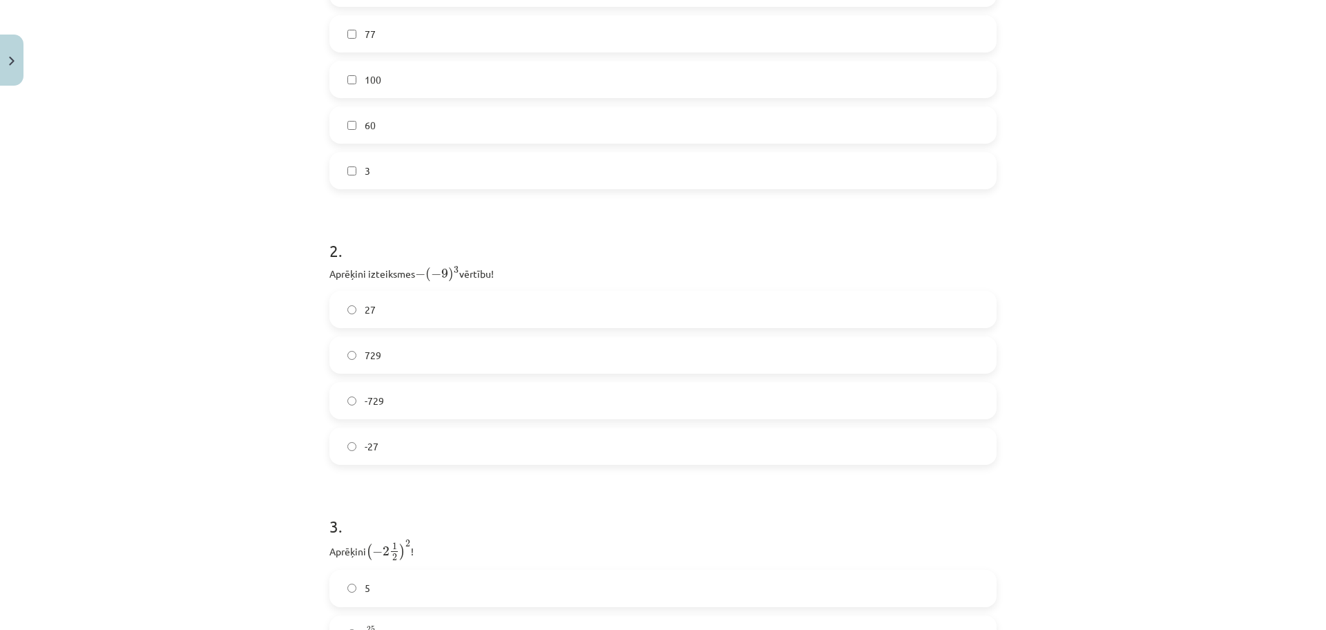
scroll to position [552, 0]
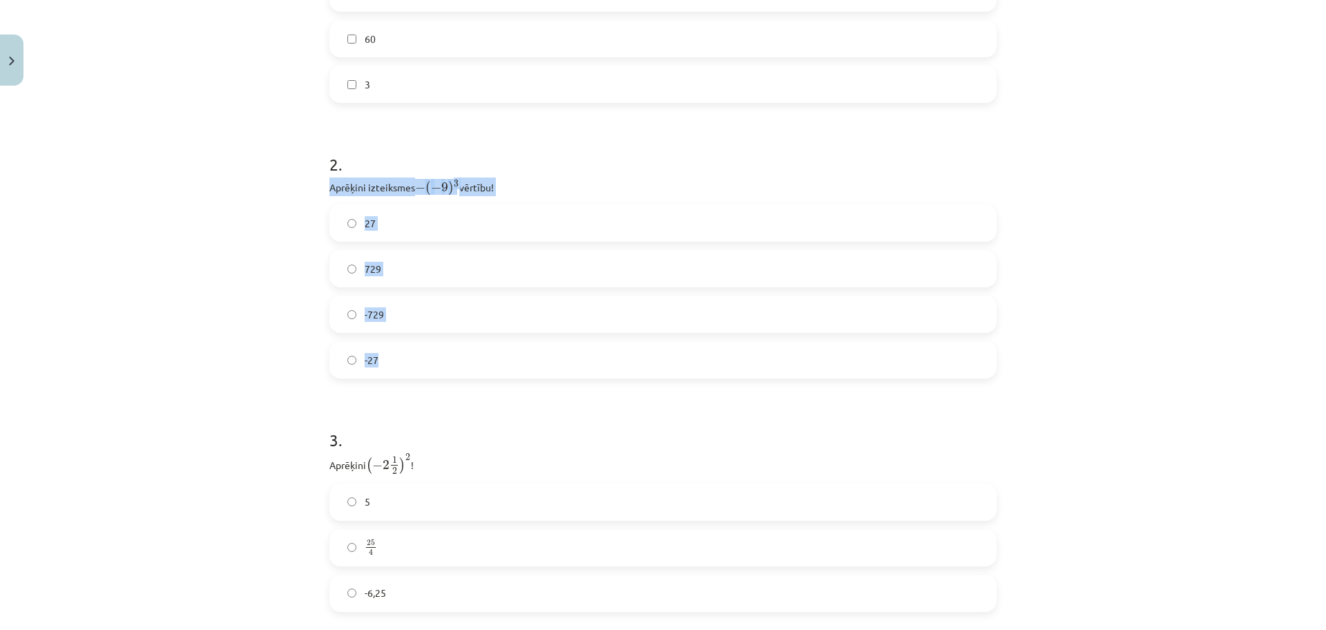
drag, startPoint x: 322, startPoint y: 190, endPoint x: 432, endPoint y: 347, distance: 191.5
click at [437, 364] on div "2 . Aprēķini izteiksmes − ( − 9 ) 3 − ( − 9 ) 3 vērtību! 27 729 -729 -27" at bounding box center [662, 255] width 667 height 248
copy div "Aprēķini izteiksmes − ( − 9 ) 3 − ( − 9 ) 3 vērtību! 27 729 -729 -27"
click at [335, 277] on label "729" at bounding box center [663, 268] width 664 height 35
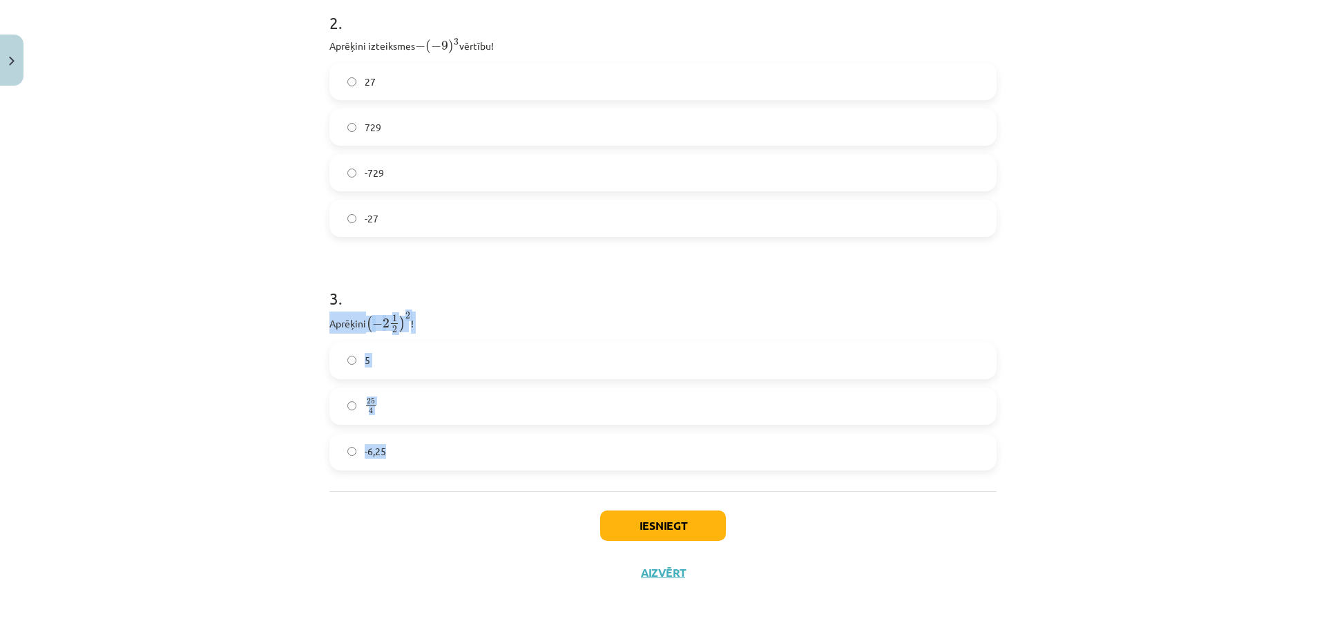
drag, startPoint x: 325, startPoint y: 322, endPoint x: 396, endPoint y: 330, distance: 71.6
click at [429, 453] on div "3 . Aprēķini ( − 2 1 2 ) 2 ( − 2 1 2 ) 2 ! 5 25 4 25 4 -6,25" at bounding box center [662, 367] width 667 height 206
copy div "Aprēķini ( − 2 1 2 ) 2 ( − 2 1 2 ) 2 ! 5 25 4 25 4 -6,25"
click at [395, 448] on label "-6,25" at bounding box center [663, 451] width 664 height 35
click at [663, 532] on button "Iesniegt" at bounding box center [663, 525] width 126 height 30
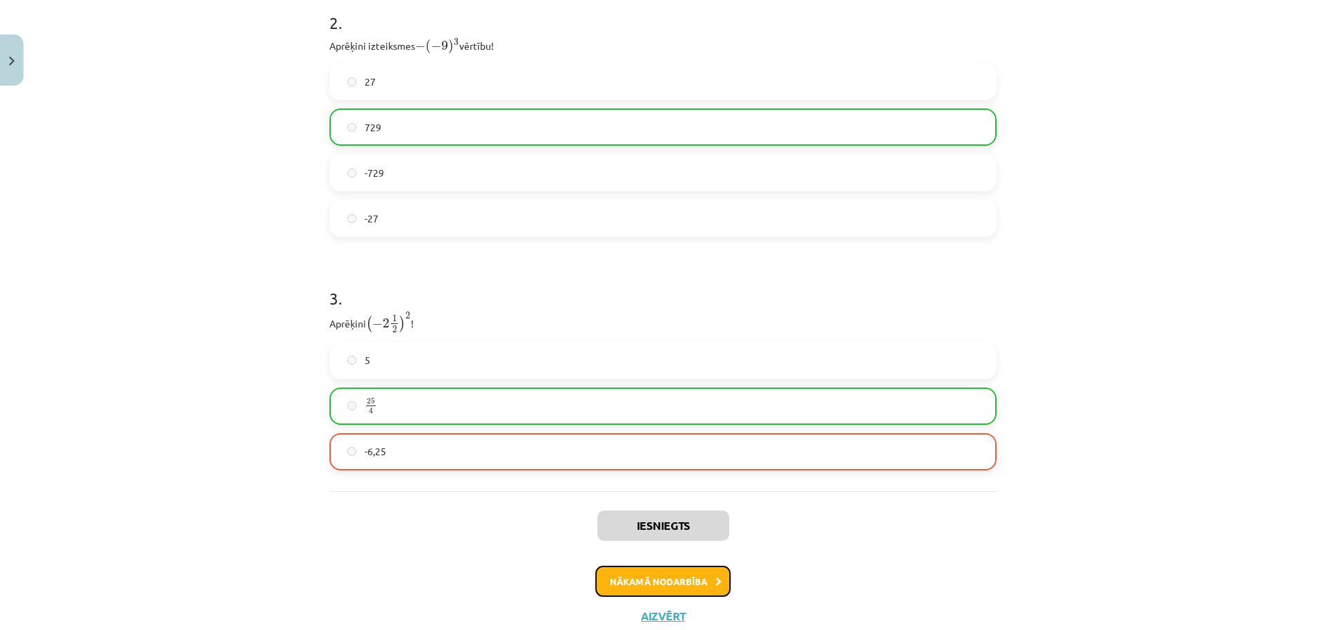
click at [675, 585] on button "Nākamā nodarbība" at bounding box center [662, 582] width 135 height 32
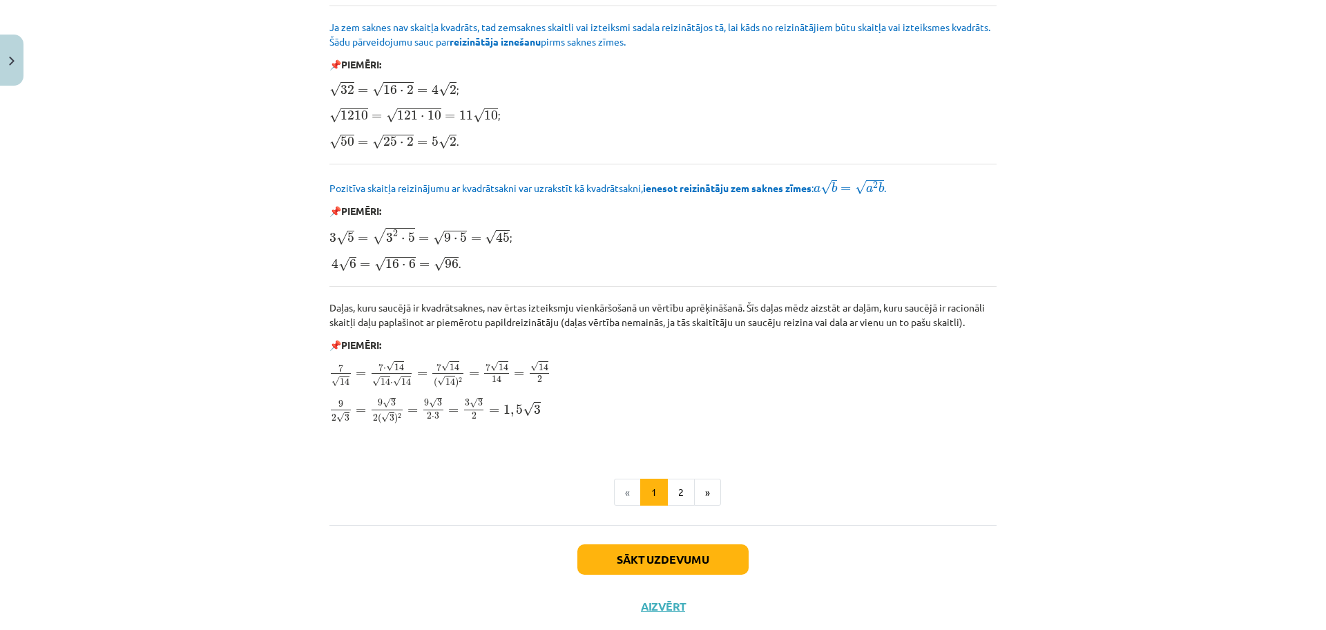
scroll to position [1532, 0]
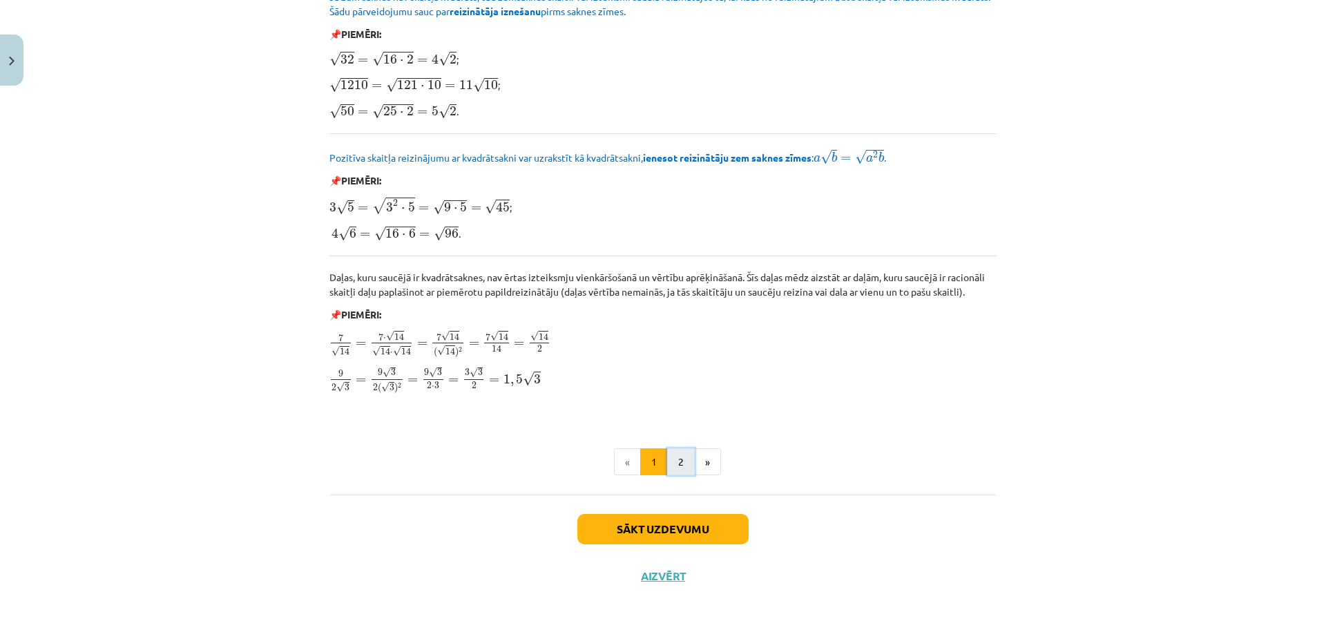
click at [675, 455] on button "2" at bounding box center [681, 462] width 28 height 28
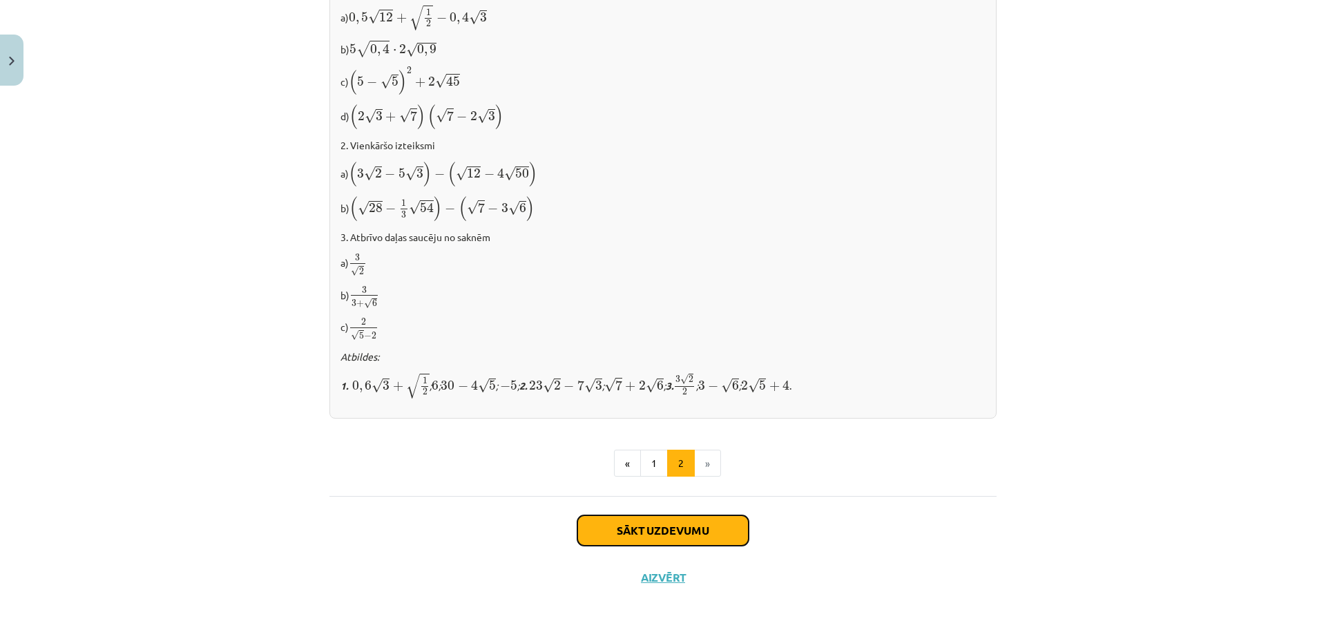
click at [681, 533] on button "Sākt uzdevumu" at bounding box center [662, 530] width 171 height 30
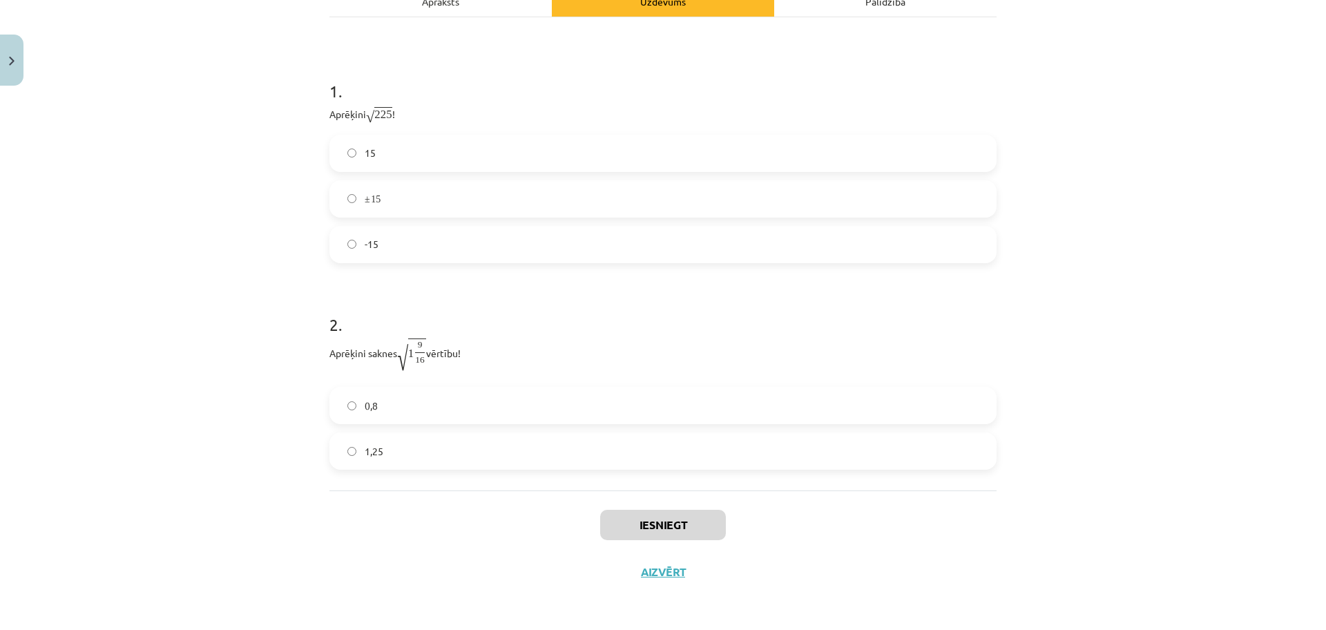
scroll to position [35, 0]
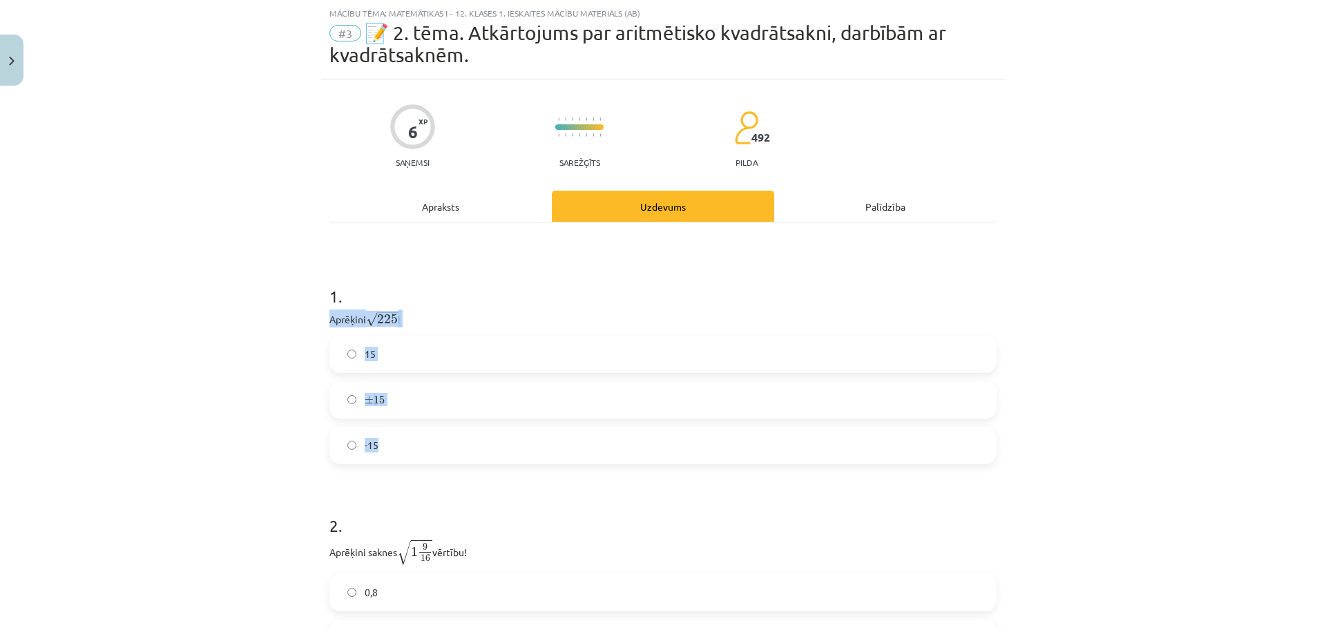
drag, startPoint x: 321, startPoint y: 326, endPoint x: 413, endPoint y: 441, distance: 147.4
click at [413, 441] on div "6 XP Saņemsi Sarežģīts 492 pilda Apraksts Uzdevums Palīdzība 1 . Aprēķini √ 225…" at bounding box center [663, 430] width 684 height 703
copy div "Aprēķini √ 225 225 ! 15 ± 15 ± 15 -15"
click at [383, 356] on label "15" at bounding box center [663, 354] width 664 height 35
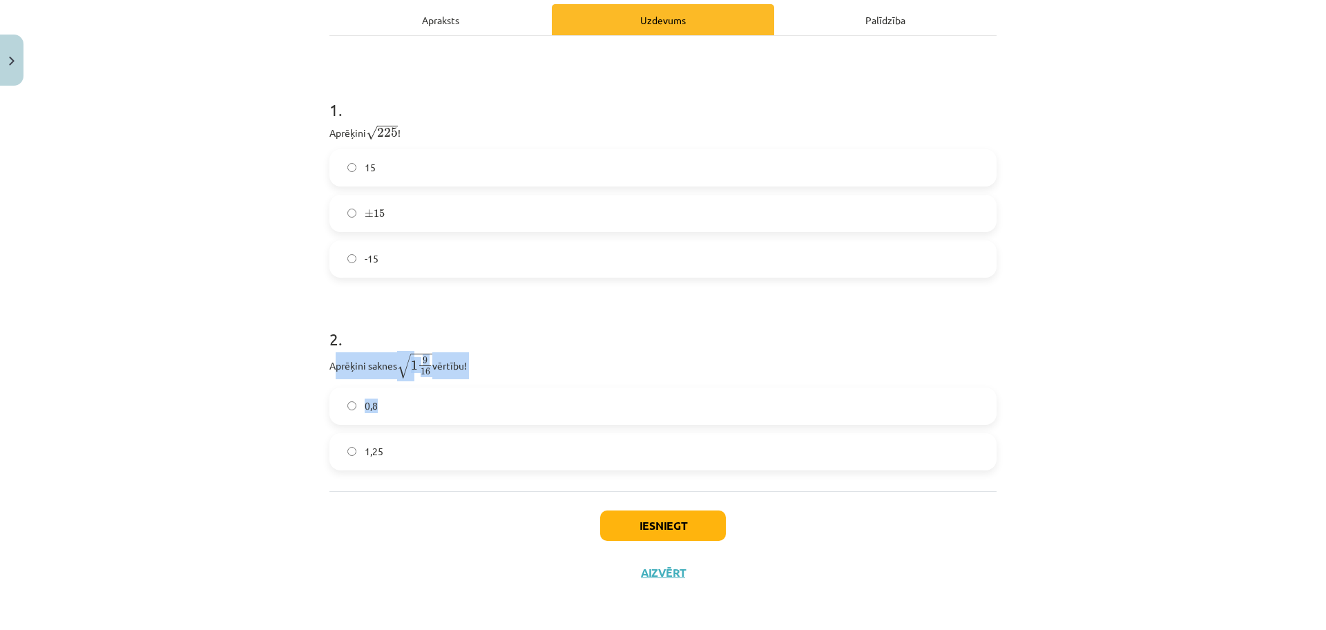
drag, startPoint x: 327, startPoint y: 367, endPoint x: 363, endPoint y: 375, distance: 36.8
click at [451, 380] on div "2 . Aprēķini saknes √ 1 9 16 1 9 16 vērtību! 0,8 1,25" at bounding box center [662, 387] width 667 height 165
click at [284, 371] on div "Mācību tēma: Matemātikas i - 12. klases 1. ieskaites mācību materiāls (ab) #3 📝…" at bounding box center [663, 315] width 1326 height 630
drag, startPoint x: 351, startPoint y: 365, endPoint x: 397, endPoint y: 365, distance: 46.3
click at [432, 472] on div "6 XP Saņemsi Sarežģīts 492 pilda Apraksts Uzdevums Palīdzība 1 . Aprēķini √ 225…" at bounding box center [663, 244] width 684 height 703
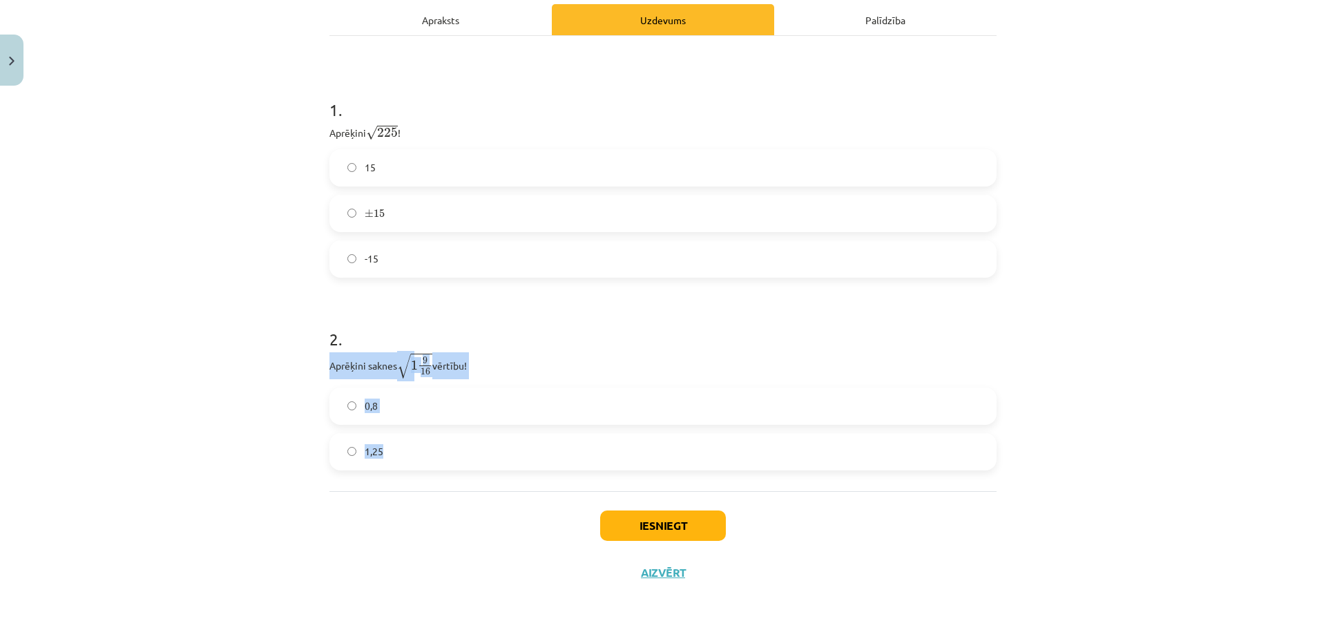
copy div "Aprēķini saknes √ 1 9 16 1 9 16 vērtību! 0,8 1,25"
click at [171, 394] on div "Mācību tēma: Matemātikas i - 12. klases 1. ieskaites mācību materiāls (ab) #3 📝…" at bounding box center [663, 315] width 1326 height 630
click at [416, 415] on label "0,8" at bounding box center [663, 406] width 664 height 35
click at [672, 528] on button "Iesniegt" at bounding box center [663, 525] width 126 height 30
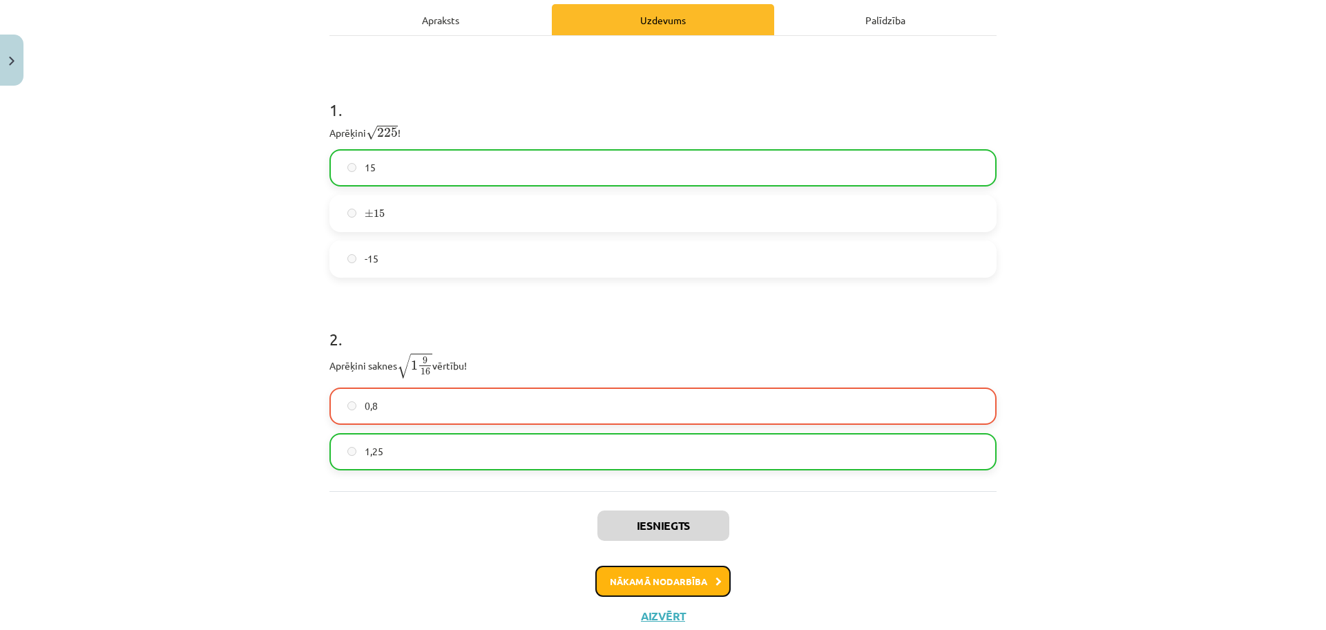
click at [688, 586] on button "Nākamā nodarbība" at bounding box center [662, 582] width 135 height 32
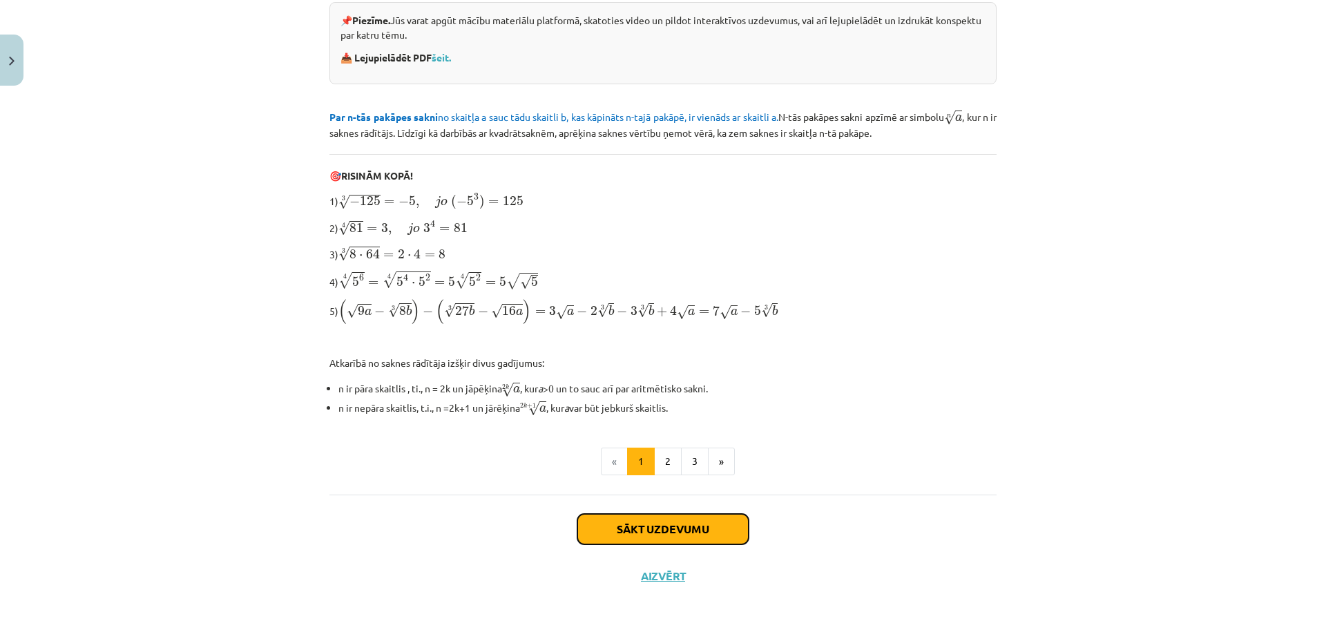
click at [662, 525] on button "Sākt uzdevumu" at bounding box center [662, 529] width 171 height 30
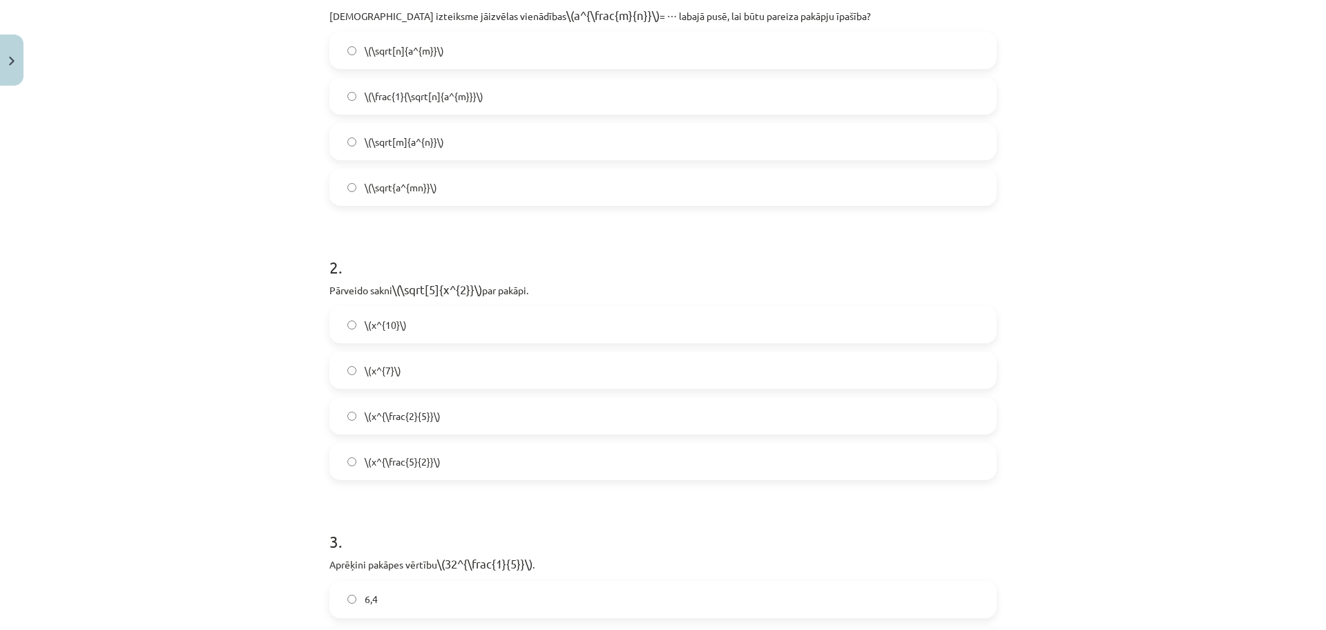
scroll to position [35, 0]
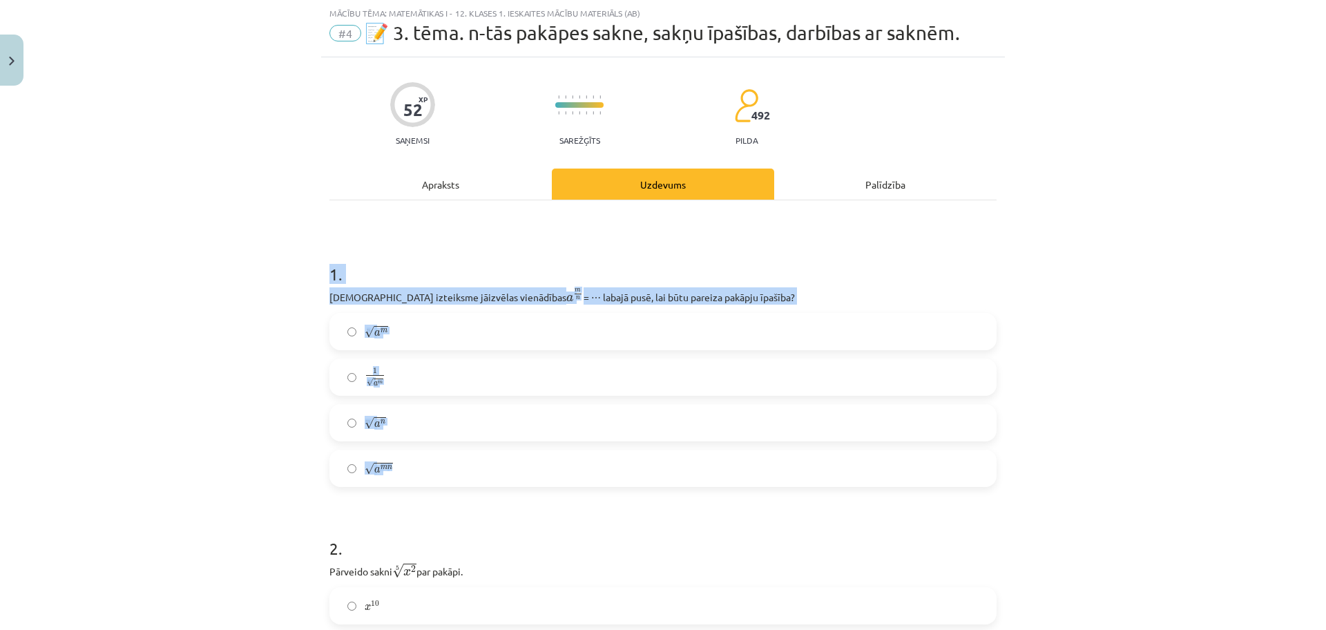
drag, startPoint x: 320, startPoint y: 274, endPoint x: 483, endPoint y: 467, distance: 252.3
copy div "1 . Kura izteiksme jāizvēlas vienādības a m n a m n = ⋯ labajā pusē, lai būtu p…"
click at [329, 295] on p "Kura izteiksme jāizvēlas vienādības a m n a m n = ⋯ labajā pusē, lai būtu parei…" at bounding box center [662, 295] width 667 height 17
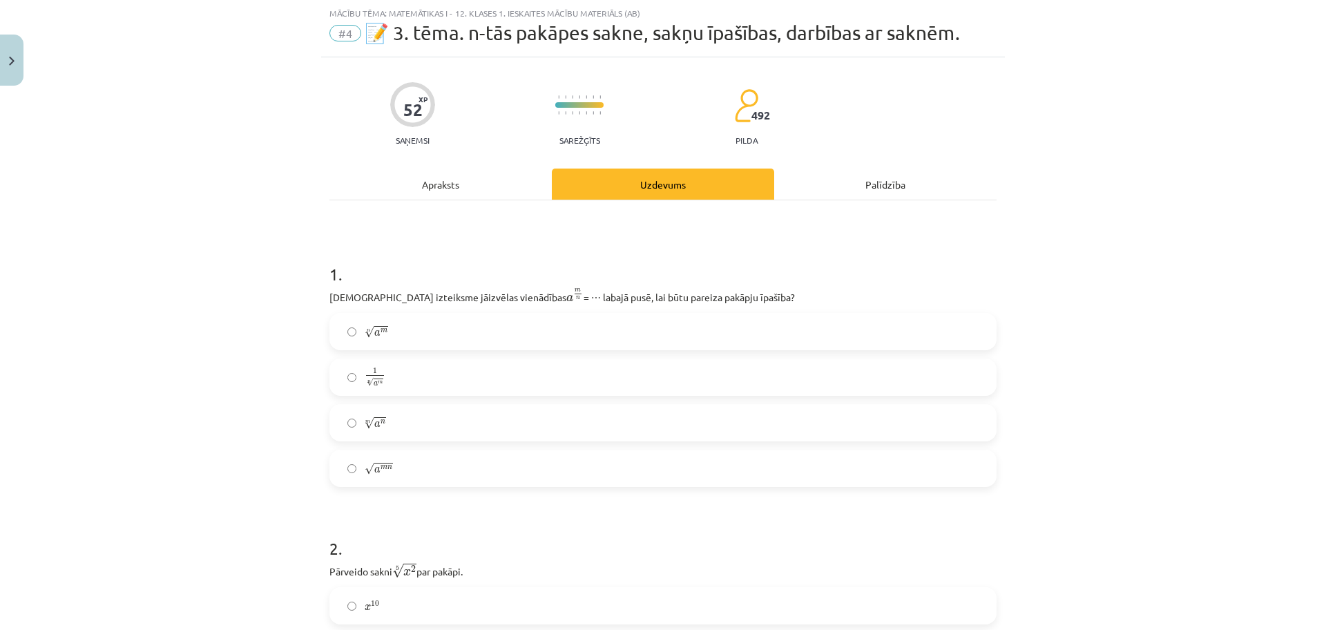
click at [394, 327] on label "n √ a m a m n" at bounding box center [663, 331] width 664 height 35
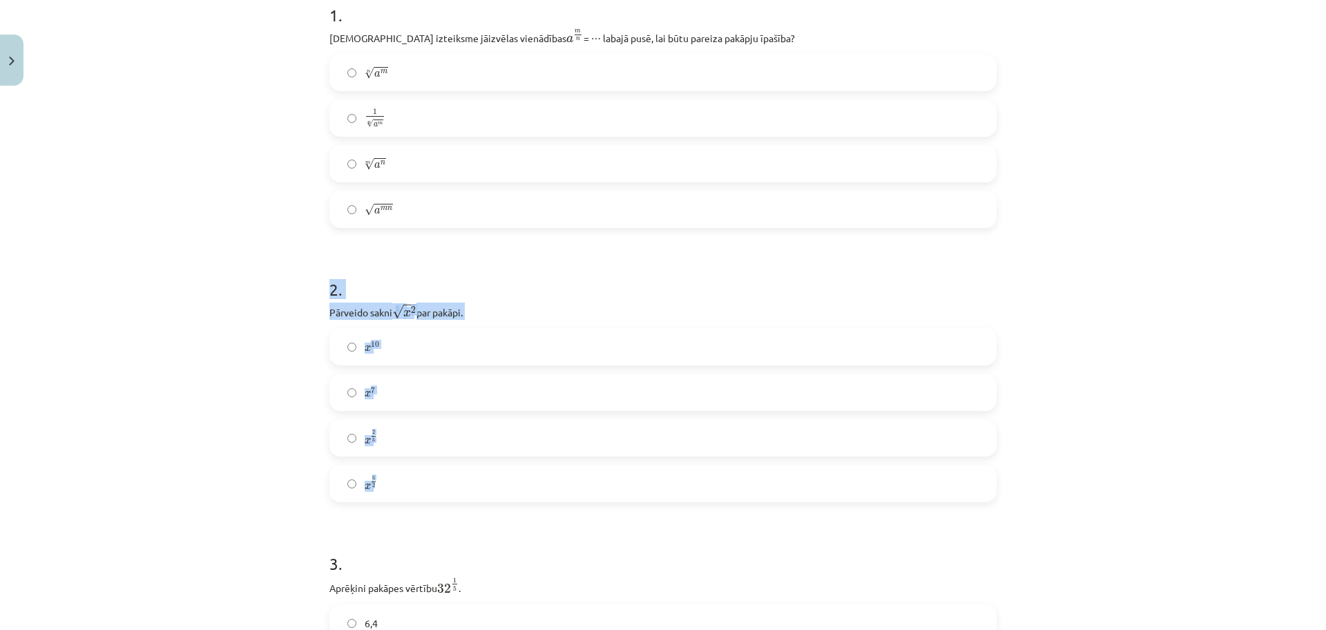
drag, startPoint x: 317, startPoint y: 288, endPoint x: 262, endPoint y: 371, distance: 99.6
drag, startPoint x: 258, startPoint y: 369, endPoint x: 307, endPoint y: 336, distance: 59.2
click at [258, 369] on div "Mācību tēma: Matemātikas i - 12. klases 1. ieskaites mācību materiāls (ab) #4 📝…" at bounding box center [663, 315] width 1326 height 630
click at [329, 329] on div "x 10 x 10 x 7 x 7 x 2 5 x 2 5 x 5 2 x 5 2" at bounding box center [662, 415] width 667 height 174
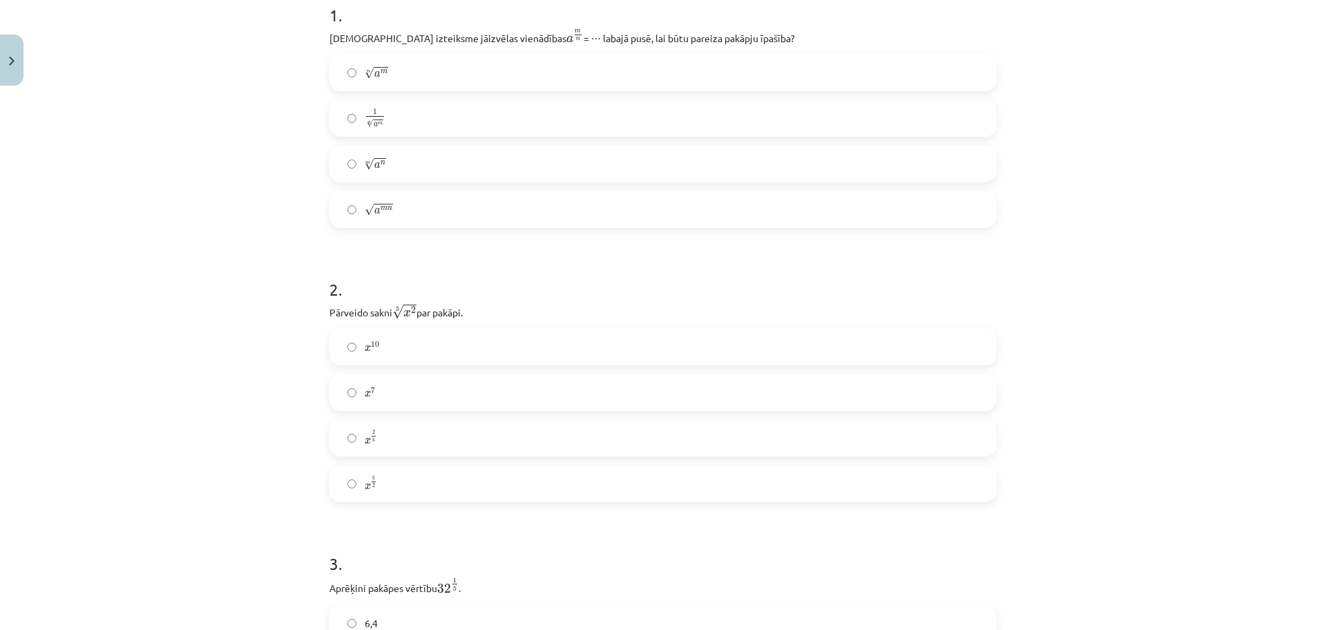
scroll to position [380, 0]
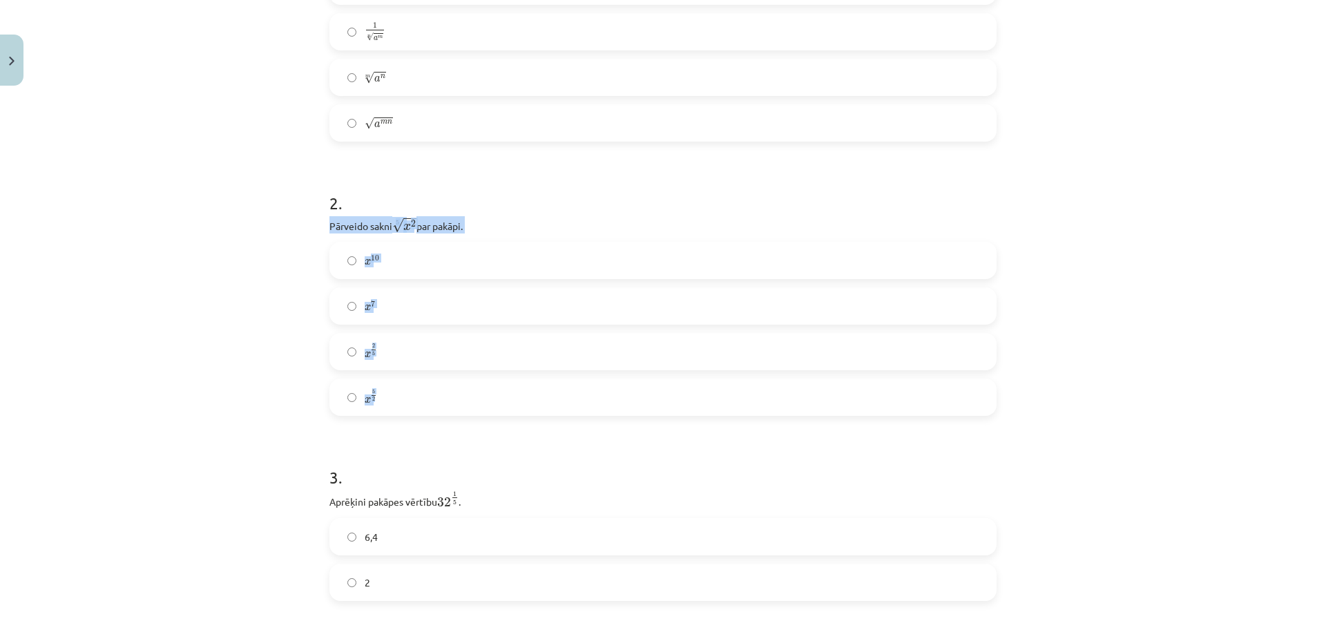
drag, startPoint x: 322, startPoint y: 222, endPoint x: 414, endPoint y: 319, distance: 133.8
copy div "Pārveido sakni 5 √ x 2 x 2 5 par pakāpi. x 10 x 10 x 7 x 7 x 2 5 x 2 5 x 5 2"
click at [231, 361] on div "Mācību tēma: Matemātikas i - 12. klases 1. ieskaites mācību materiāls (ab) #4 📝…" at bounding box center [663, 315] width 1326 height 630
click at [396, 354] on label "x 2 5 x 2 5" at bounding box center [663, 351] width 664 height 35
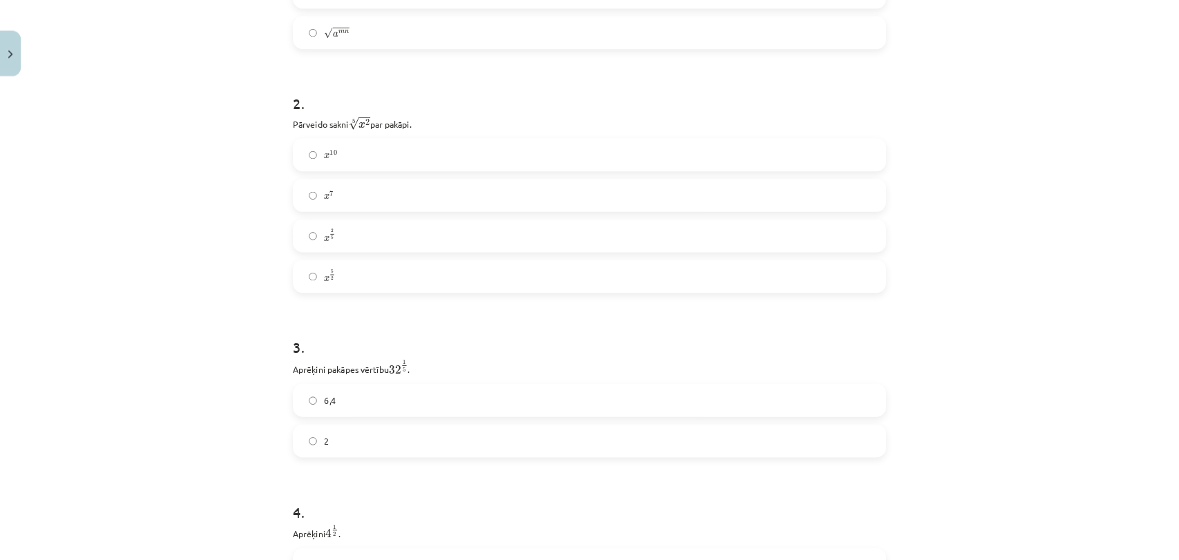
scroll to position [552, 0]
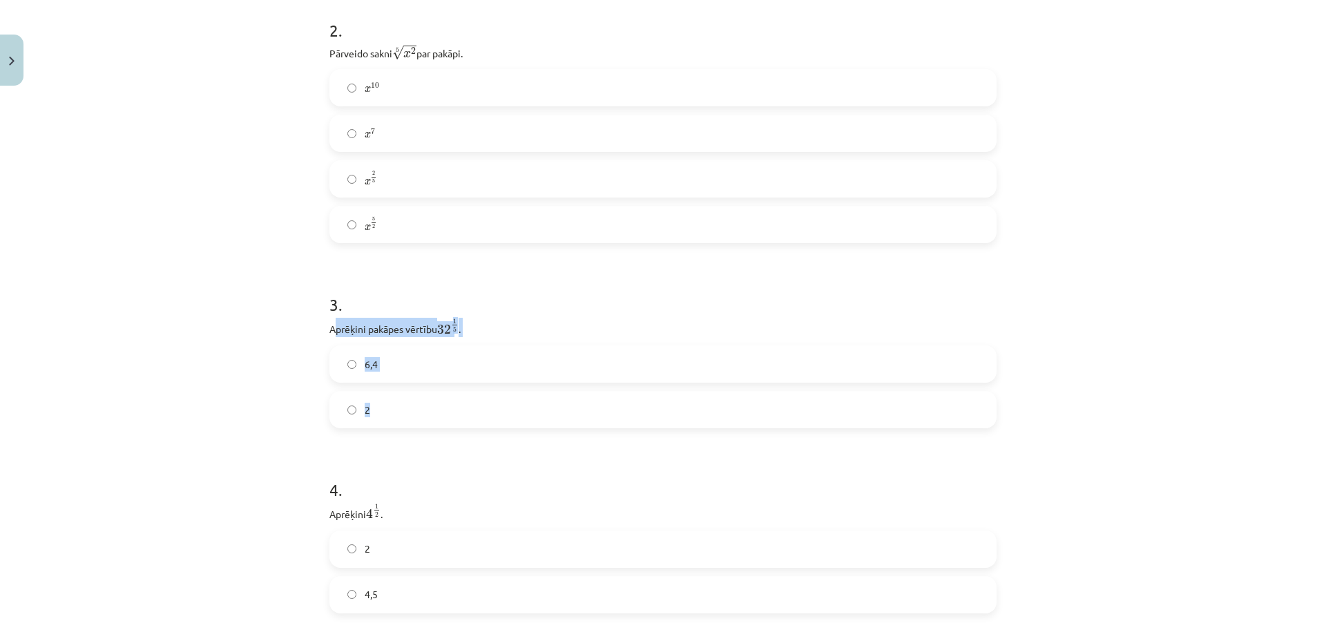
drag, startPoint x: 327, startPoint y: 329, endPoint x: 403, endPoint y: 394, distance: 100.0
click at [403, 416] on div "3 . Aprēķini pakāpes vērtību 32 1 5 32 1 5 . 6,4 2" at bounding box center [662, 349] width 667 height 157
drag, startPoint x: 282, startPoint y: 322, endPoint x: 302, endPoint y: 324, distance: 19.4
click at [282, 323] on div "Mācību tēma: Matemātikas i - 12. klases 1. ieskaites mācību materiāls (ab) #4 📝…" at bounding box center [663, 315] width 1326 height 630
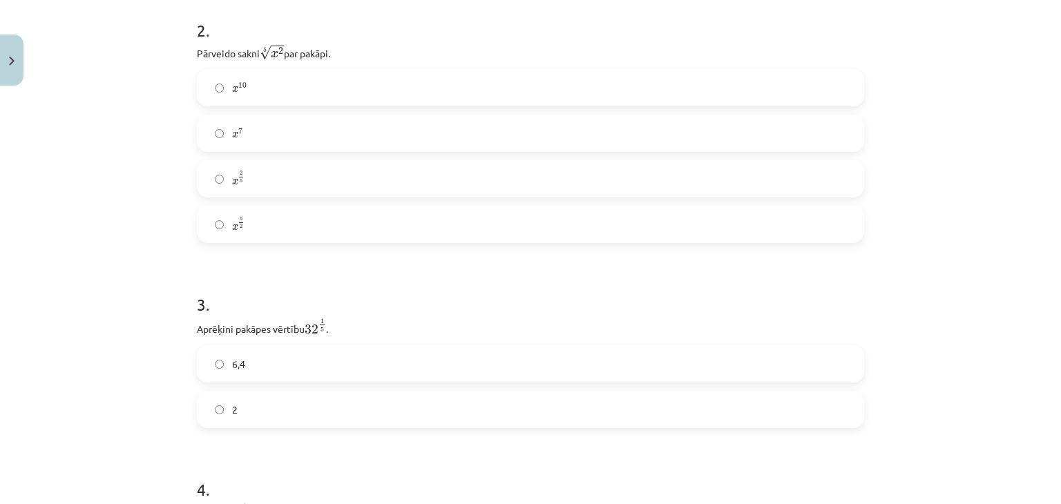
drag, startPoint x: 1325, startPoint y: 0, endPoint x: 162, endPoint y: 216, distance: 1182.7
click at [162, 216] on div "Mācību tēma: Matemātikas i - 12. klases 1. ieskaites mācību materiāls (ab) #4 📝…" at bounding box center [530, 252] width 1061 height 504
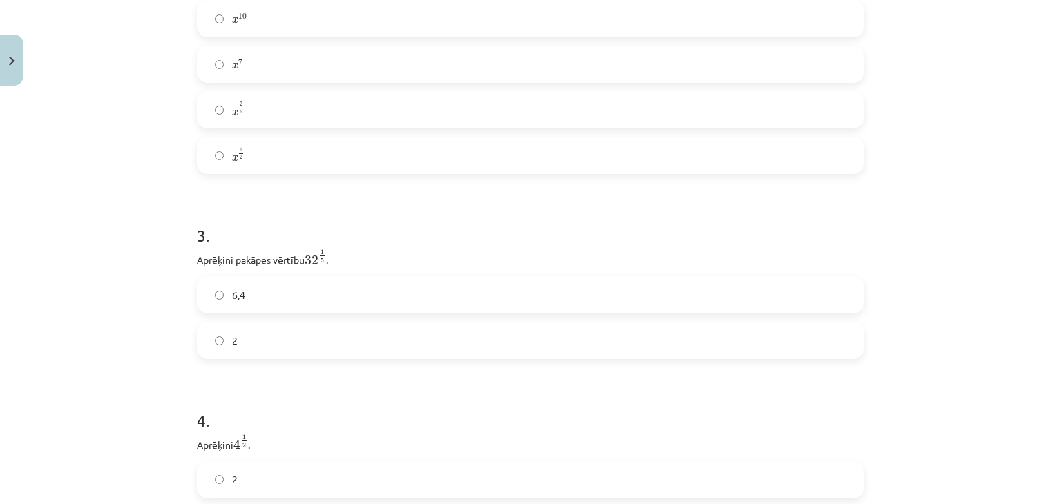
scroll to position [690, 0]
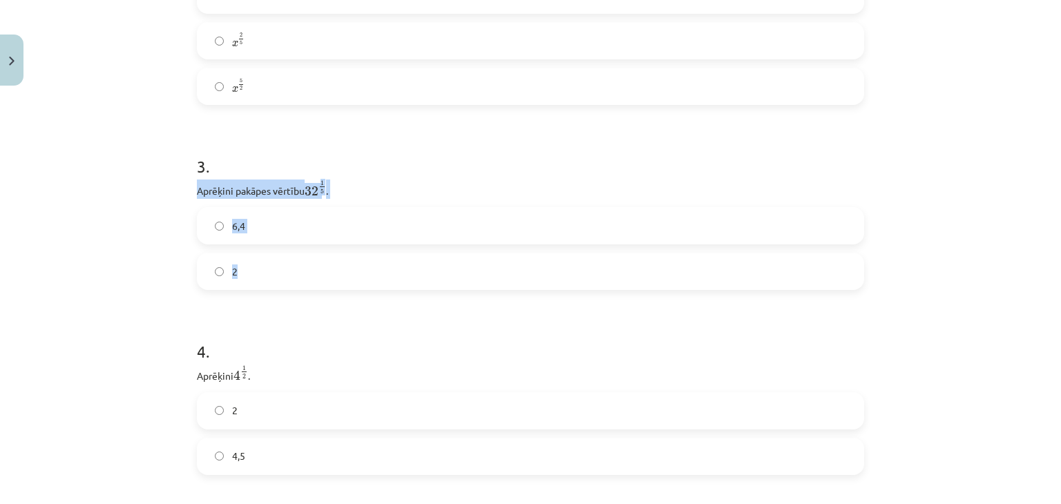
drag, startPoint x: 191, startPoint y: 190, endPoint x: 258, endPoint y: 263, distance: 99.2
copy div "Aprēķini pakāpes vērtību 32 1 5 32 1 5 . 6,4 2"
click at [218, 262] on label "2" at bounding box center [530, 271] width 664 height 35
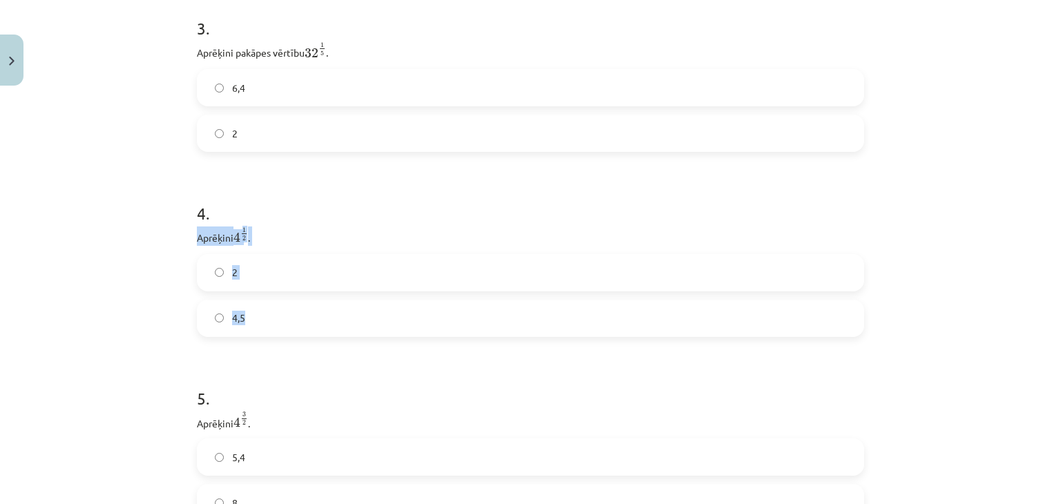
drag, startPoint x: 191, startPoint y: 238, endPoint x: 262, endPoint y: 321, distance: 109.6
copy div "Aprēķini 4 1 2 4 1 2 . 2 4,5"
click at [251, 285] on label "2" at bounding box center [530, 272] width 664 height 35
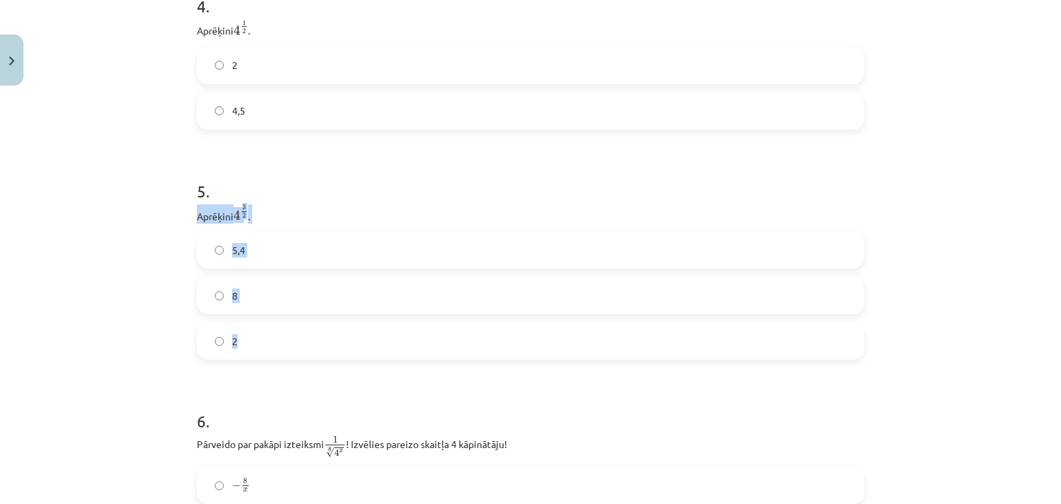
drag, startPoint x: 193, startPoint y: 221, endPoint x: 240, endPoint y: 320, distance: 109.6
click at [249, 331] on div "5 . Aprēķini 4 3 2 4 3 2 . 5,4 8 2" at bounding box center [530, 258] width 667 height 203
copy div "Aprēķini 4 3 2 4 3 2 . 5,4 8 2"
click at [296, 302] on label "8" at bounding box center [530, 295] width 664 height 35
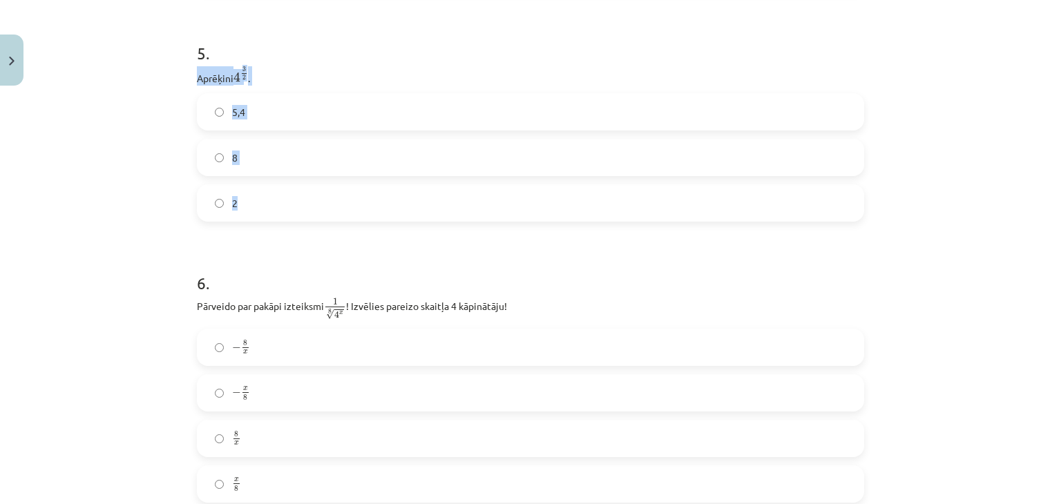
scroll to position [1243, 0]
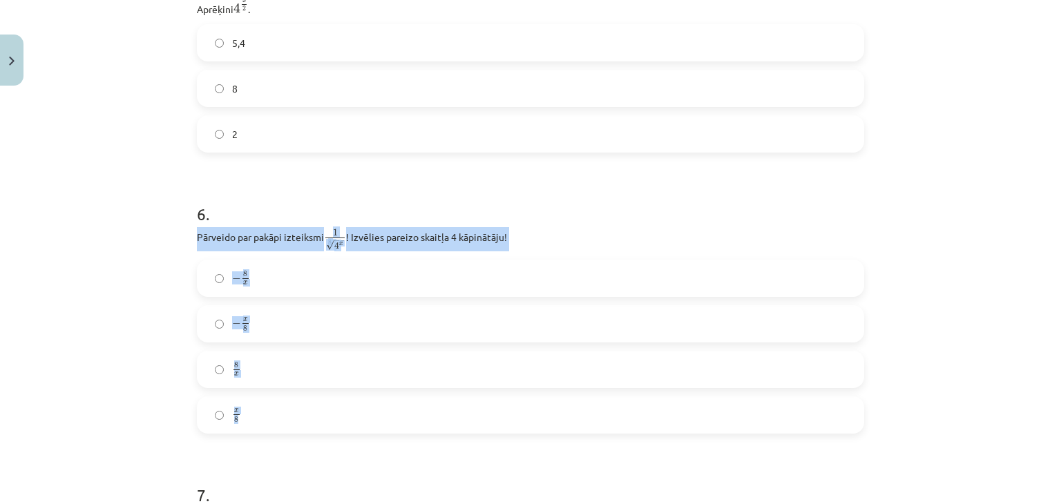
drag, startPoint x: 192, startPoint y: 241, endPoint x: 255, endPoint y: 402, distance: 172.7
click at [268, 421] on div "6 . Pārveido par pakāpi izteiksmi 1 8 √ 4 x 1 4 x 8 ! Izvēlies pareizo skaitļa …" at bounding box center [530, 306] width 667 height 253
click at [155, 309] on div "Mācību tēma: Matemātikas i - 12. klases 1. ieskaites mācību materiāls (ab) #4 📝…" at bounding box center [530, 252] width 1061 height 504
click at [173, 327] on div "Mācību tēma: Matemātikas i - 12. klases 1. ieskaites mācību materiāls (ab) #4 📝…" at bounding box center [530, 252] width 1061 height 504
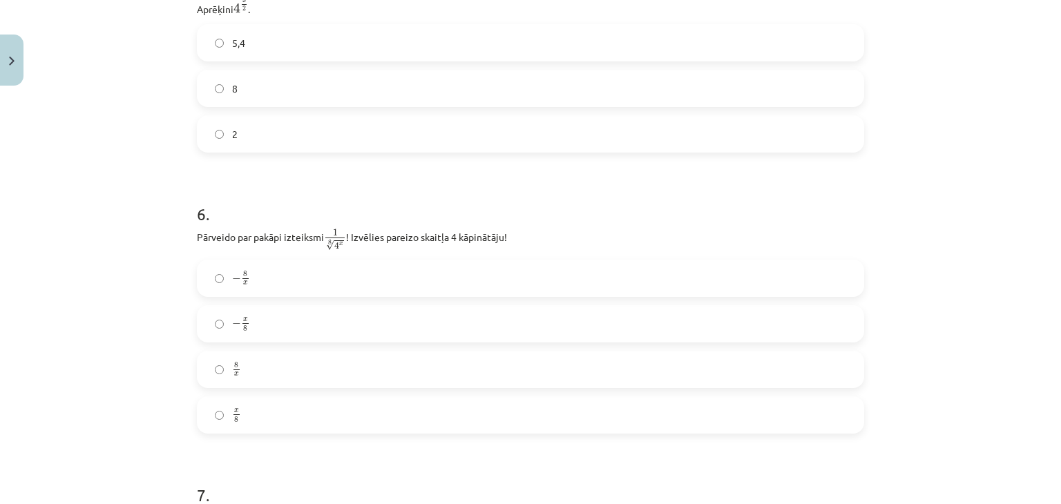
click at [213, 409] on label "x 8 x 8" at bounding box center [530, 415] width 664 height 35
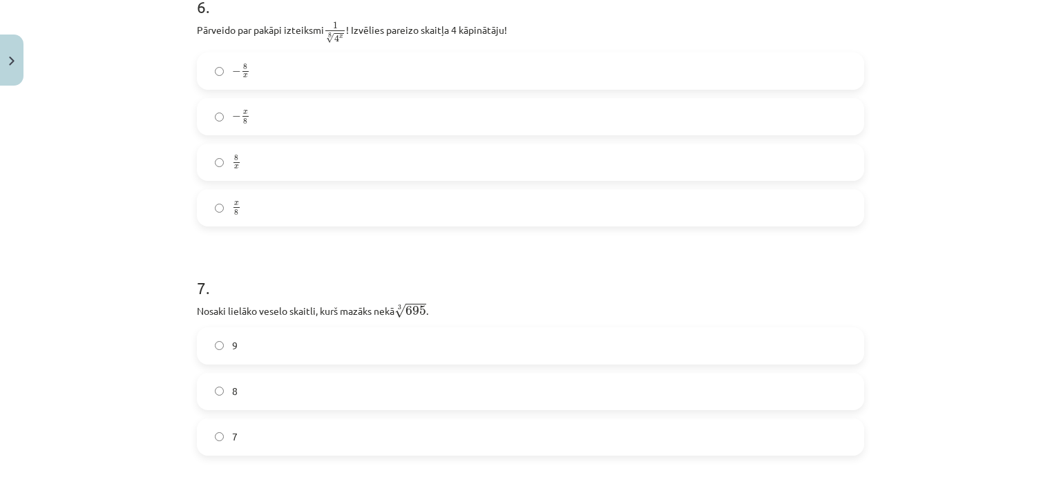
scroll to position [1519, 0]
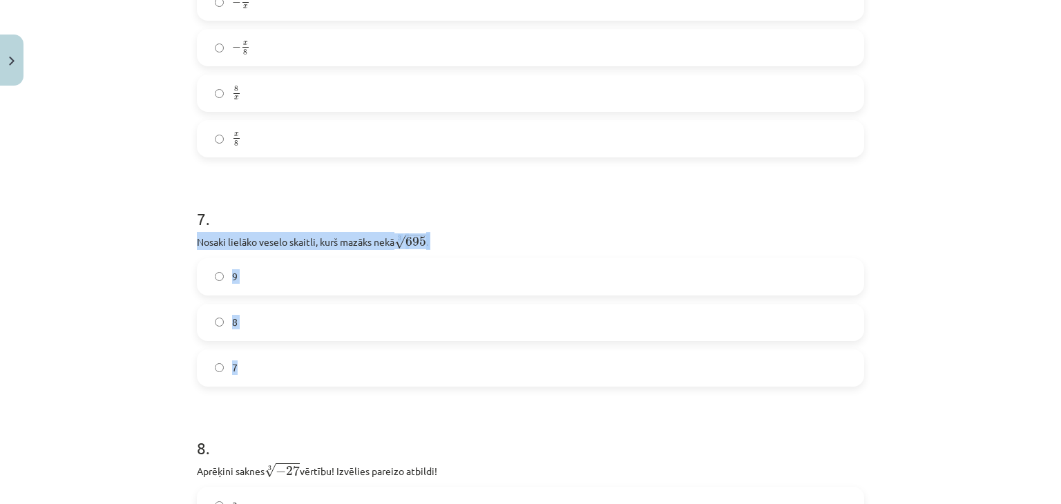
drag, startPoint x: 189, startPoint y: 241, endPoint x: 293, endPoint y: 384, distance: 177.3
click at [298, 385] on div "52 XP Saņemsi Sarežģīts 492 pilda Apraksts Uzdevums Palīdzība 1 . Kura izteiksm…" at bounding box center [531, 306] width 684 height 3466
click at [61, 310] on div "Mācību tēma: Matemātikas i - 12. klases 1. ieskaites mācību materiāls (ab) #4 📝…" at bounding box center [530, 252] width 1061 height 504
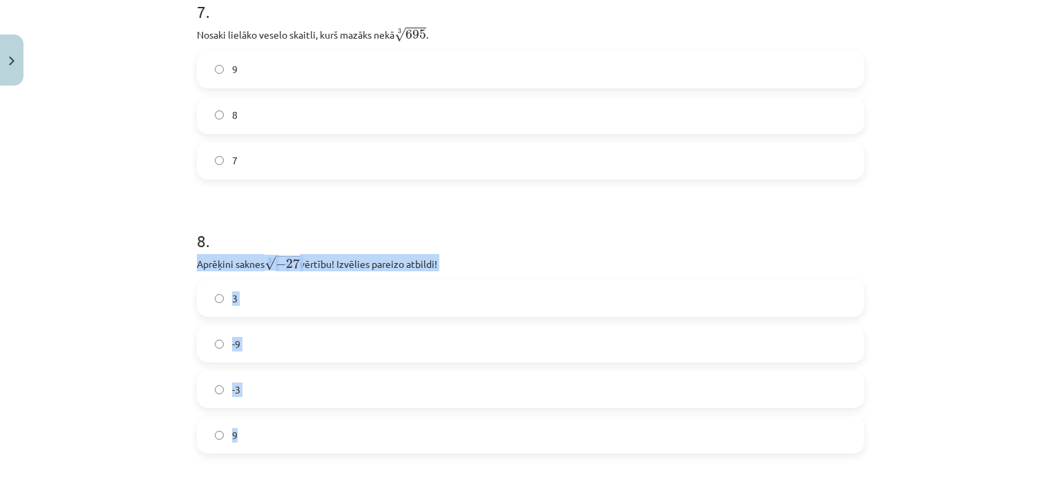
drag, startPoint x: 191, startPoint y: 266, endPoint x: 226, endPoint y: 440, distance: 177.5
click at [238, 448] on div "52 XP Saņemsi Sarežģīts 492 pilda Apraksts Uzdevums Palīdzība 1 . Kura izteiksm…" at bounding box center [531, 99] width 684 height 3466
click at [200, 396] on label "-3" at bounding box center [530, 389] width 664 height 35
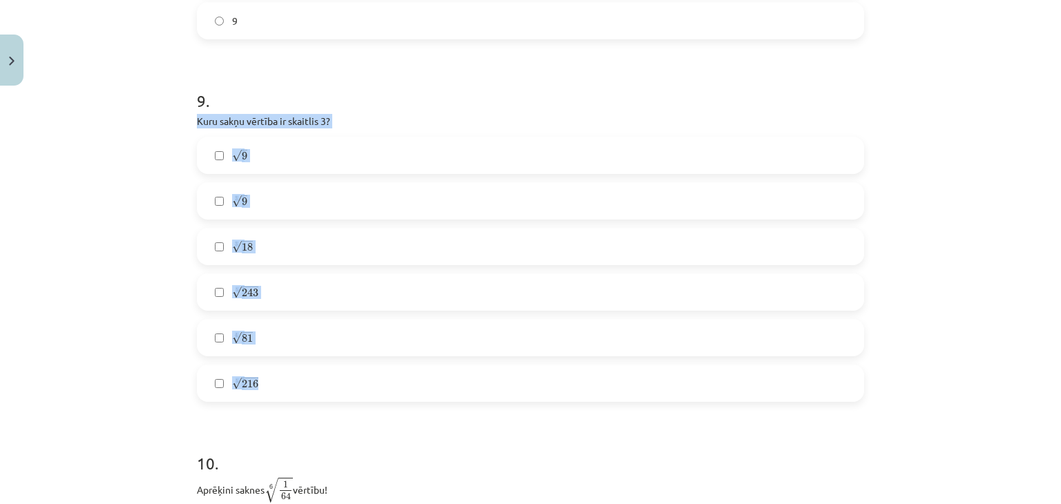
drag, startPoint x: 194, startPoint y: 126, endPoint x: 279, endPoint y: 382, distance: 269.9
click at [284, 384] on div "9 . Kuru sakņu vērtība ir skaitlis 3? √ 9 9 3 √ 9 9 3 3 √ 18 18 3 5 √ 243 243 5…" at bounding box center [530, 234] width 667 height 335
click at [128, 219] on div "Mācību tēma: Matemātikas i - 12. klases 1. ieskaites mācību materiāls (ab) #4 📝…" at bounding box center [530, 252] width 1061 height 504
click at [115, 284] on div "Mācību tēma: Matemātikas i - 12. klases 1. ieskaites mācību materiāls (ab) #4 📝…" at bounding box center [530, 252] width 1061 height 504
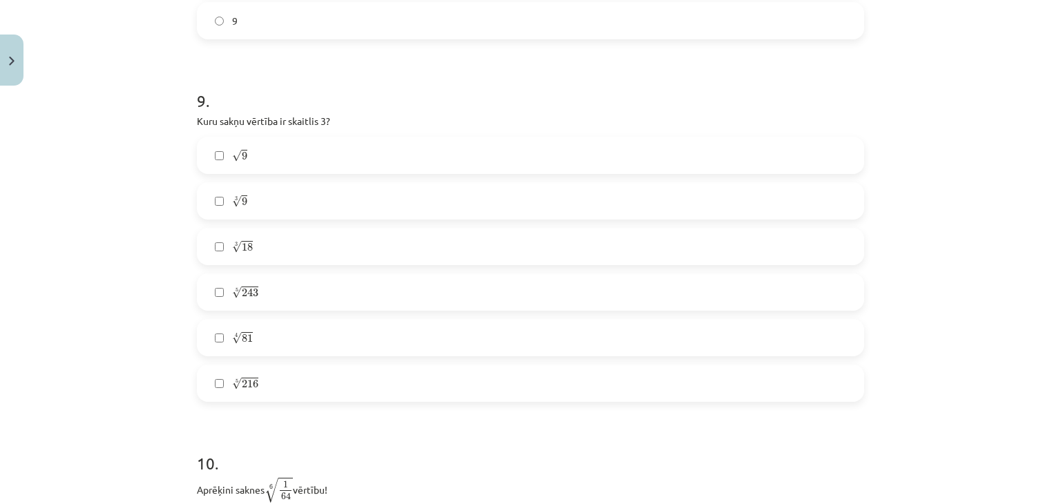
click at [232, 160] on span "√" at bounding box center [237, 156] width 10 height 12
click at [251, 287] on label "5 √ 243 243 5" at bounding box center [530, 292] width 664 height 35
click at [223, 336] on label "4 √ 81 81 4" at bounding box center [530, 337] width 664 height 35
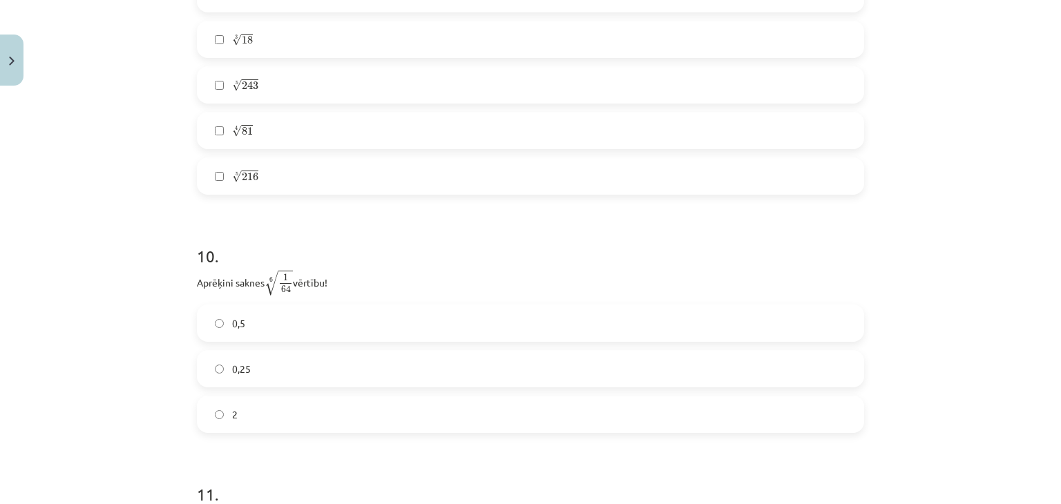
scroll to position [2486, 0]
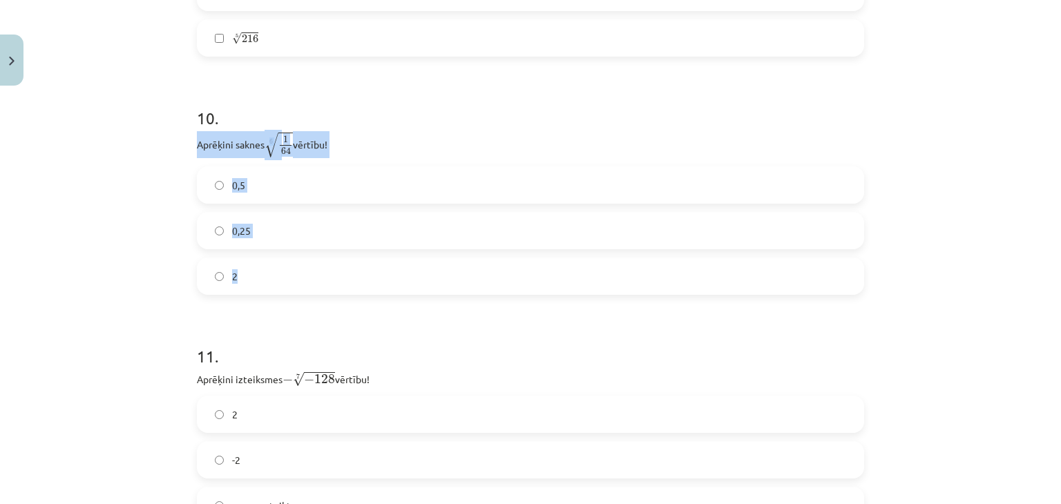
drag, startPoint x: 193, startPoint y: 147, endPoint x: 273, endPoint y: 280, distance: 154.9
click at [273, 280] on div "10 . Aprēķini saknes 6 √ 1 64 1 64 6 vērtību! 0,5 0,25 2" at bounding box center [530, 189] width 667 height 211
click at [252, 180] on label "0,5" at bounding box center [530, 185] width 664 height 35
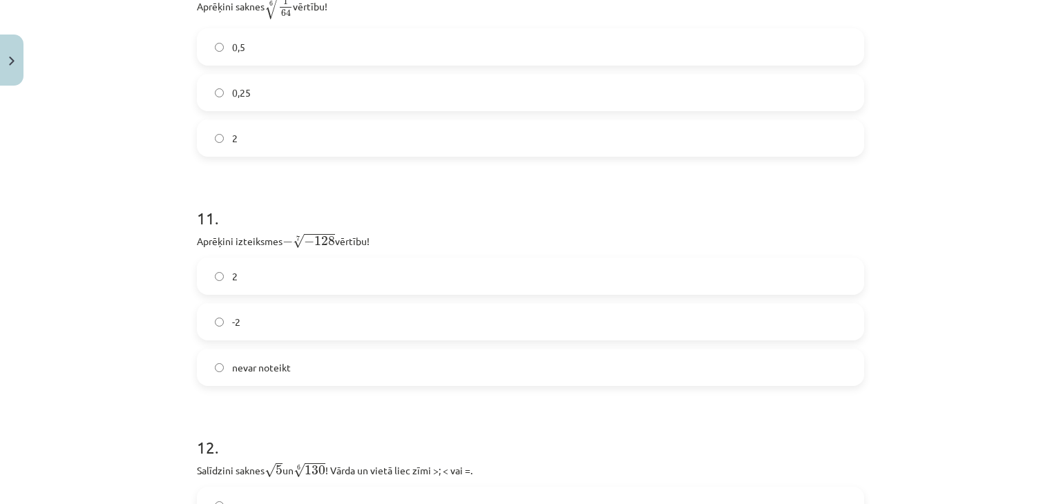
scroll to position [2693, 0]
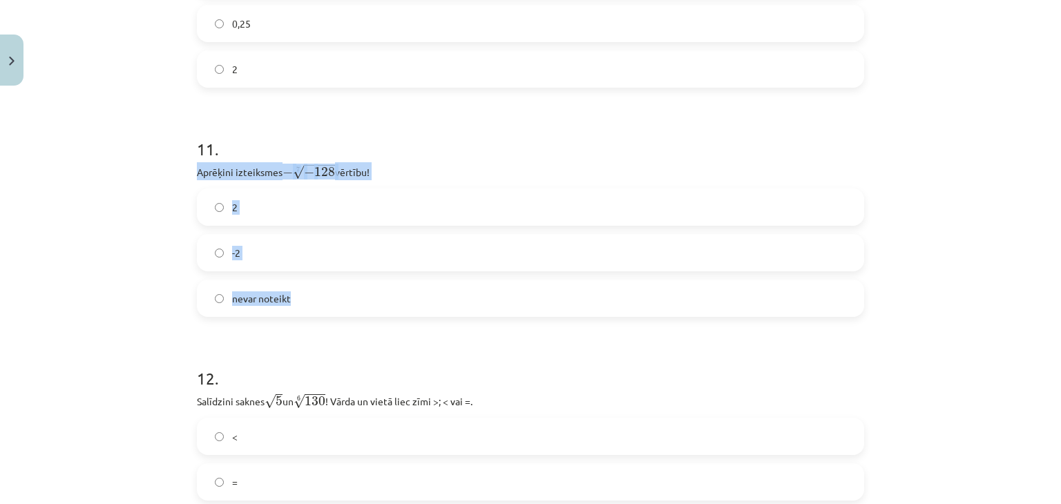
drag, startPoint x: 188, startPoint y: 175, endPoint x: 294, endPoint y: 296, distance: 161.5
click at [259, 257] on label "-2" at bounding box center [530, 252] width 664 height 35
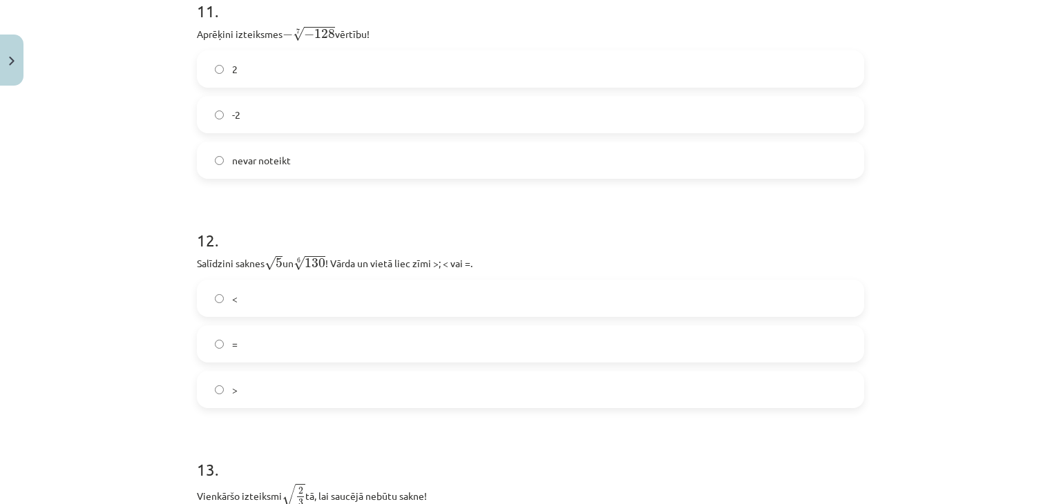
scroll to position [2900, 0]
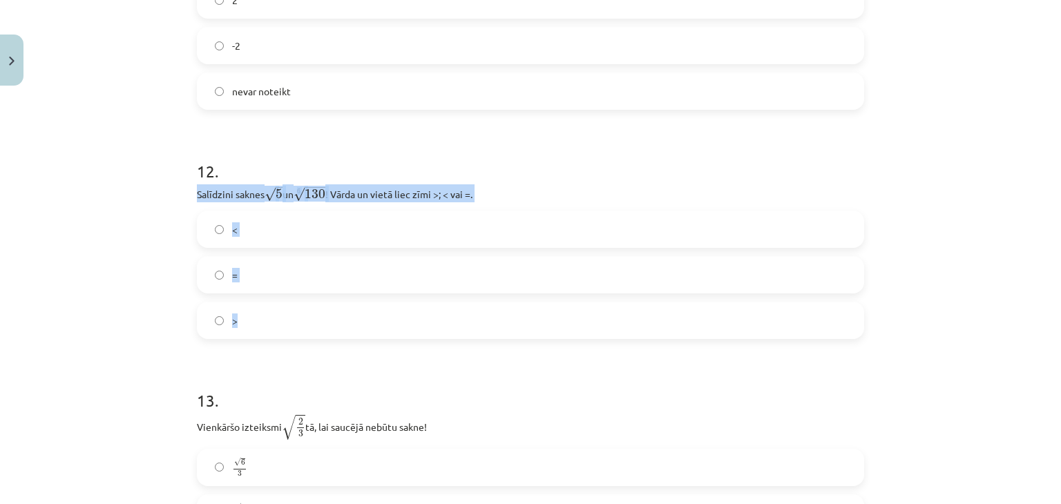
drag, startPoint x: 193, startPoint y: 194, endPoint x: 270, endPoint y: 307, distance: 136.2
click at [270, 307] on div "12 . Salīdzini saknes √ 5 5 un 6 √ 130 130 6 ! Vārda un vietā liec zīmi >; < va…" at bounding box center [530, 238] width 667 height 202
click at [218, 223] on label "<" at bounding box center [530, 229] width 664 height 35
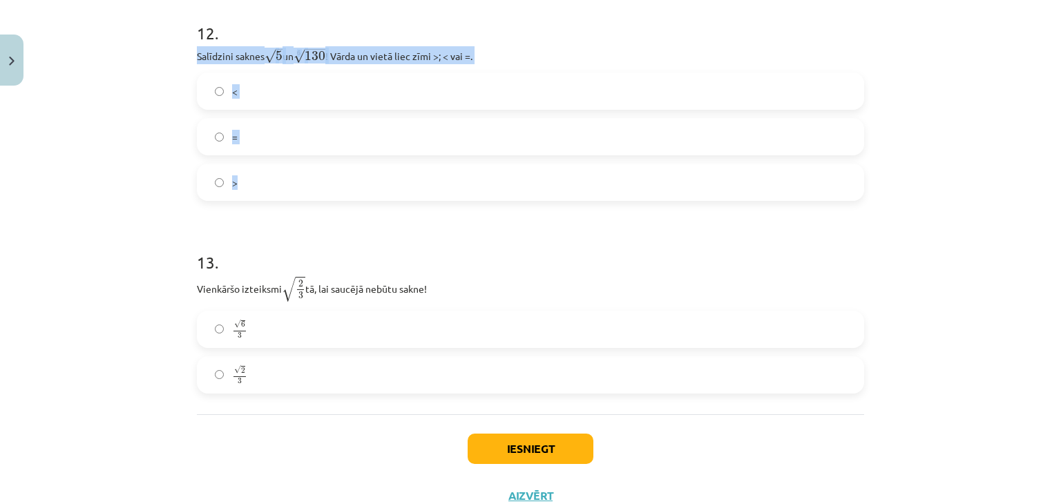
scroll to position [3090, 0]
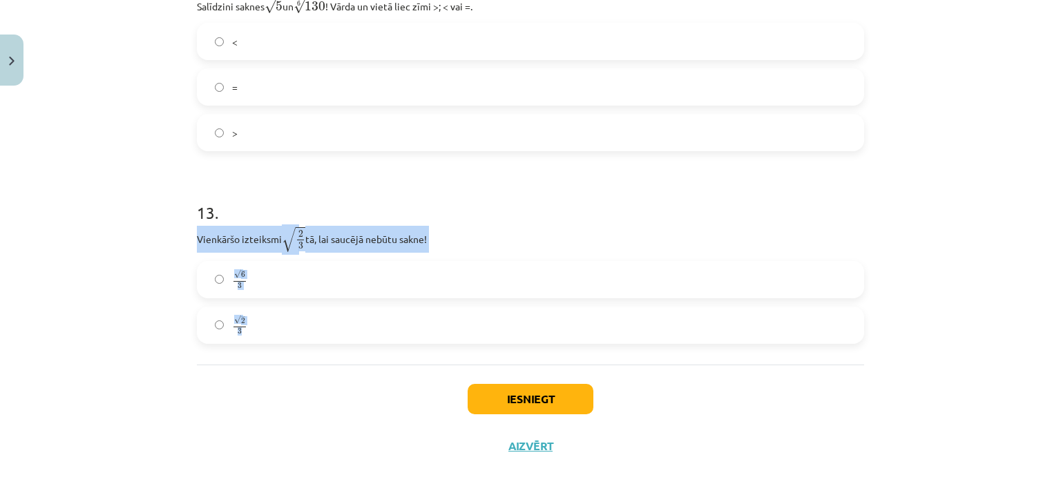
drag, startPoint x: 187, startPoint y: 237, endPoint x: 264, endPoint y: 321, distance: 113.9
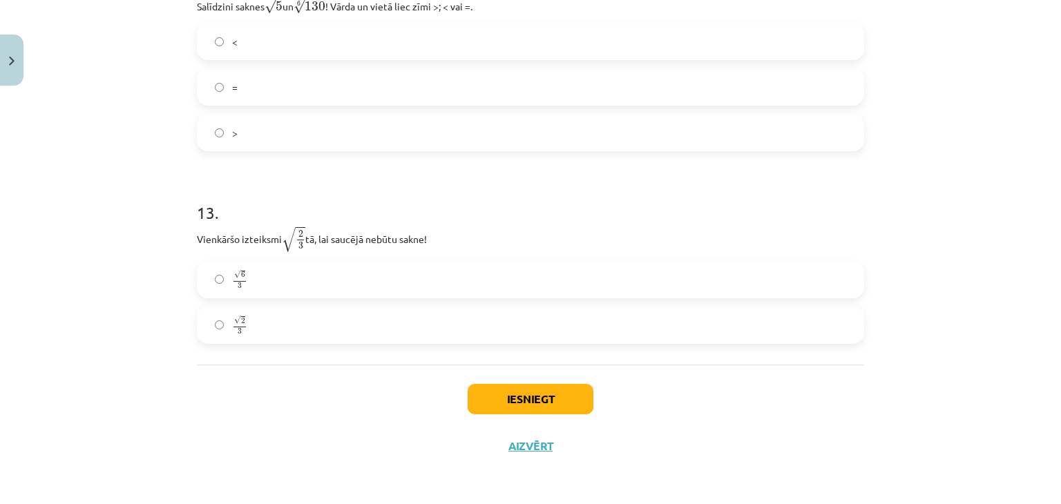
drag, startPoint x: 269, startPoint y: 386, endPoint x: 262, endPoint y: 339, distance: 47.5
click at [269, 383] on div "Iesniegt Aizvērt" at bounding box center [530, 413] width 667 height 97
click at [265, 335] on label "√ 2 3 2 3" at bounding box center [530, 325] width 664 height 35
click at [520, 403] on button "Iesniegt" at bounding box center [530, 399] width 126 height 30
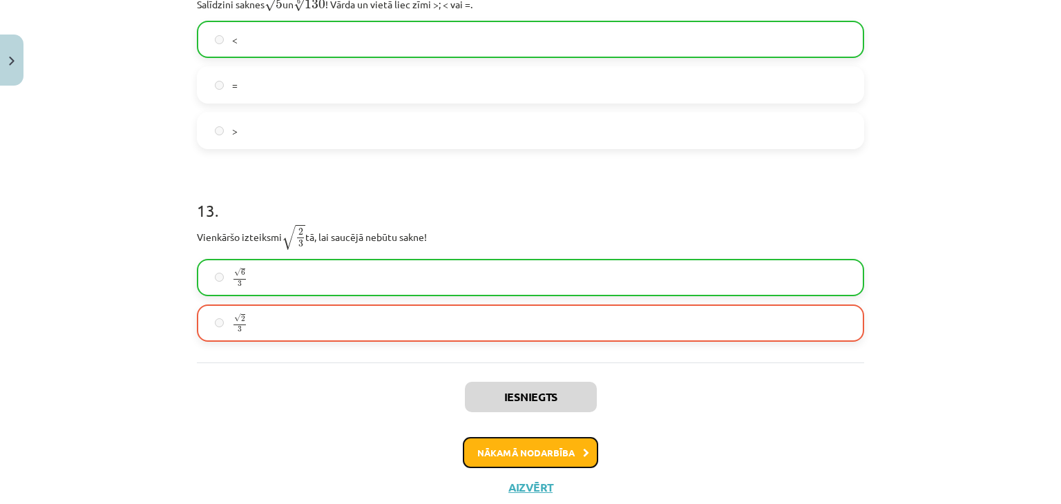
click at [550, 452] on button "Nākamā nodarbība" at bounding box center [530, 453] width 135 height 32
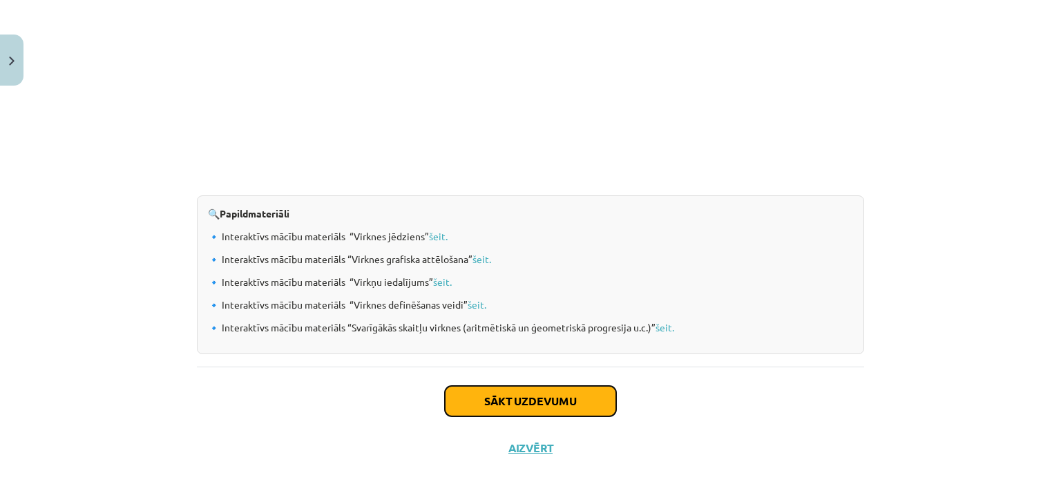
click at [566, 400] on button "Sākt uzdevumu" at bounding box center [530, 401] width 171 height 30
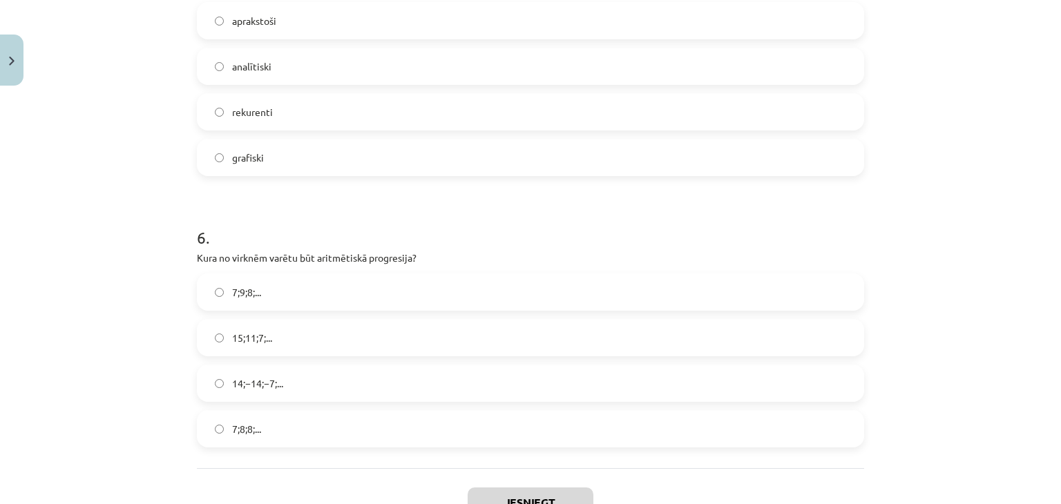
scroll to position [35, 0]
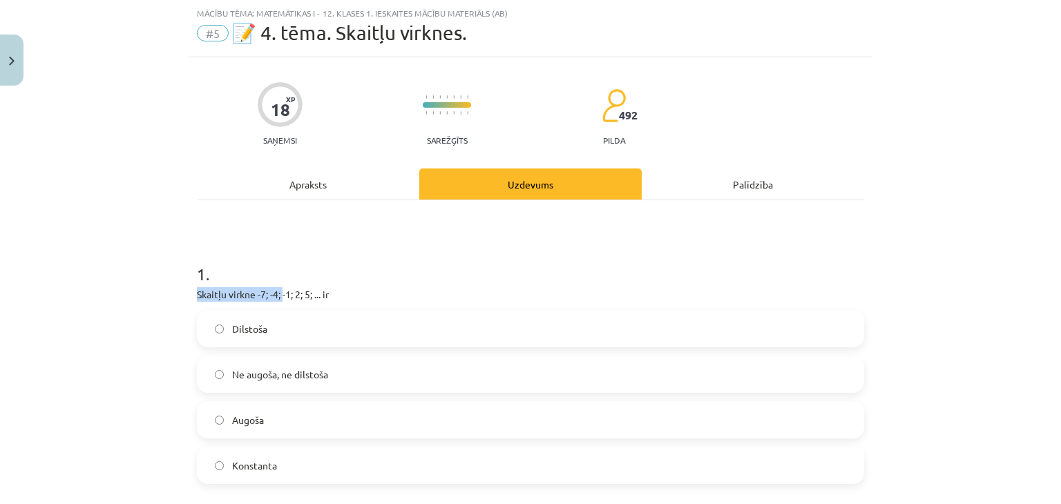
drag, startPoint x: 193, startPoint y: 293, endPoint x: 279, endPoint y: 293, distance: 86.3
click at [279, 293] on p "Skaitļu virkne -7; -4; -1; 2; 5; ... ir" at bounding box center [530, 294] width 667 height 15
drag, startPoint x: 255, startPoint y: 227, endPoint x: 200, endPoint y: 255, distance: 61.8
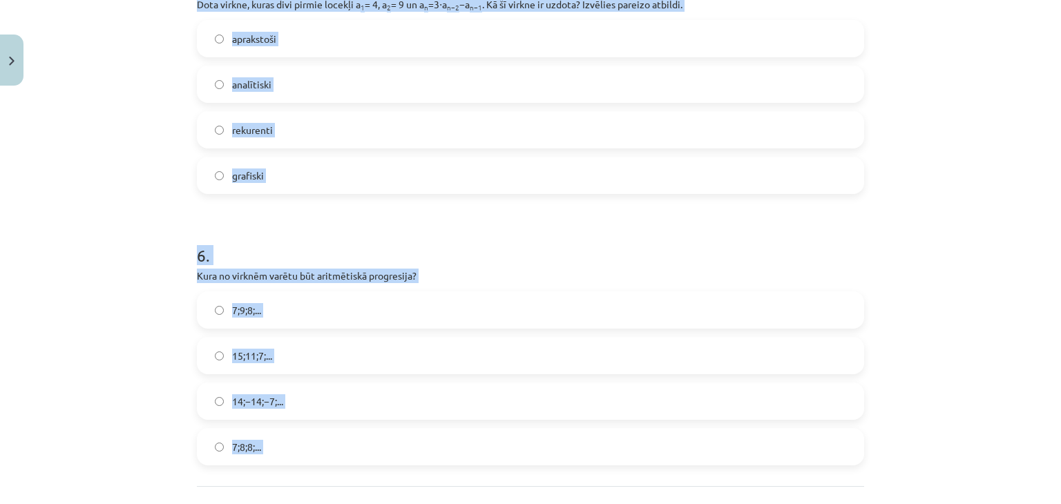
scroll to position [1536, 0]
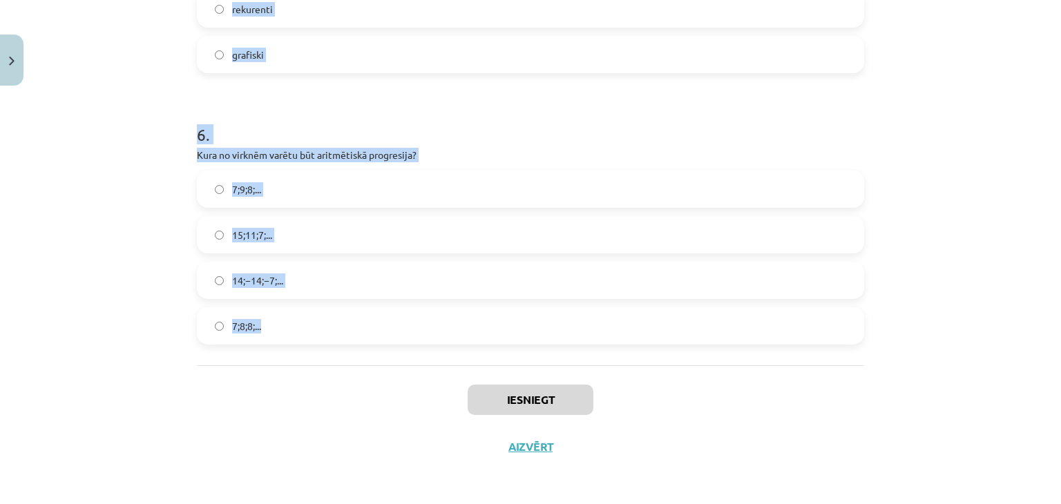
drag, startPoint x: 191, startPoint y: 274, endPoint x: 355, endPoint y: 363, distance: 186.9
click at [99, 201] on div "Mācību tēma: Matemātikas i - 12. klases 1. ieskaites mācību materiāls (ab) #5 📝…" at bounding box center [530, 252] width 1061 height 504
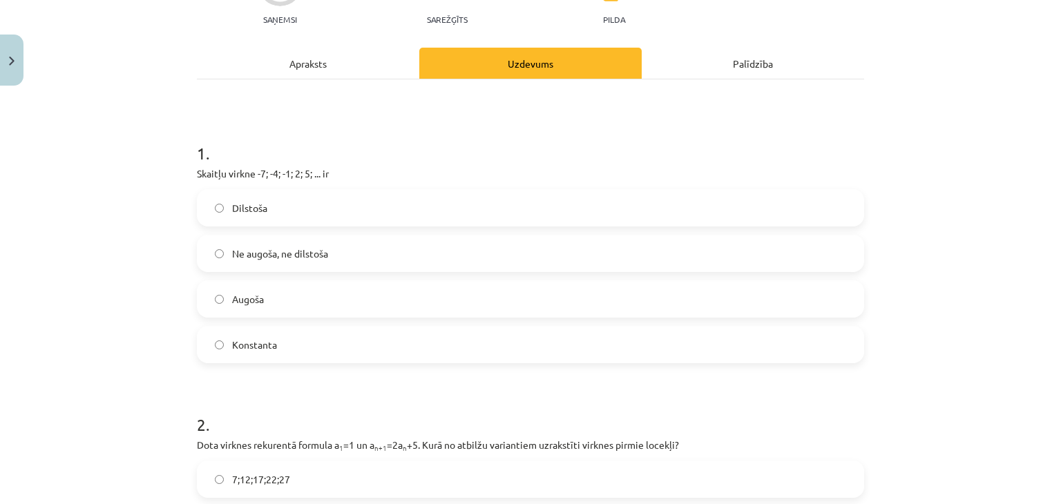
scroll to position [86, 0]
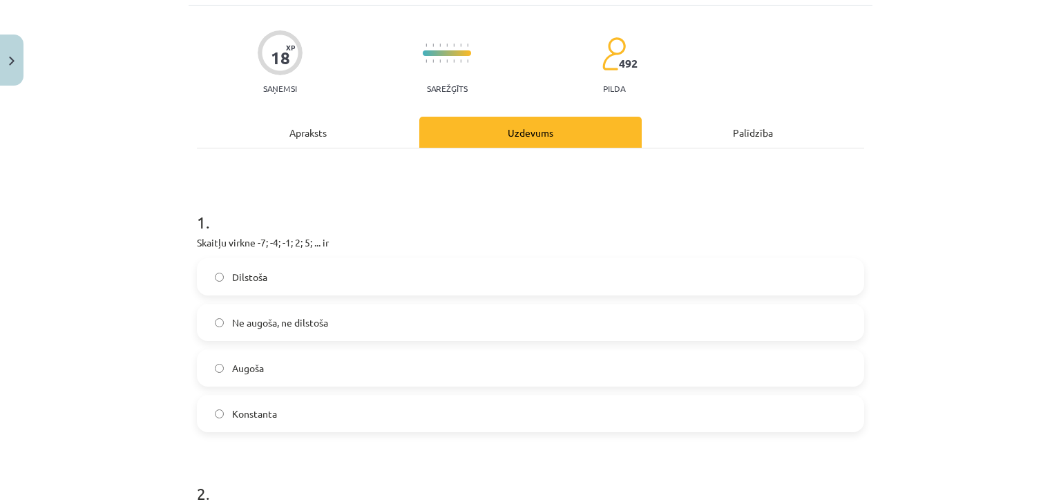
click at [282, 372] on label "Augoša" at bounding box center [530, 368] width 664 height 35
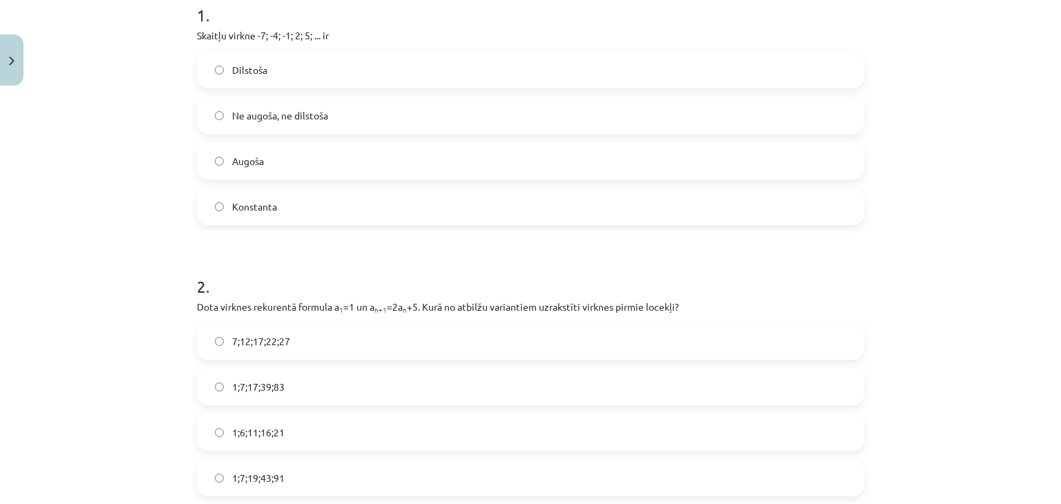
scroll to position [363, 0]
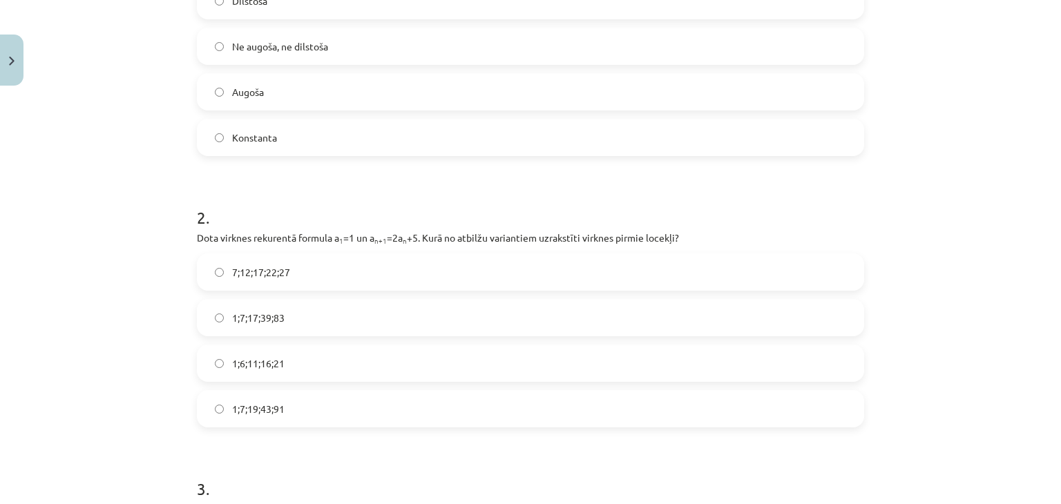
click at [286, 326] on label "1;7;17;39;83" at bounding box center [530, 317] width 664 height 35
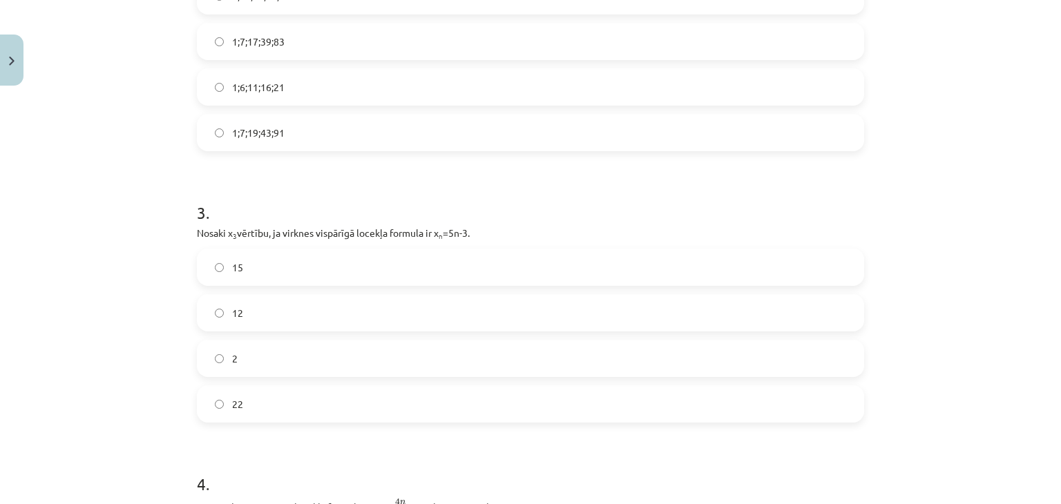
click at [255, 320] on label "12" at bounding box center [530, 313] width 664 height 35
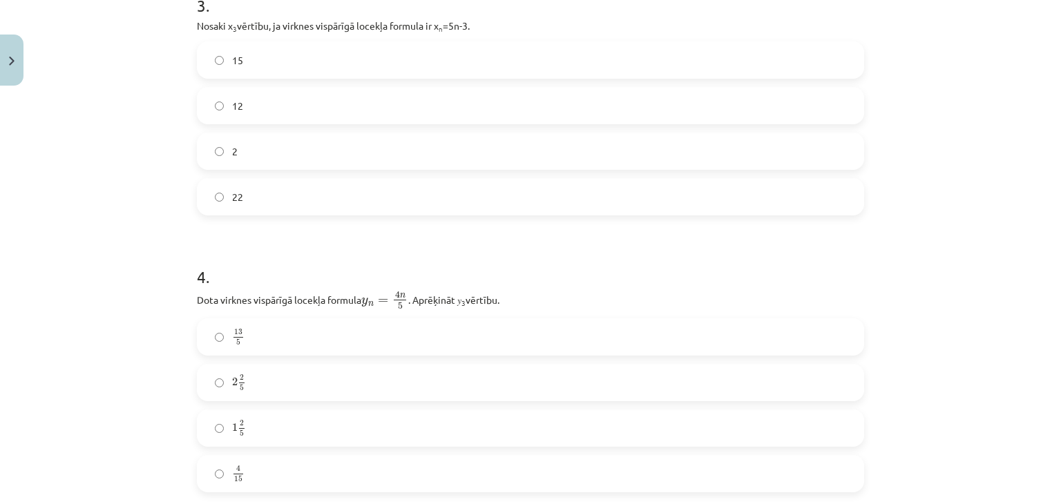
scroll to position [984, 0]
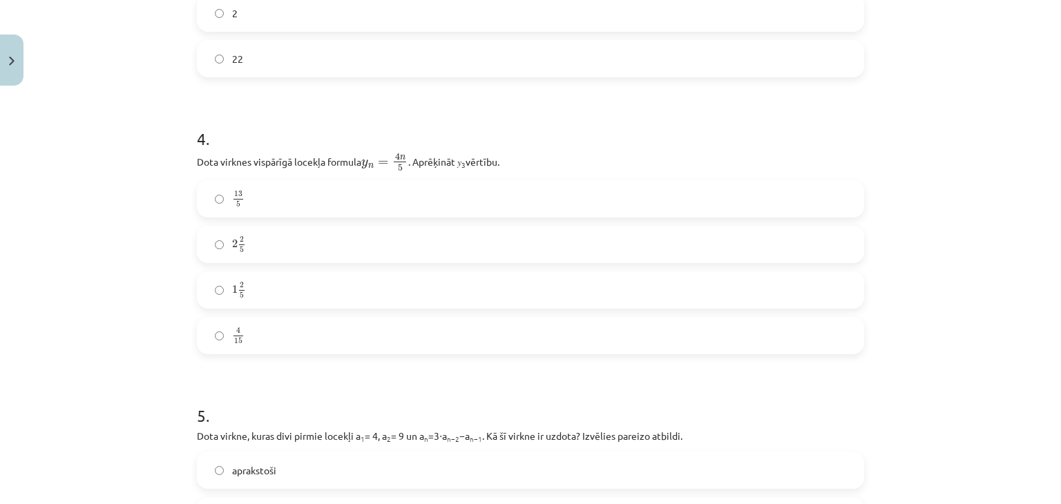
click at [255, 252] on label "2 2 5 2 2 5" at bounding box center [530, 244] width 664 height 35
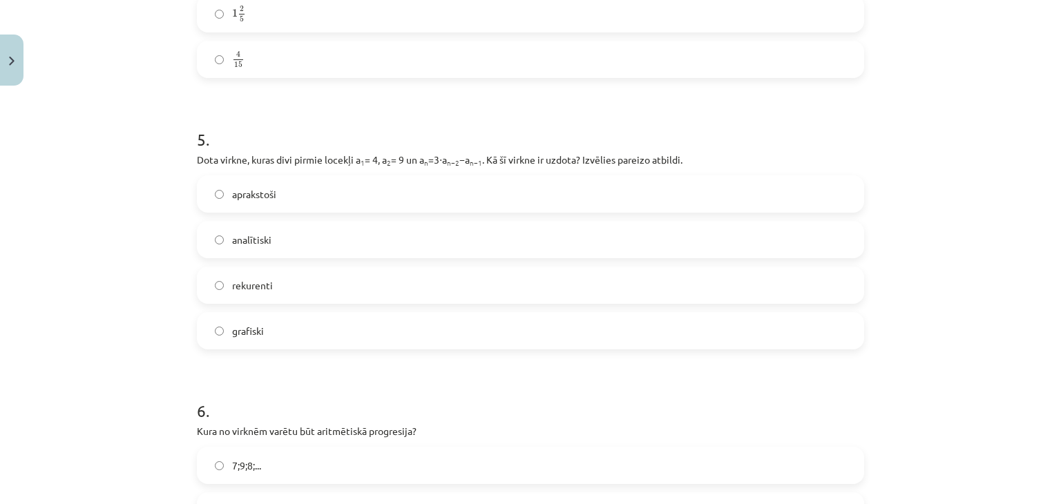
scroll to position [1329, 0]
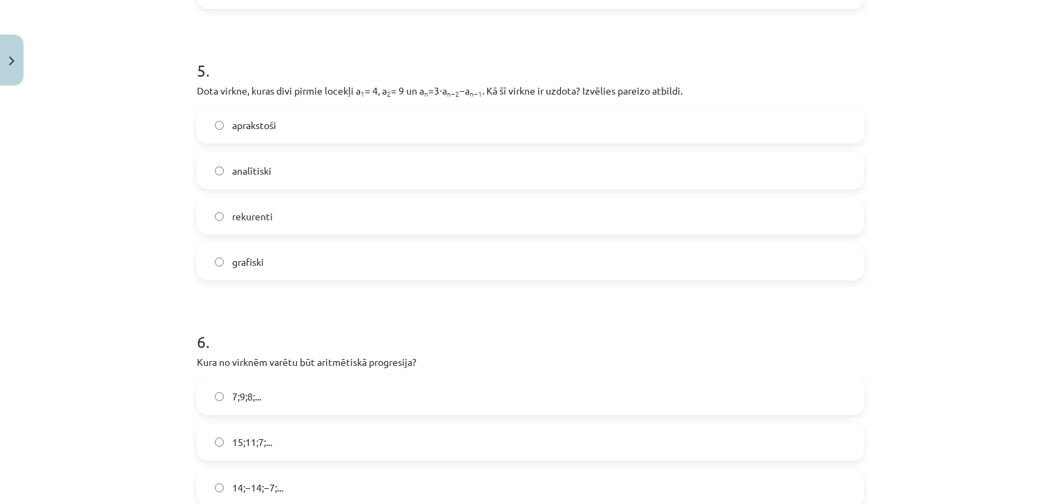
click at [246, 212] on span "rekurenti" at bounding box center [252, 216] width 41 height 15
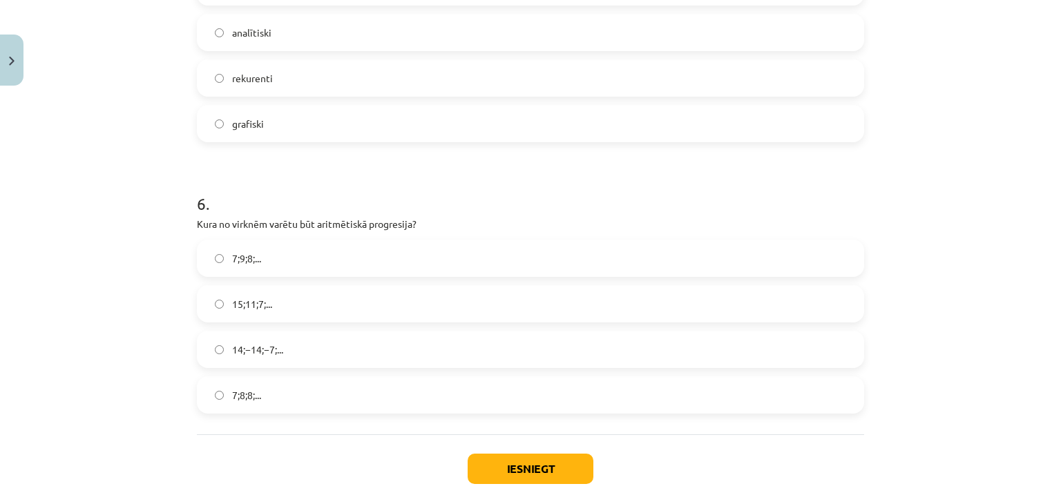
click at [289, 305] on label "15;11;7;..." at bounding box center [530, 304] width 664 height 35
click at [505, 462] on button "Iesniegt" at bounding box center [530, 469] width 126 height 30
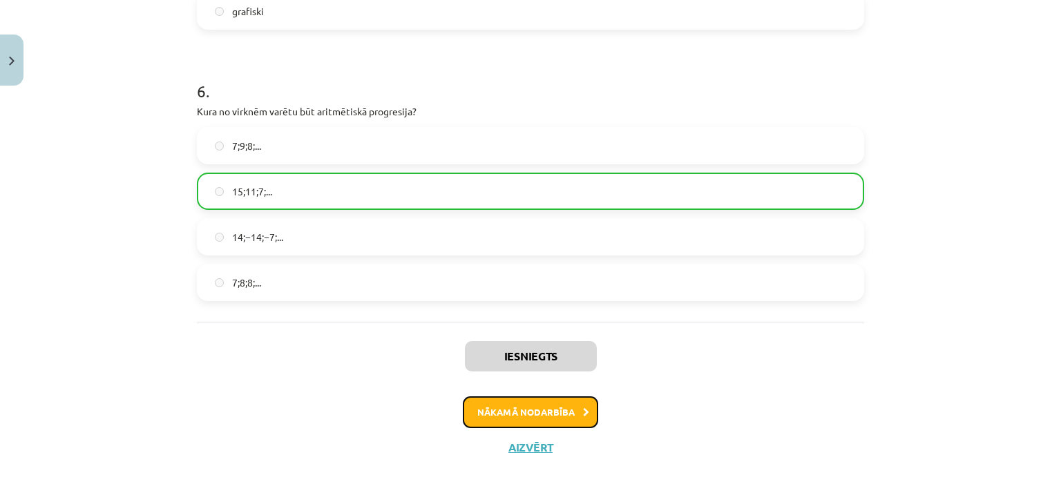
click at [570, 412] on button "Nākamā nodarbība" at bounding box center [530, 412] width 135 height 32
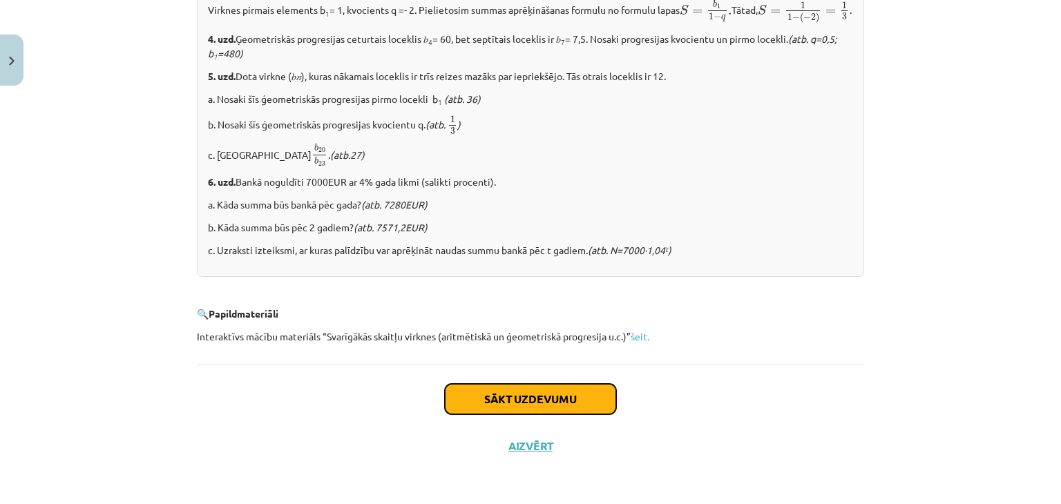
click at [559, 403] on button "Sākt uzdevumu" at bounding box center [530, 399] width 171 height 30
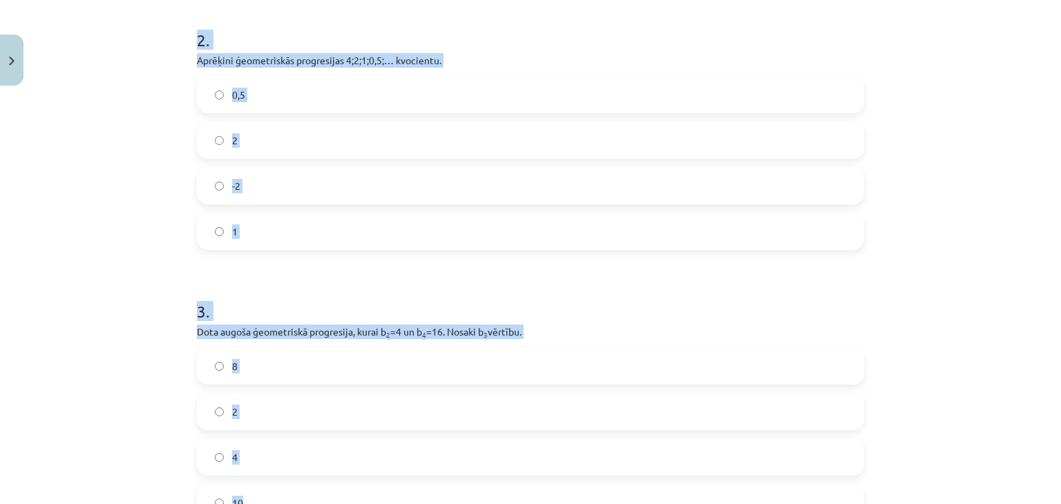
scroll to position [626, 0]
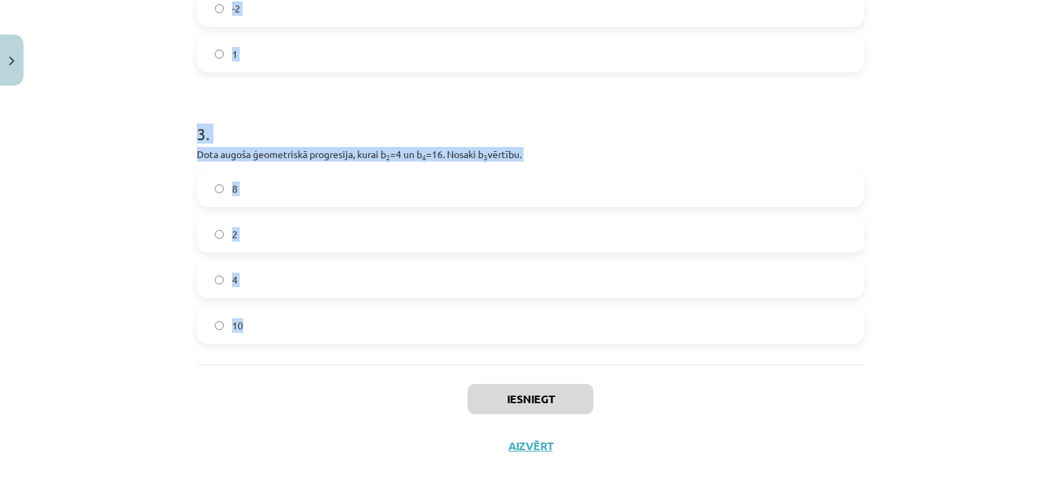
drag, startPoint x: 193, startPoint y: 269, endPoint x: 576, endPoint y: 363, distance: 393.9
click at [119, 155] on div "Mācību tēma: Matemātikas i - 12. klases 1. ieskaites mācību materiāls (ab) #6 📝…" at bounding box center [530, 252] width 1061 height 504
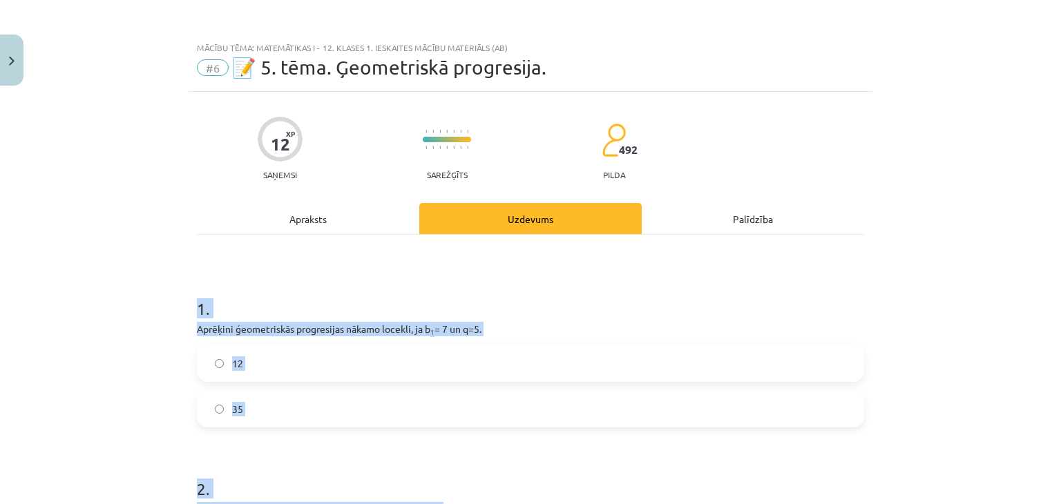
scroll to position [276, 0]
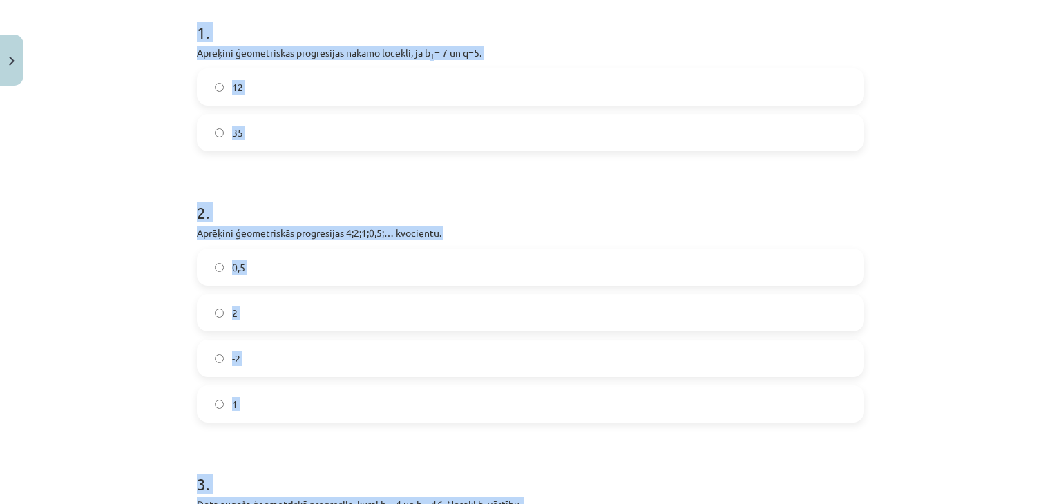
click at [54, 200] on div "Mācību tēma: Matemātikas i - 12. klases 1. ieskaites mācību materiāls (ab) #6 📝…" at bounding box center [530, 252] width 1061 height 504
click at [260, 138] on label "35" at bounding box center [530, 132] width 664 height 35
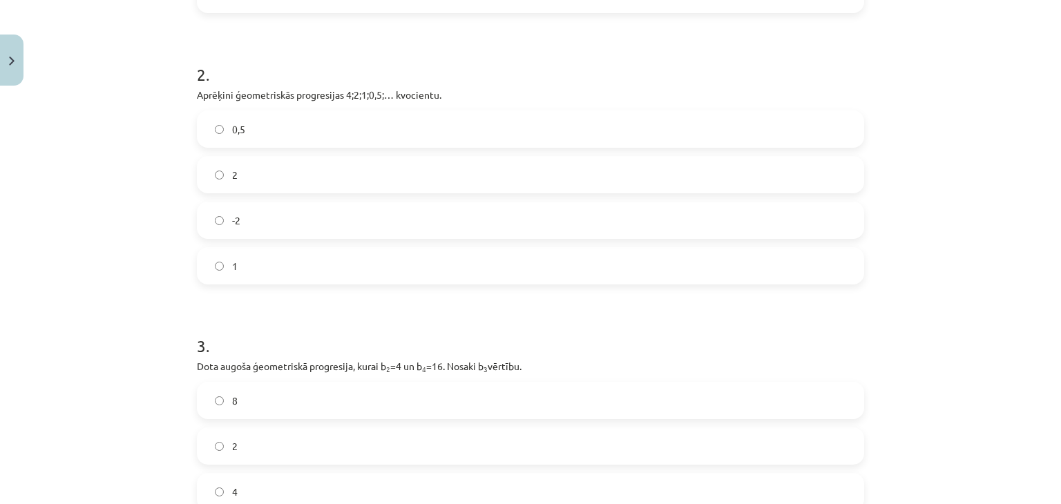
scroll to position [621, 0]
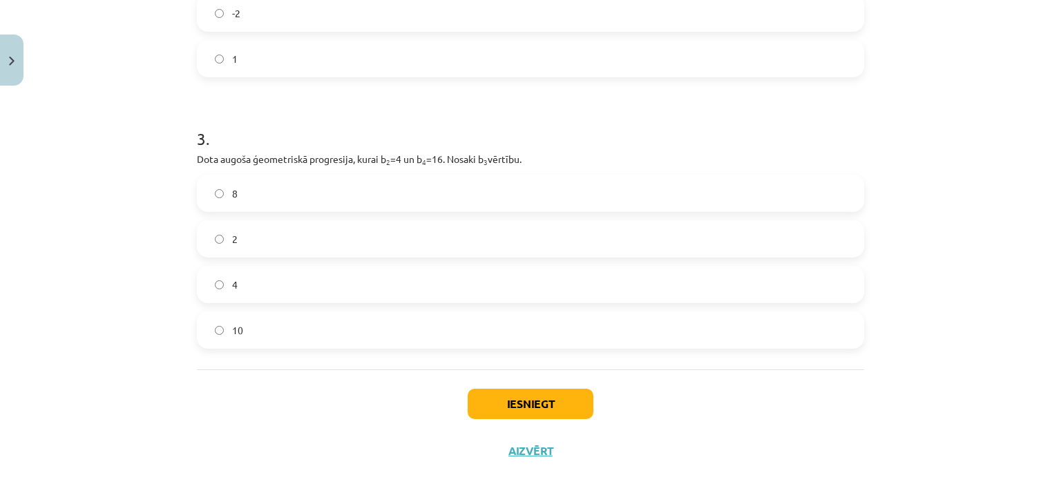
click at [225, 200] on label "8" at bounding box center [530, 193] width 664 height 35
click at [503, 401] on button "Iesniegt" at bounding box center [530, 404] width 126 height 30
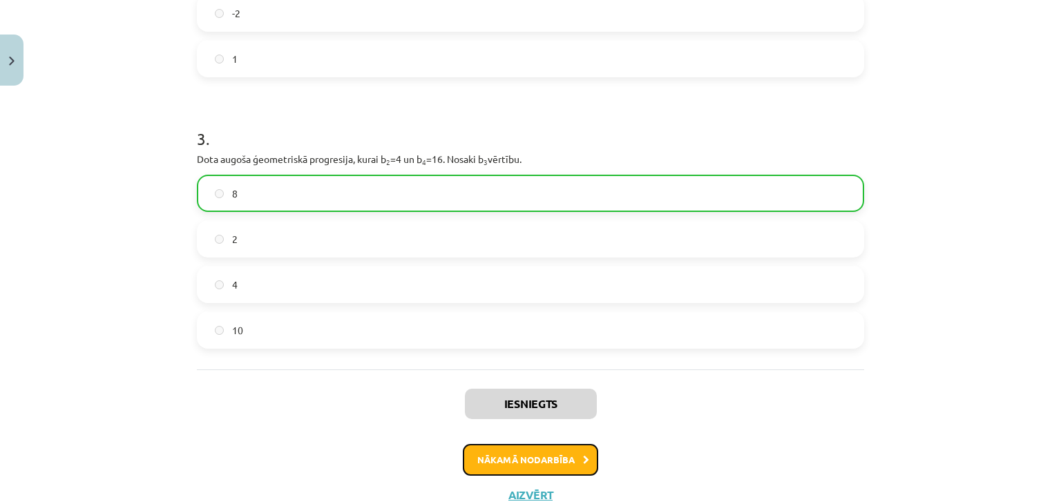
click at [493, 454] on button "Nākamā nodarbība" at bounding box center [530, 460] width 135 height 32
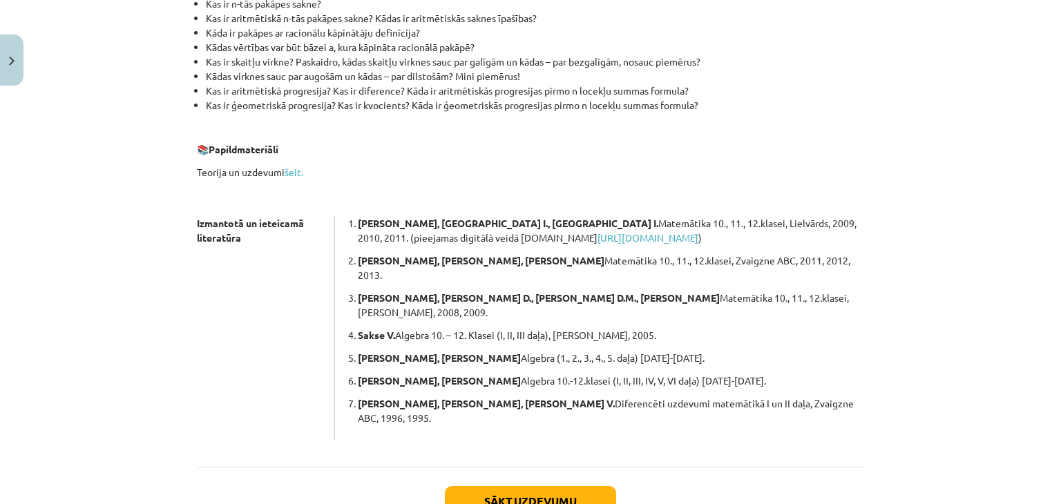
scroll to position [369, 0]
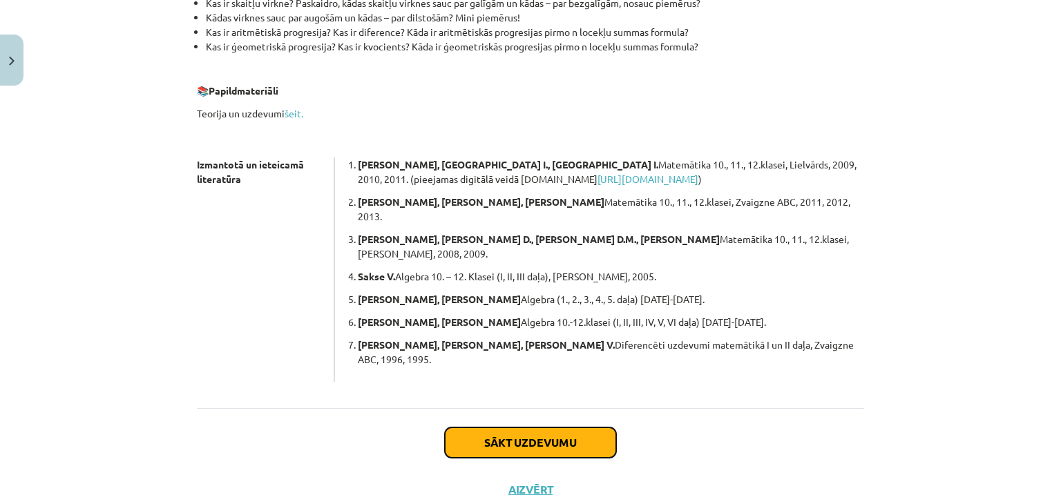
click at [482, 427] on button "Sākt uzdevumu" at bounding box center [530, 442] width 171 height 30
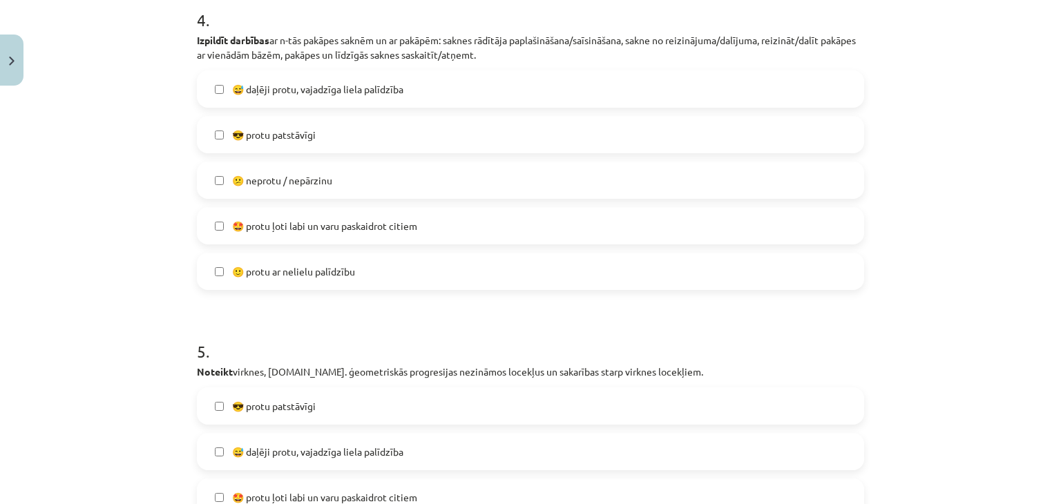
scroll to position [1312, 0]
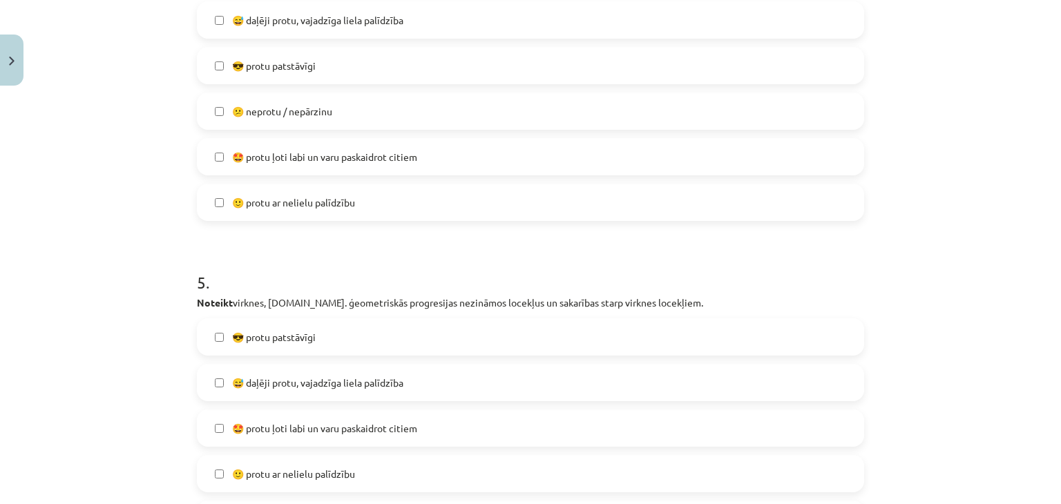
click at [219, 199] on label "🙂 protu ar nelielu palīdzību" at bounding box center [530, 202] width 664 height 35
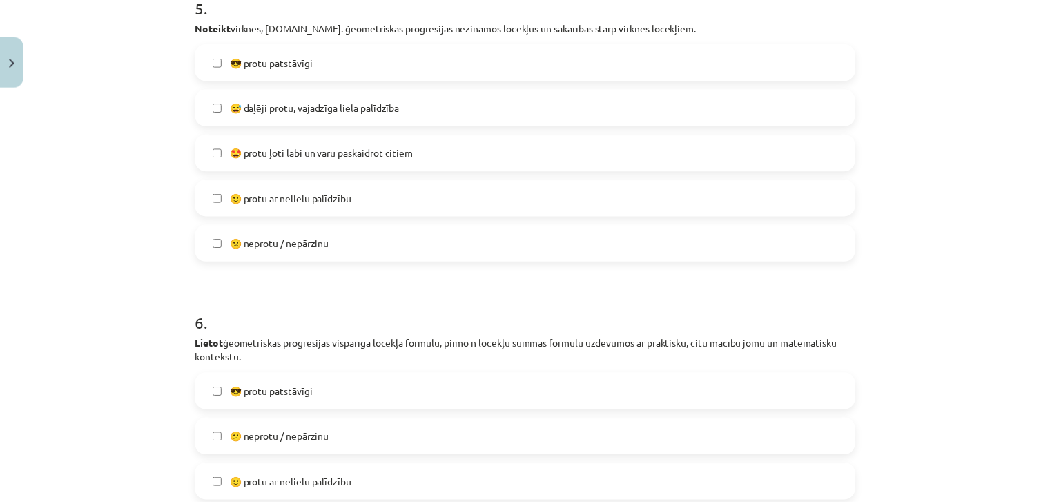
scroll to position [1837, 0]
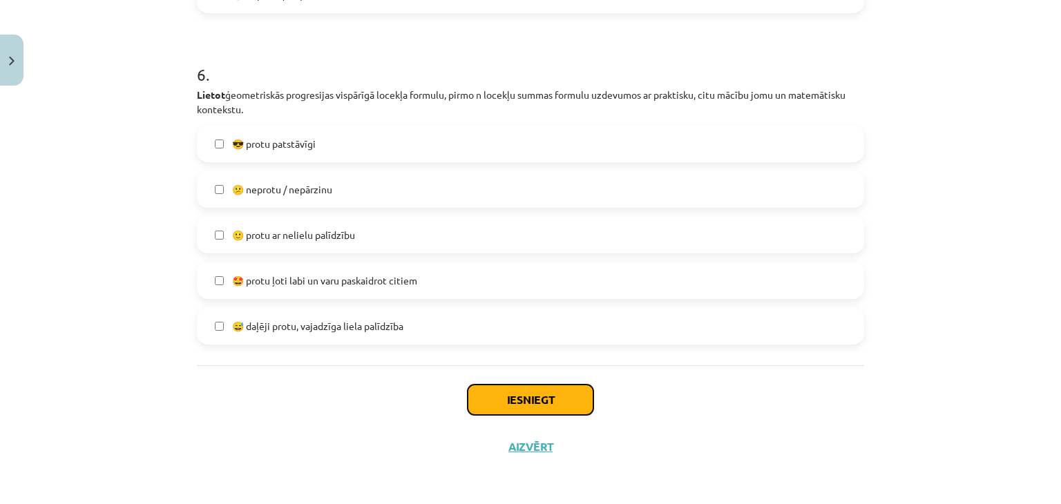
click at [530, 407] on button "Iesniegt" at bounding box center [530, 400] width 126 height 30
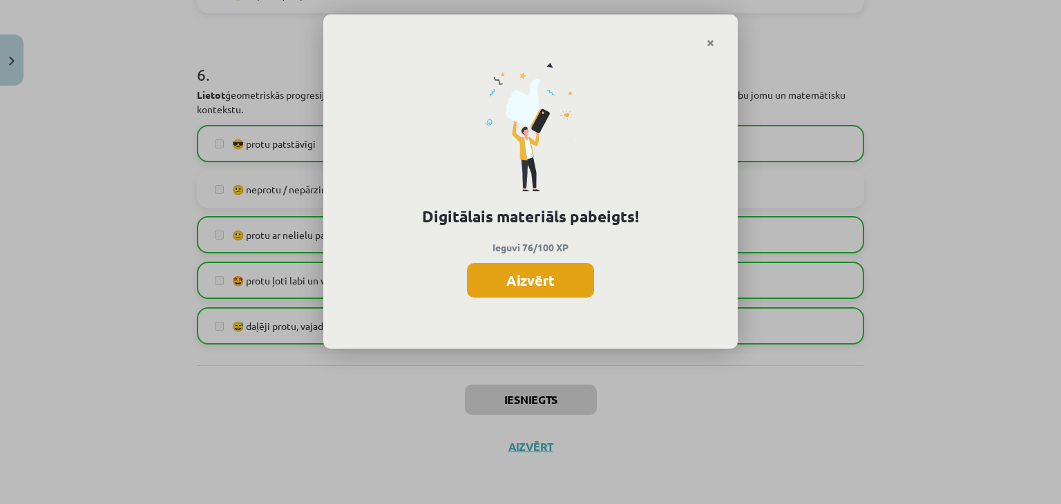
click at [530, 288] on button "Aizvērt" at bounding box center [530, 280] width 127 height 35
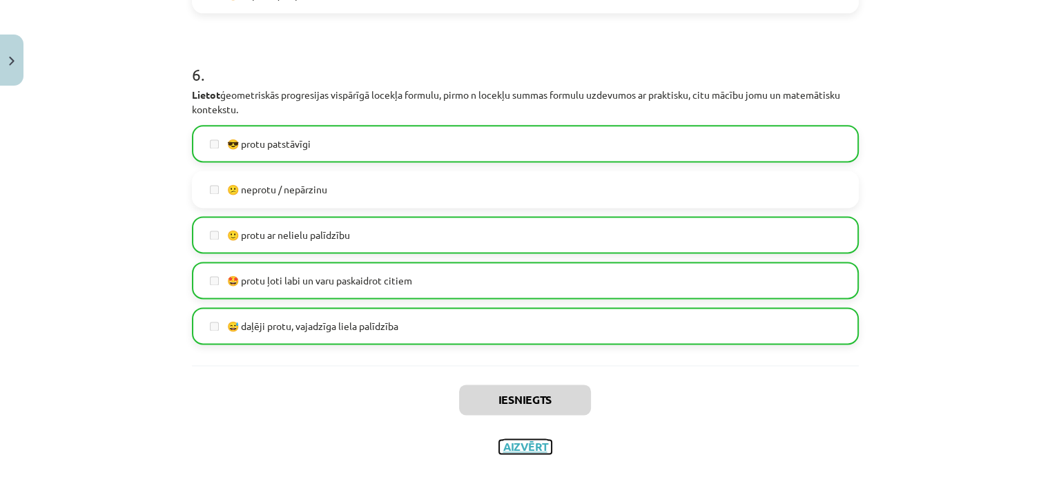
click at [531, 447] on button "Aizvērt" at bounding box center [525, 447] width 52 height 14
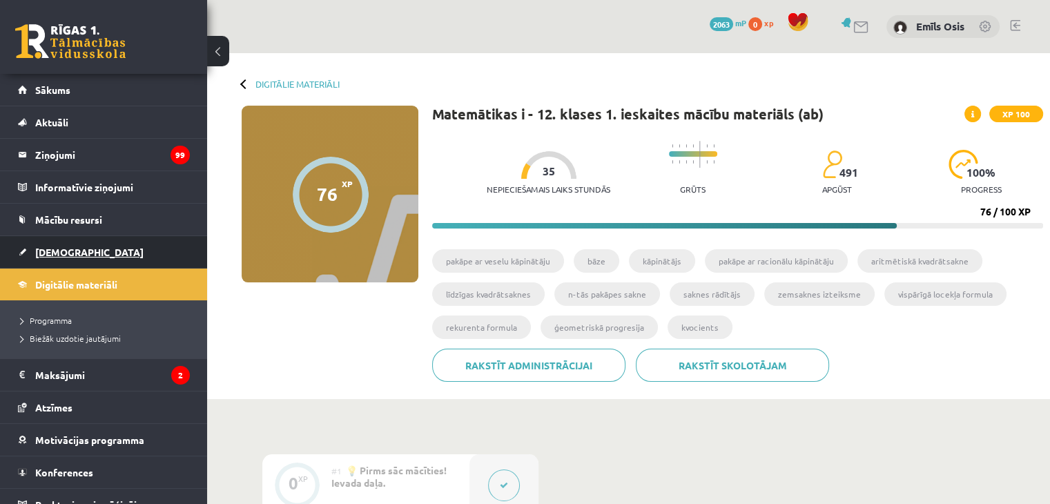
click at [75, 249] on span "[DEMOGRAPHIC_DATA]" at bounding box center [89, 252] width 108 height 12
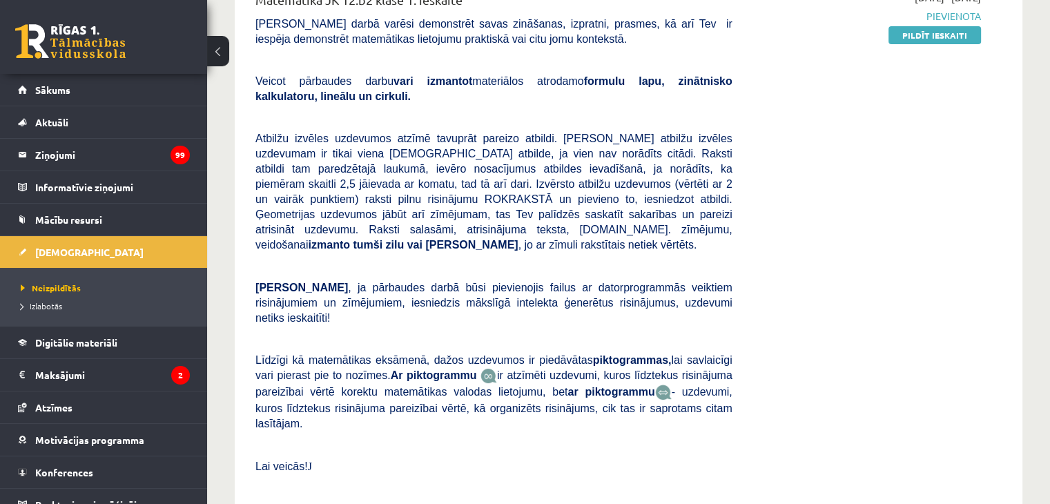
scroll to position [69, 0]
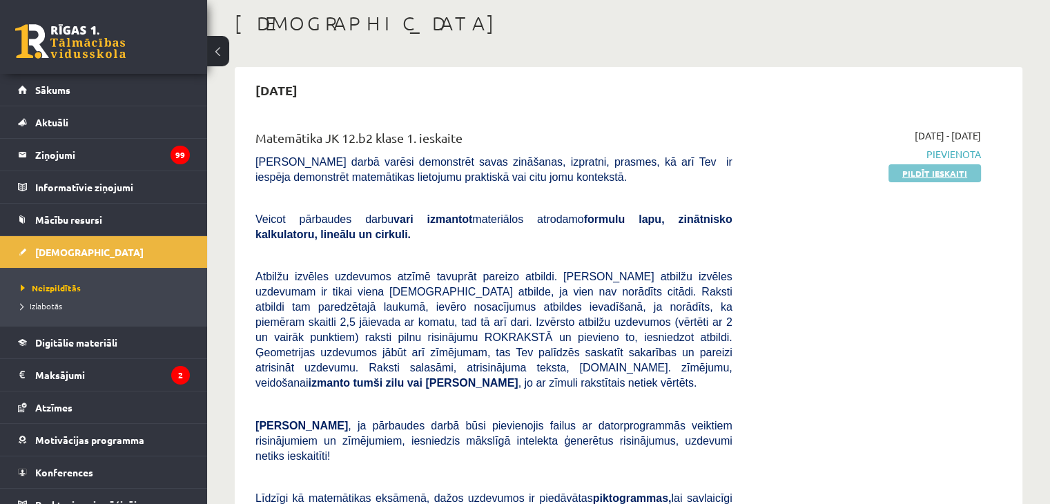
click at [922, 175] on link "Pildīt ieskaiti" at bounding box center [935, 173] width 93 height 18
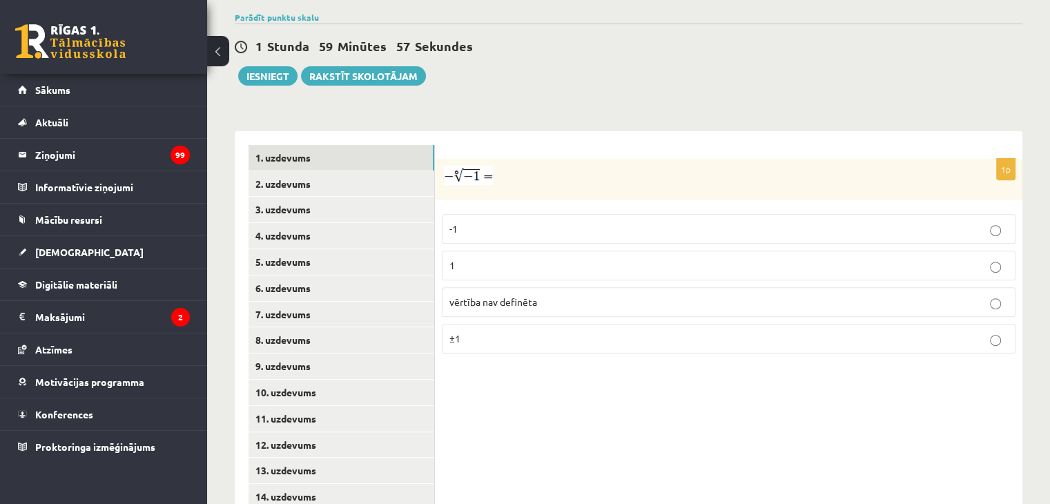
scroll to position [526, 0]
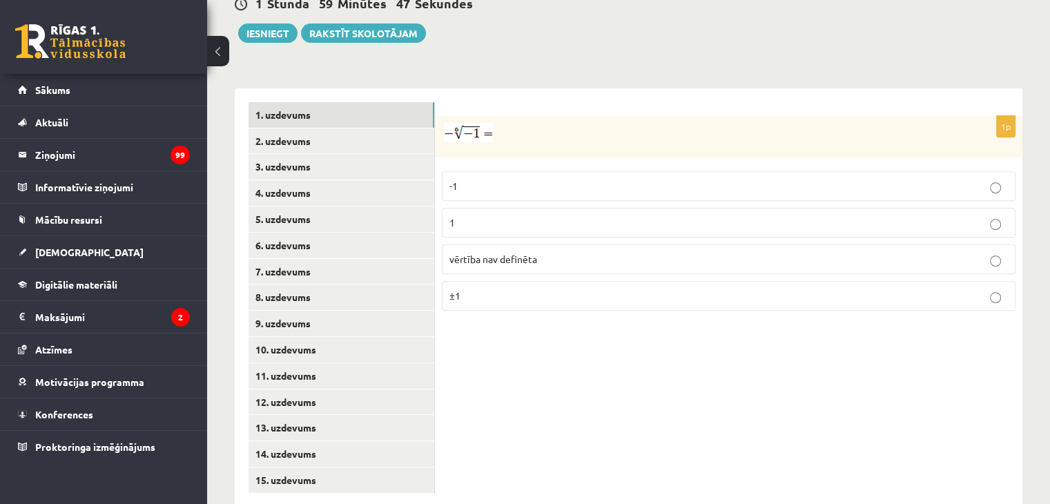
drag, startPoint x: 1029, startPoint y: 263, endPoint x: 617, endPoint y: 374, distance: 426.8
click at [617, 374] on div "1p -1 1 vērtība nav definēta ±1" at bounding box center [729, 297] width 588 height 419
click at [512, 253] on span "vērtība nav definēta" at bounding box center [494, 259] width 88 height 12
click at [282, 128] on link "2. uzdevums" at bounding box center [342, 141] width 186 height 26
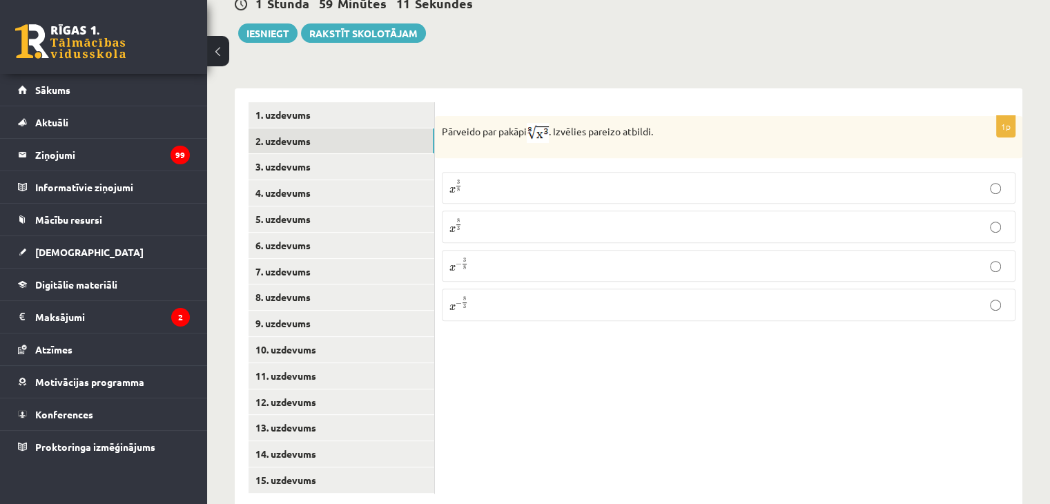
click at [486, 180] on p "x 3 8 x 3 8" at bounding box center [729, 188] width 559 height 17
click at [293, 154] on link "3. uzdevums" at bounding box center [342, 167] width 186 height 26
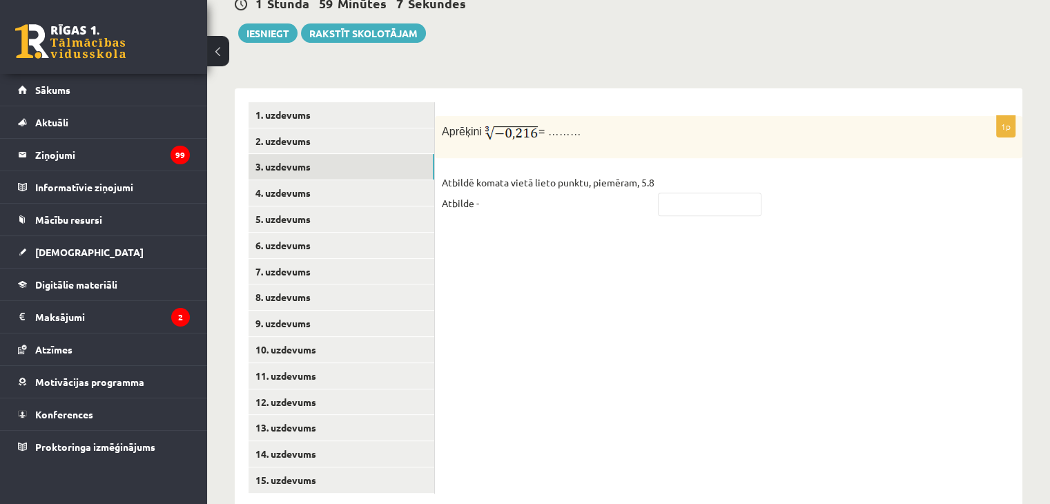
drag, startPoint x: 442, startPoint y: 102, endPoint x: 573, endPoint y: 104, distance: 131.2
click at [573, 123] on p "Aprēķini = ………" at bounding box center [694, 133] width 505 height 20
click at [692, 267] on div "1p Aprēķini = ……… Atbildē komata vietā lieto punktu, piemēram, 5.8 Atbilde -" at bounding box center [729, 297] width 588 height 419
click at [694, 186] on fieldset "Atbildē komata vietā lieto punktu, piemēram, 5.8 Atbilde -" at bounding box center [729, 197] width 574 height 50
click at [692, 193] on input "text" at bounding box center [710, 204] width 104 height 23
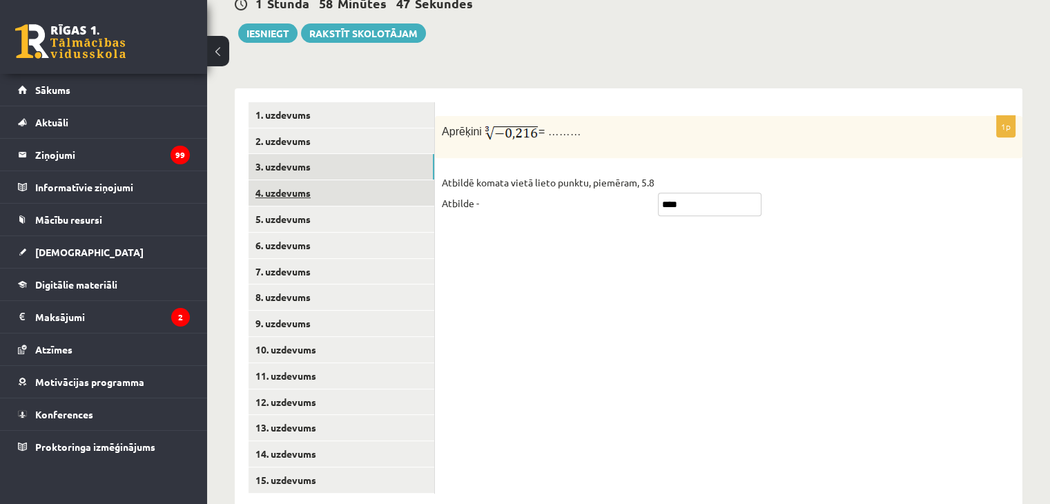
type input "****"
click at [300, 180] on link "4. uzdevums" at bounding box center [342, 193] width 186 height 26
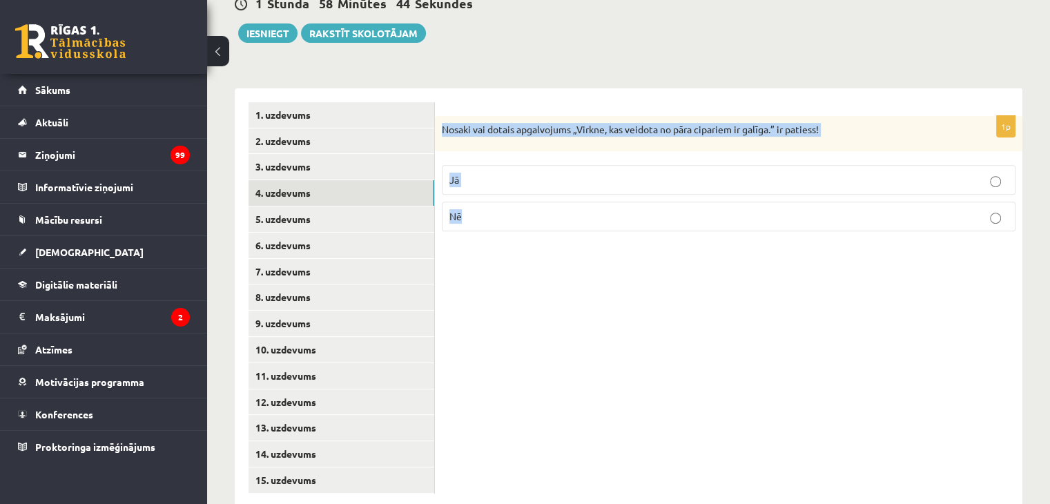
drag, startPoint x: 442, startPoint y: 99, endPoint x: 514, endPoint y: 186, distance: 112.8
click at [514, 186] on div "1p Nosaki vai dotais apgalvojums „Virkne, kas veidota no pāra cipariem ir galīg…" at bounding box center [729, 179] width 588 height 127
copy div "Nosaki vai dotais apgalvojums „Virkne, kas veidota no pāra cipariem ir galīga.”…"
click at [503, 209] on p "Nē" at bounding box center [729, 216] width 559 height 15
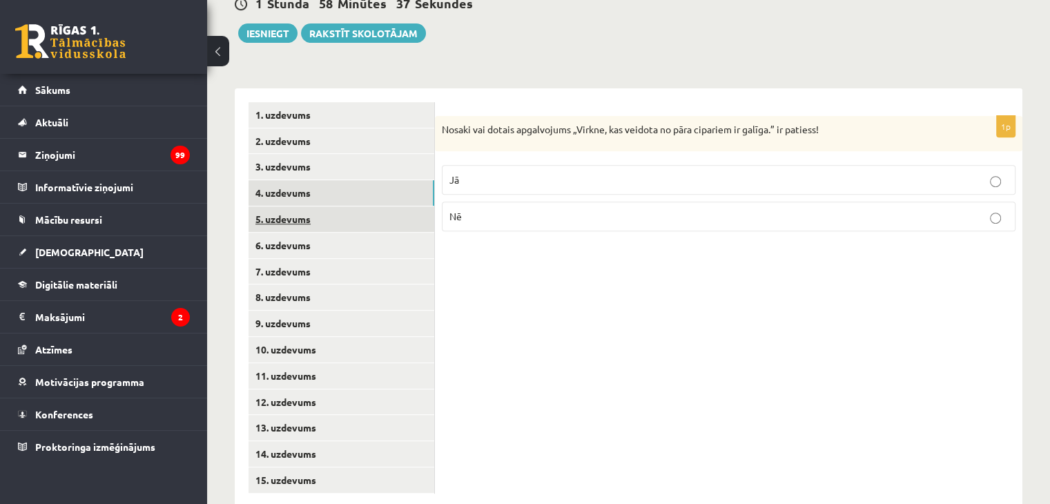
click at [320, 206] on link "5. uzdevums" at bounding box center [342, 219] width 186 height 26
click at [475, 211] on p "Nē" at bounding box center [729, 218] width 559 height 15
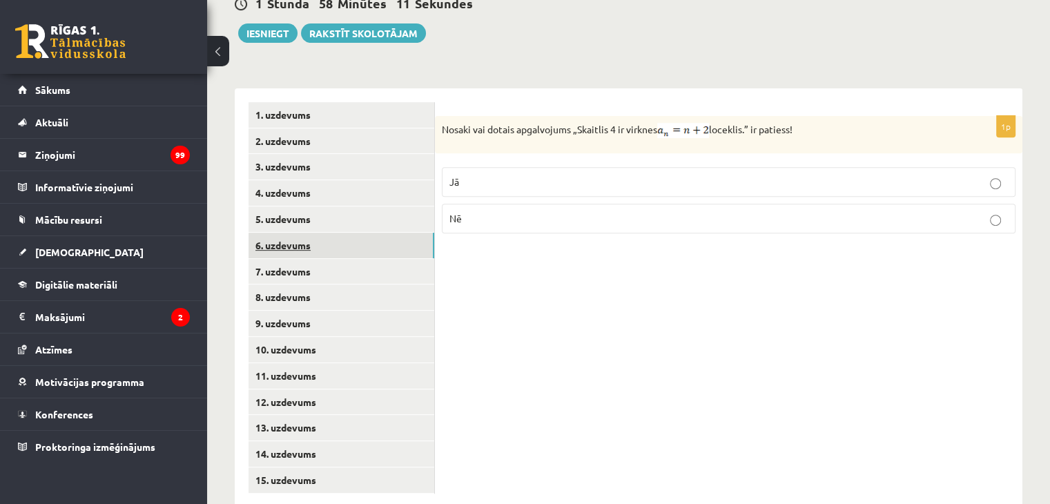
click at [278, 233] on link "6. uzdevums" at bounding box center [342, 246] width 186 height 26
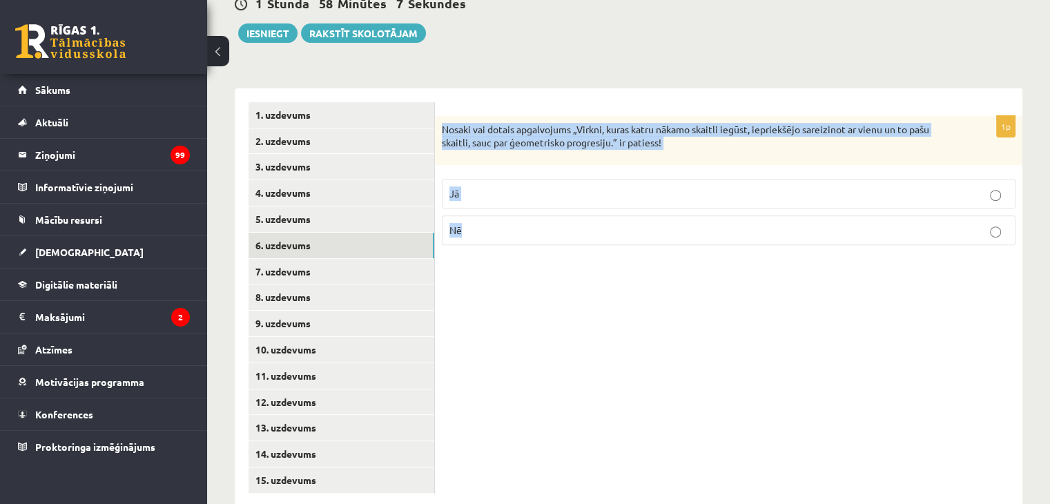
drag, startPoint x: 442, startPoint y: 97, endPoint x: 569, endPoint y: 211, distance: 170.6
click at [569, 211] on div "1p Nosaki vai dotais apgalvojums „Virkni, kuras katru nākamo skaitli iegūst, ie…" at bounding box center [729, 186] width 588 height 140
copy div "Nosaki vai dotais apgalvojums „Virkni, kuras katru nākamo skaitli iegūst, iepri…"
click at [485, 179] on label "Jā" at bounding box center [729, 194] width 574 height 30
click at [313, 259] on link "7. uzdevums" at bounding box center [342, 272] width 186 height 26
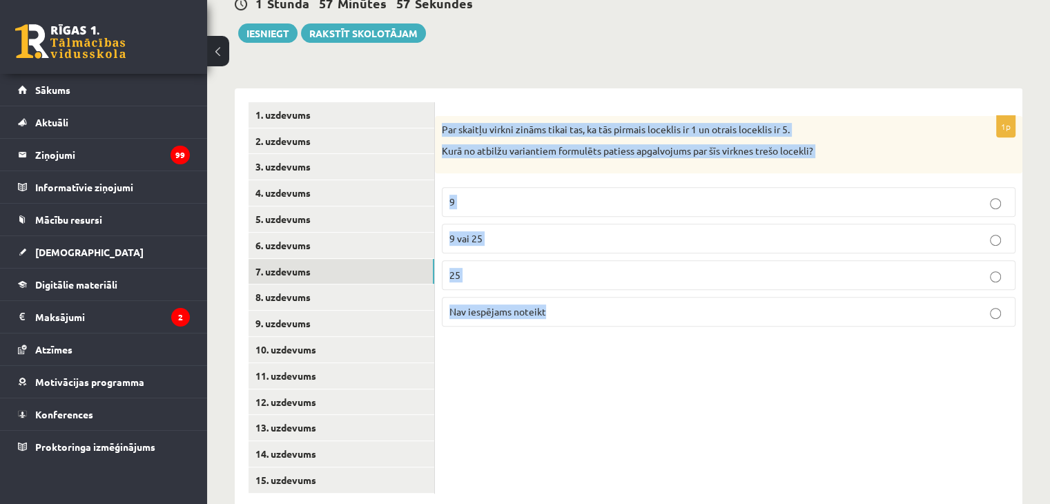
drag, startPoint x: 442, startPoint y: 99, endPoint x: 635, endPoint y: 276, distance: 262.0
click at [636, 276] on div "1p Par skaitļu virkni zināms tikai tas, ka tās pirmais loceklis ir 1 un otrais …" at bounding box center [729, 227] width 588 height 222
copy div "Par skaitļu virkni zināms tikai tas, ka tās pirmais loceklis ir 1 un otrais loc…"
click at [552, 305] on p "Nav iespējams noteikt" at bounding box center [729, 312] width 559 height 15
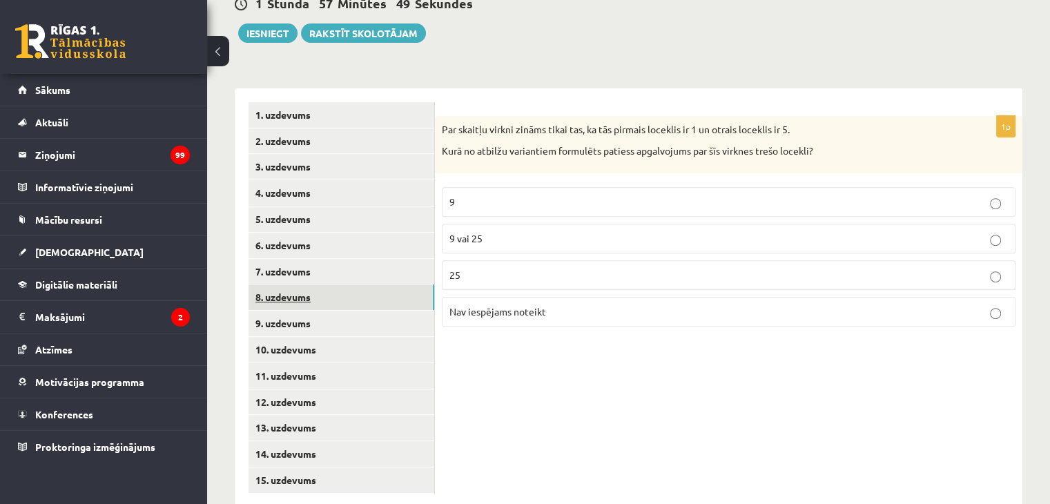
click at [290, 284] on link "8. uzdevums" at bounding box center [342, 297] width 186 height 26
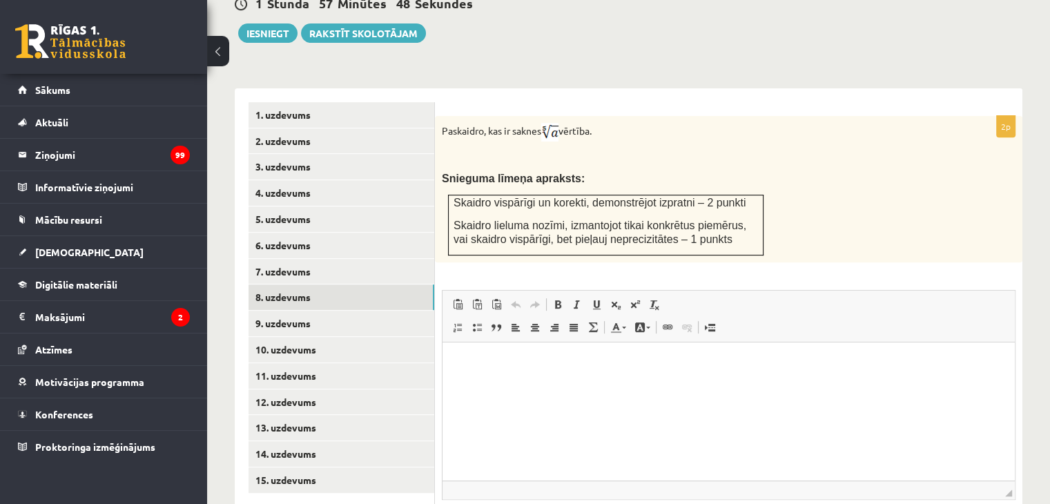
scroll to position [0, 0]
click at [630, 384] on html at bounding box center [729, 363] width 572 height 42
click at [520, 375] on html "*******" at bounding box center [729, 363] width 572 height 42
click at [638, 362] on p "**********" at bounding box center [728, 363] width 545 height 15
drag, startPoint x: 694, startPoint y: 367, endPoint x: 652, endPoint y: 367, distance: 42.1
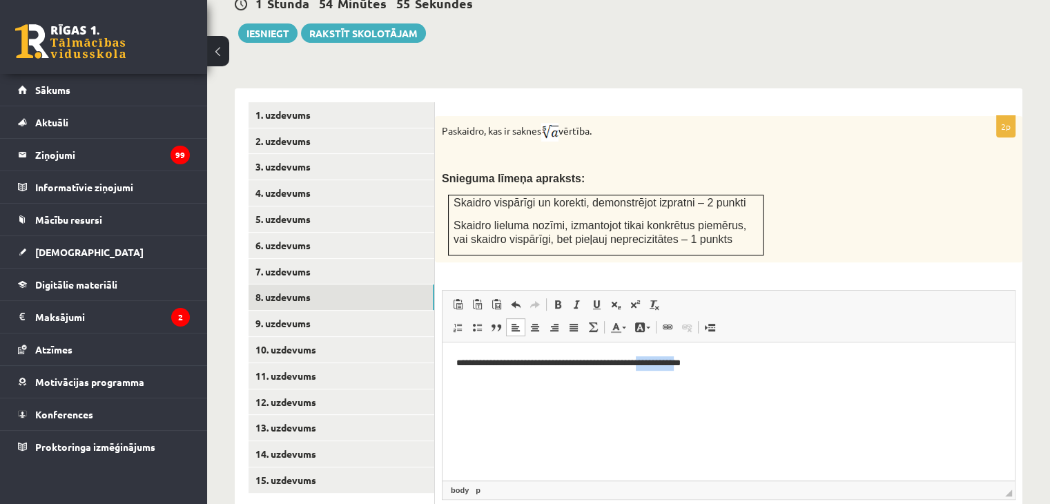
click at [652, 367] on p "**********" at bounding box center [728, 363] width 545 height 15
click at [298, 311] on link "9. uzdevums" at bounding box center [342, 324] width 186 height 26
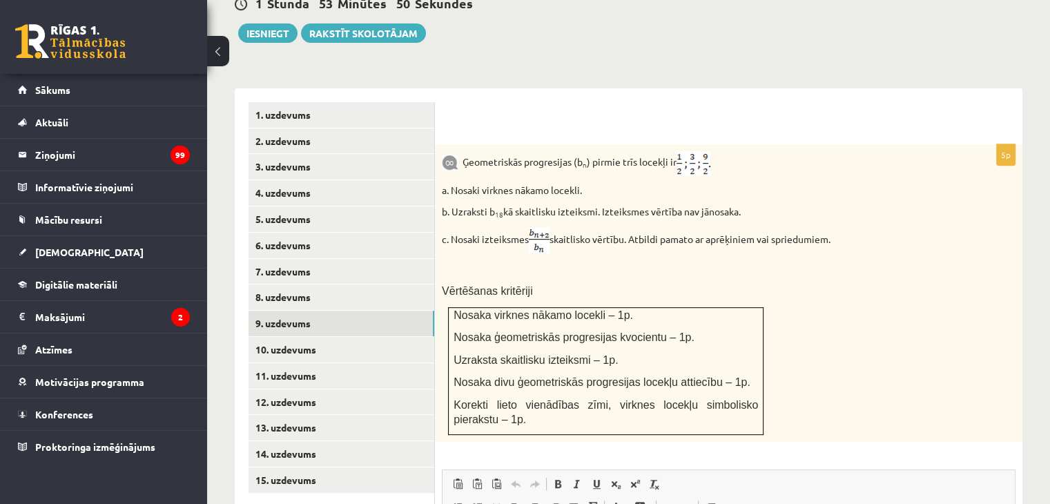
scroll to position [664, 0]
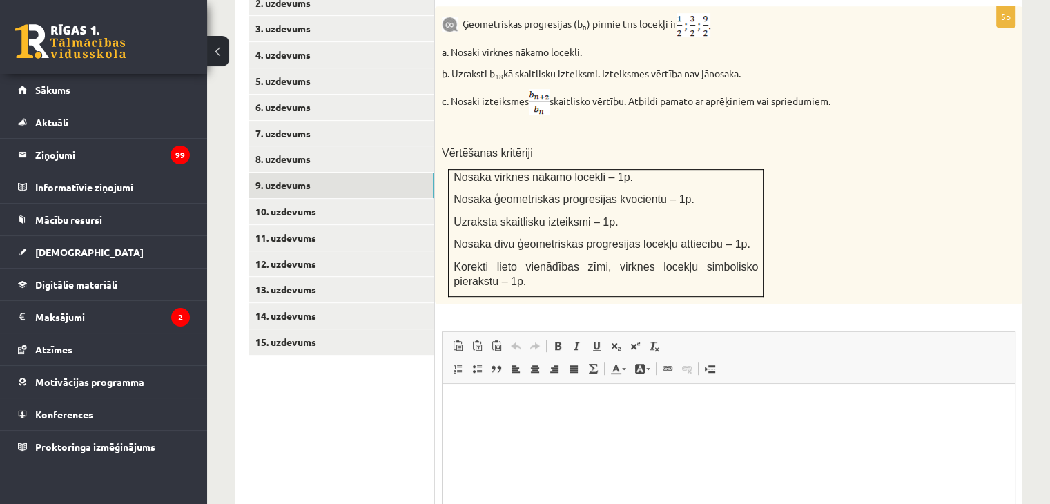
click at [553, 426] on html at bounding box center [729, 405] width 572 height 42
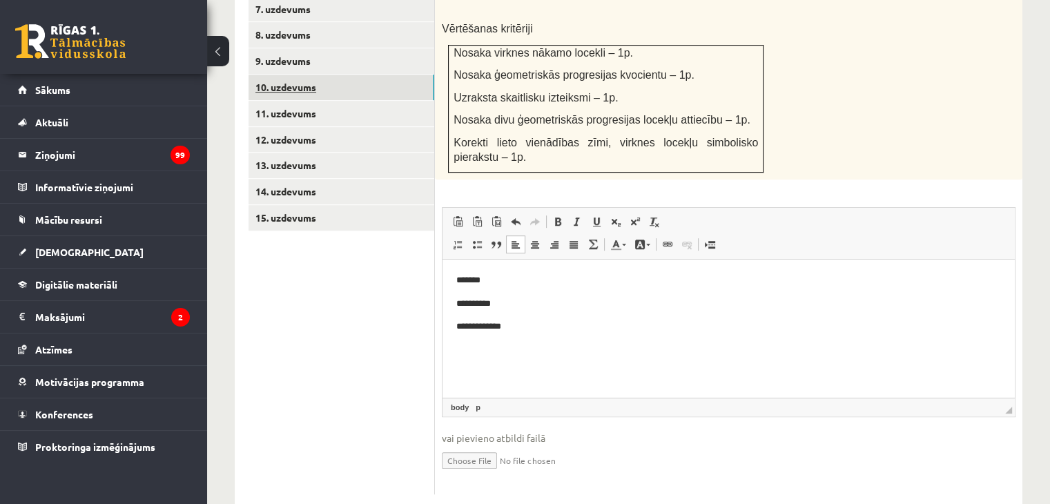
click at [268, 75] on link "10. uzdevums" at bounding box center [342, 88] width 186 height 26
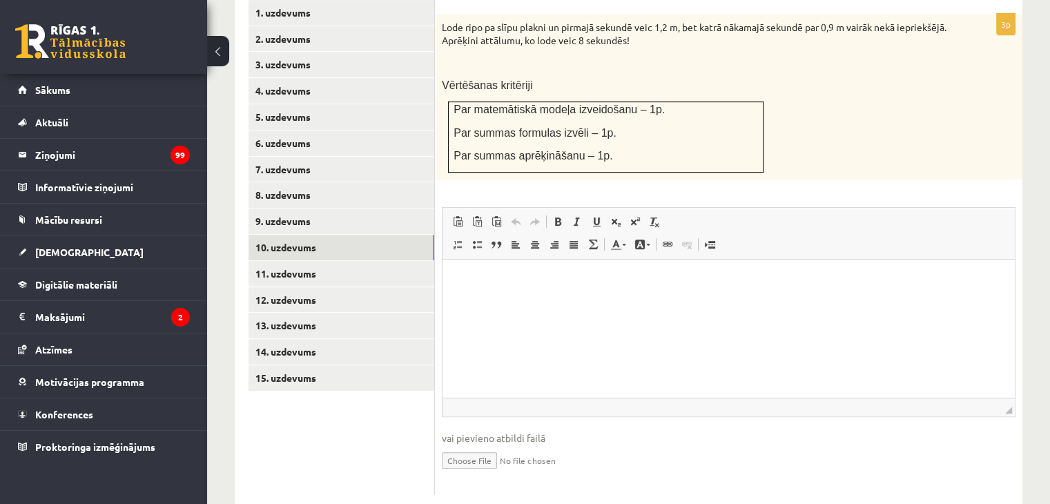
scroll to position [490, 0]
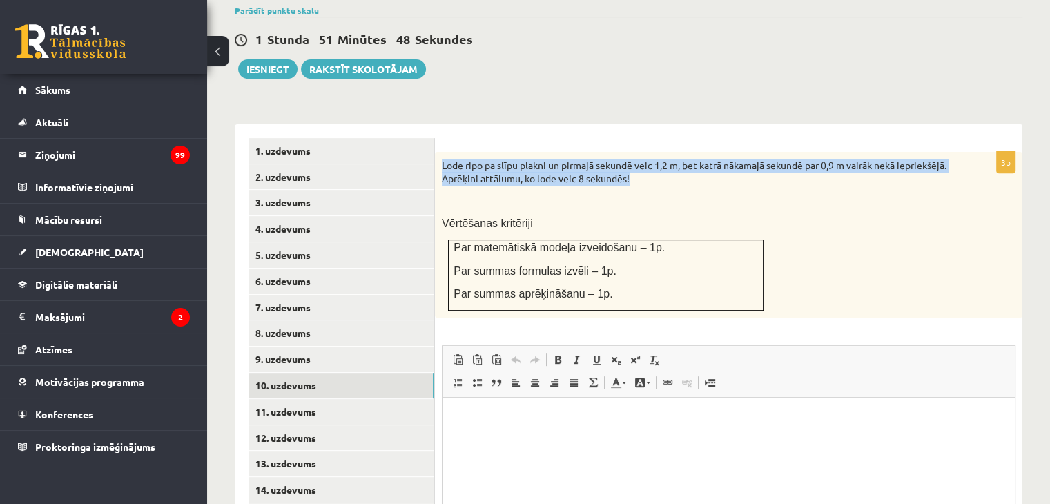
drag, startPoint x: 441, startPoint y: 132, endPoint x: 696, endPoint y: 143, distance: 255.0
click at [696, 152] on div "Lode ripo pa slīpu plakni un pirmajā sekundē veic 1,2 m, bet katrā nākamajā sek…" at bounding box center [729, 235] width 588 height 166
copy p "Lode ripo pa slīpu plakni un pirmajā sekundē veic 1,2 m, bet katrā nākamajā sek…"
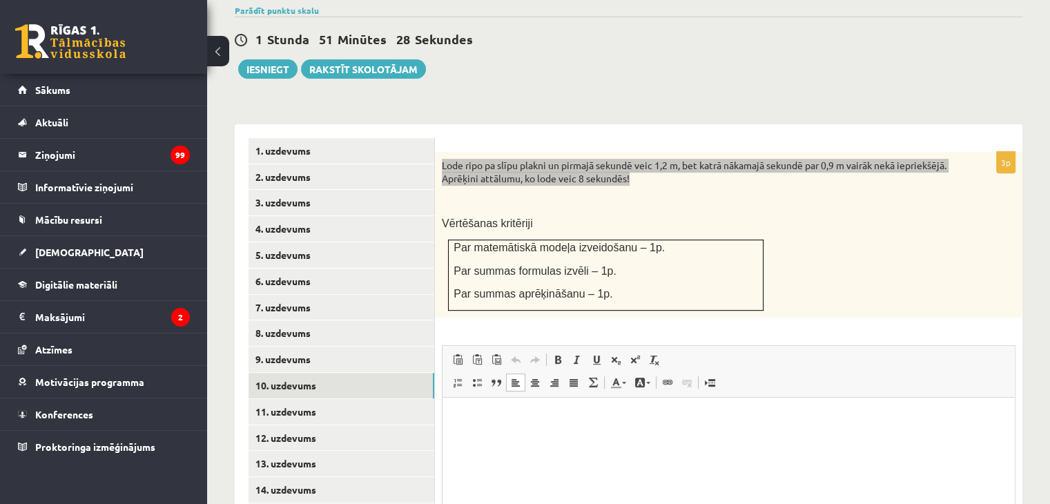
click at [495, 440] on html at bounding box center [729, 419] width 572 height 42
drag, startPoint x: 495, startPoint y: 441, endPoint x: 473, endPoint y: 423, distance: 28.5
click at [473, 423] on p "Editor, wiswyg-editor-user-answer-47024793401960" at bounding box center [728, 419] width 545 height 15
drag, startPoint x: 624, startPoint y: 421, endPoint x: 595, endPoint y: 429, distance: 29.5
click at [595, 429] on html "**********" at bounding box center [729, 419] width 572 height 42
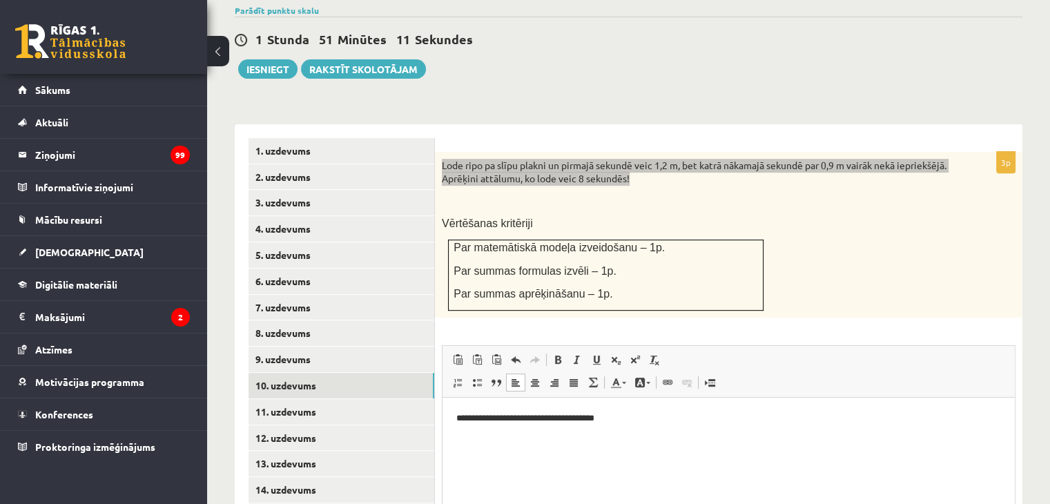
scroll to position [628, 0]
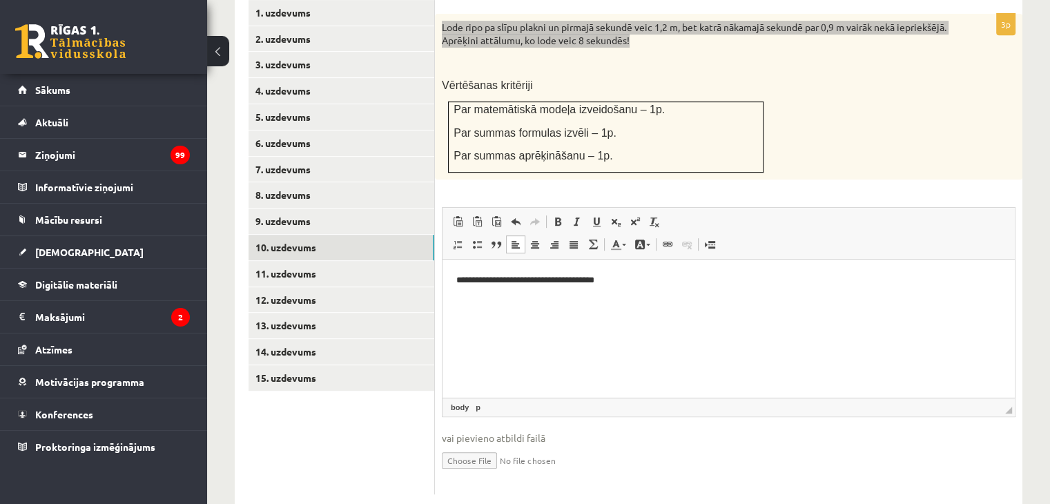
click at [593, 284] on p "**********" at bounding box center [728, 280] width 545 height 15
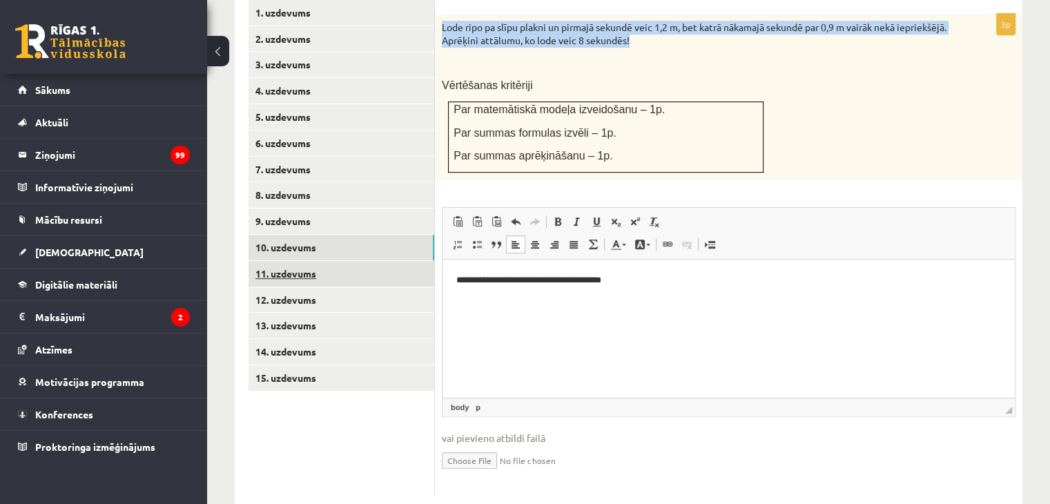
click at [301, 261] on link "11. uzdevums" at bounding box center [342, 274] width 186 height 26
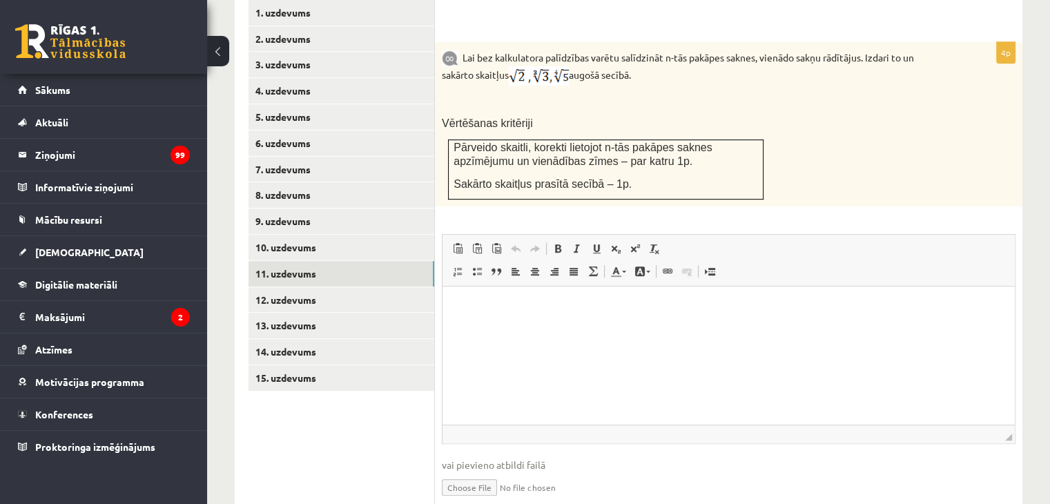
scroll to position [0, 0]
click at [582, 315] on html at bounding box center [729, 308] width 572 height 42
click at [289, 287] on link "12. uzdevums" at bounding box center [342, 300] width 186 height 26
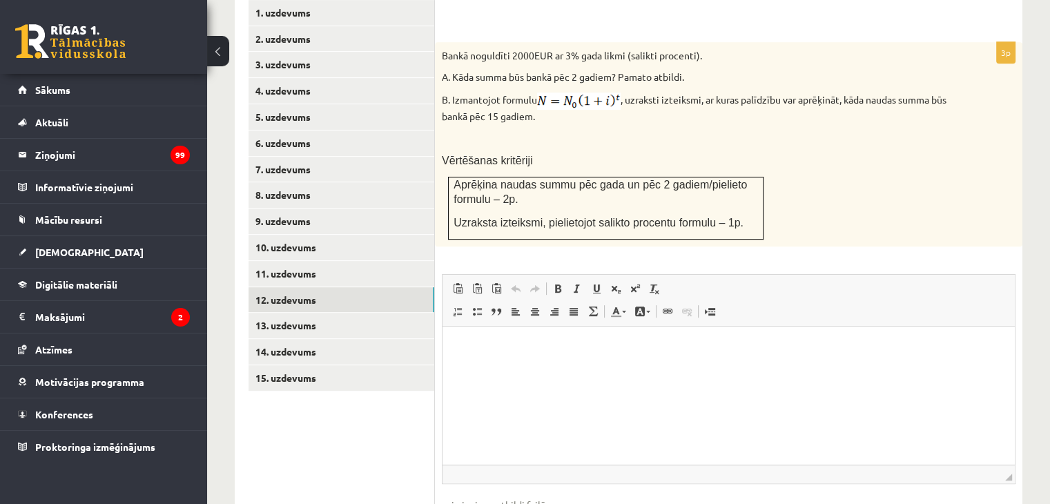
click at [517, 358] on html at bounding box center [729, 347] width 572 height 42
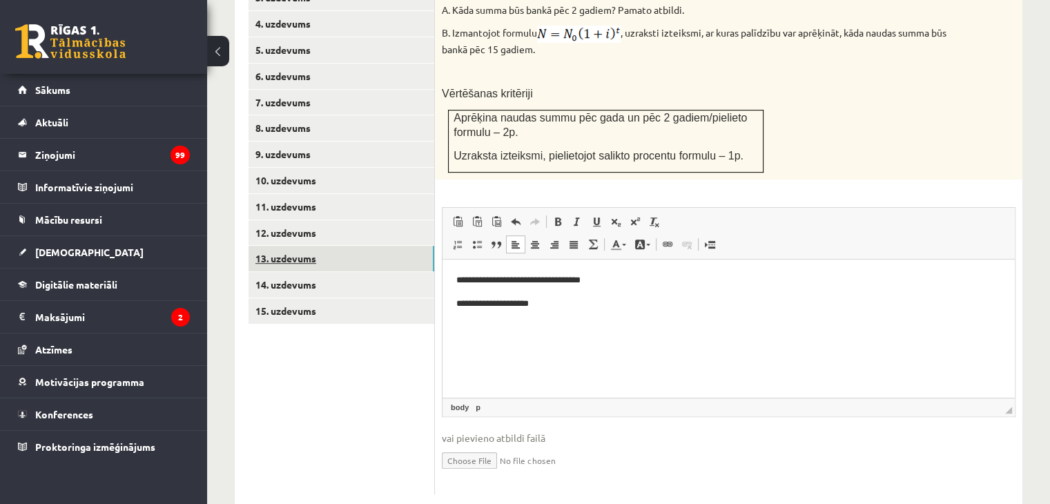
click at [291, 246] on link "13. uzdevums" at bounding box center [342, 259] width 186 height 26
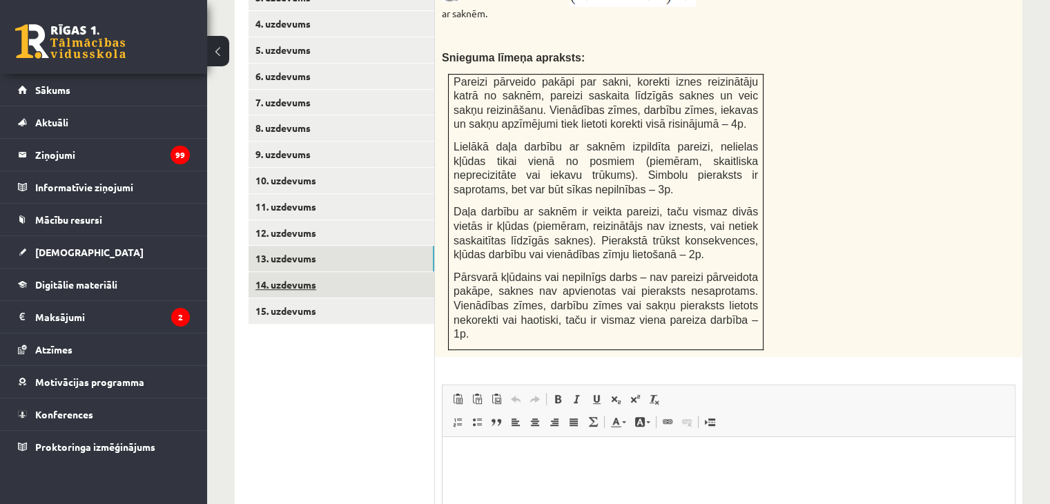
click at [307, 272] on link "14. uzdevums" at bounding box center [342, 285] width 186 height 26
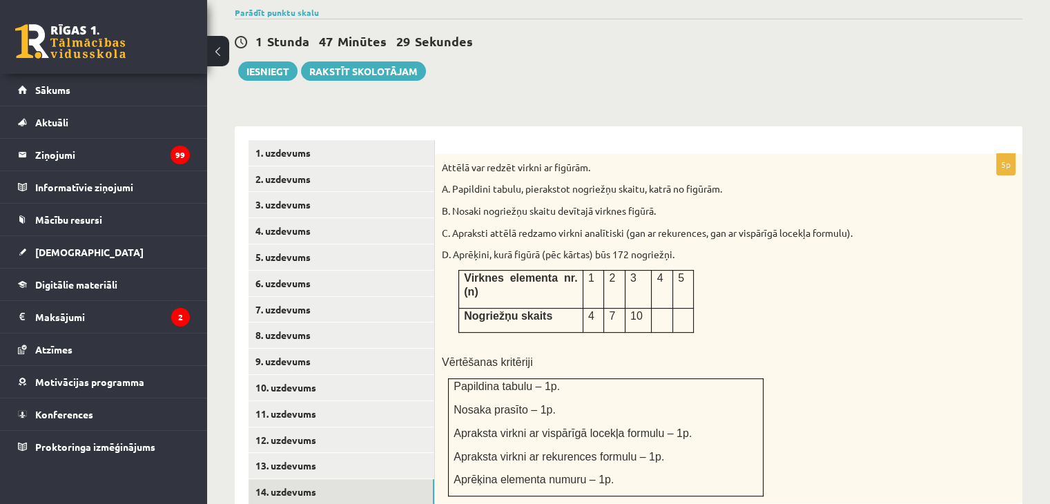
scroll to position [0, 0]
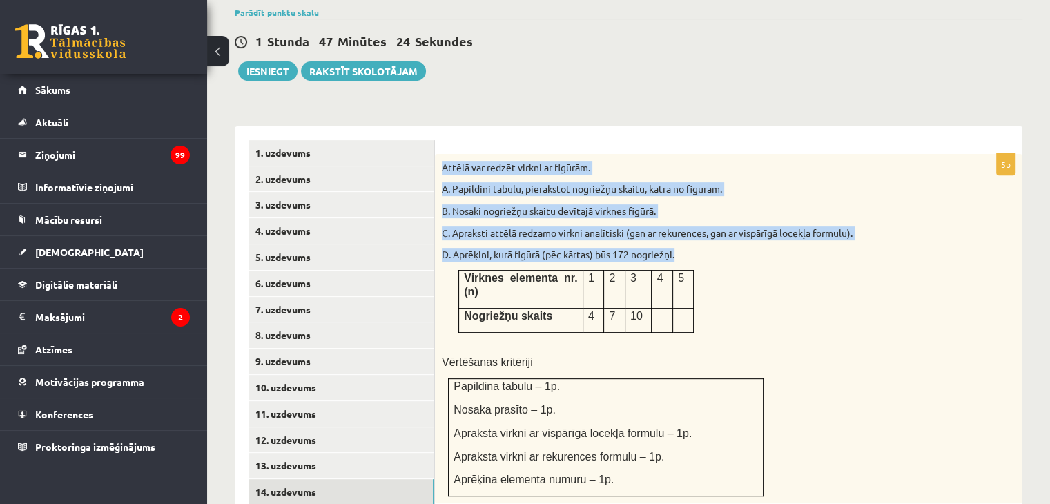
drag, startPoint x: 443, startPoint y: 139, endPoint x: 795, endPoint y: 258, distance: 371.9
click at [795, 258] on div "Attēlā var redzēt virkni ar figūrām. A. Papildini tabulu, pierakstot nogriežņu …" at bounding box center [729, 329] width 588 height 350
copy div "Attēlā var redzēt virkni ar figūrām. A. Papildini tabulu, pierakstot nogriežņu …"
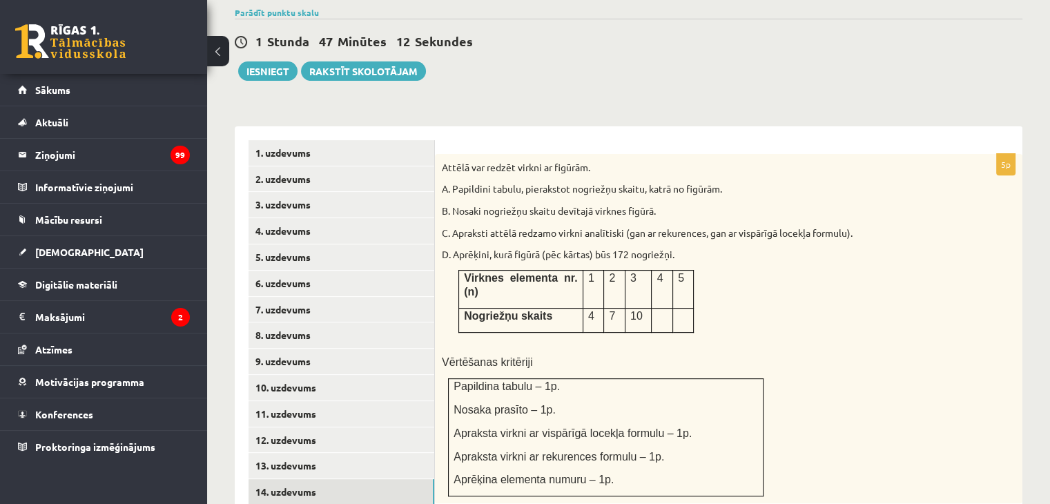
click at [842, 355] on p "Vērtēšanas kritēriji" at bounding box center [694, 362] width 505 height 15
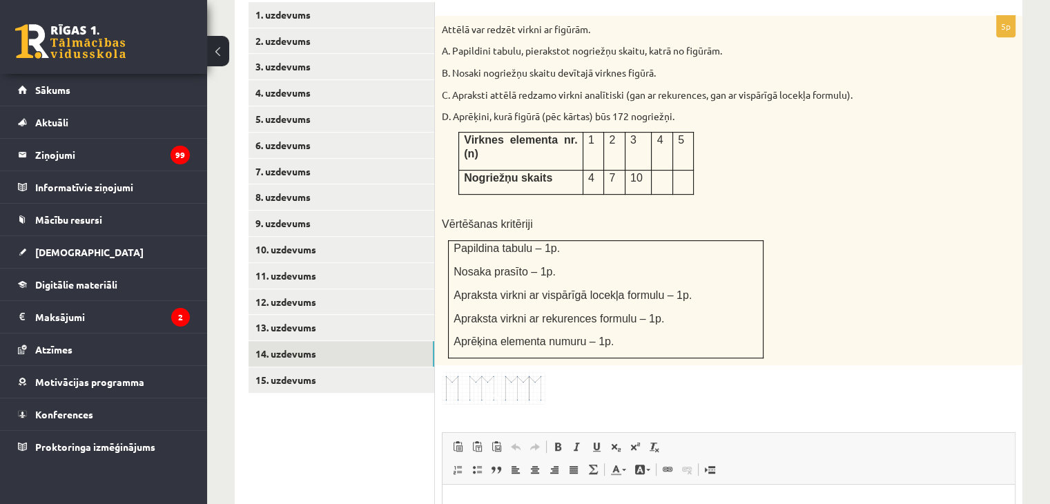
scroll to position [695, 0]
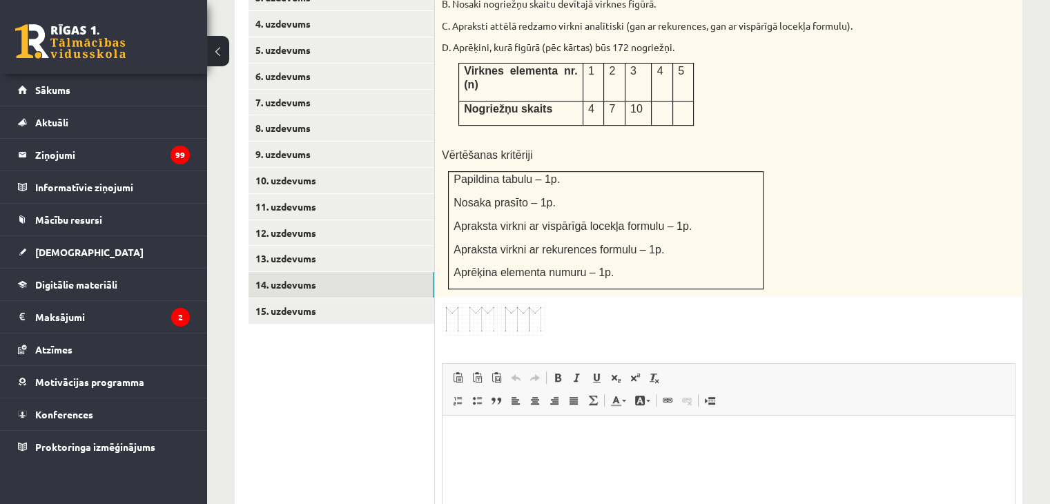
click at [517, 458] on html at bounding box center [729, 437] width 572 height 42
drag, startPoint x: 567, startPoint y: 467, endPoint x: 525, endPoint y: 468, distance: 41.5
click at [525, 468] on html "**********" at bounding box center [729, 448] width 572 height 65
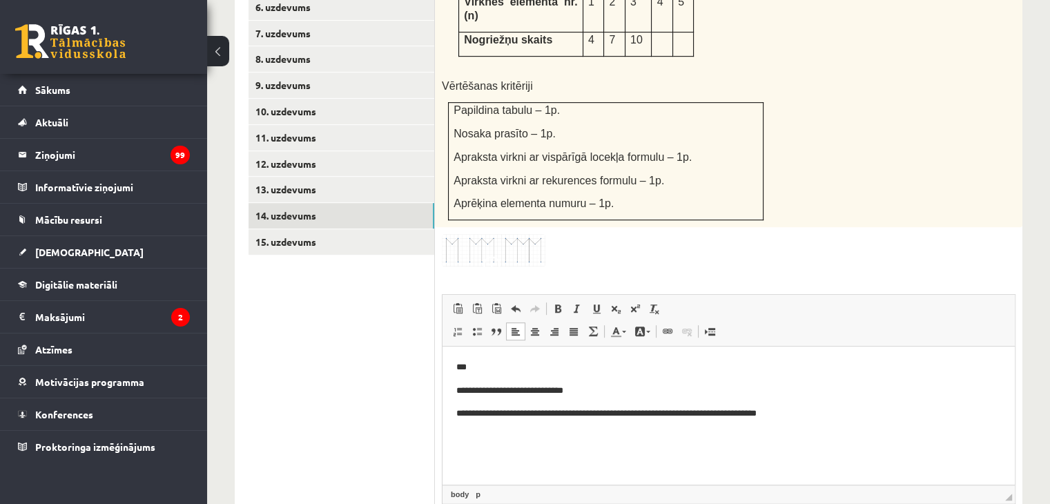
scroll to position [837, 0]
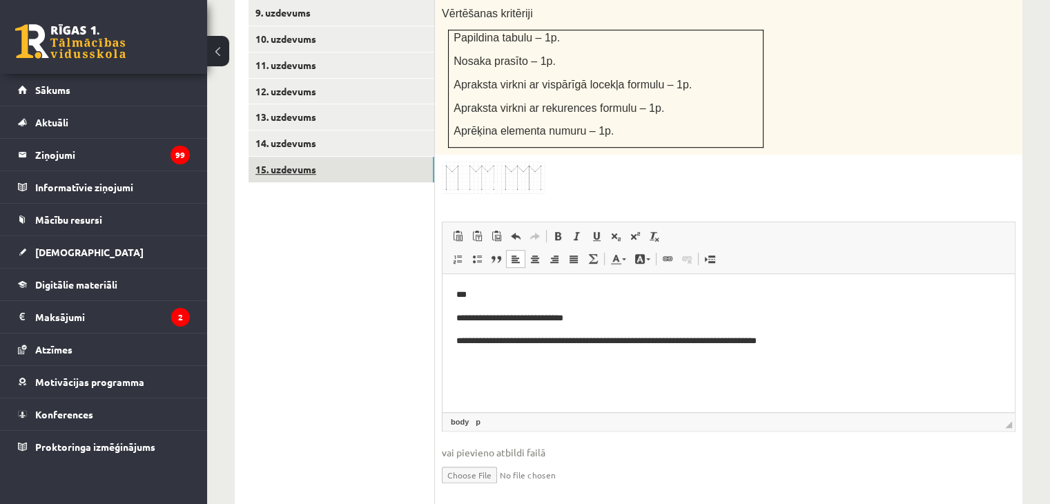
click at [300, 157] on link "15. uzdevums" at bounding box center [342, 170] width 186 height 26
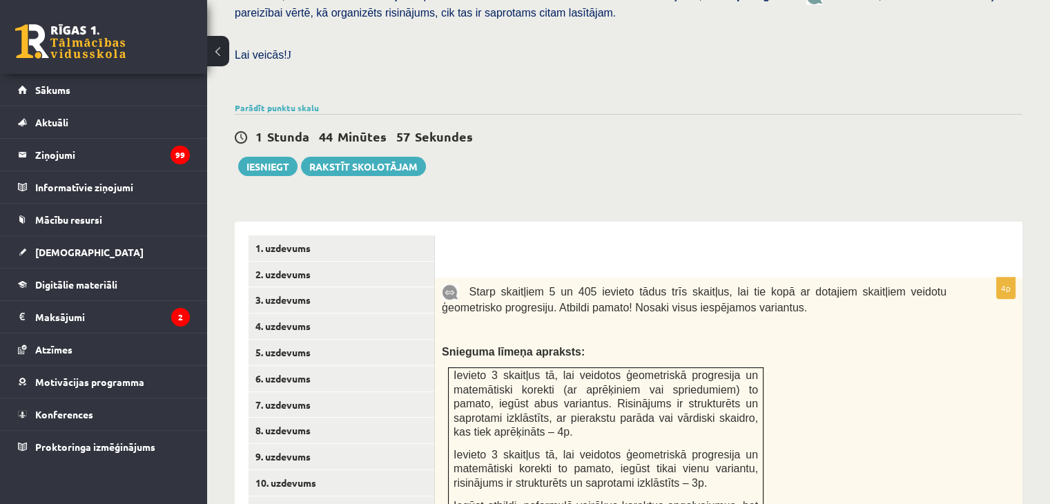
scroll to position [0, 0]
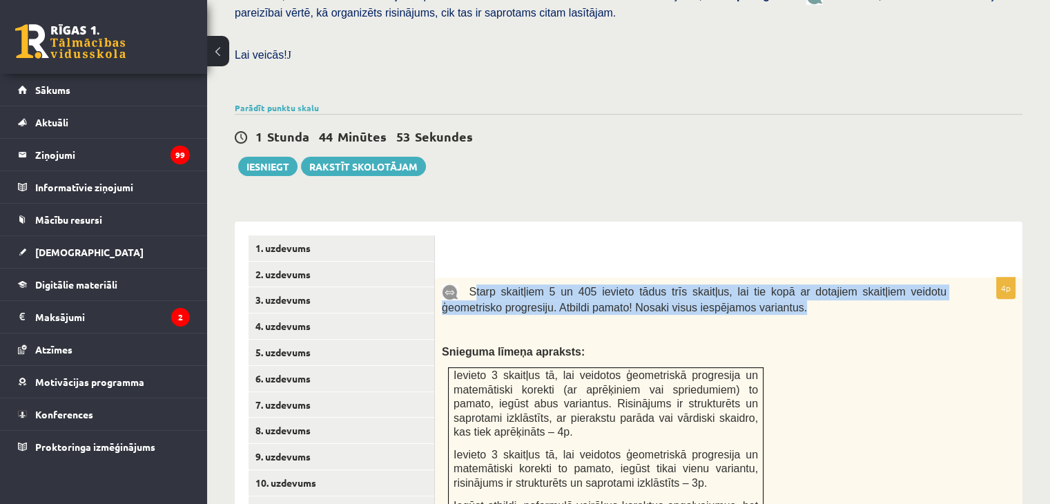
drag, startPoint x: 469, startPoint y: 258, endPoint x: 718, endPoint y: 278, distance: 250.1
click at [718, 286] on span "Starp skaitļiem 5 un 405 ievieto tādus trīs skaitļus, lai tie kopā ar dotajiem …" at bounding box center [694, 300] width 505 height 28
copy span "tarp skaitļiem 5 un 405 ievieto tādus trīs skaitļus, lai tie kopā ar dotajiem s…"
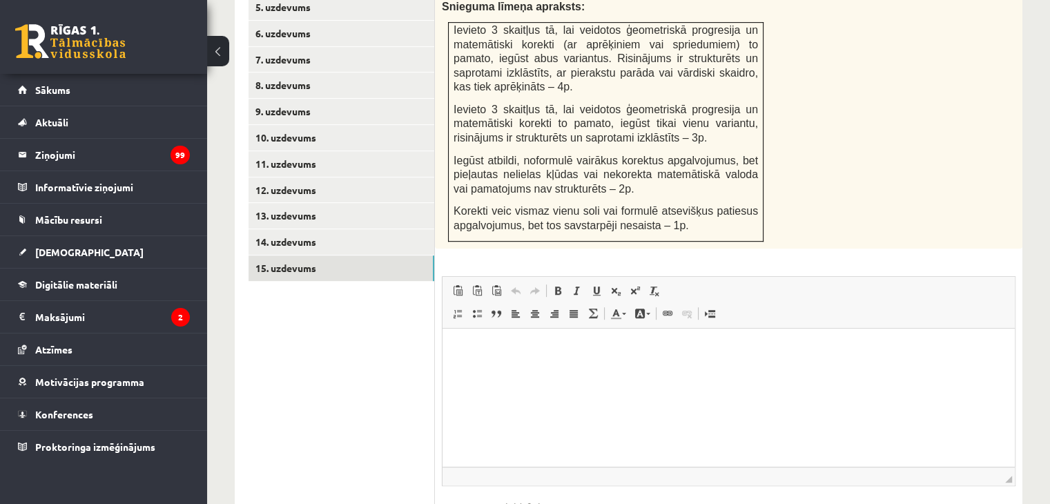
click at [537, 370] on html at bounding box center [729, 349] width 572 height 42
paste body "Editor, wiswyg-editor-user-answer-47024788255880"
click at [609, 348] on p "**********" at bounding box center [728, 349] width 545 height 15
click at [655, 356] on html "**********" at bounding box center [729, 349] width 572 height 42
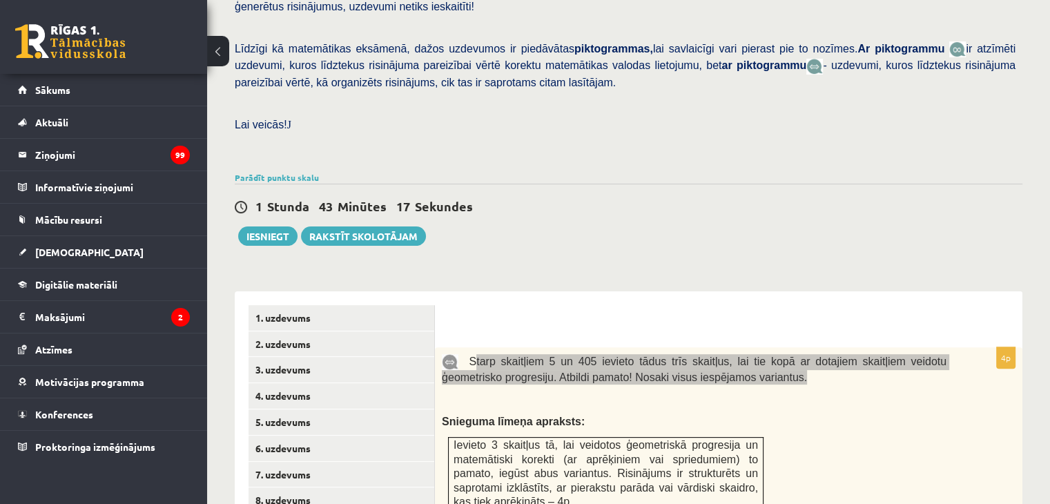
scroll to position [47, 0]
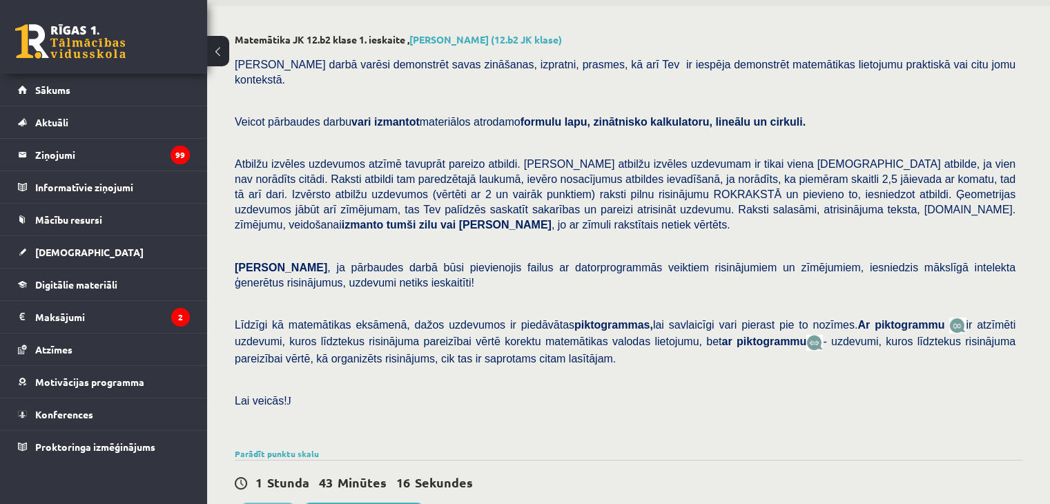
click at [272, 503] on button "Iesniegt" at bounding box center [267, 512] width 59 height 19
